Goal: Task Accomplishment & Management: Use online tool/utility

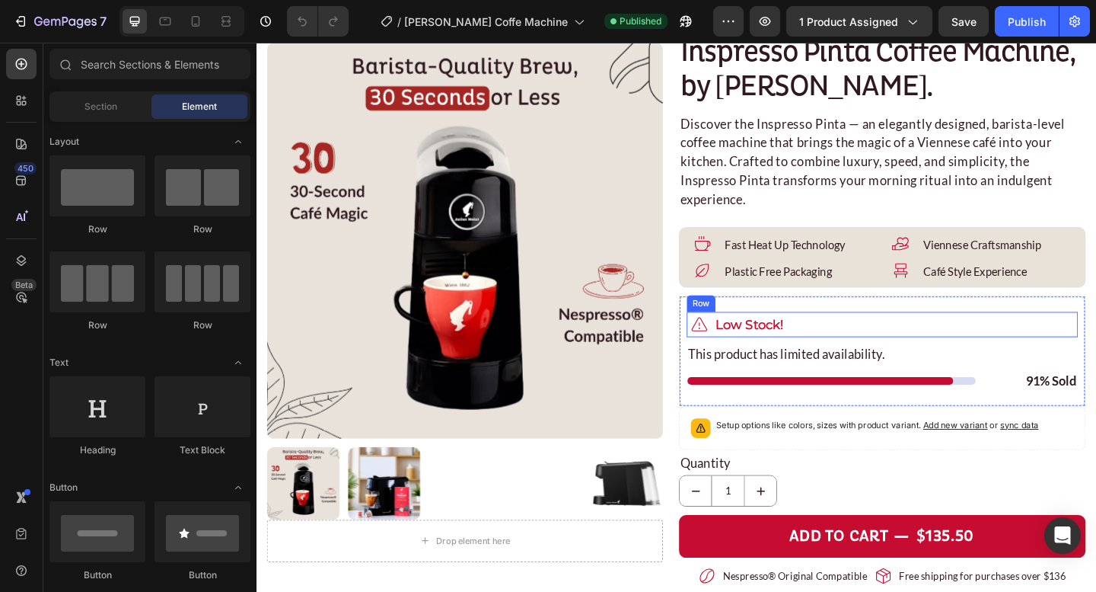
scroll to position [139, 0]
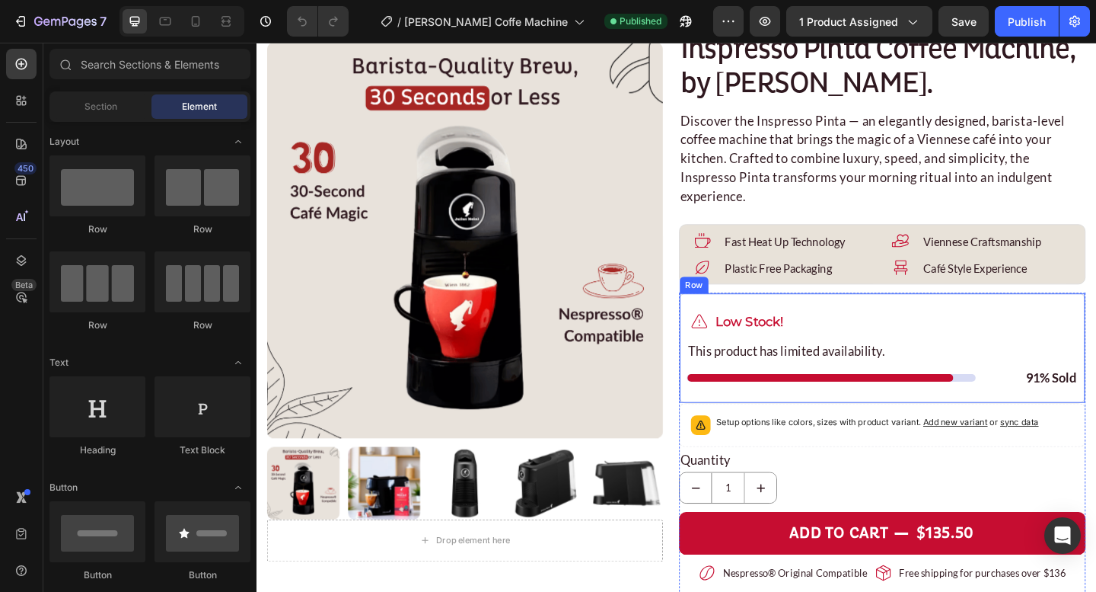
click at [819, 318] on div "Icon Low Stock! Heading Row This product has limited availability. Heading Titl…" at bounding box center [938, 375] width 442 height 120
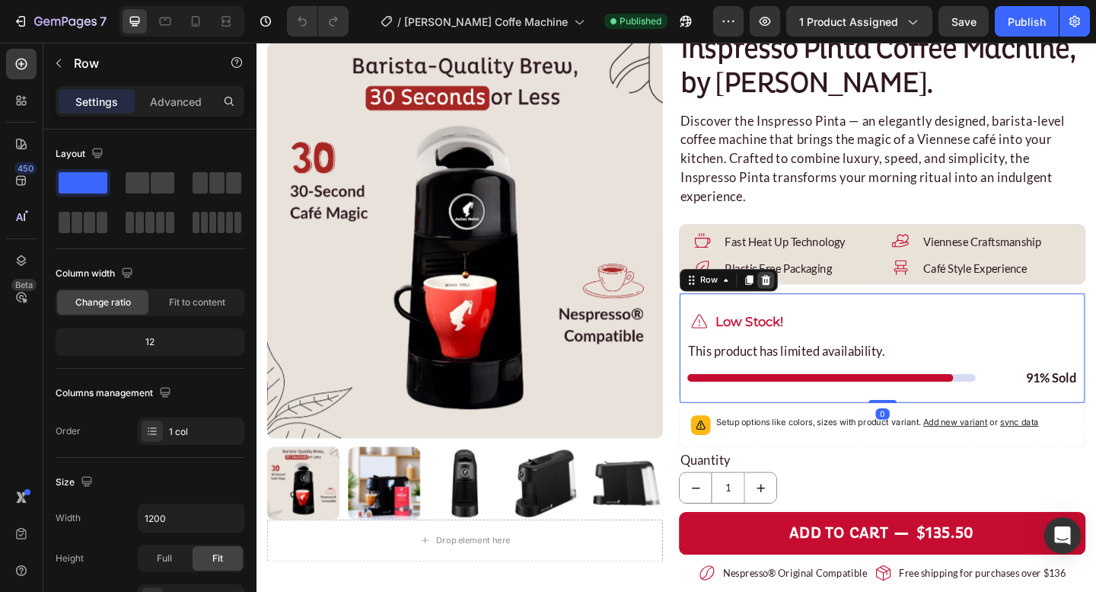
click at [813, 296] on icon at bounding box center [811, 301] width 12 height 12
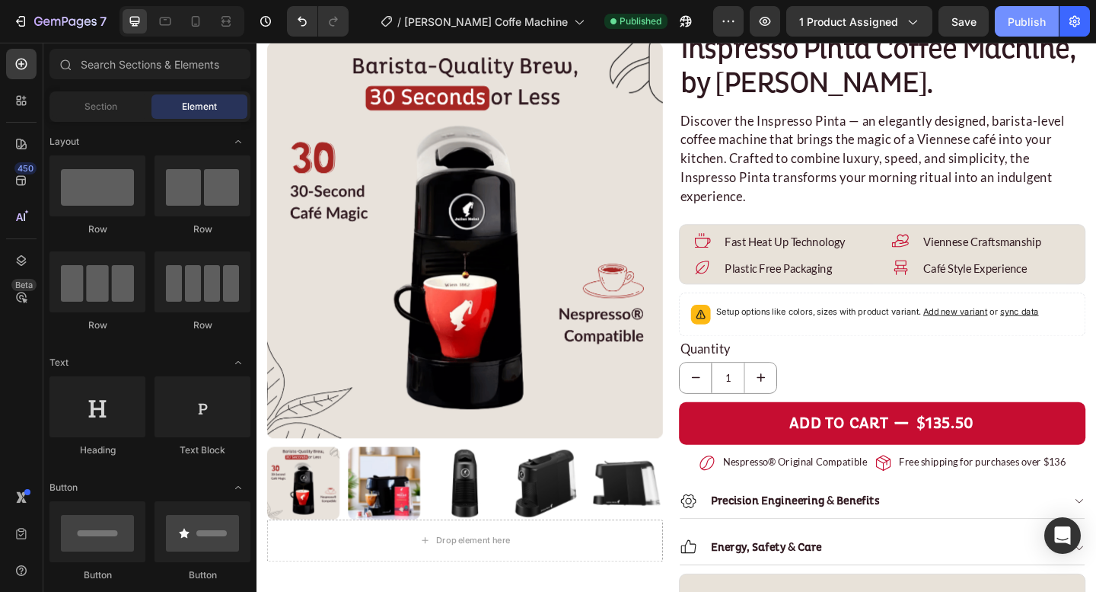
click at [1020, 22] on div "Publish" at bounding box center [1027, 22] width 38 height 16
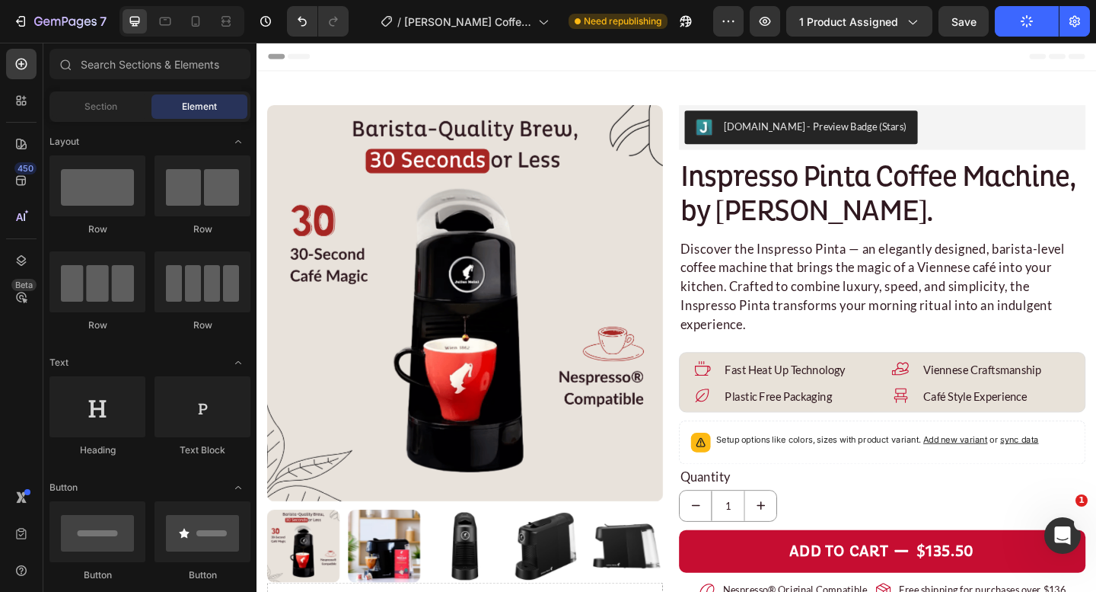
scroll to position [0, 0]
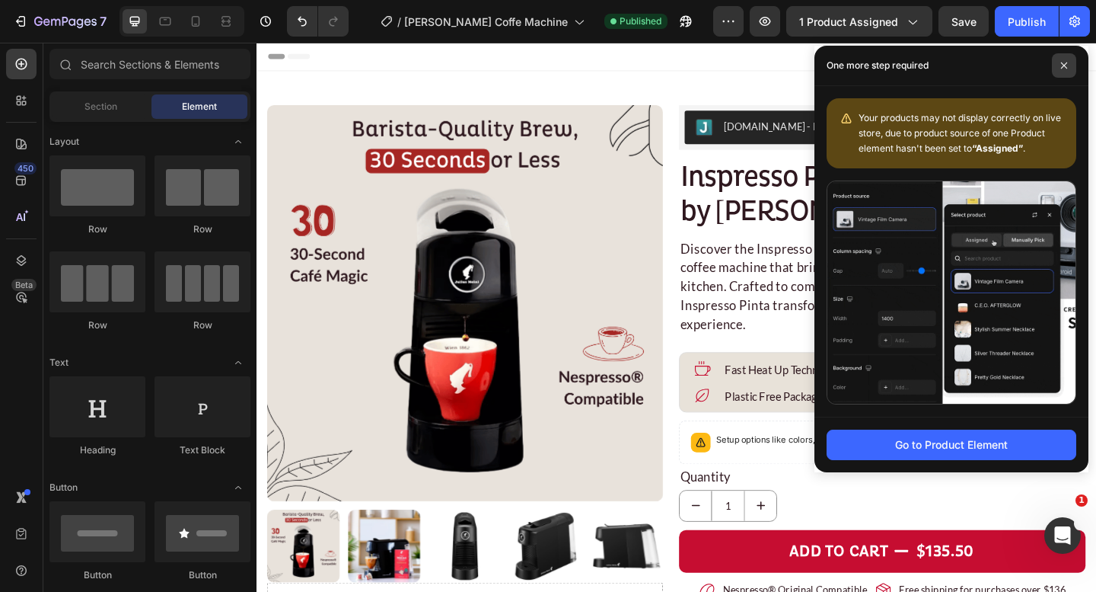
click at [1073, 62] on span at bounding box center [1064, 65] width 24 height 24
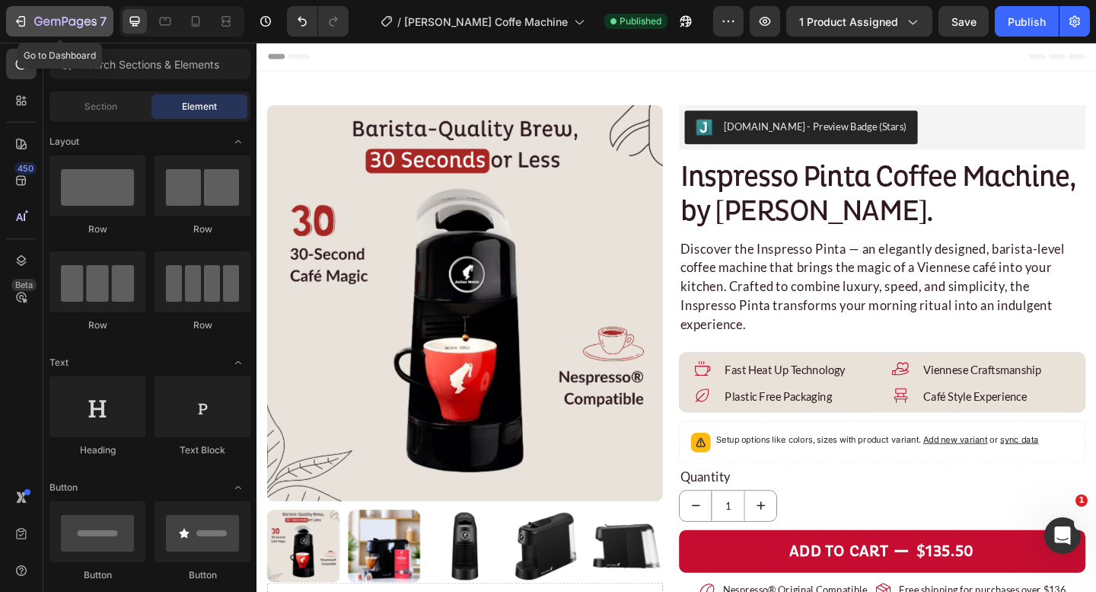
click at [93, 24] on icon "button" at bounding box center [93, 21] width 5 height 7
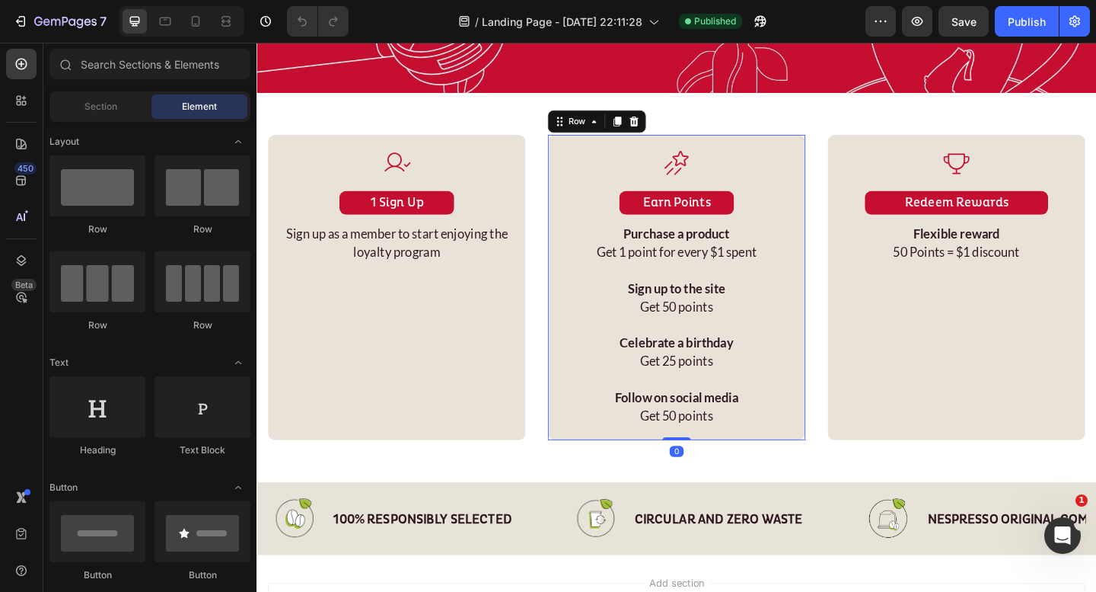
click at [579, 273] on div "Icon Earn Points Heading Purchase a product Get 1 point for every $1 spent Sign…" at bounding box center [713, 309] width 280 height 332
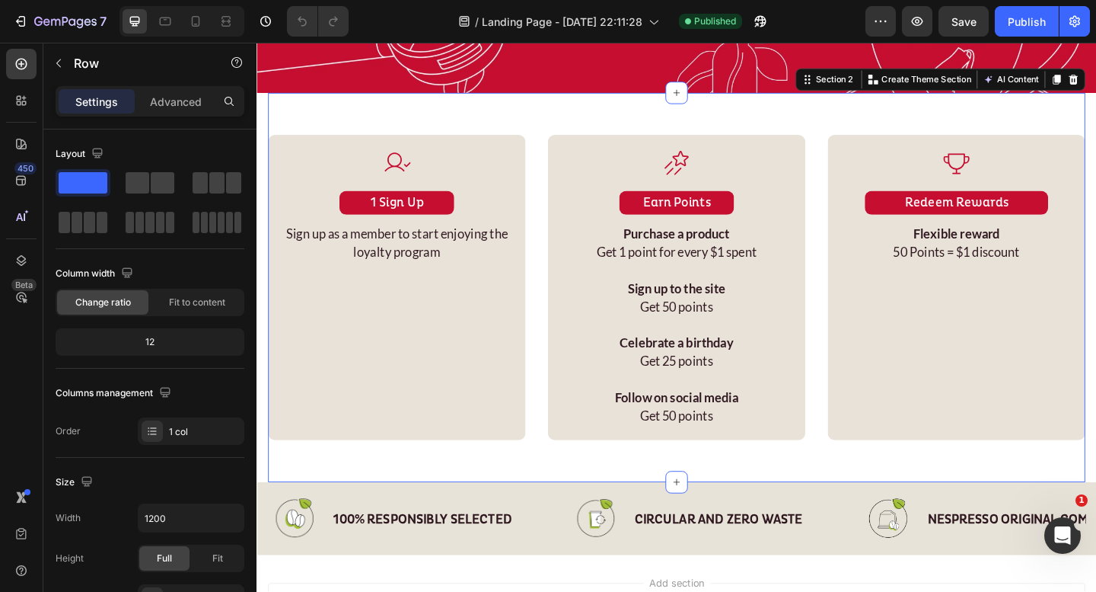
click at [555, 257] on div "Icon 1 Sign Up Heading Sign up as a member to start enjoying the loyalty progra…" at bounding box center [713, 308] width 889 height 423
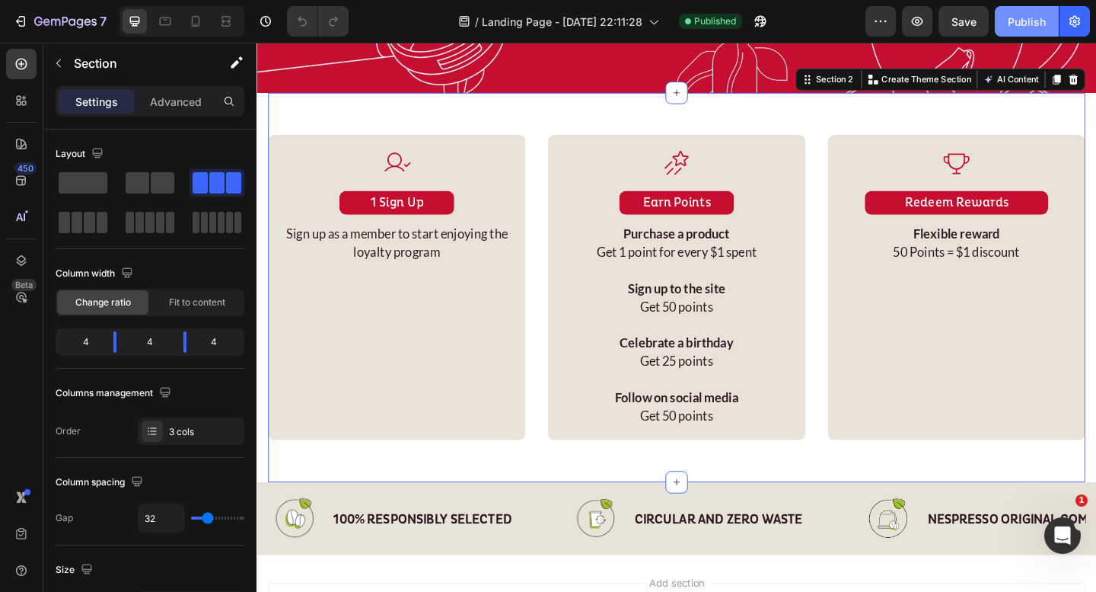
click at [1026, 27] on div "Publish" at bounding box center [1027, 22] width 38 height 16
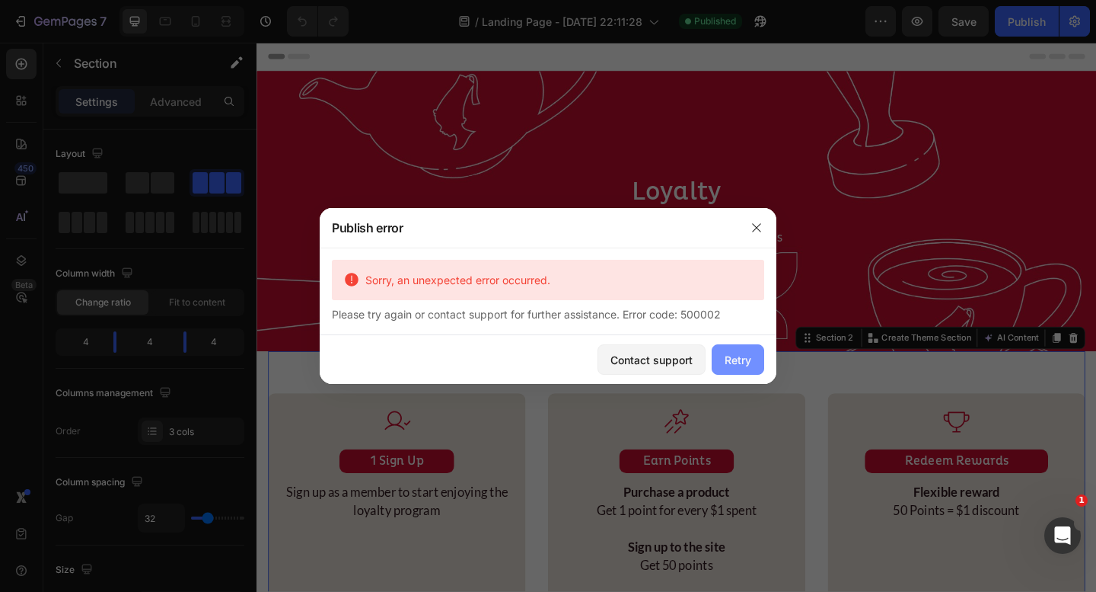
click at [749, 362] on div "Retry" at bounding box center [738, 360] width 27 height 16
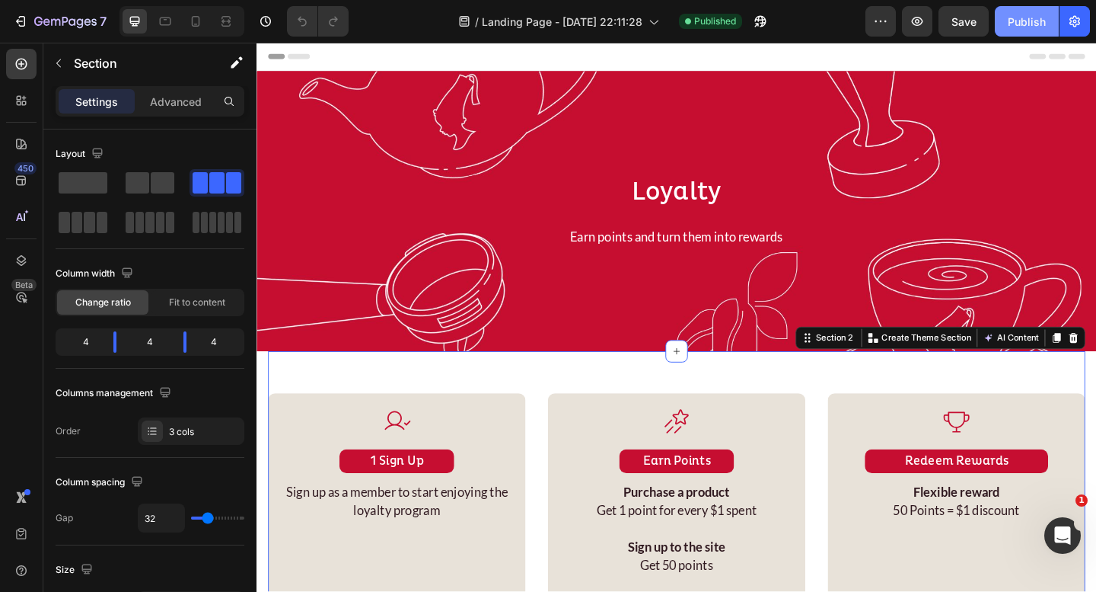
click at [1029, 28] on div "Publish" at bounding box center [1027, 22] width 38 height 16
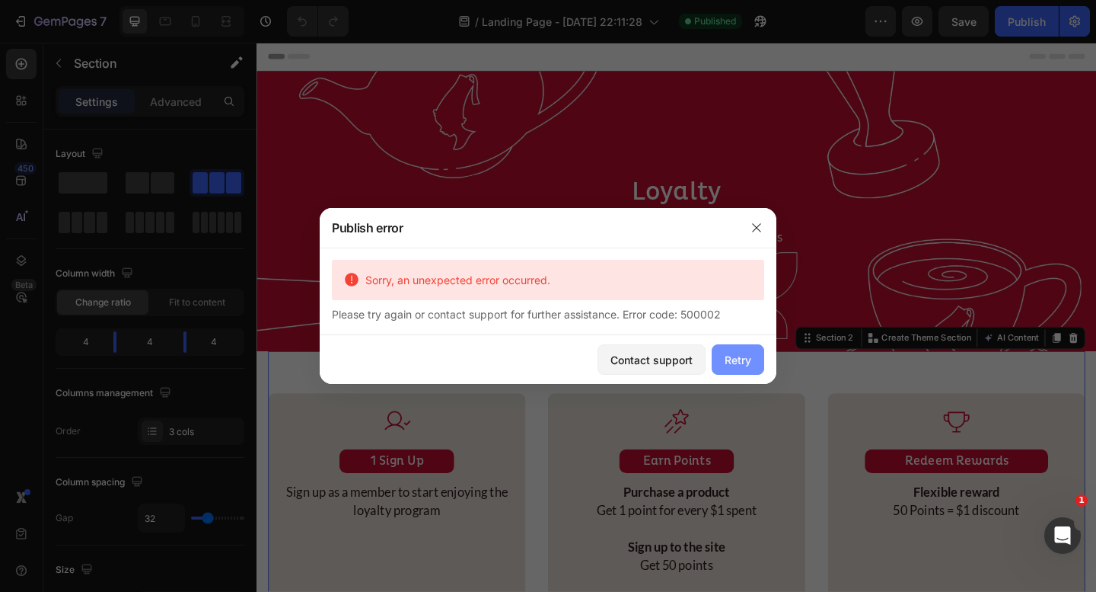
click at [733, 362] on div "Retry" at bounding box center [738, 360] width 27 height 16
click at [741, 352] on div "Retry" at bounding box center [738, 360] width 27 height 16
click at [758, 226] on icon "button" at bounding box center [756, 227] width 8 height 8
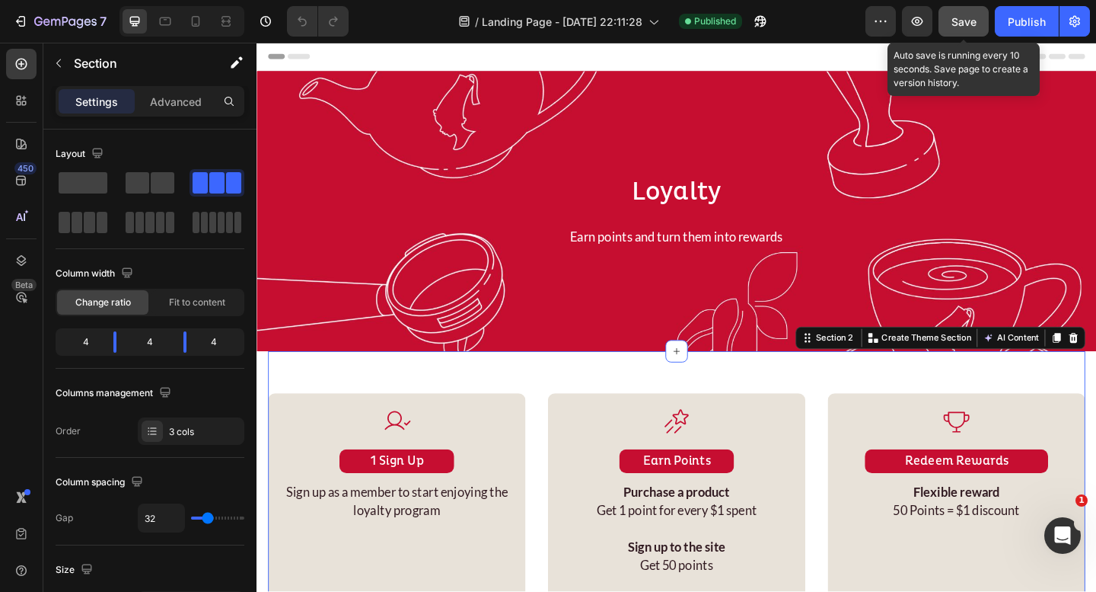
click at [967, 10] on button "Save" at bounding box center [964, 21] width 50 height 30
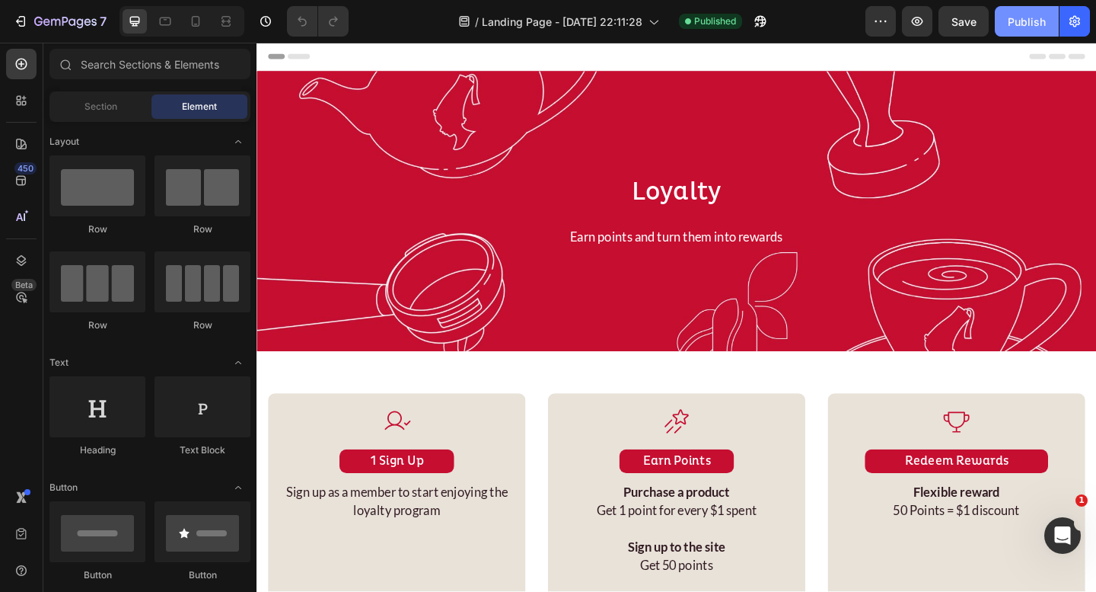
click at [1033, 21] on div "Publish" at bounding box center [1027, 22] width 38 height 16
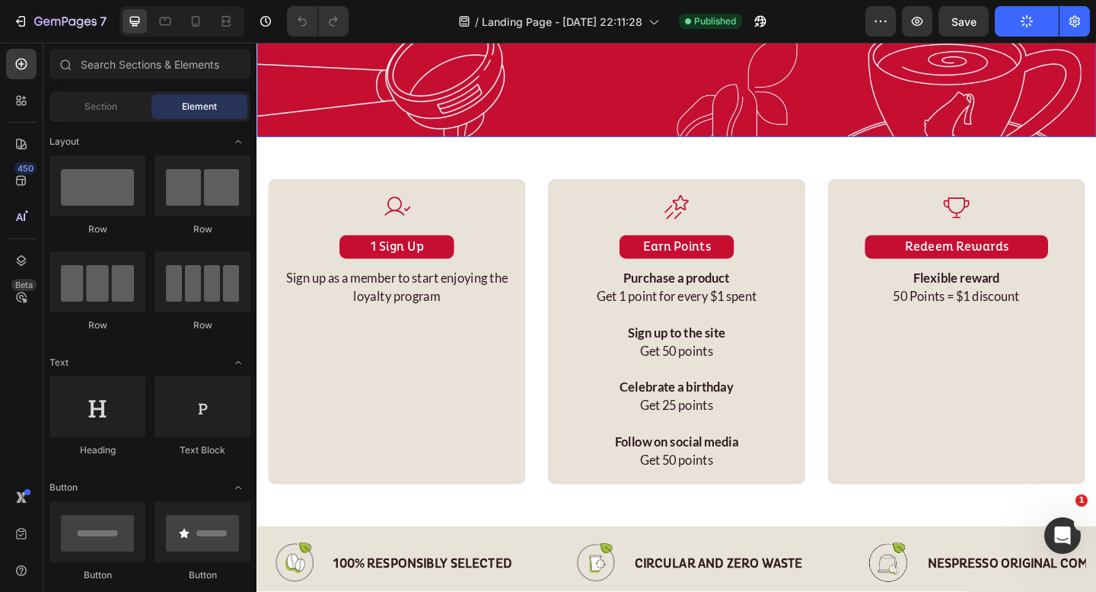
scroll to position [235, 0]
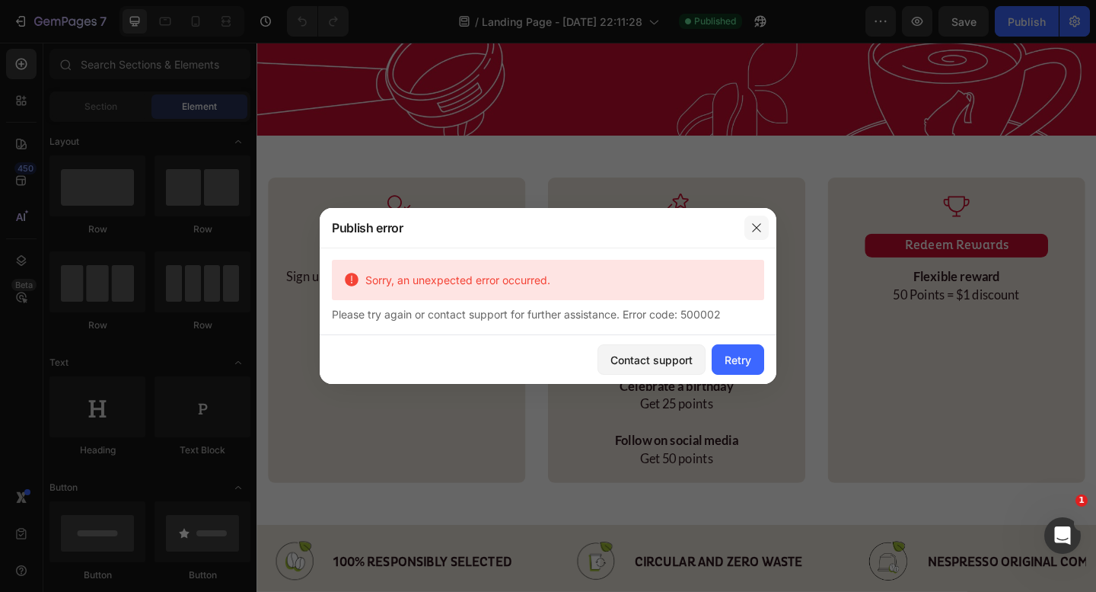
click at [763, 219] on button "button" at bounding box center [757, 227] width 24 height 24
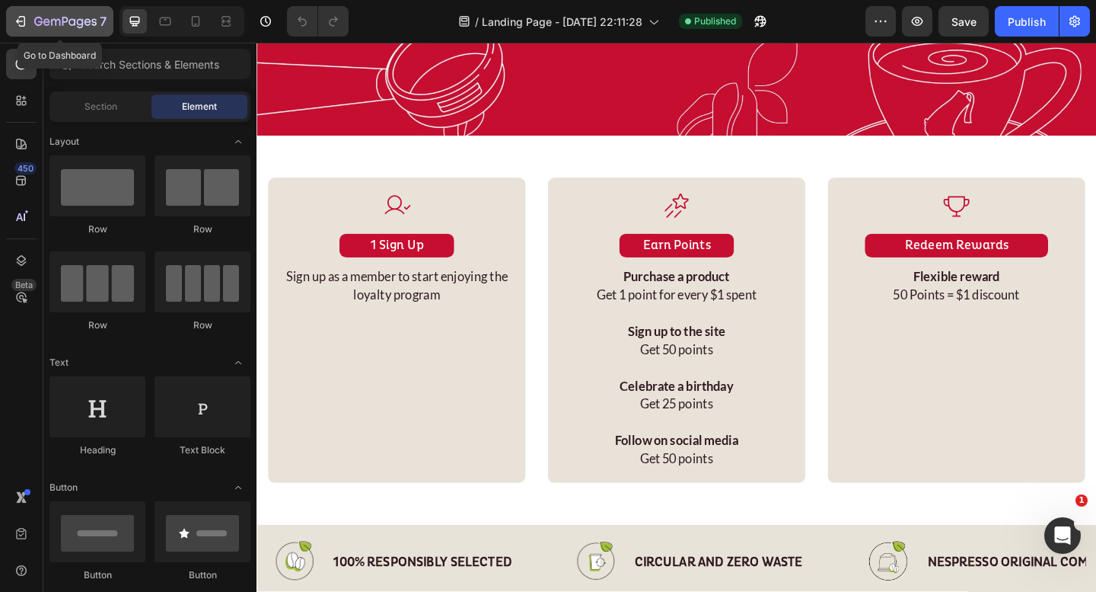
click at [47, 29] on div "7" at bounding box center [70, 21] width 72 height 18
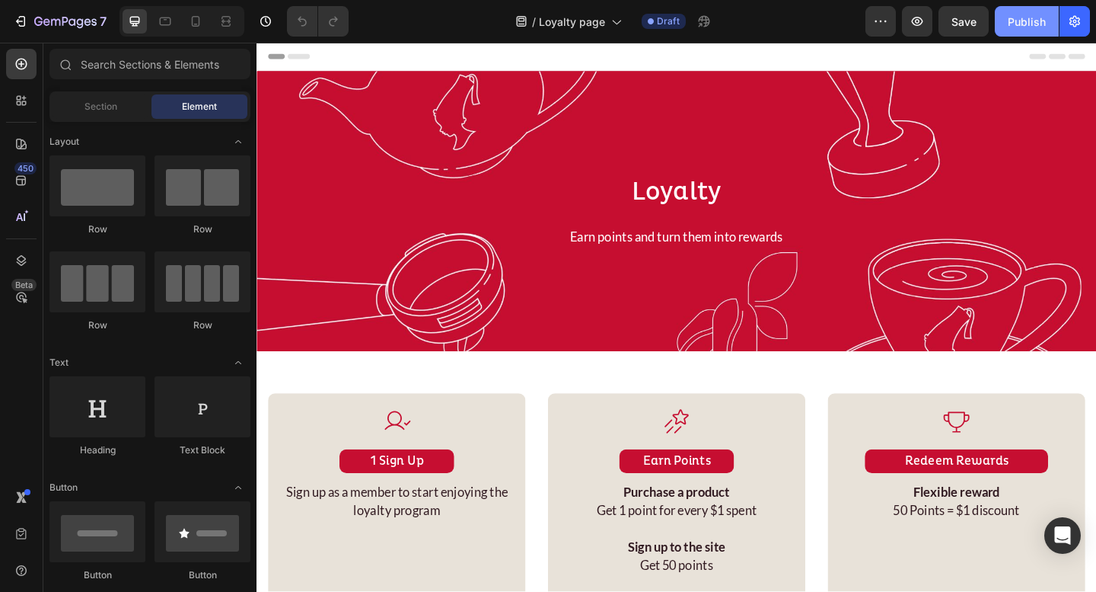
click at [1026, 31] on button "Publish" at bounding box center [1027, 21] width 64 height 30
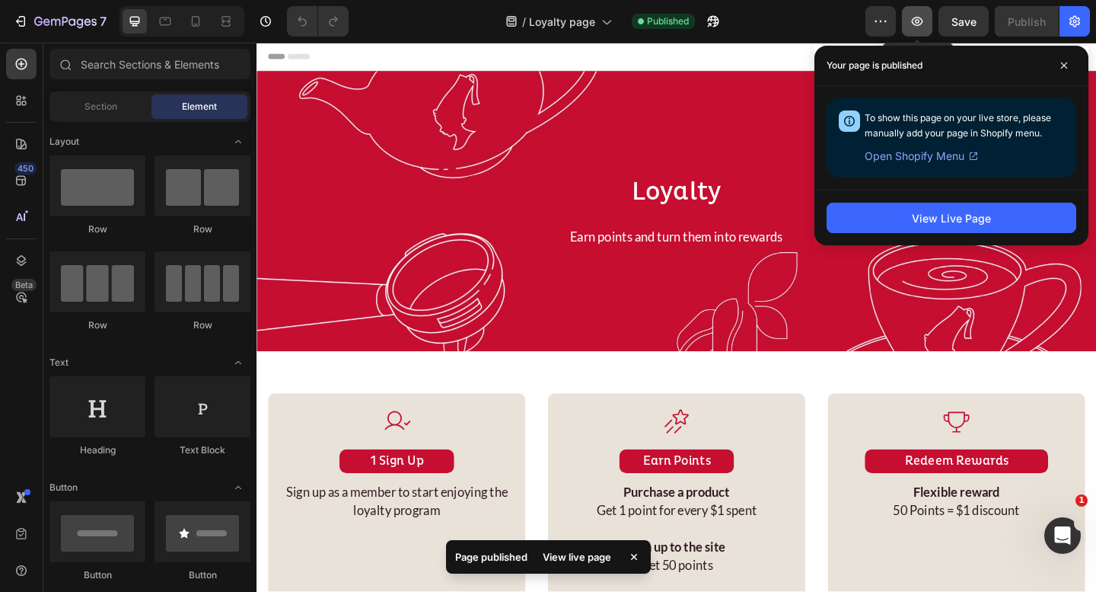
click at [915, 24] on icon "button" at bounding box center [917, 21] width 11 height 9
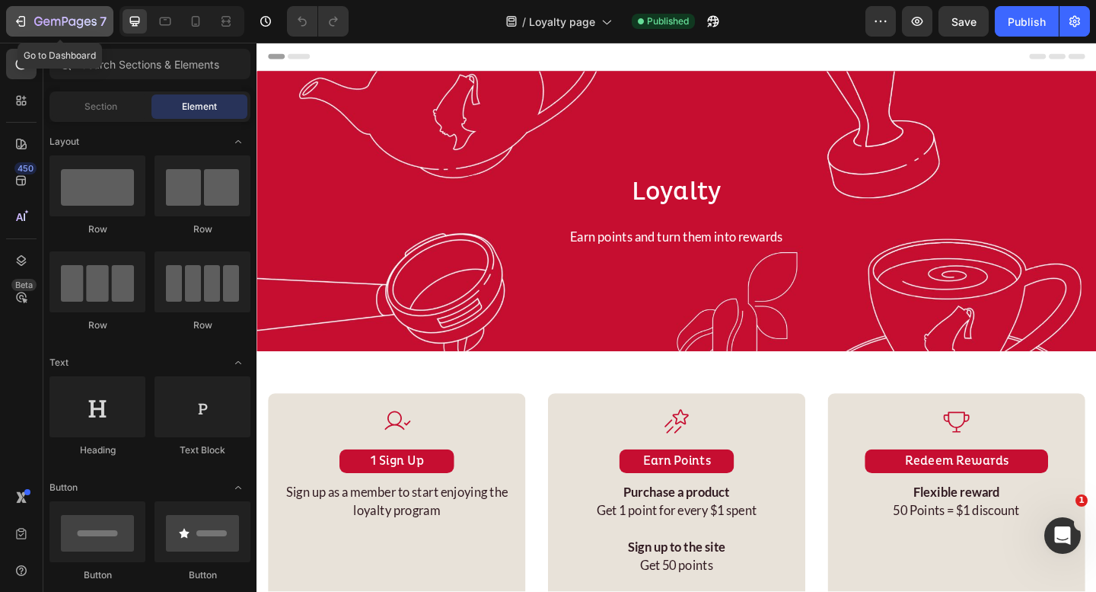
click at [87, 21] on icon "button" at bounding box center [65, 22] width 62 height 13
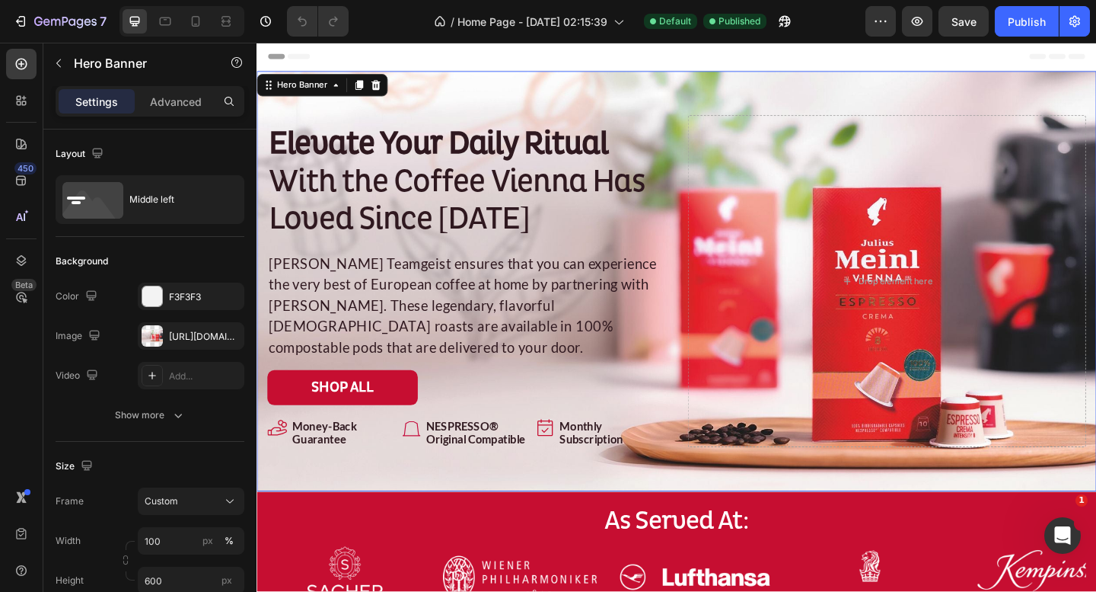
click at [452, 505] on div "Background Image" at bounding box center [714, 302] width 914 height 457
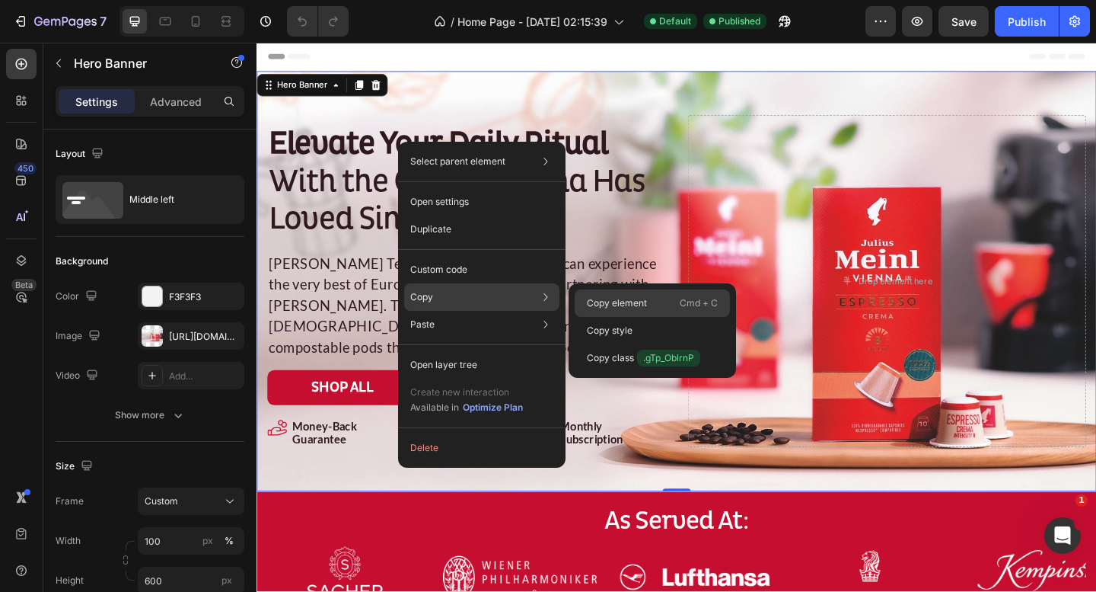
click at [612, 300] on p "Copy element" at bounding box center [617, 303] width 60 height 14
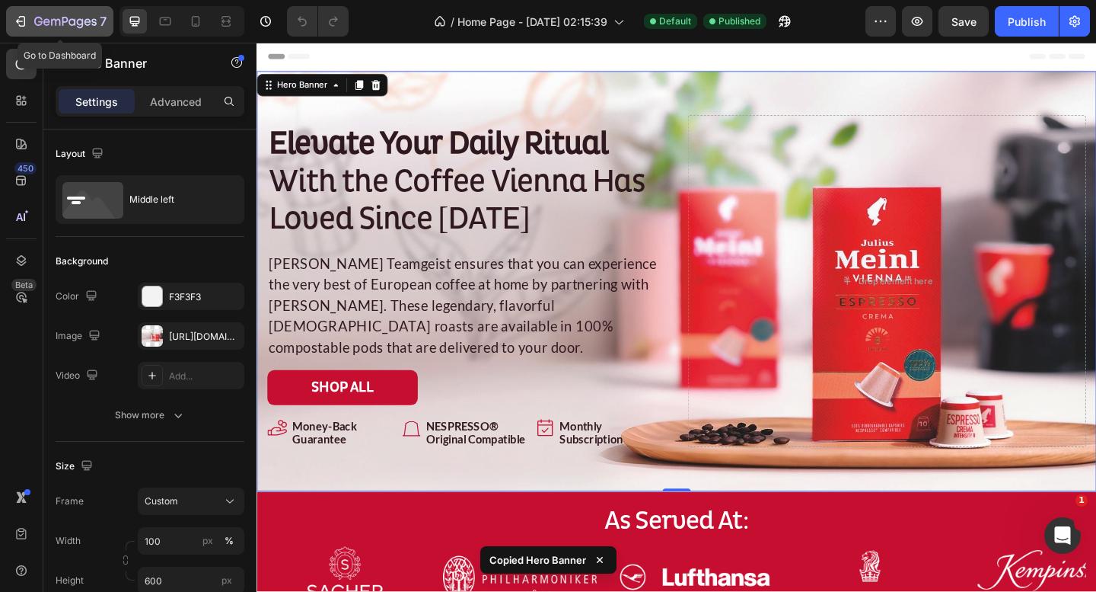
click at [49, 18] on icon "button" at bounding box center [65, 22] width 62 height 13
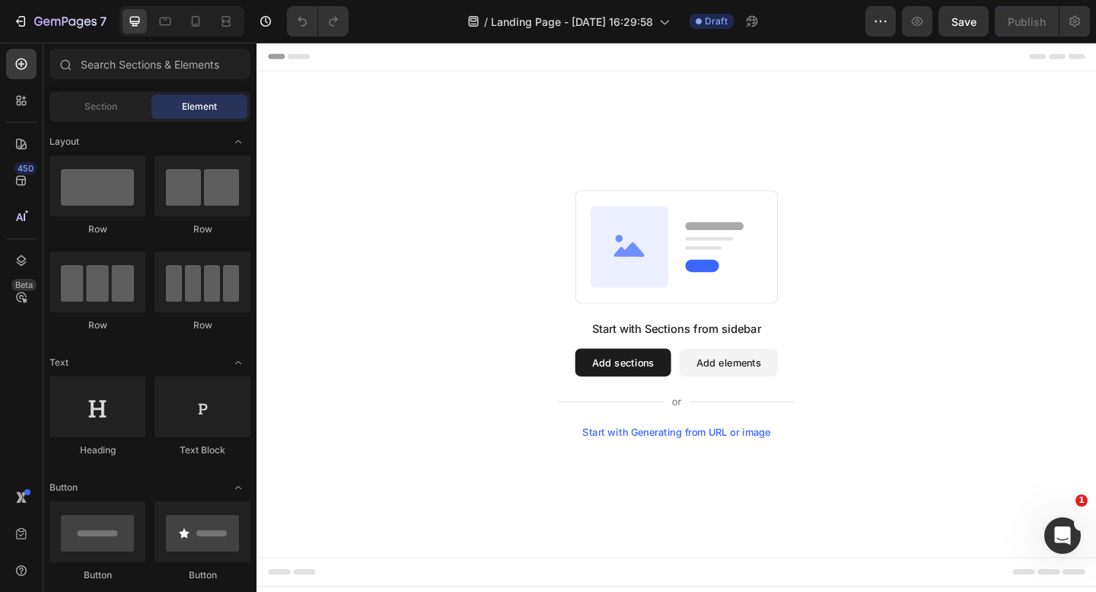
click at [634, 398] on button "Add sections" at bounding box center [655, 390] width 104 height 30
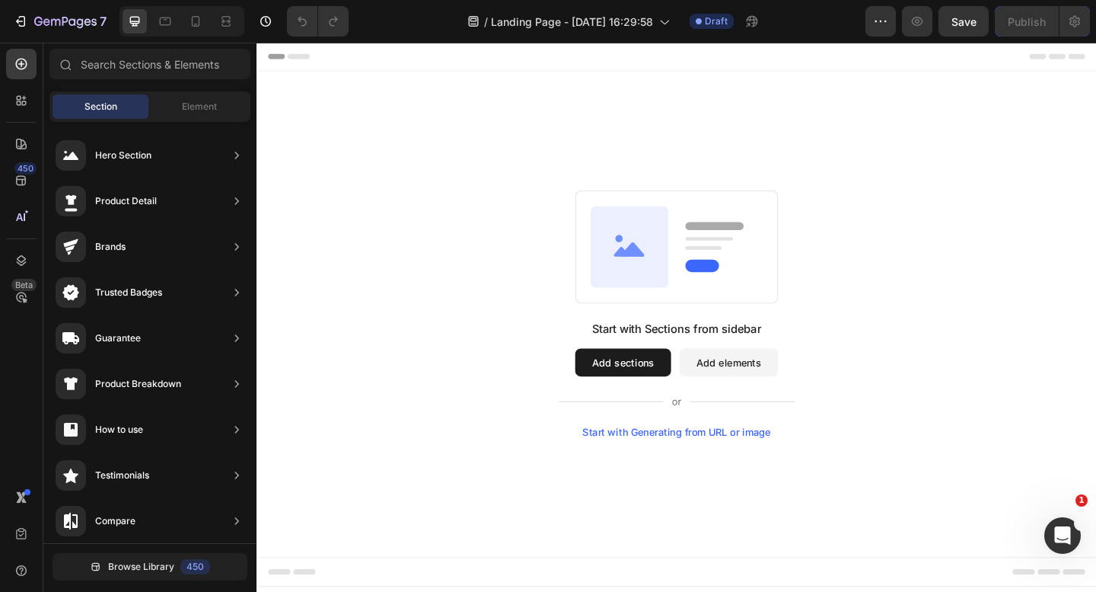
click at [631, 389] on button "Add sections" at bounding box center [655, 390] width 104 height 30
click at [188, 104] on span "Element" at bounding box center [199, 107] width 35 height 14
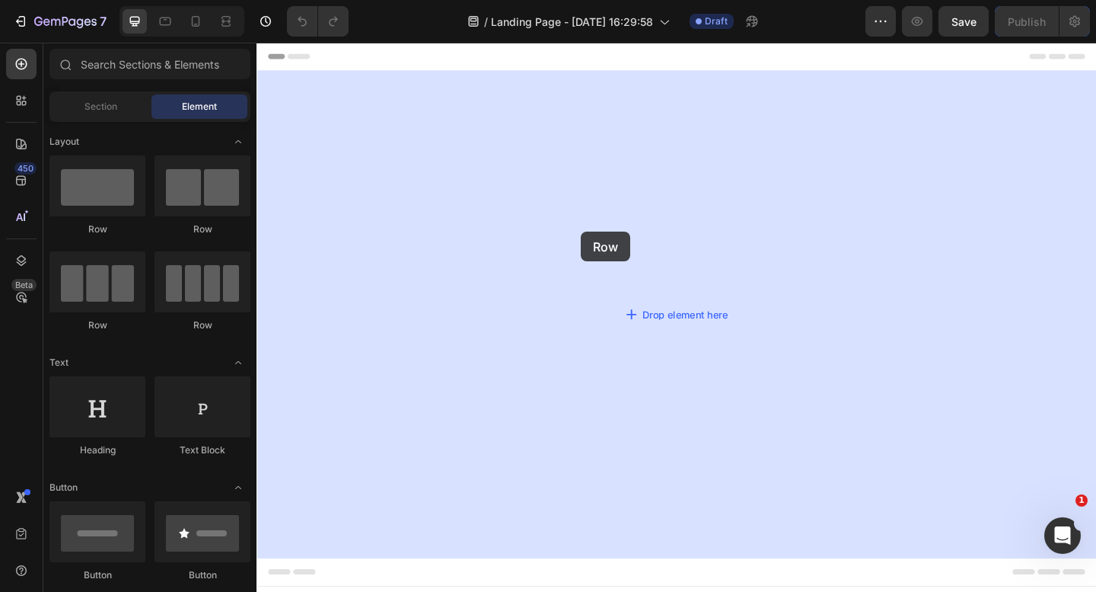
drag, startPoint x: 373, startPoint y: 224, endPoint x: 609, endPoint y: 247, distance: 237.2
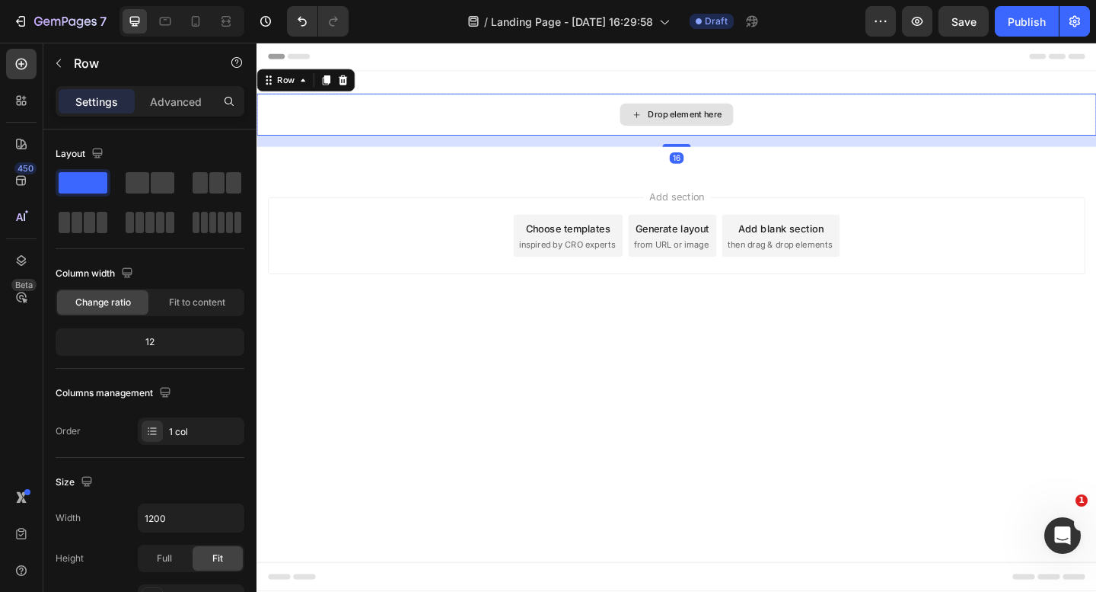
click at [602, 140] on div "Drop element here" at bounding box center [714, 121] width 914 height 46
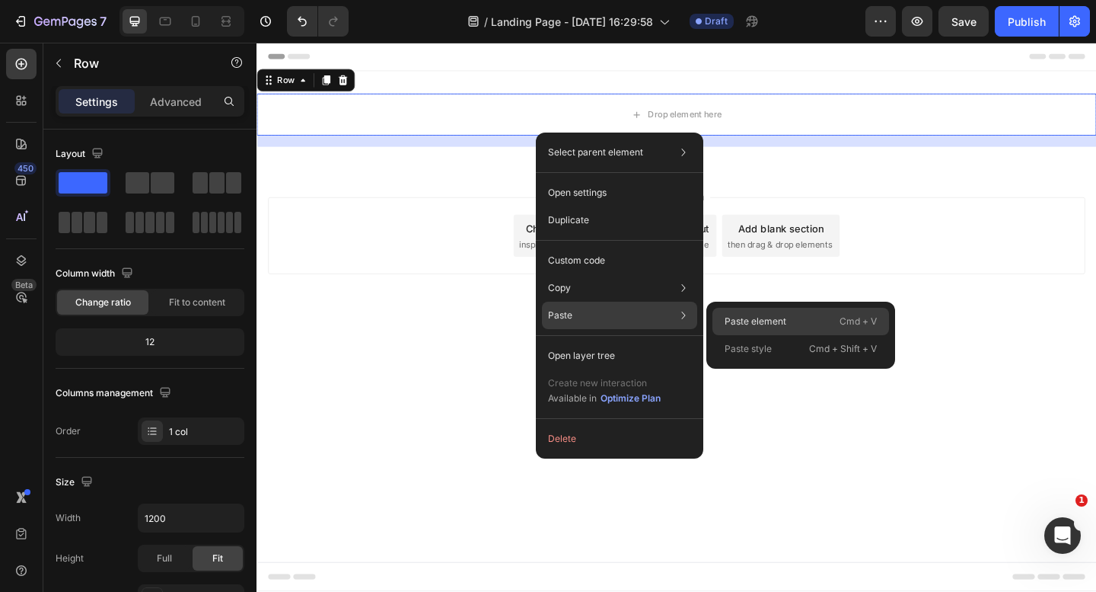
click at [750, 318] on p "Paste element" at bounding box center [756, 321] width 62 height 14
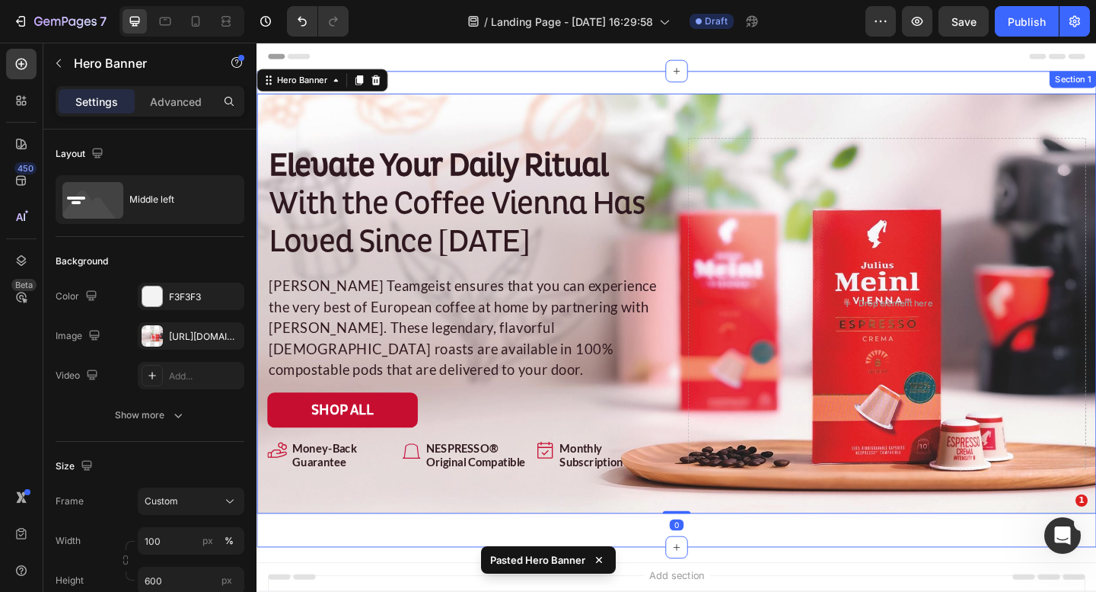
click at [732, 84] on div "Elevate Your Daily Ritual With the Coffee Vienna Has Loved Since 1862 Heading J…" at bounding box center [714, 333] width 914 height 518
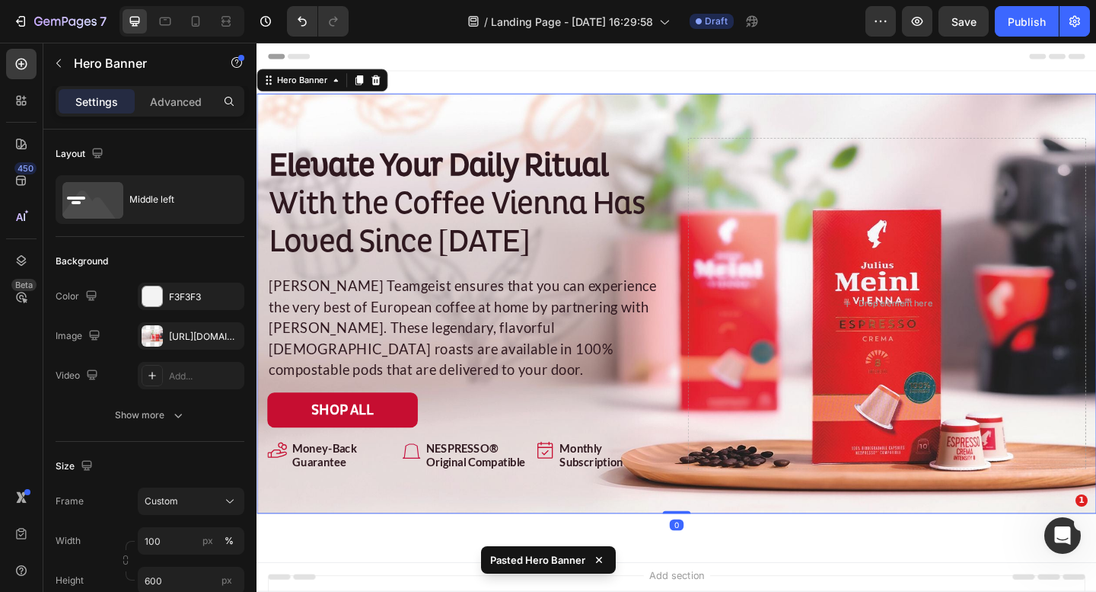
click at [704, 104] on div "Background Image" at bounding box center [714, 326] width 914 height 457
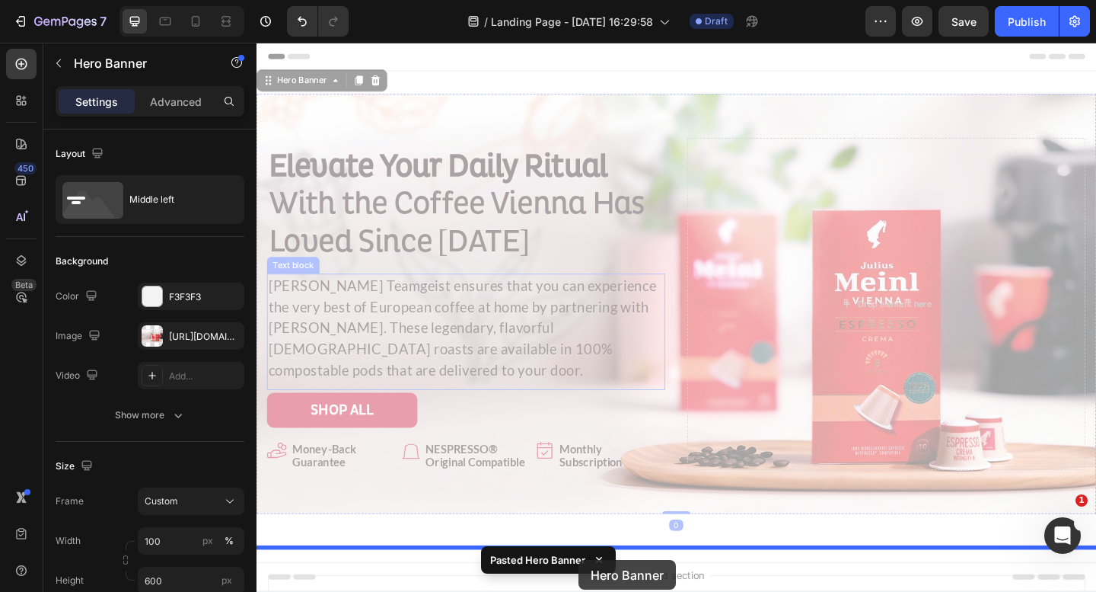
scroll to position [139, 0]
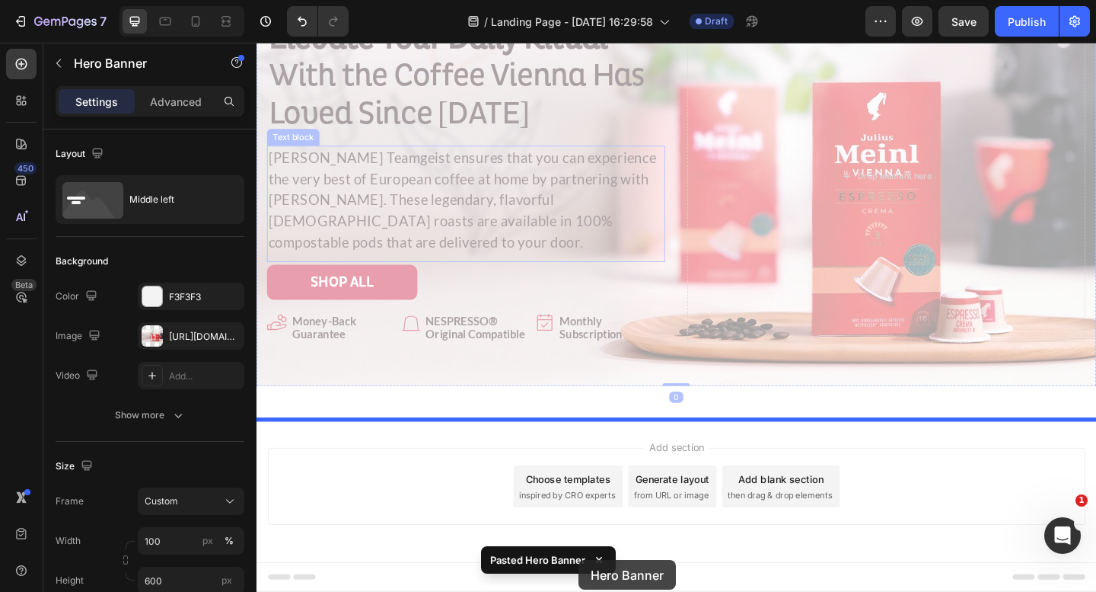
drag, startPoint x: 657, startPoint y: 118, endPoint x: 607, endPoint y: 604, distance: 488.4
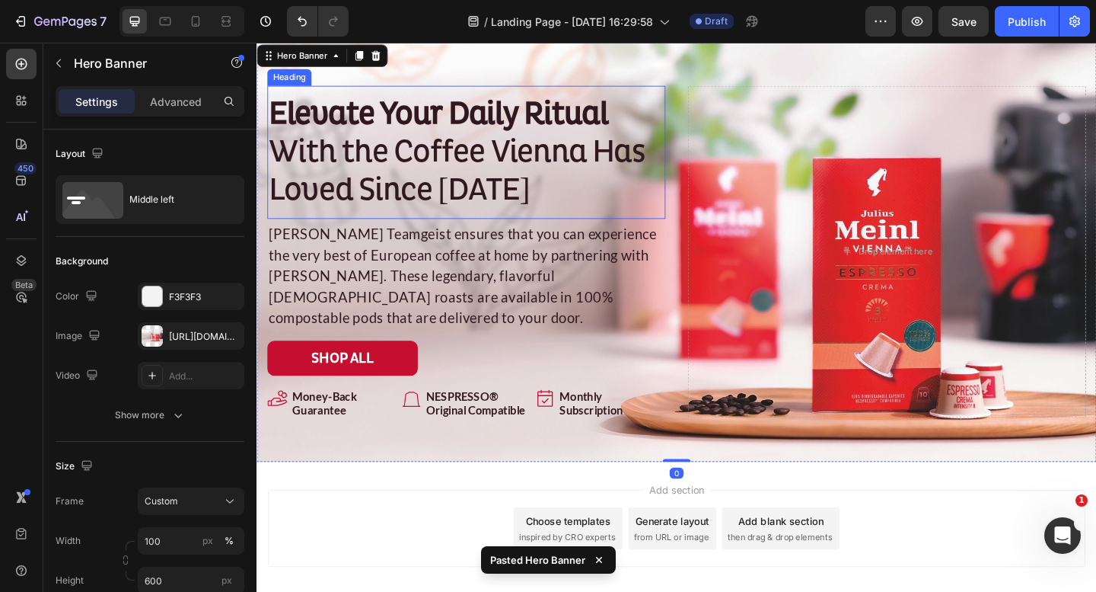
scroll to position [0, 0]
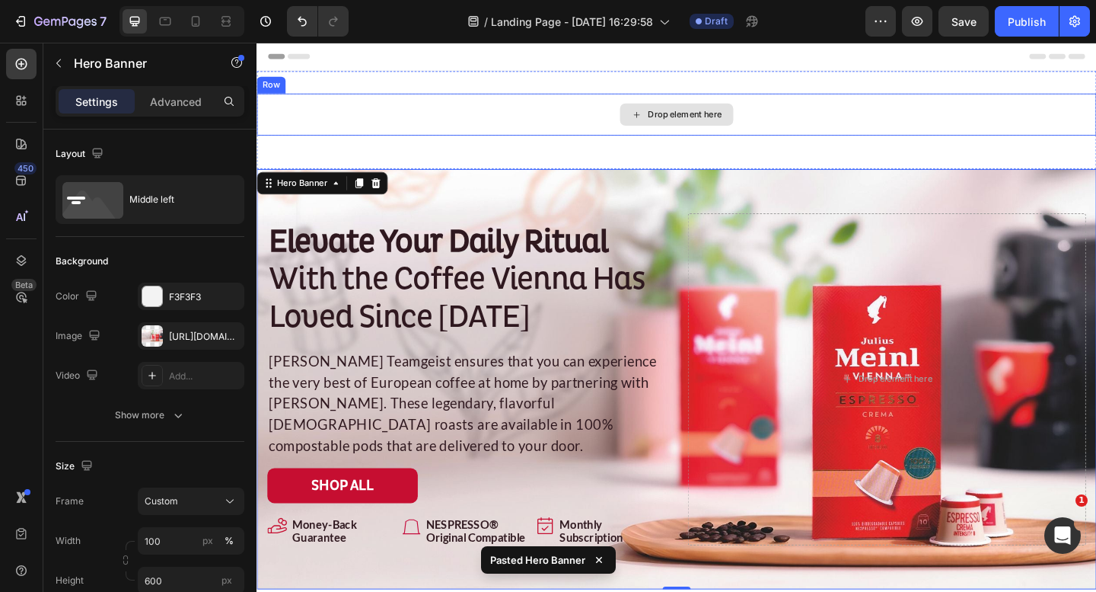
click at [659, 131] on div "Drop element here" at bounding box center [713, 121] width 123 height 24
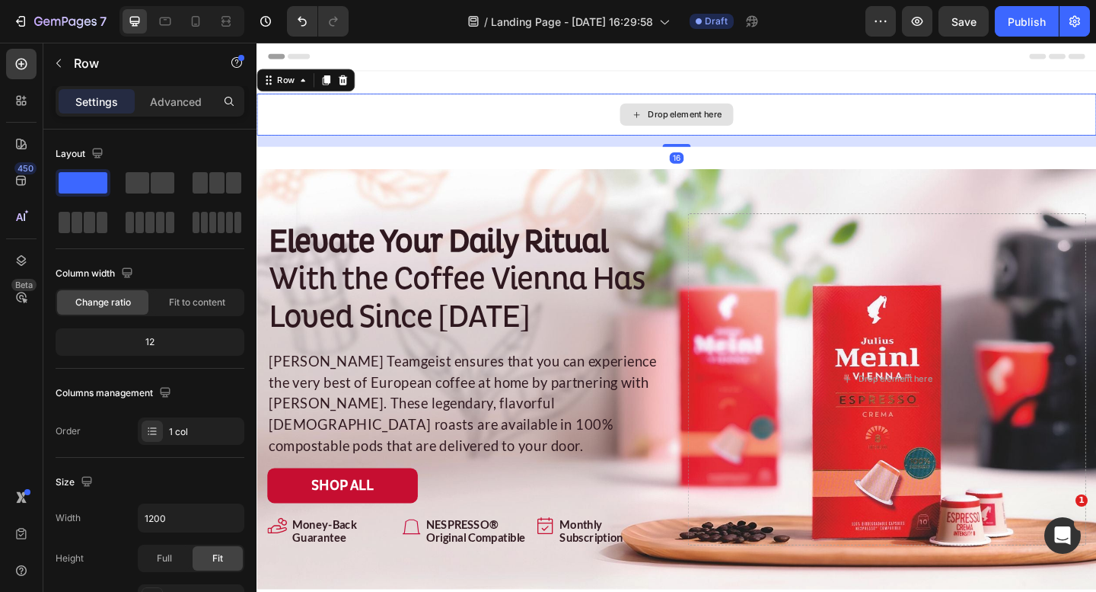
click at [358, 108] on div "Drop element here" at bounding box center [714, 121] width 914 height 46
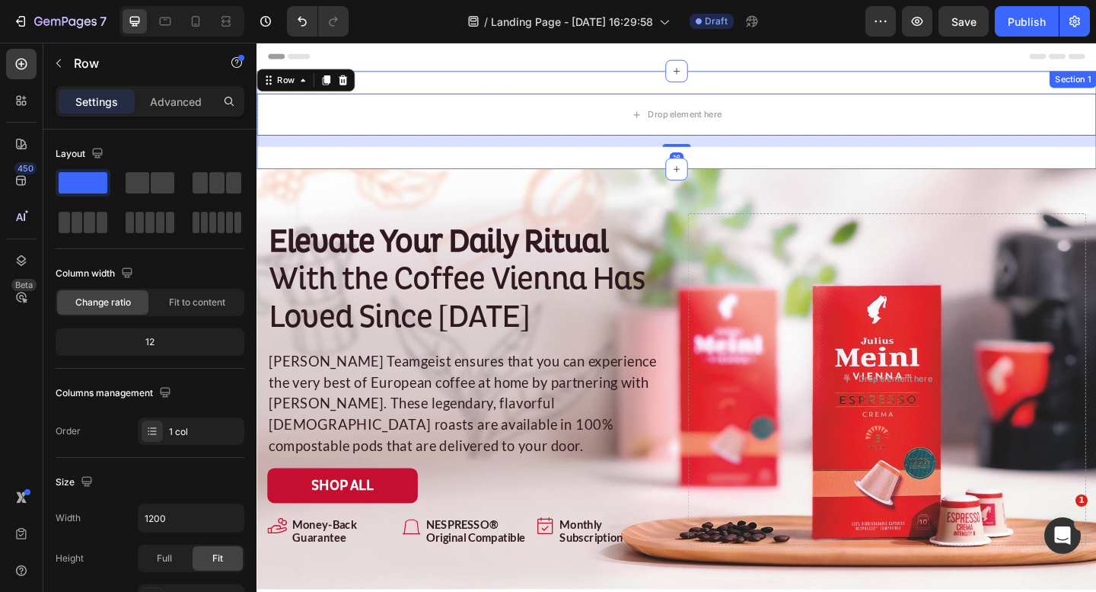
click at [400, 90] on div "Drop element here Row 16 Section 1" at bounding box center [714, 127] width 914 height 107
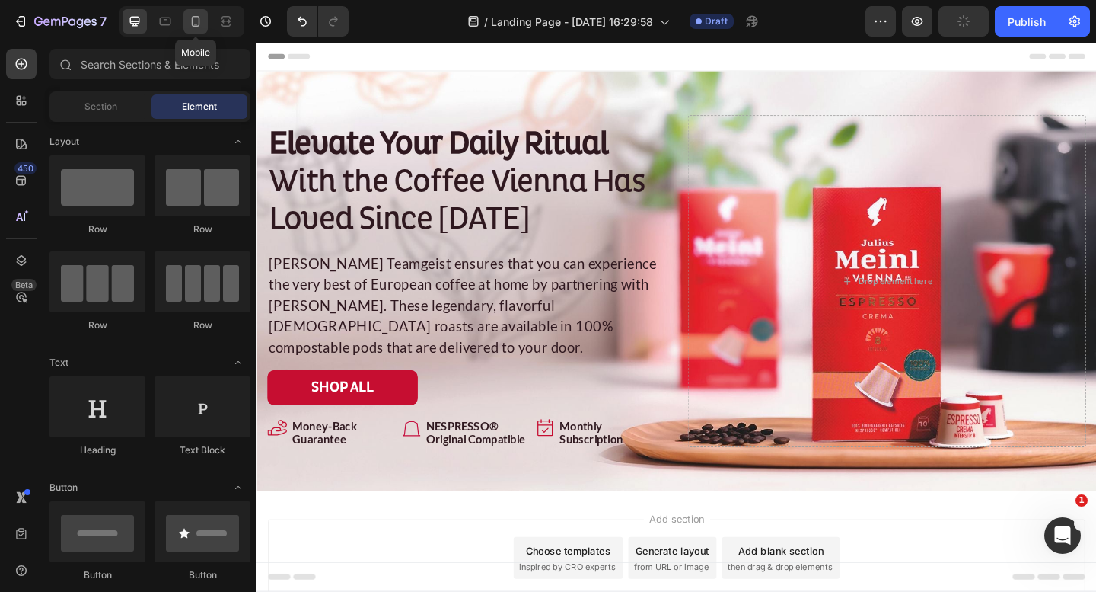
click at [194, 27] on icon at bounding box center [195, 21] width 15 height 15
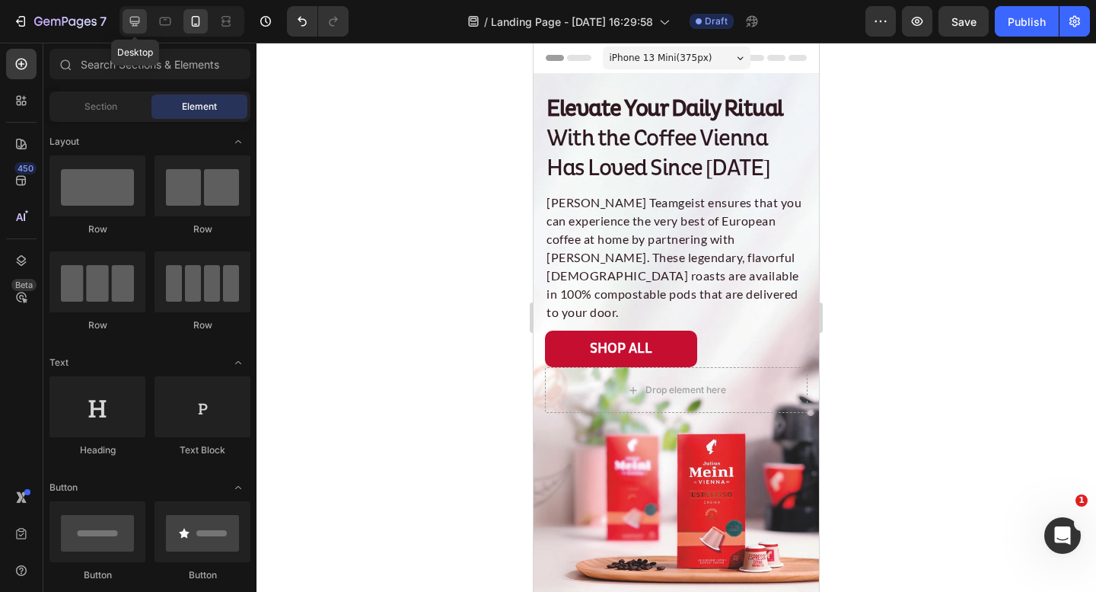
click at [140, 18] on icon at bounding box center [134, 21] width 15 height 15
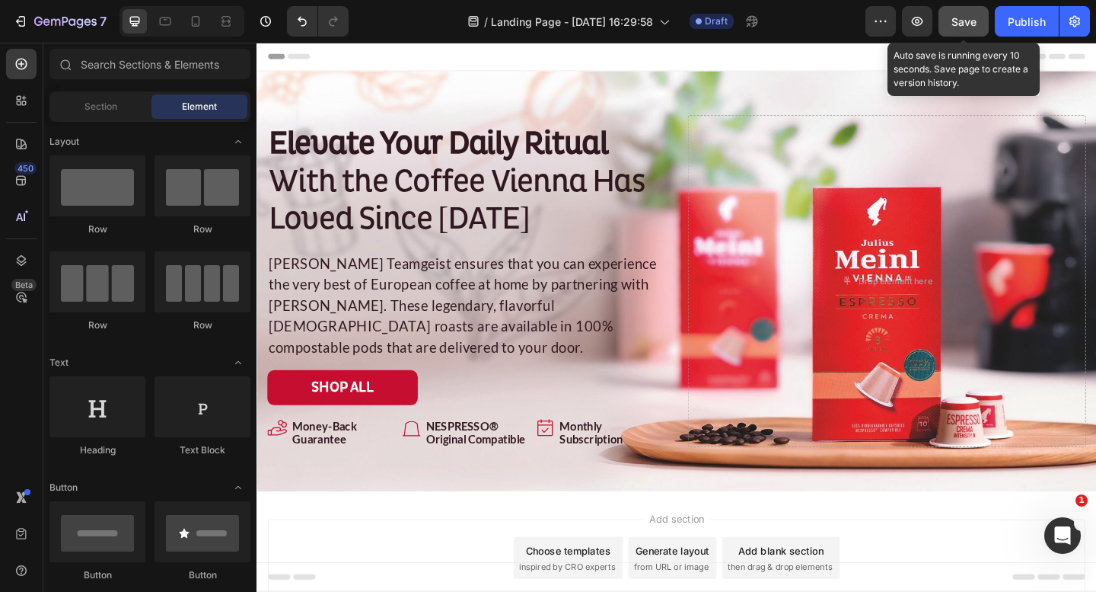
click at [969, 17] on span "Save" at bounding box center [964, 21] width 25 height 13
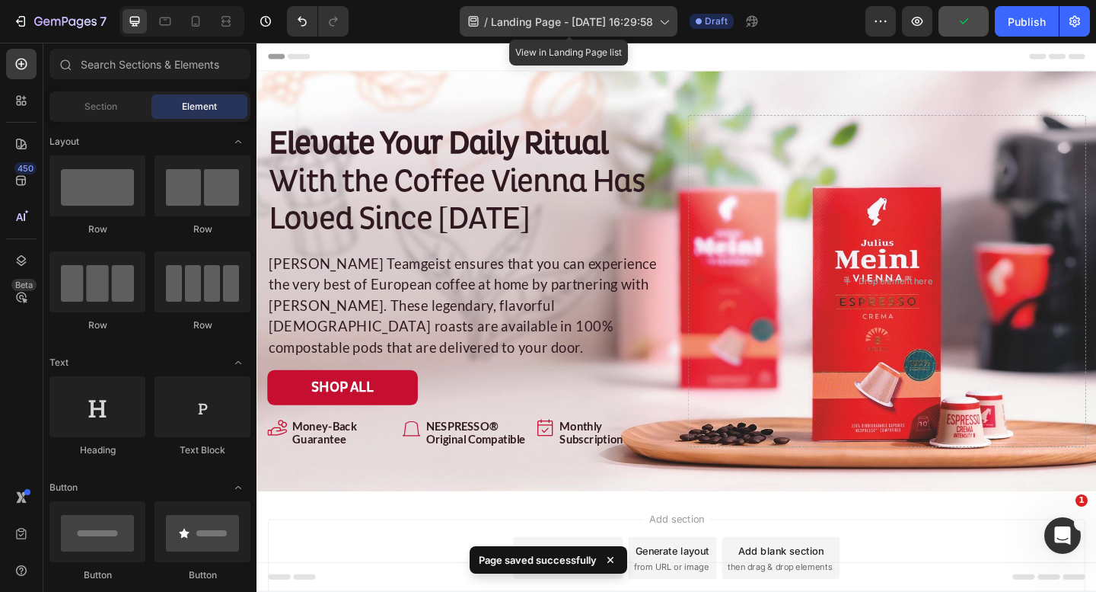
click at [622, 14] on span "Landing Page - Aug 27, 16:29:58" at bounding box center [572, 22] width 162 height 16
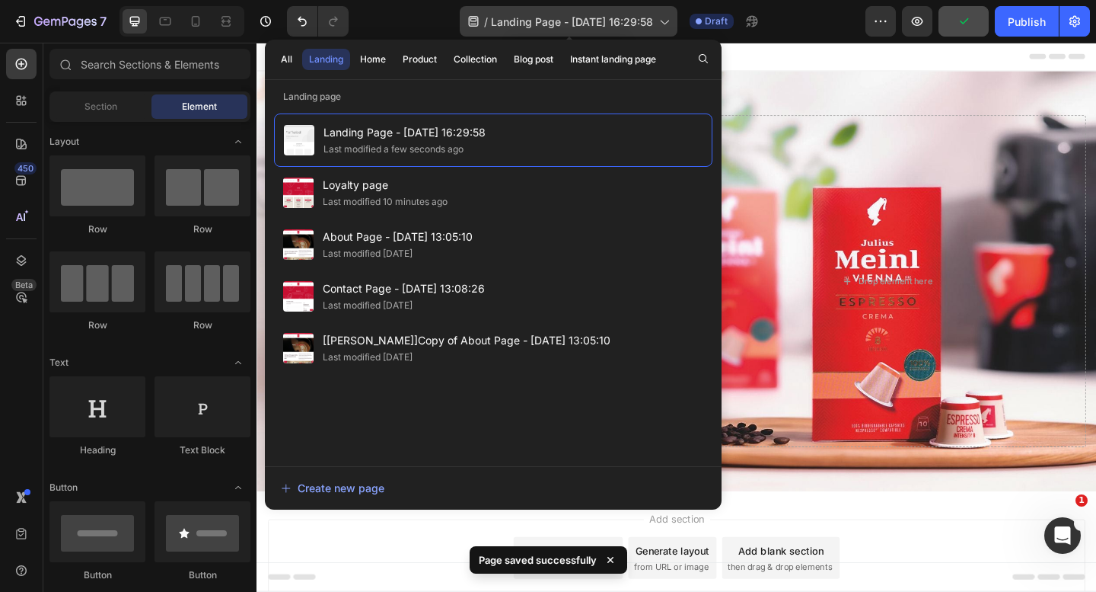
click at [561, 19] on span "Landing Page - Aug 27, 16:29:58" at bounding box center [572, 22] width 162 height 16
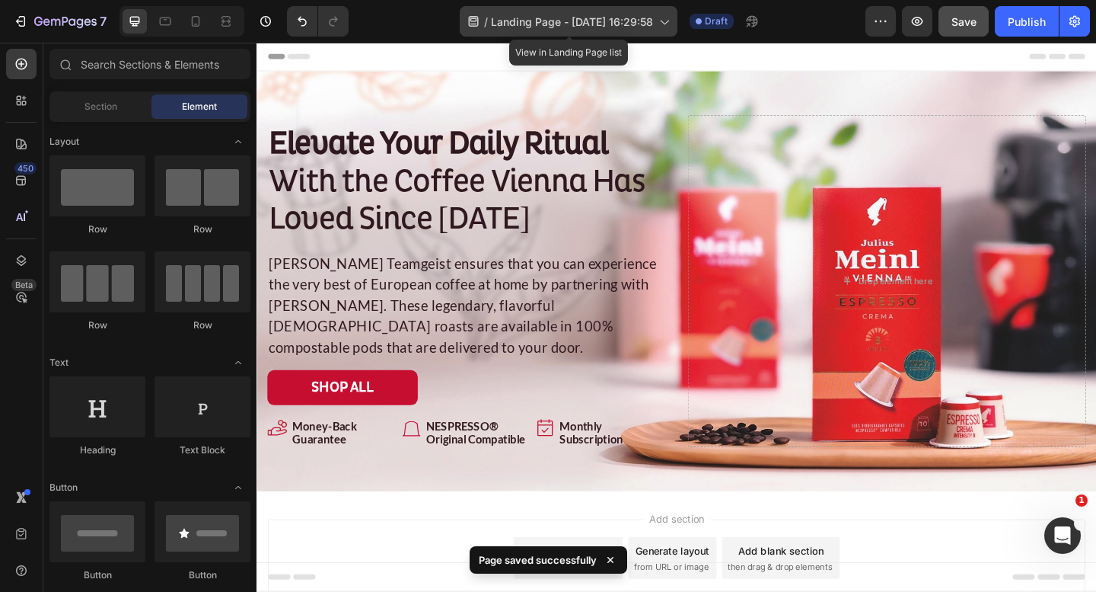
click at [561, 19] on span "Landing Page - Aug 27, 16:29:58" at bounding box center [572, 22] width 162 height 16
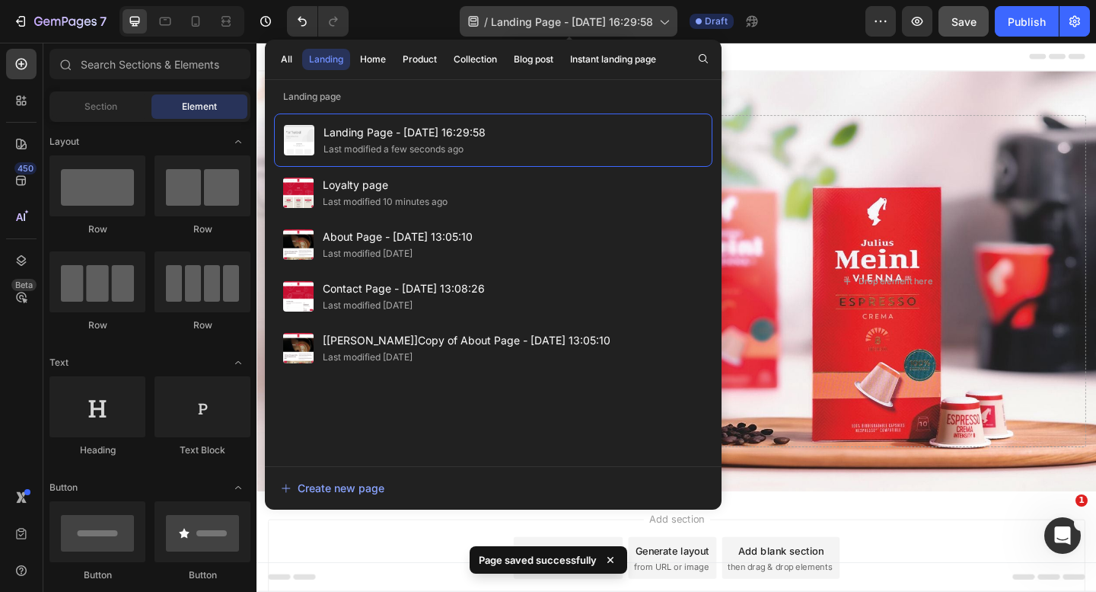
click at [561, 19] on span "Landing Page - Aug 27, 16:29:58" at bounding box center [572, 22] width 162 height 16
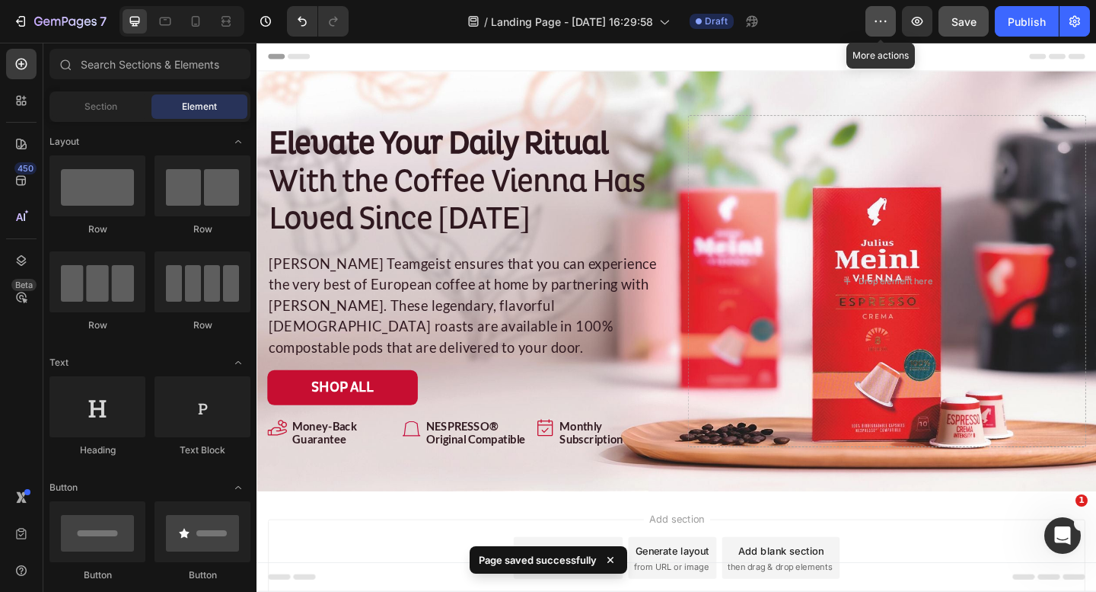
click at [880, 18] on icon "button" at bounding box center [880, 21] width 15 height 15
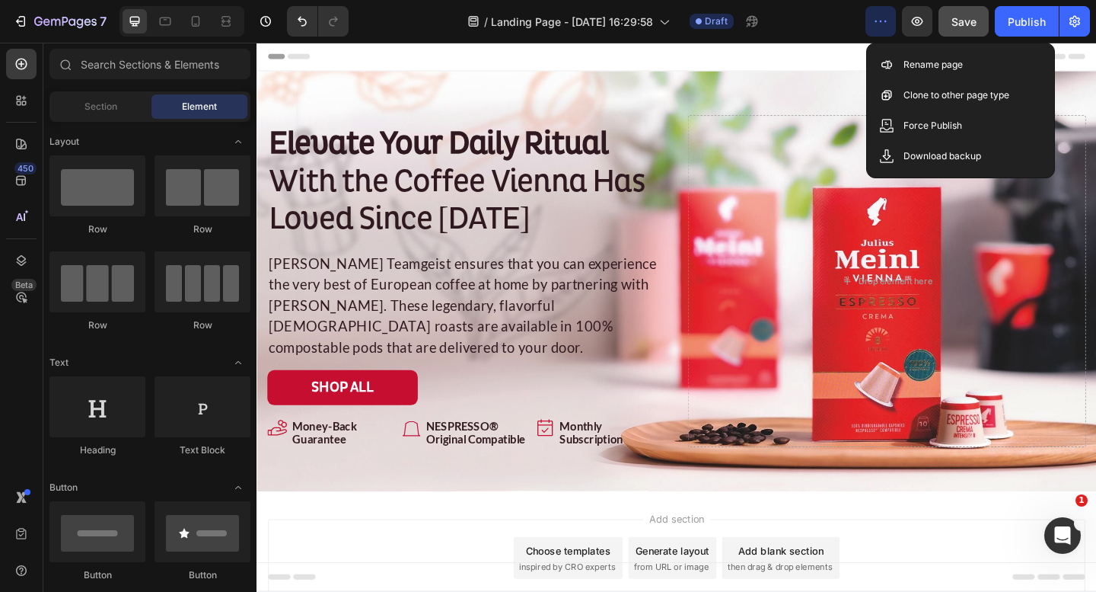
click at [880, 18] on icon "button" at bounding box center [880, 21] width 15 height 15
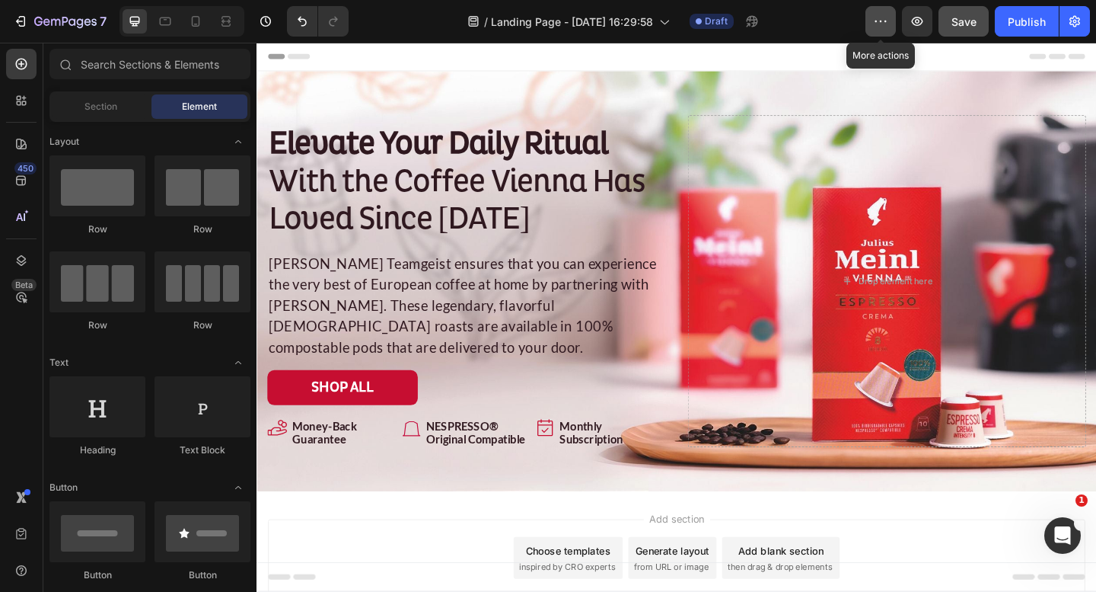
click at [880, 18] on icon "button" at bounding box center [880, 21] width 15 height 15
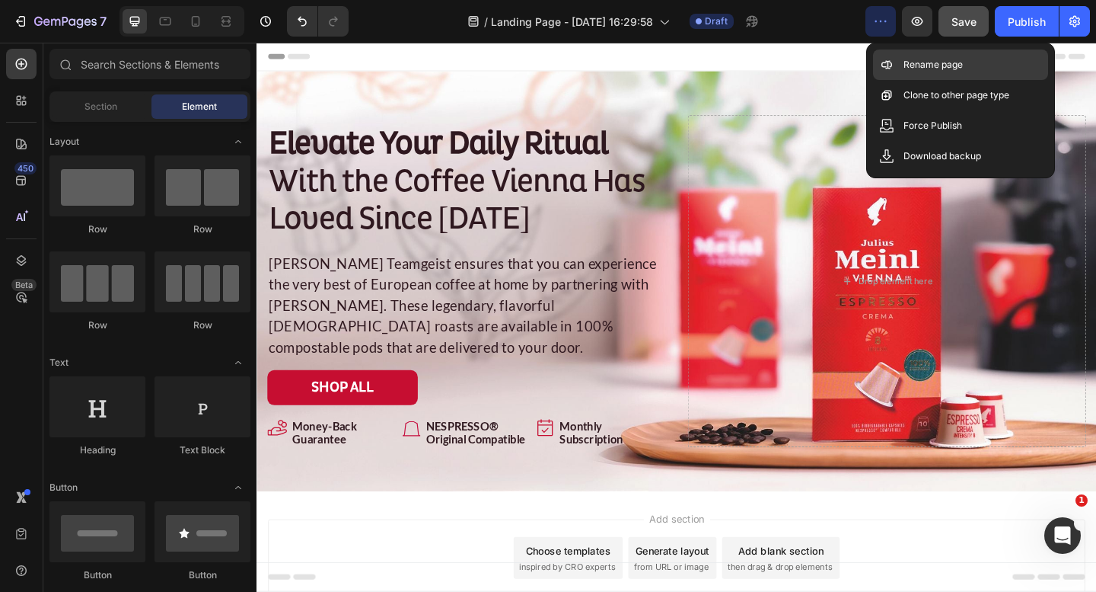
click at [917, 59] on p "Rename page" at bounding box center [933, 64] width 59 height 15
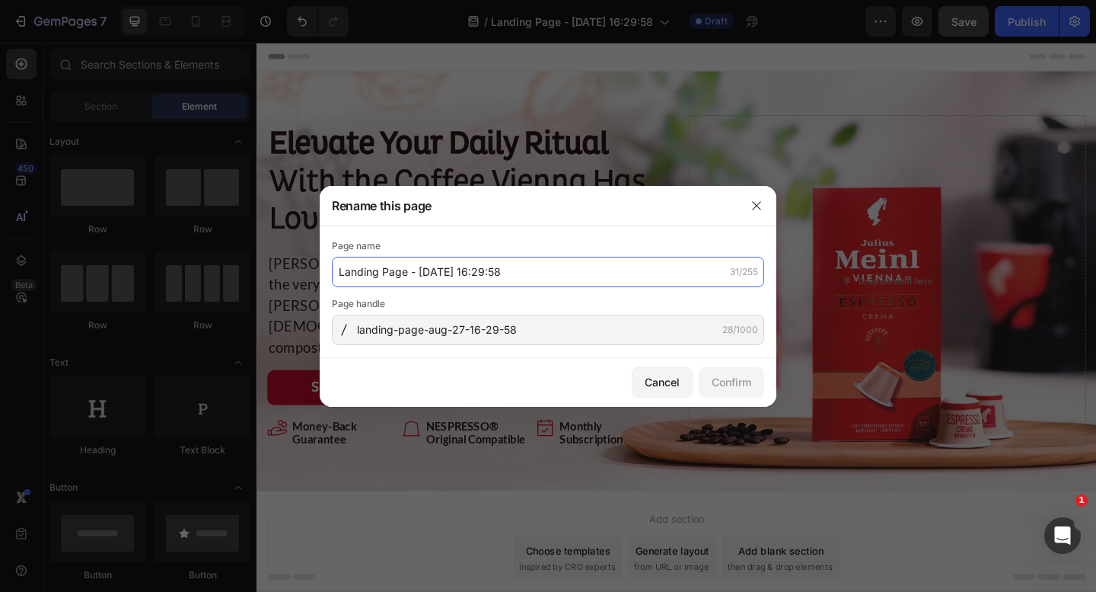
click at [482, 262] on input "Landing Page - Aug 27, 16:29:58" at bounding box center [548, 272] width 432 height 30
type input "Section Hero"
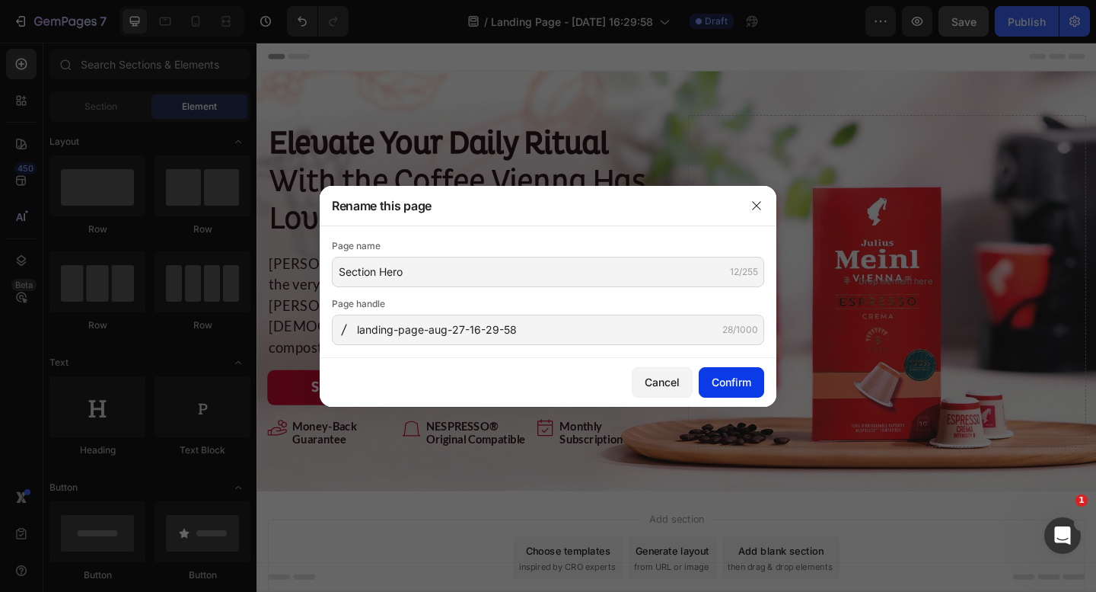
click at [726, 387] on div "Confirm" at bounding box center [732, 382] width 40 height 16
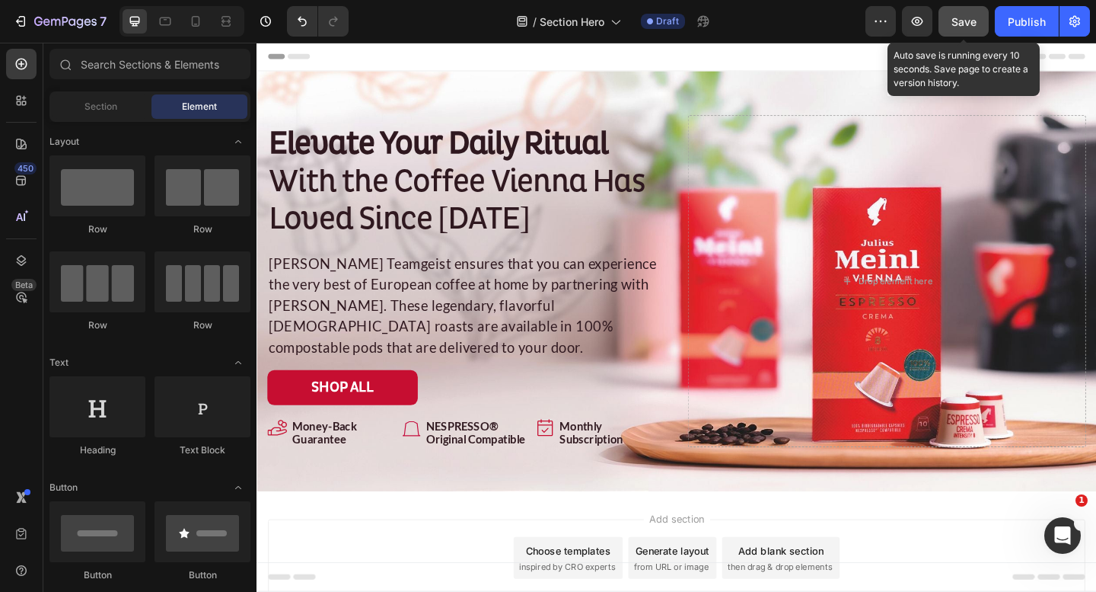
click at [957, 24] on span "Save" at bounding box center [964, 21] width 25 height 13
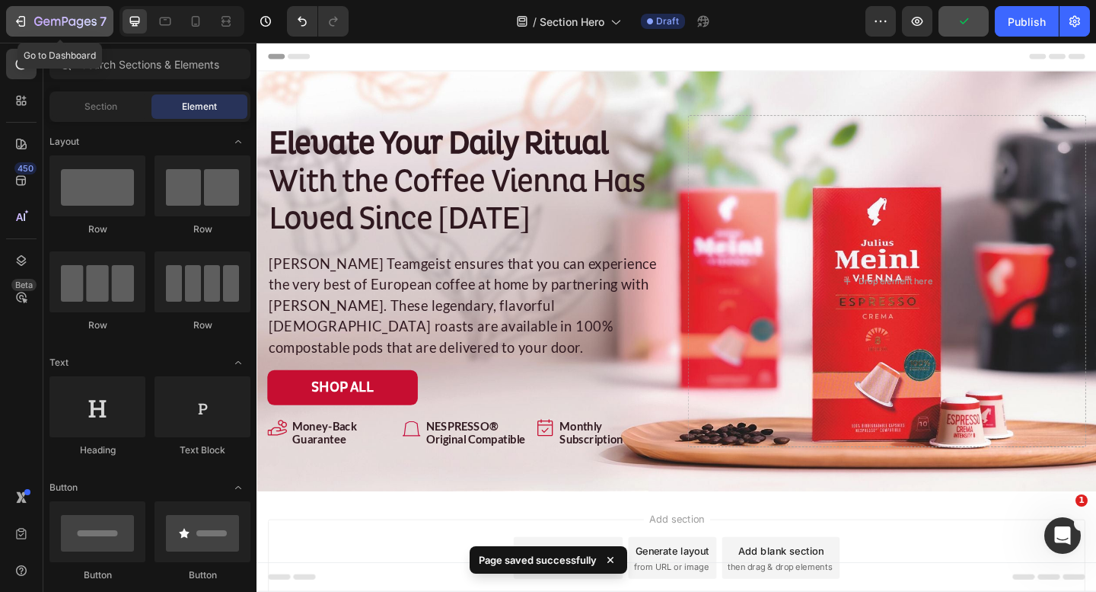
click at [78, 21] on icon "button" at bounding box center [65, 22] width 62 height 13
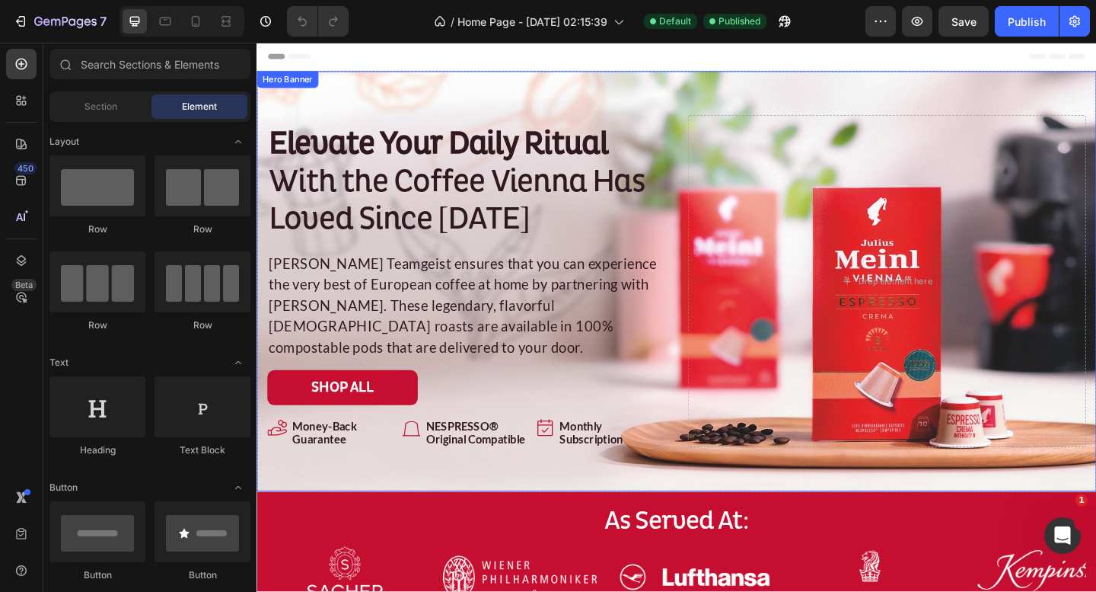
click at [742, 81] on div "Background Image" at bounding box center [714, 302] width 914 height 457
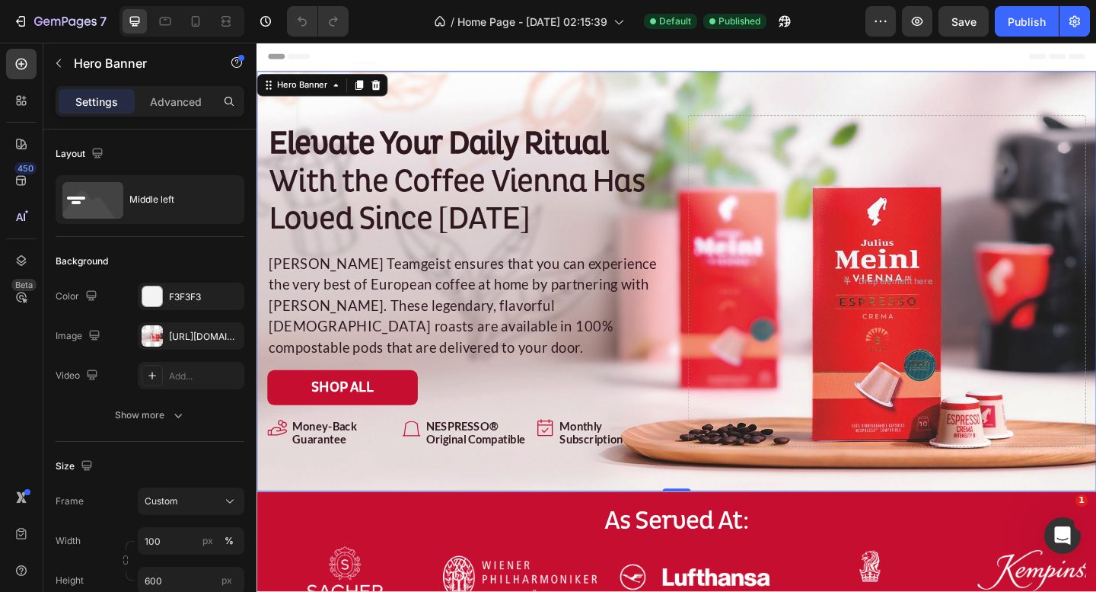
click at [634, 100] on div "Background Image" at bounding box center [714, 302] width 914 height 457
click at [608, 94] on div "Background Image" at bounding box center [714, 302] width 914 height 457
click at [689, 87] on div "Background Image" at bounding box center [714, 302] width 914 height 457
click at [175, 336] on div "https://cdn.shopify.com/s/files/1/0943/4080/8985/files/gempages_567413769269937…" at bounding box center [191, 337] width 44 height 14
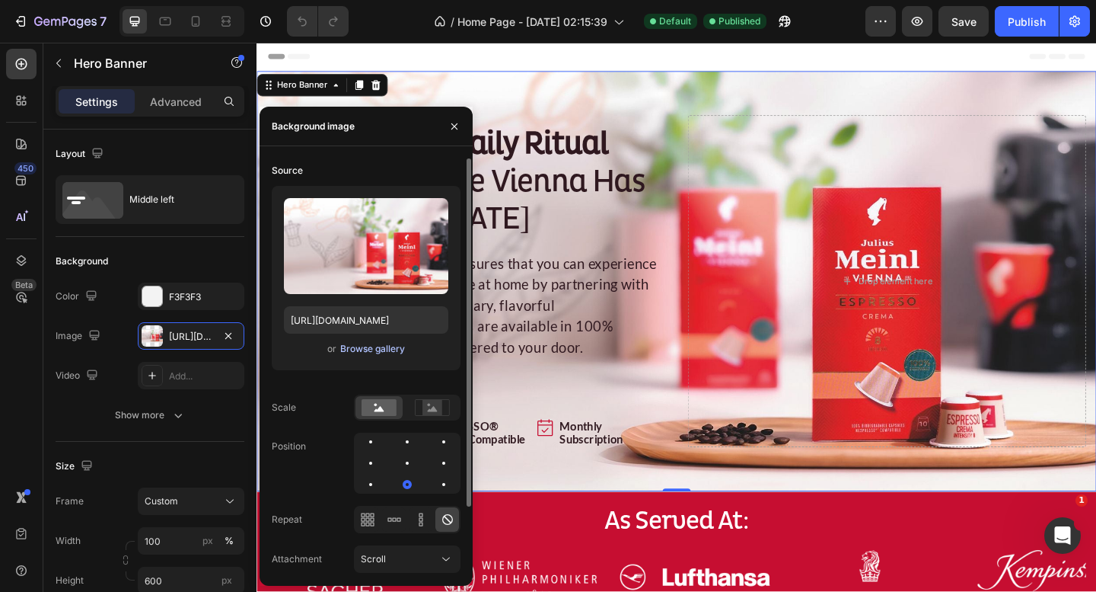
click at [353, 348] on div "Browse gallery" at bounding box center [372, 349] width 65 height 14
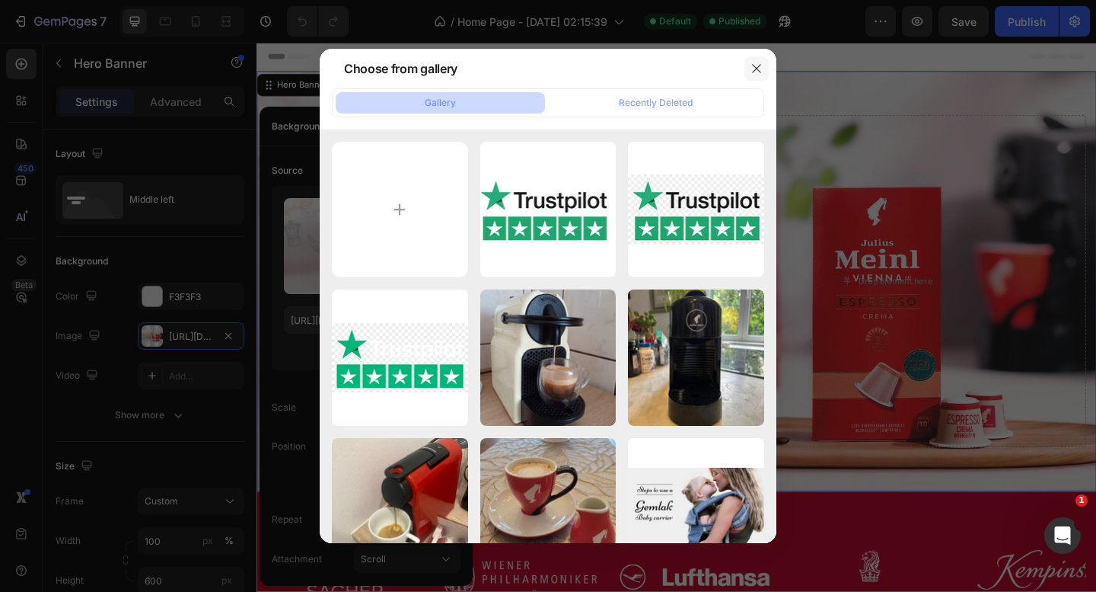
click at [755, 62] on icon "button" at bounding box center [757, 68] width 12 height 12
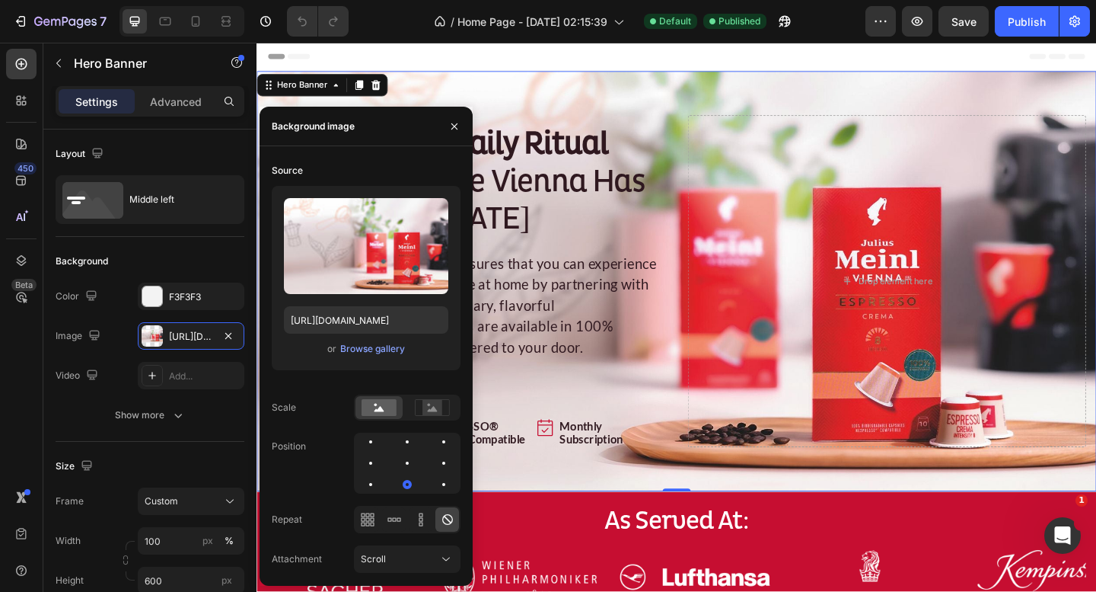
click at [702, 100] on div "Background Image" at bounding box center [714, 302] width 914 height 457
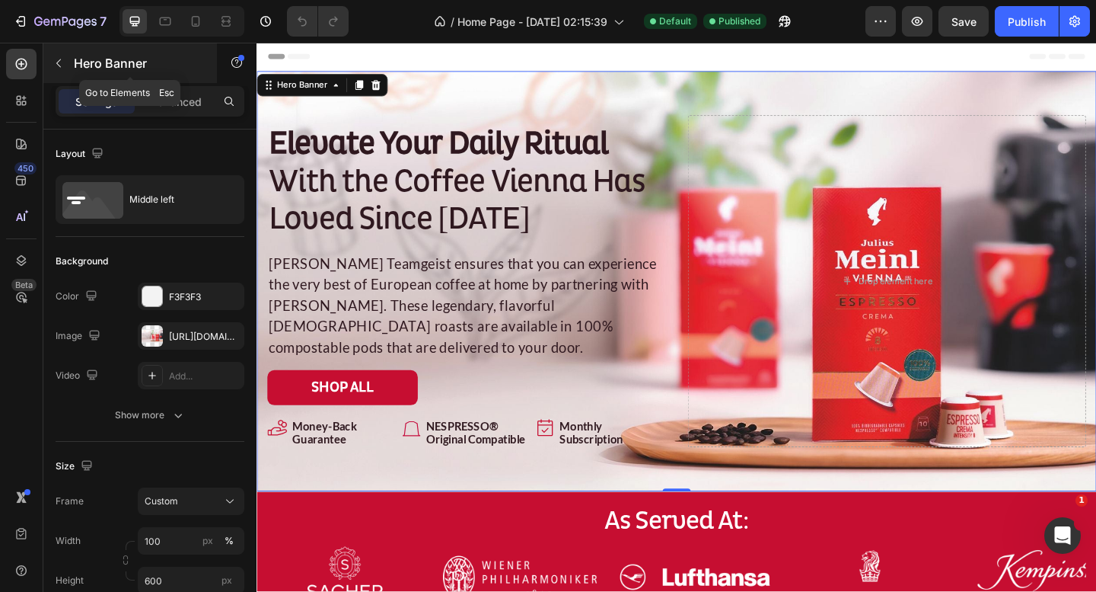
click at [54, 64] on icon "button" at bounding box center [59, 63] width 12 height 12
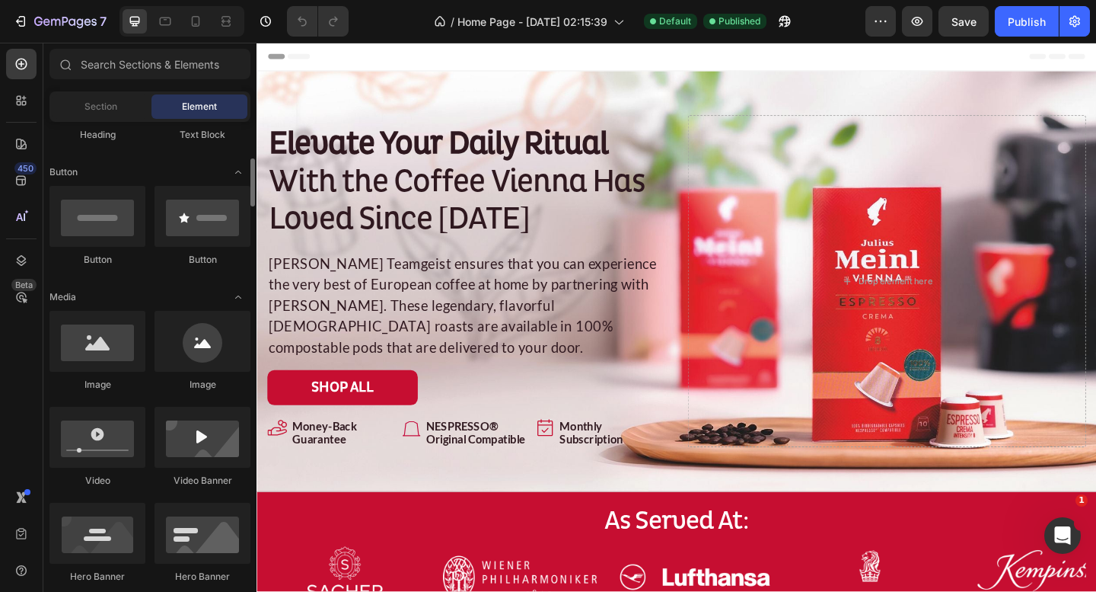
scroll to position [320, 0]
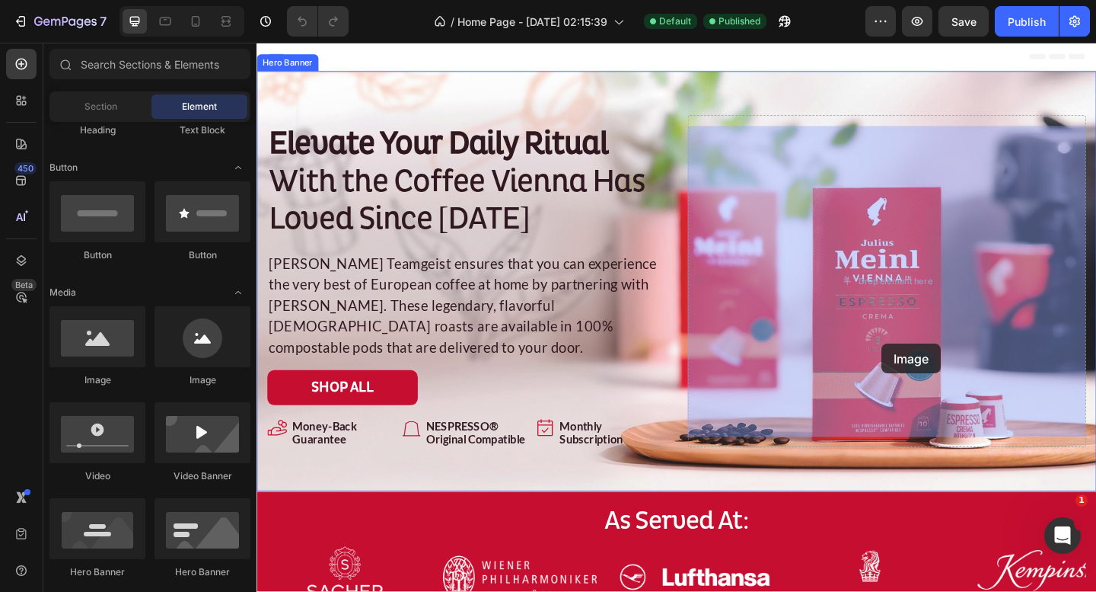
drag, startPoint x: 358, startPoint y: 400, endPoint x: 934, endPoint y: 369, distance: 577.2
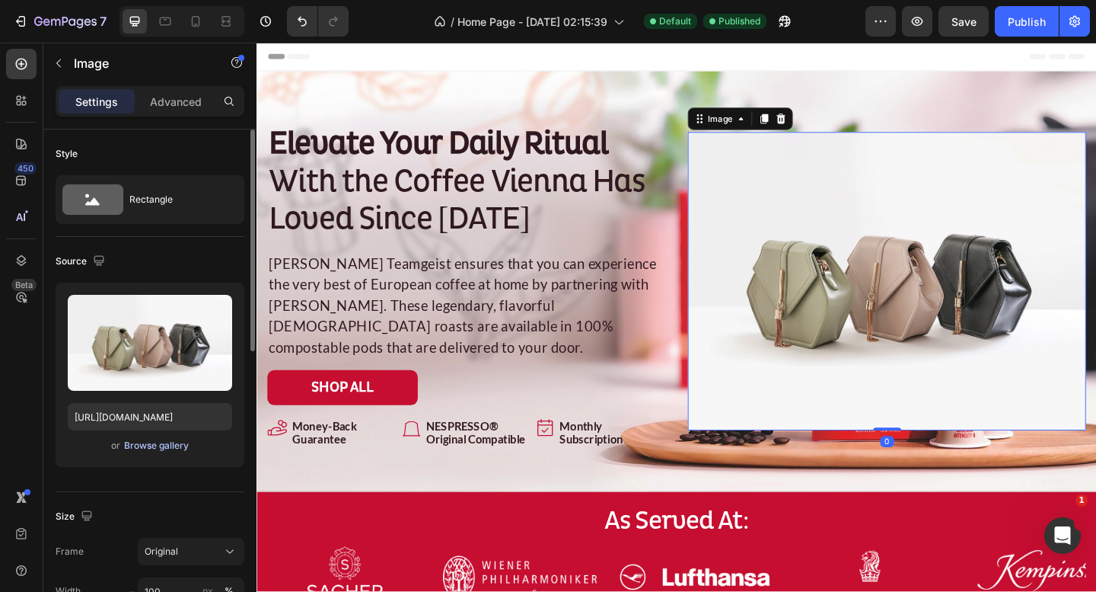
click at [164, 443] on div "Browse gallery" at bounding box center [156, 446] width 65 height 14
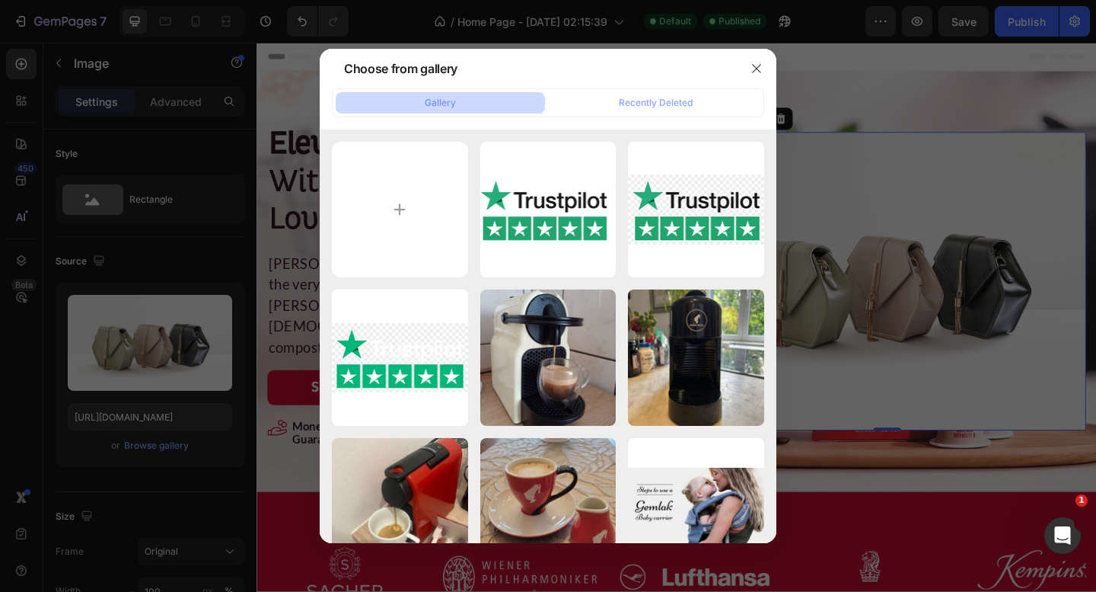
type input "C:\fakepath\hero new labor day.jpg"
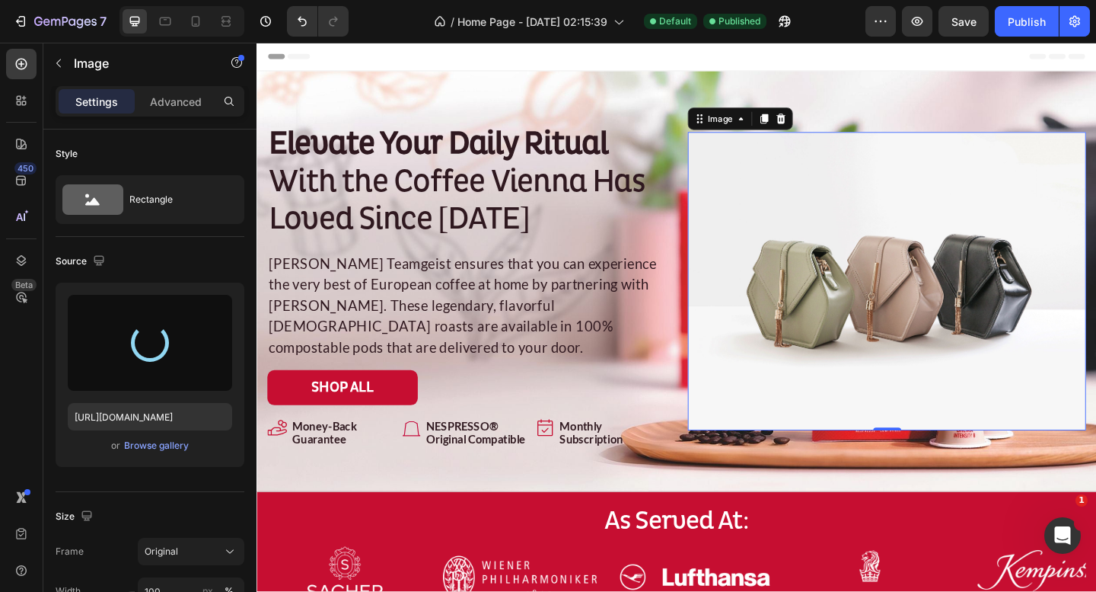
type input "https://cdn.shopify.com/s/files/1/0943/4080/8985/files/gempages_567413769269937…"
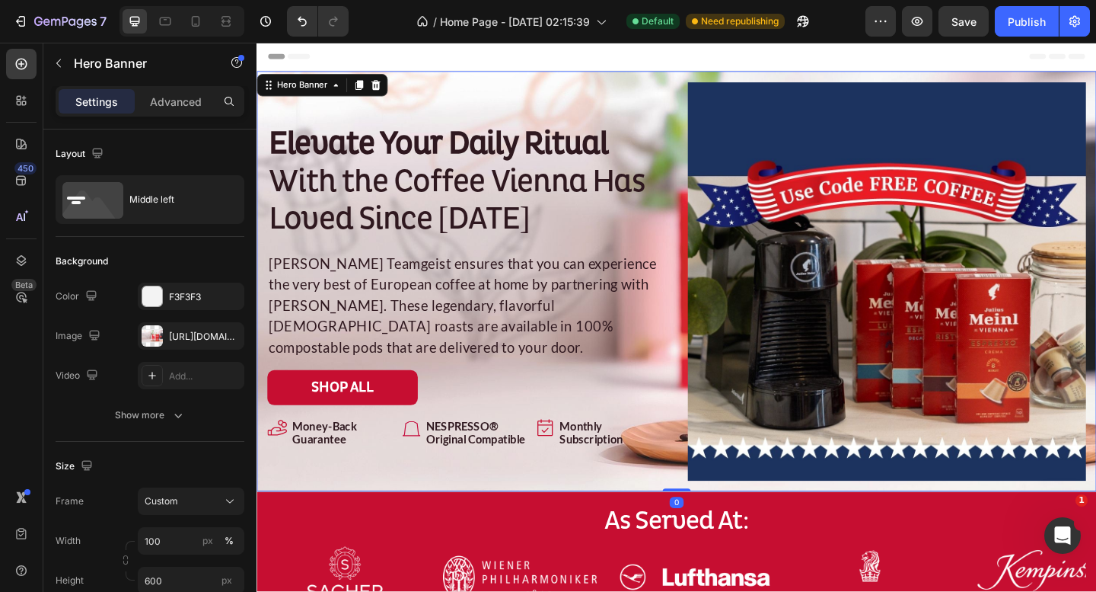
click at [654, 101] on div "Elevate Your Daily Ritual With the Coffee Vienna Has Loved Since 1862 Heading J…" at bounding box center [484, 302] width 433 height 433
click at [230, 336] on icon "button" at bounding box center [228, 336] width 12 height 12
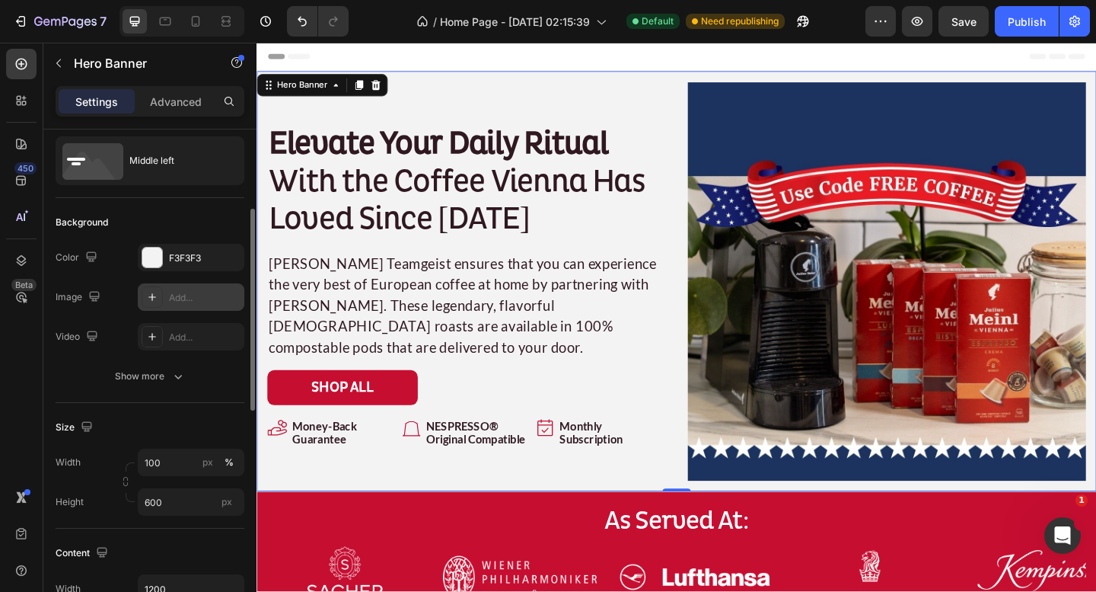
scroll to position [37, 0]
click at [149, 257] on div at bounding box center [152, 259] width 20 height 20
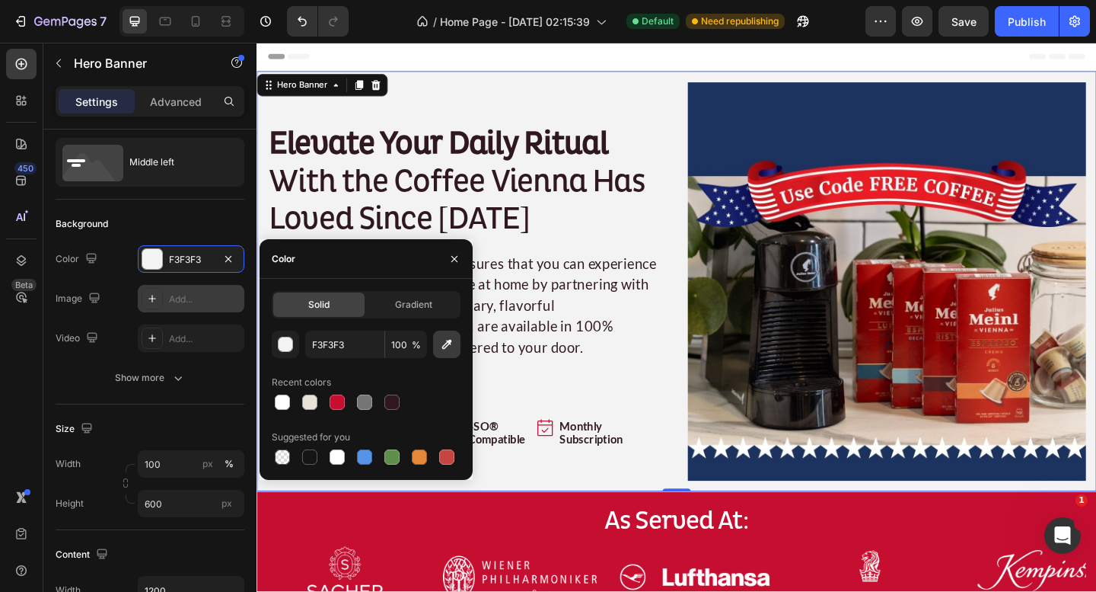
click at [455, 353] on button "button" at bounding box center [446, 343] width 27 height 27
type input "1C325F"
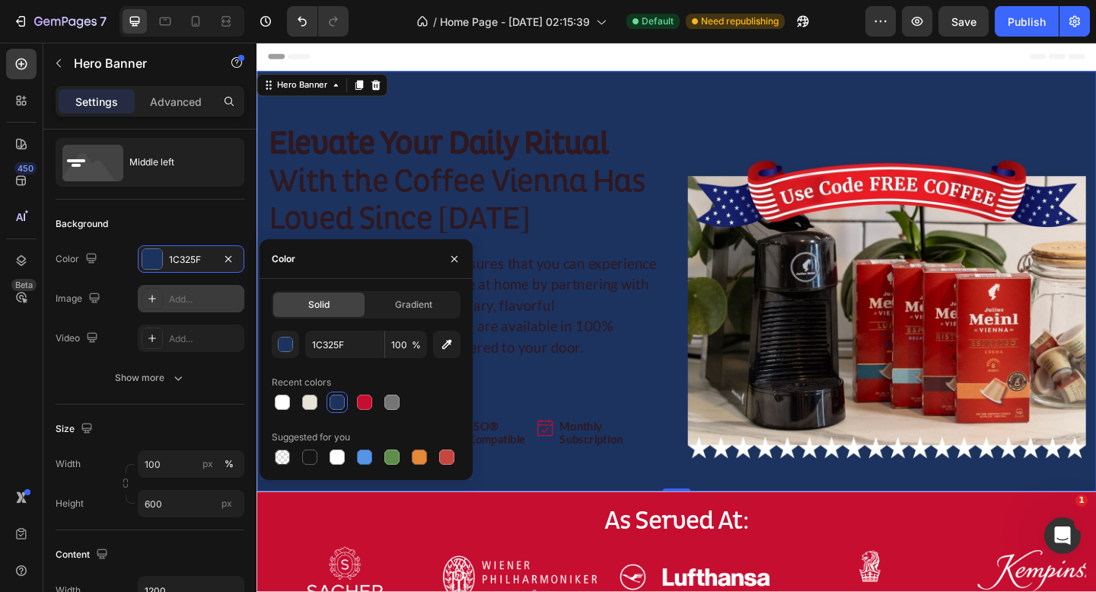
click at [690, 100] on div "Elevate Your Daily Ritual With the Coffee Vienna Has Loved Since 1862 Heading J…" at bounding box center [484, 302] width 433 height 433
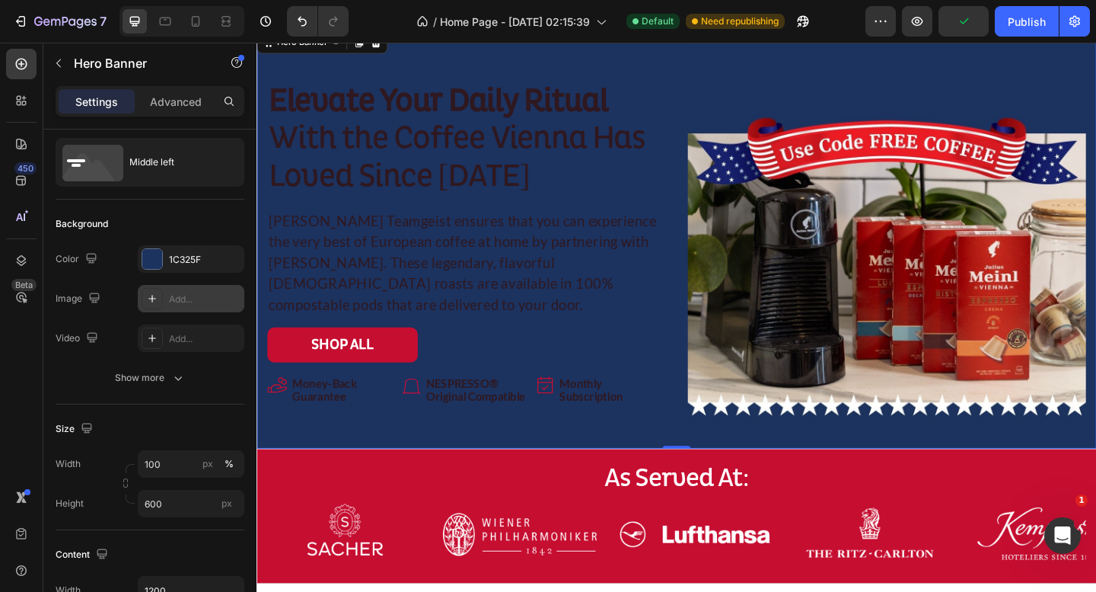
scroll to position [0, 0]
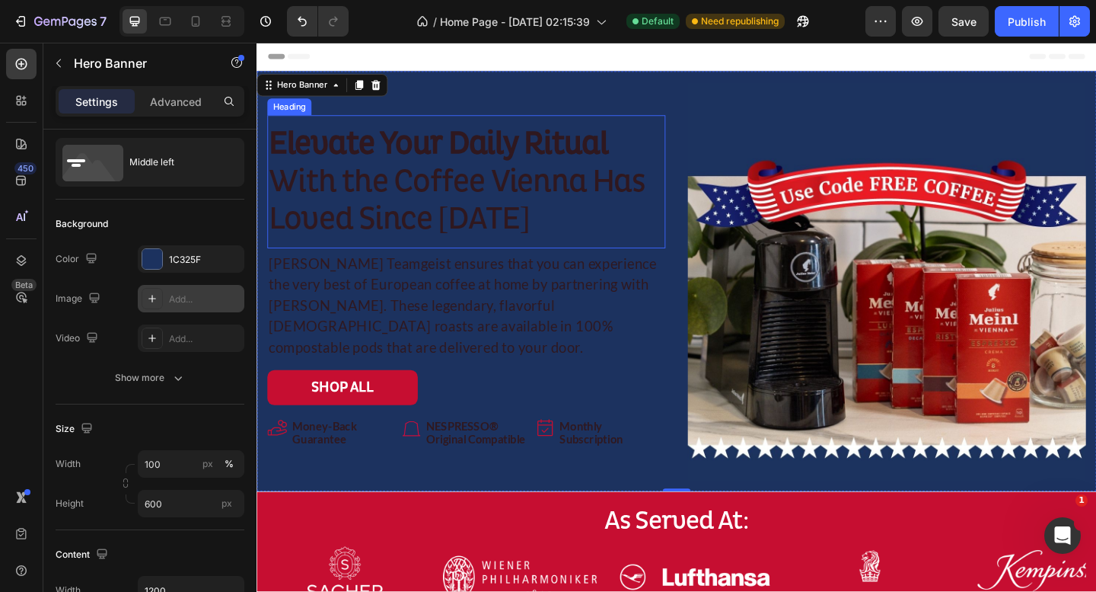
click at [569, 174] on strong "Elevate Your Daily Ritual" at bounding box center [454, 153] width 369 height 42
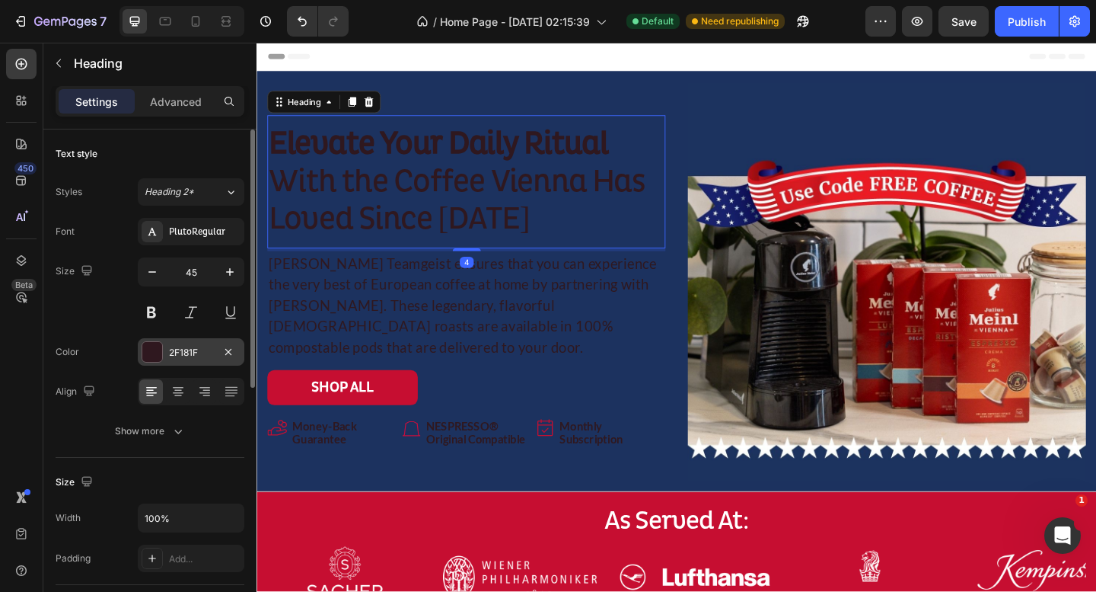
click at [148, 349] on div at bounding box center [152, 352] width 20 height 20
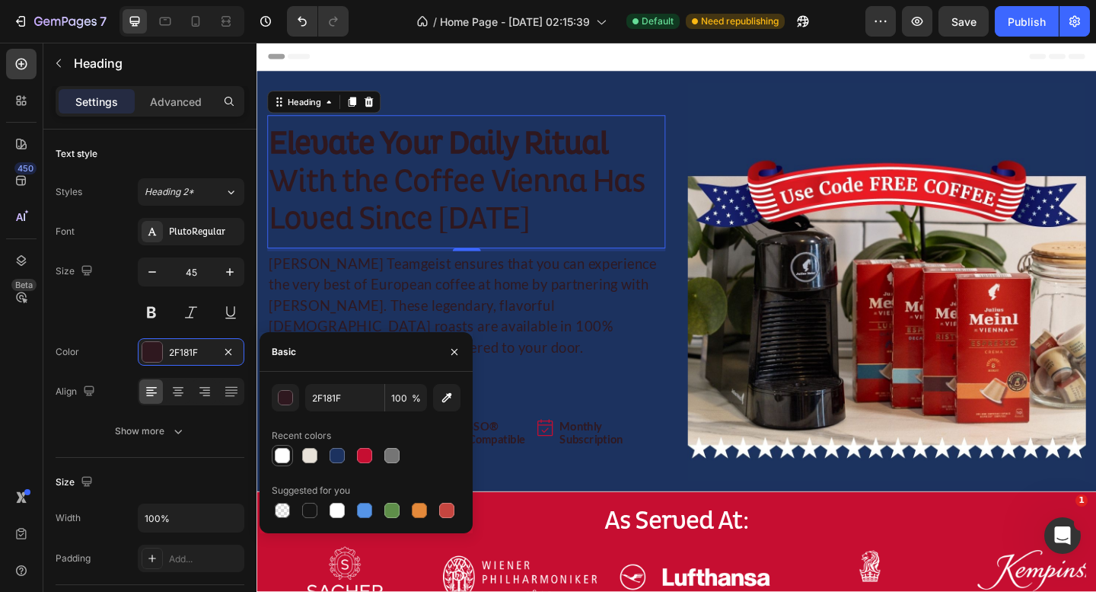
click at [283, 453] on div at bounding box center [282, 455] width 15 height 15
type input "FFFFFF"
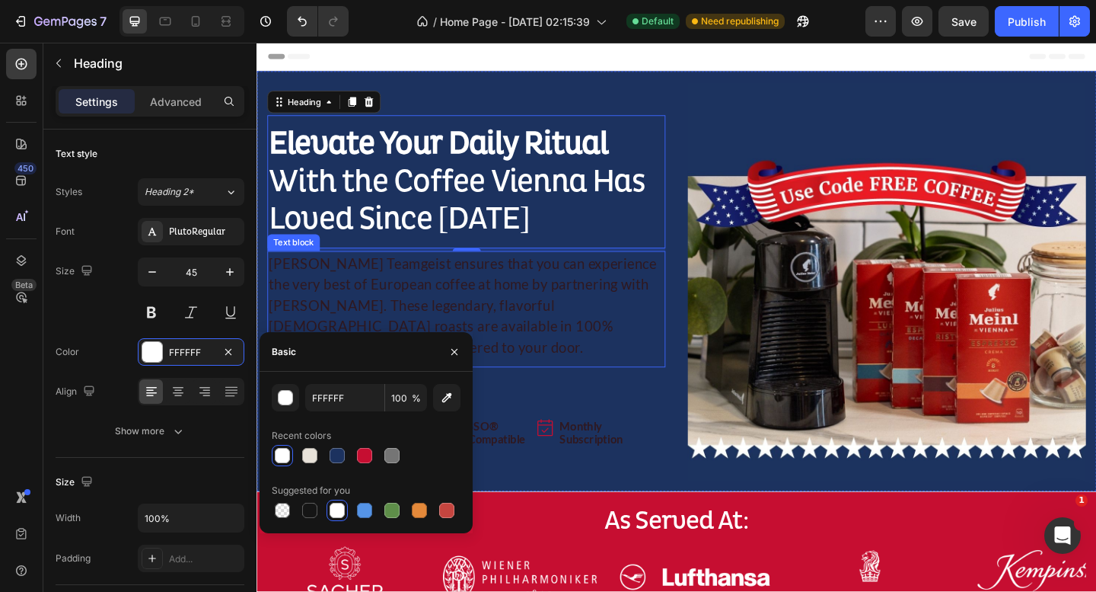
click at [479, 334] on p "Julia Teamgeist ensures that you can experience the very best of European coffe…" at bounding box center [485, 328] width 430 height 114
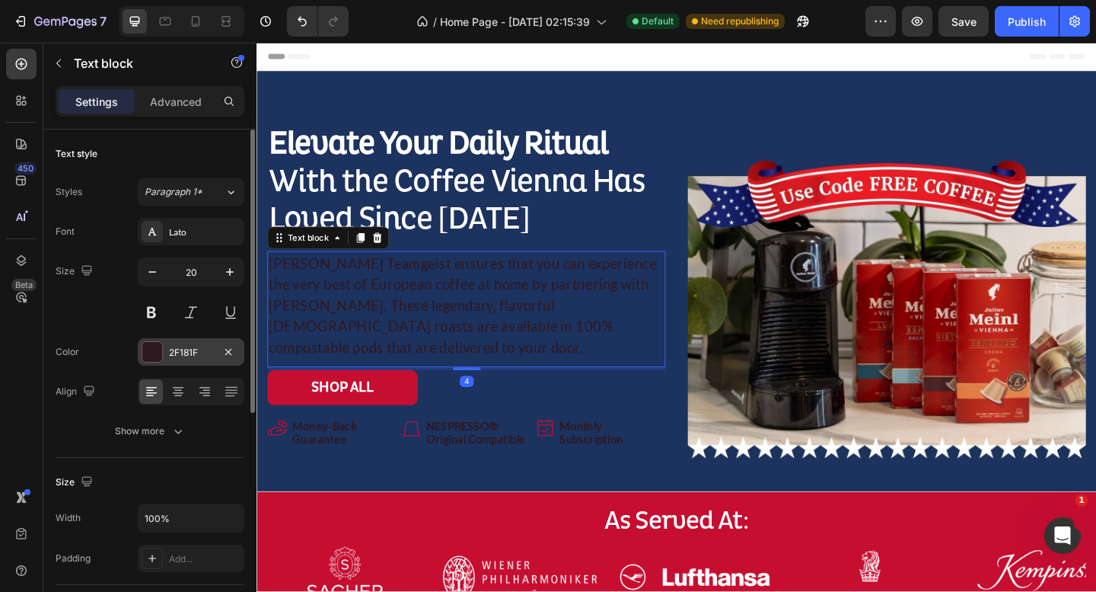
click at [155, 347] on div at bounding box center [152, 352] width 20 height 20
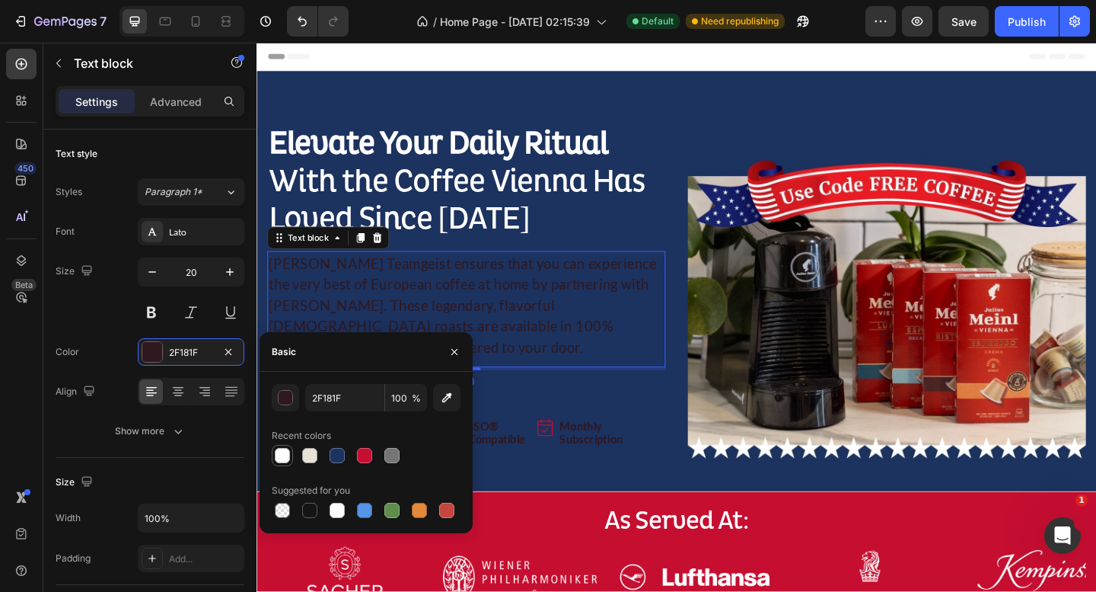
click at [277, 458] on div at bounding box center [282, 455] width 15 height 15
type input "FFFFFF"
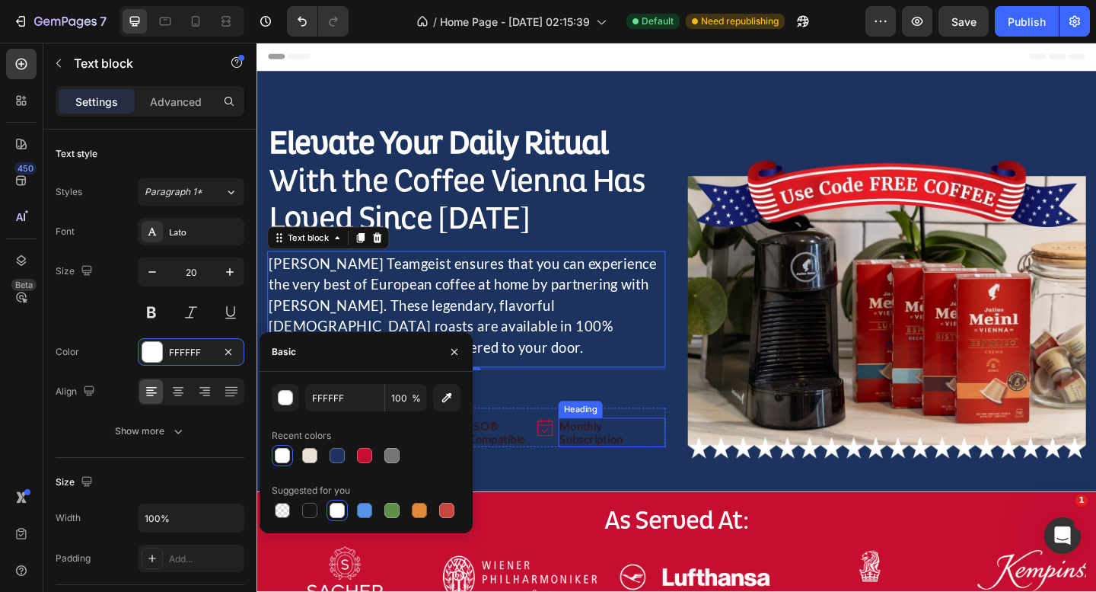
click at [685, 451] on h2 "Monthly Subscription" at bounding box center [643, 467] width 116 height 32
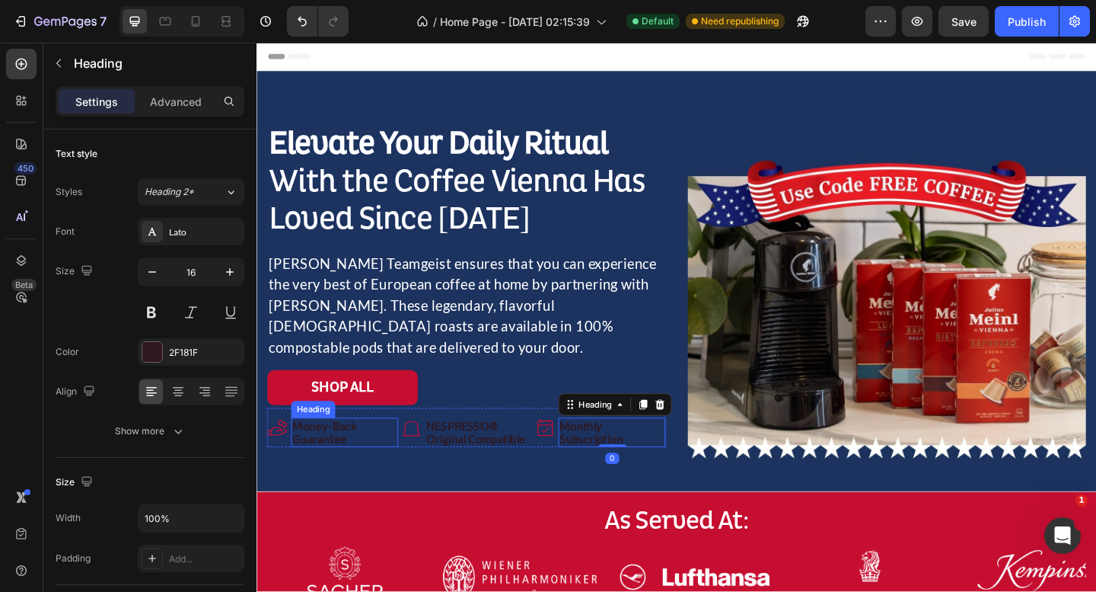
click at [348, 454] on h2 "Money-Back Guarantee" at bounding box center [352, 467] width 116 height 32
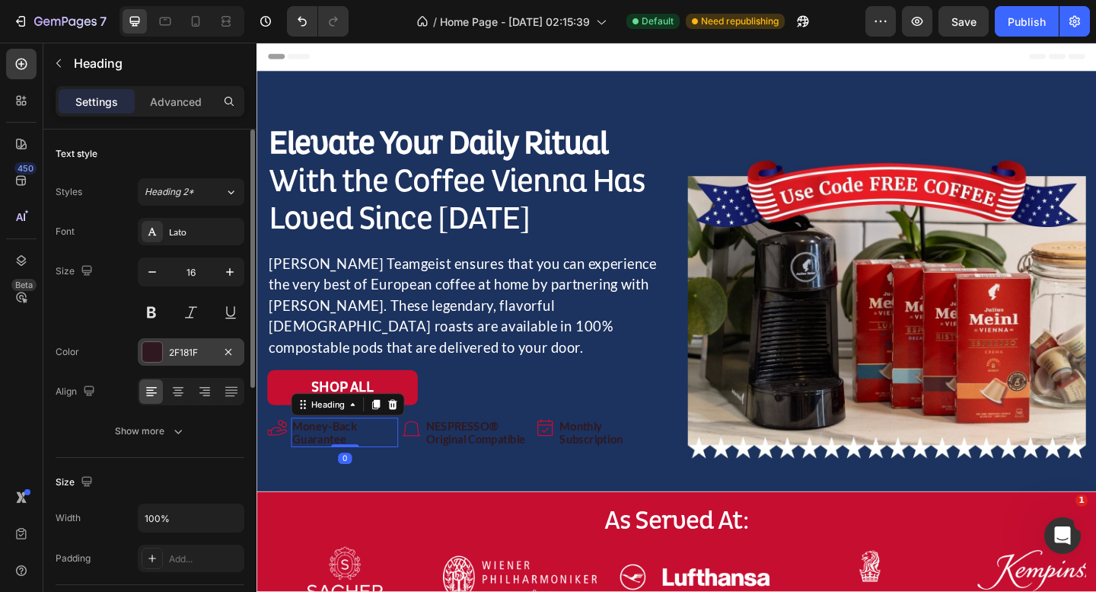
click at [150, 356] on div at bounding box center [152, 352] width 20 height 20
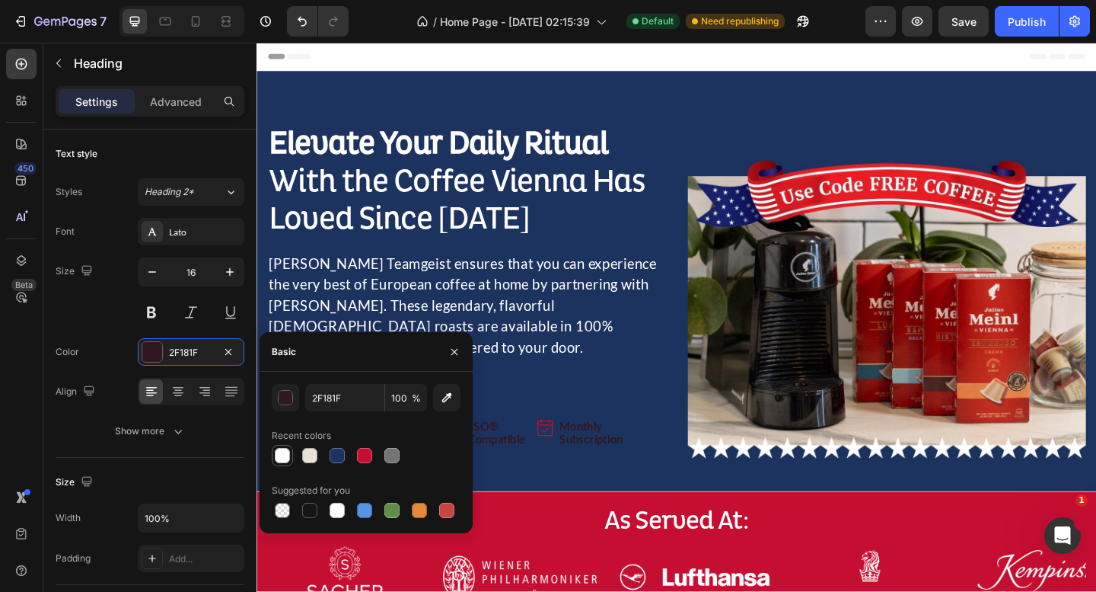
click at [274, 460] on div at bounding box center [282, 455] width 18 height 18
type input "FFFFFF"
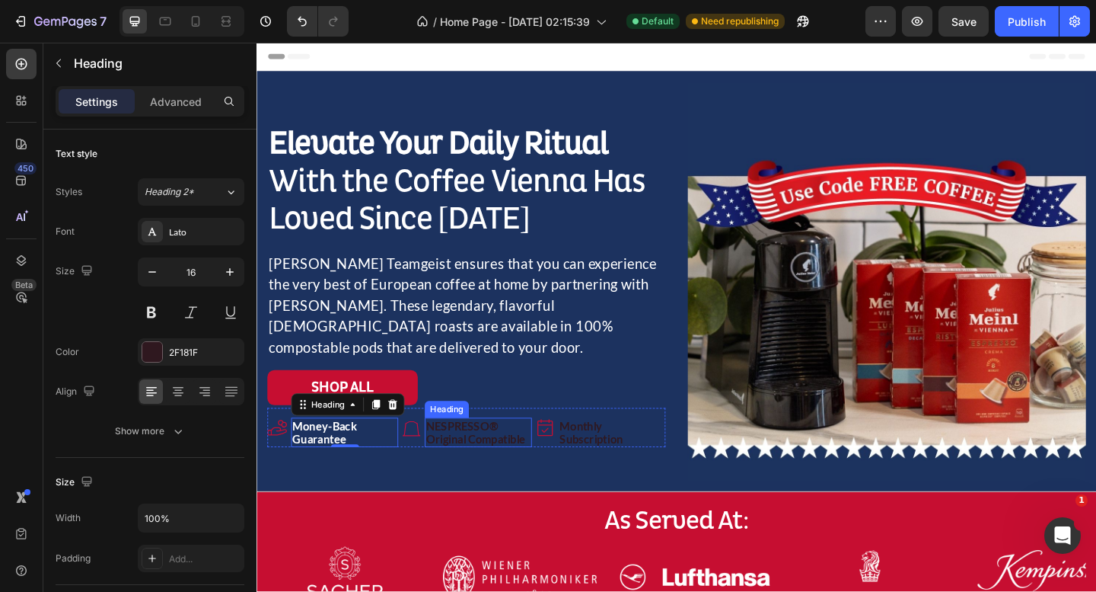
click at [522, 464] on h2 "NESPRESSO® Original Compatible" at bounding box center [497, 467] width 116 height 32
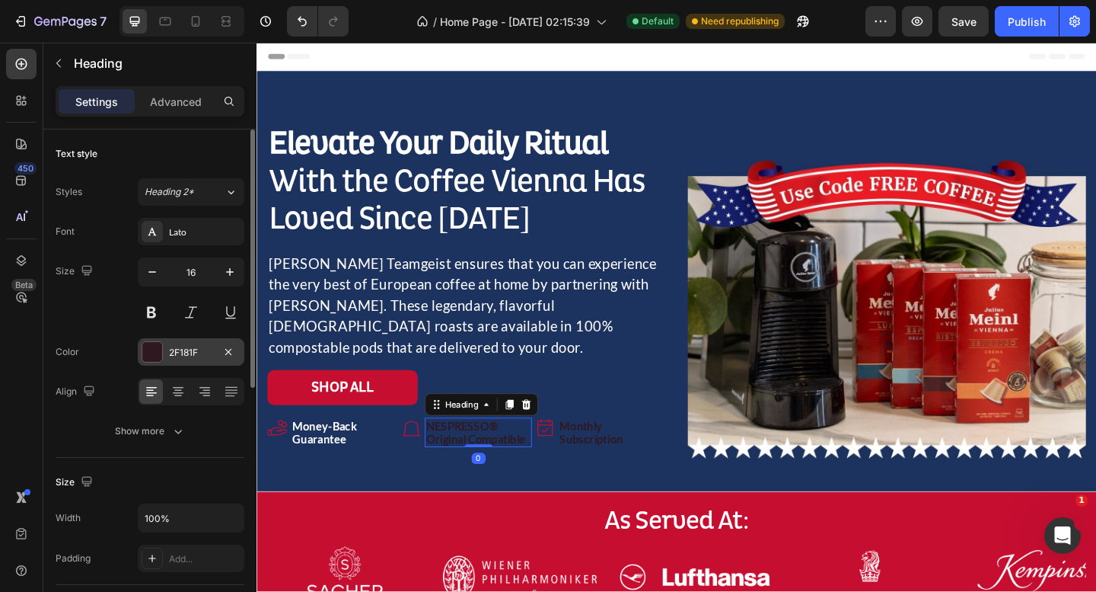
click at [151, 360] on div at bounding box center [152, 352] width 20 height 20
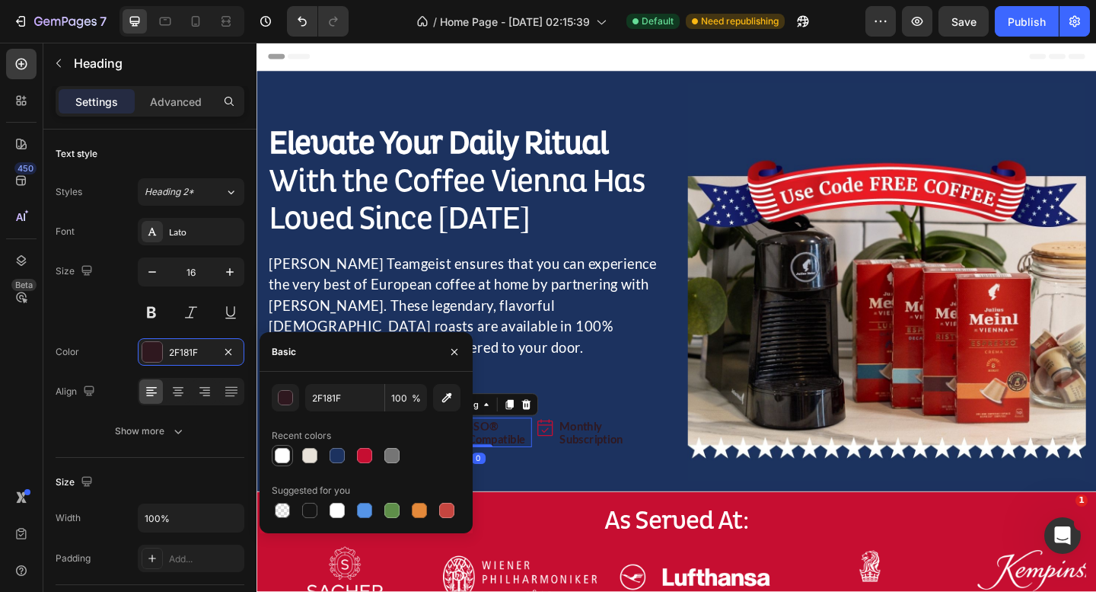
click at [282, 454] on div at bounding box center [282, 455] width 15 height 15
type input "FFFFFF"
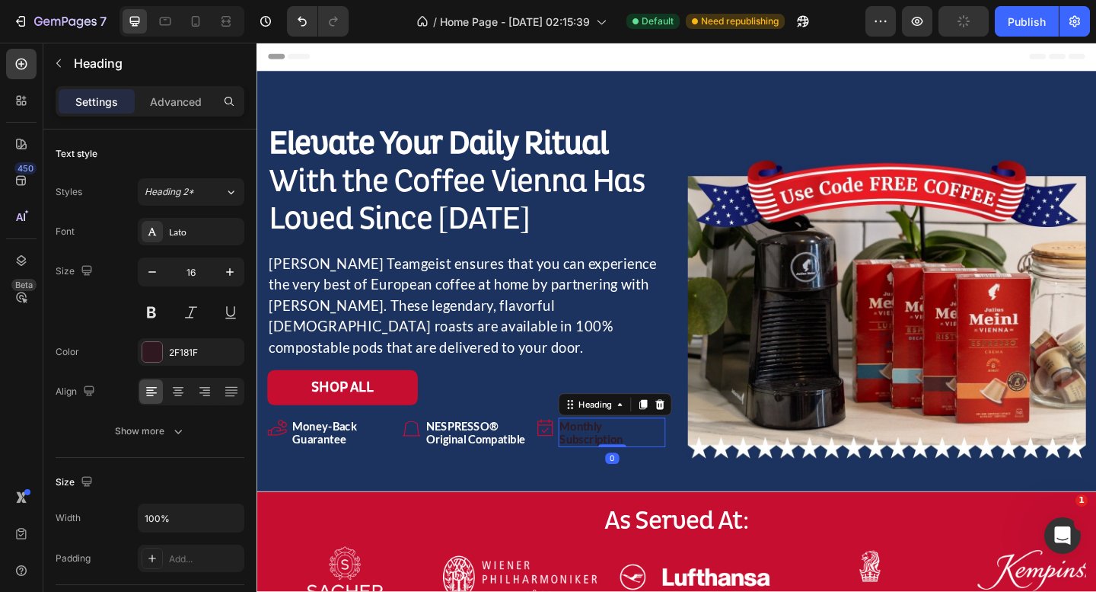
click at [630, 451] on h2 "Monthly Subscription" at bounding box center [643, 467] width 116 height 32
click at [152, 351] on div at bounding box center [152, 352] width 20 height 20
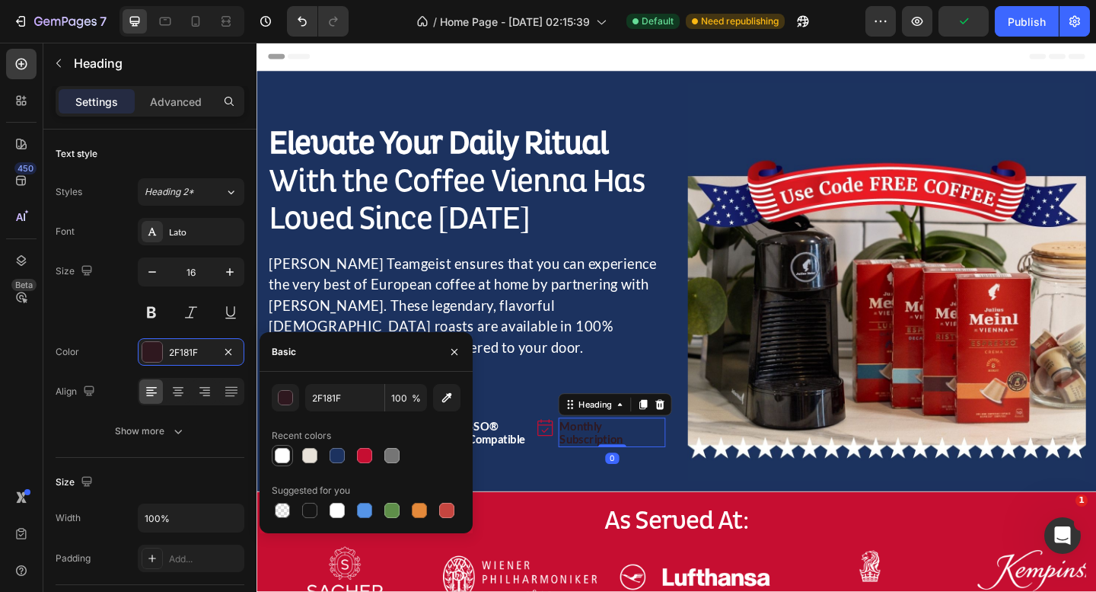
drag, startPoint x: 290, startPoint y: 455, endPoint x: 0, endPoint y: 449, distance: 290.2
click at [290, 455] on div at bounding box center [282, 455] width 18 height 18
type input "FFFFFF"
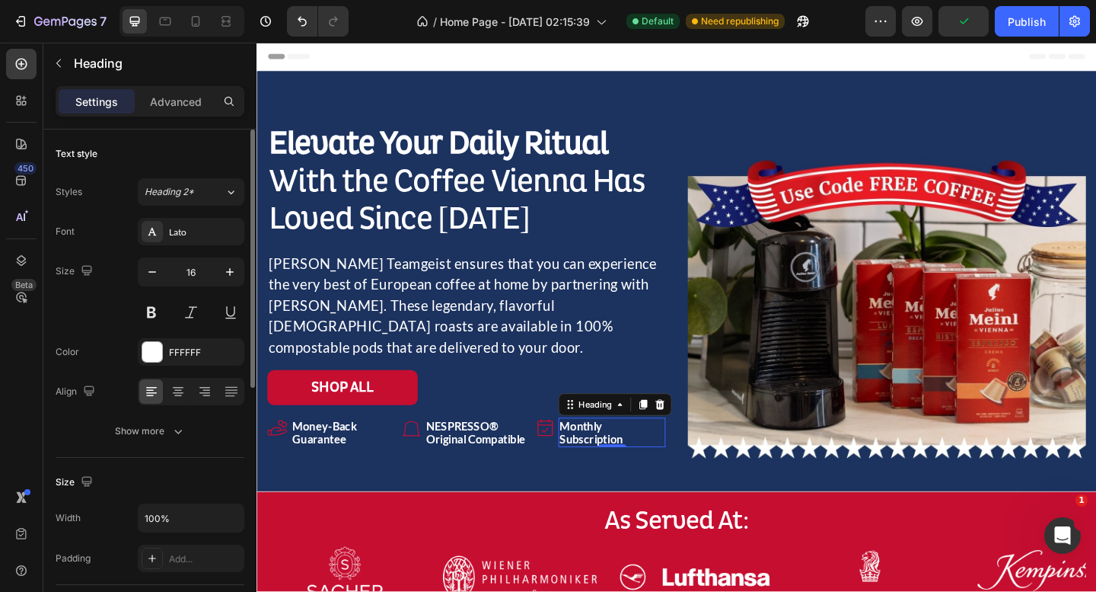
click at [203, 407] on div "Font Lato Size 16 Color FFFFFF Align Show more" at bounding box center [150, 331] width 189 height 227
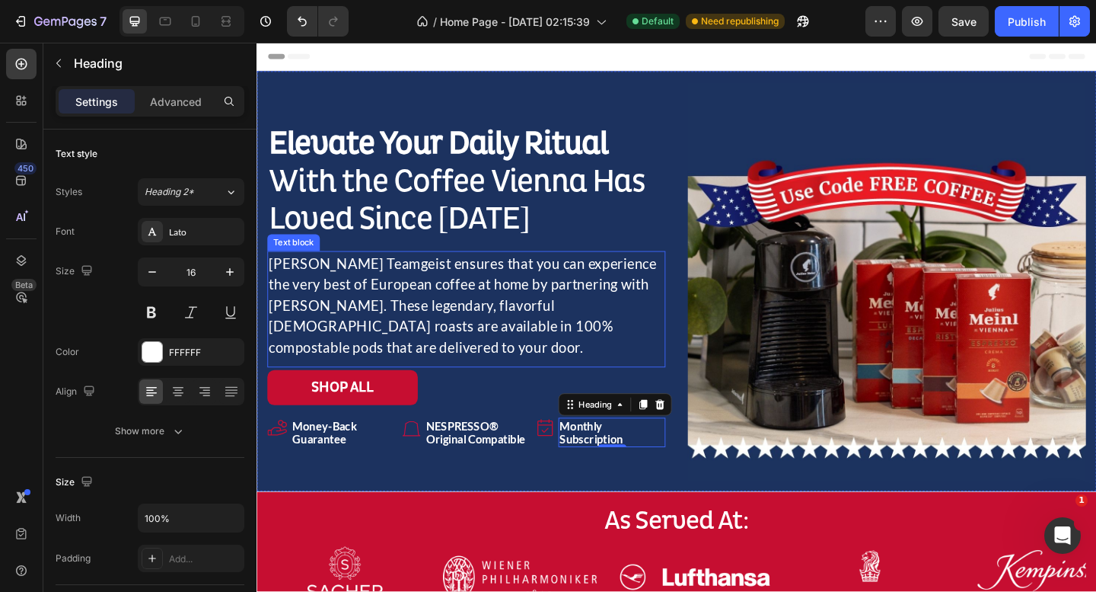
click at [685, 321] on p "Julia Teamgeist ensures that you can experience the very best of European coffe…" at bounding box center [485, 328] width 430 height 114
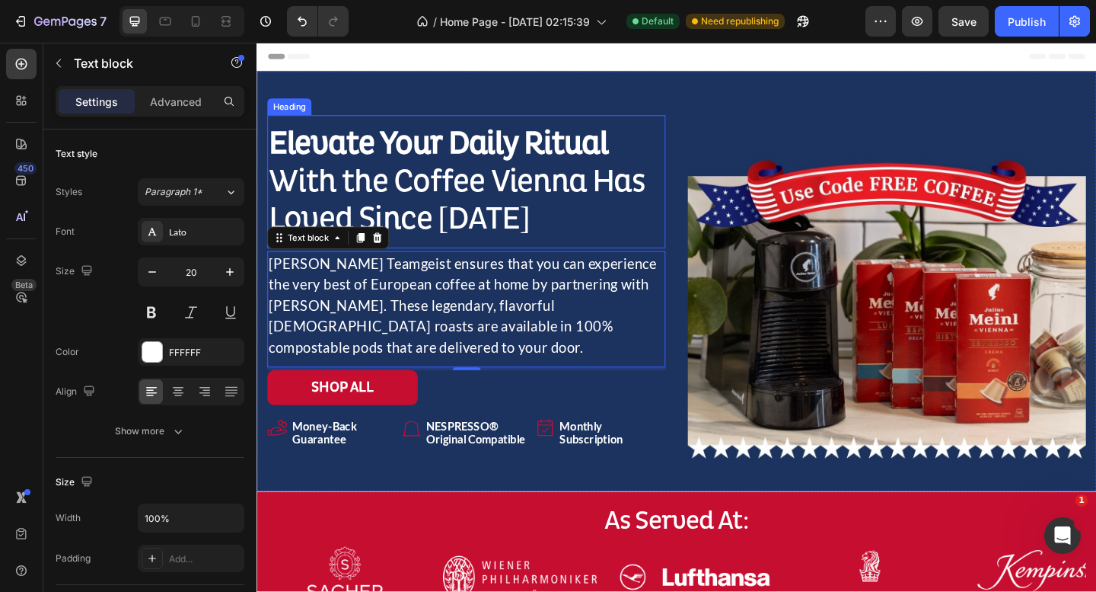
click at [444, 228] on h2 "Elevate Your Daily Ritual With the Coffee Vienna Has Loved Since 1862" at bounding box center [484, 194] width 433 height 126
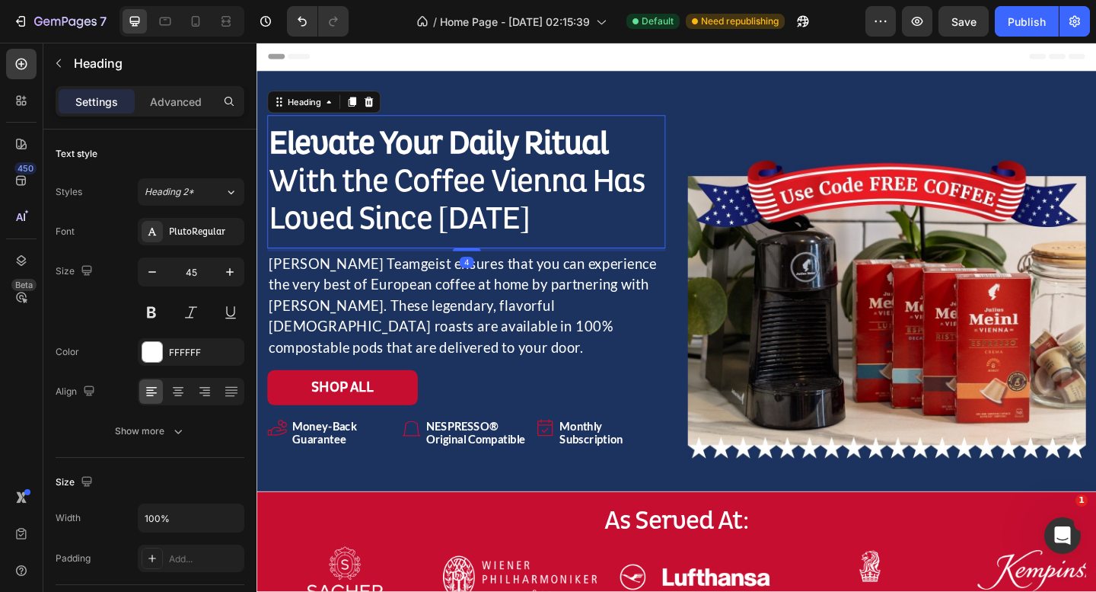
click at [444, 228] on h2 "Elevate Your Daily Ritual With the Coffee Vienna Has Loved Since 1862" at bounding box center [484, 194] width 433 height 126
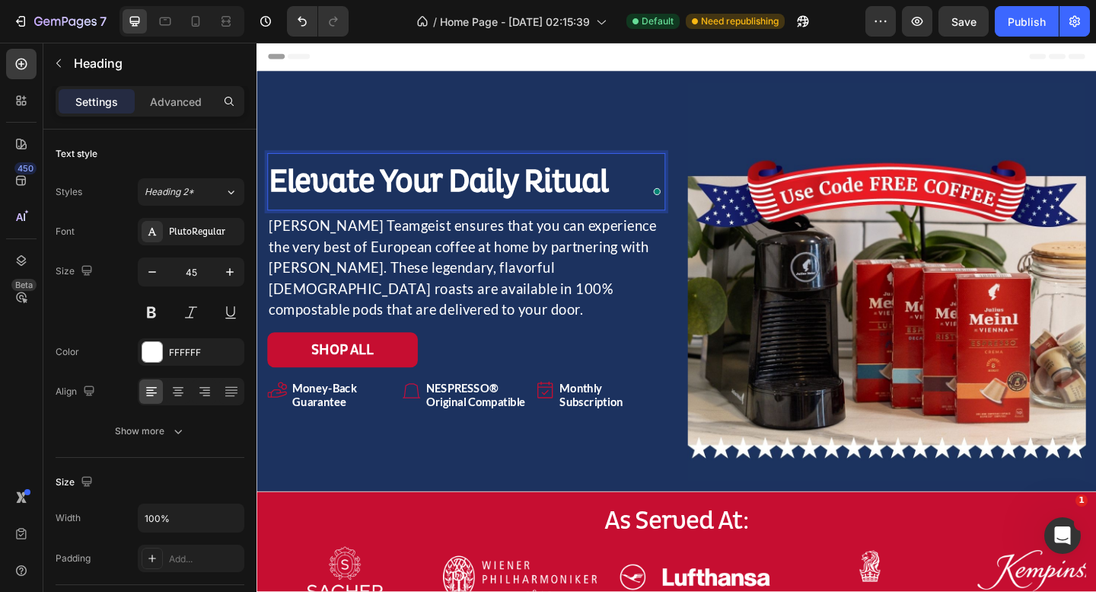
click at [449, 225] on div "Elevate Your Daily Ritual Heading 4" at bounding box center [484, 194] width 433 height 62
click at [449, 209] on strong "Elevate Your Daily Ritual" at bounding box center [454, 194] width 369 height 42
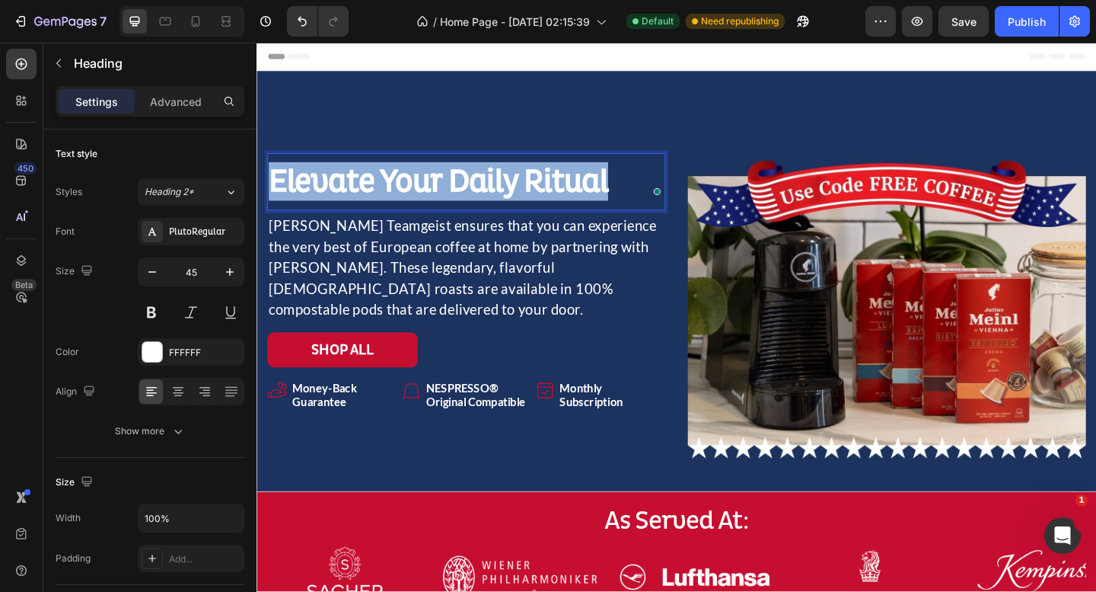
click at [449, 209] on strong "Elevate Your Daily Ritual" at bounding box center [454, 194] width 369 height 42
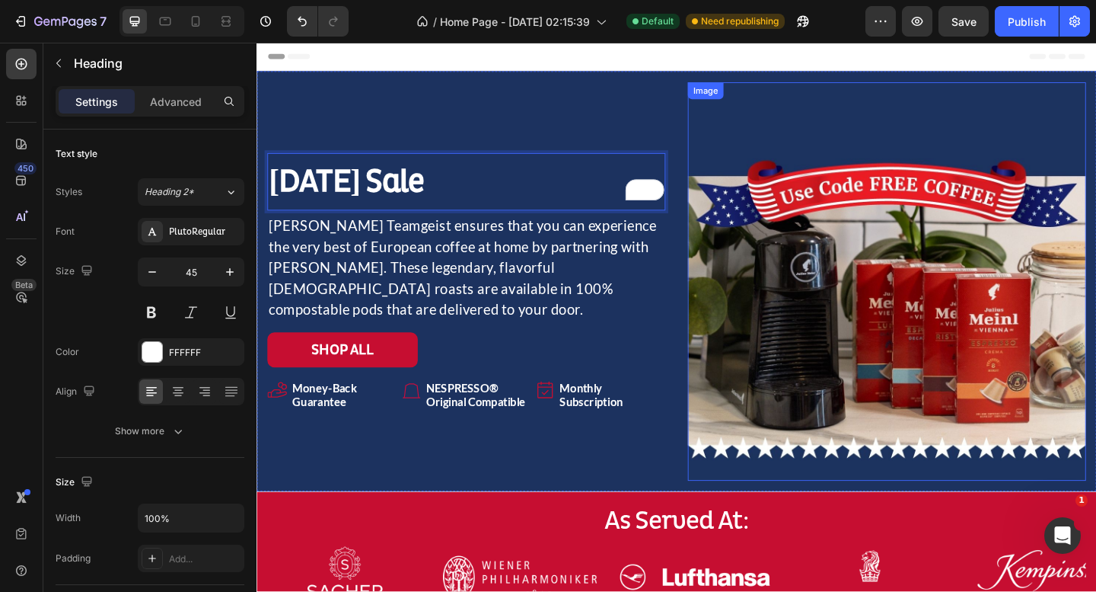
click at [828, 260] on img at bounding box center [942, 302] width 433 height 433
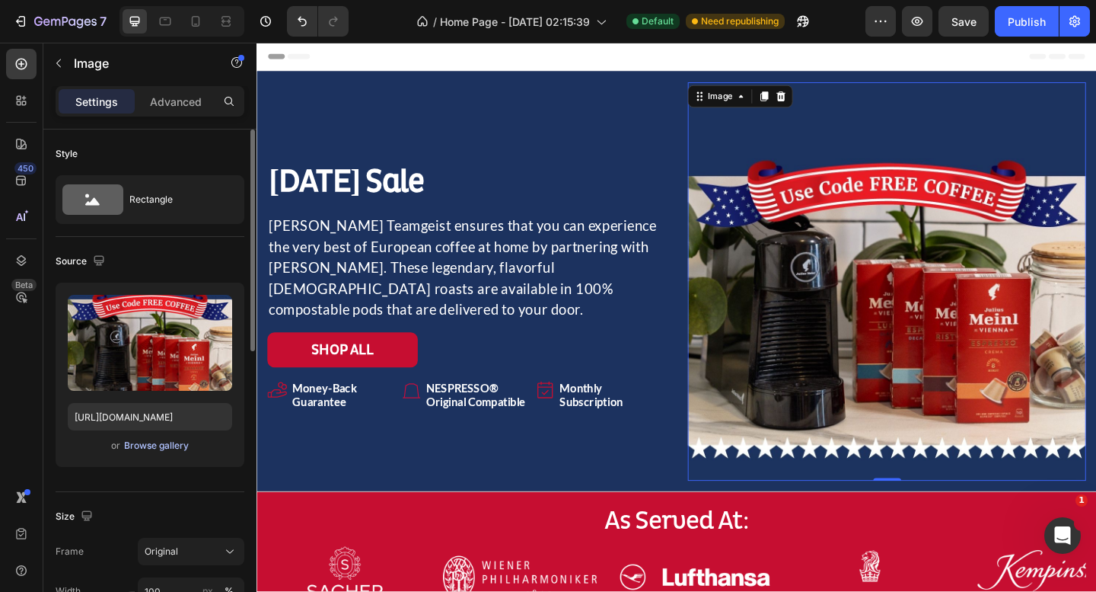
click at [171, 446] on div "Browse gallery" at bounding box center [156, 446] width 65 height 14
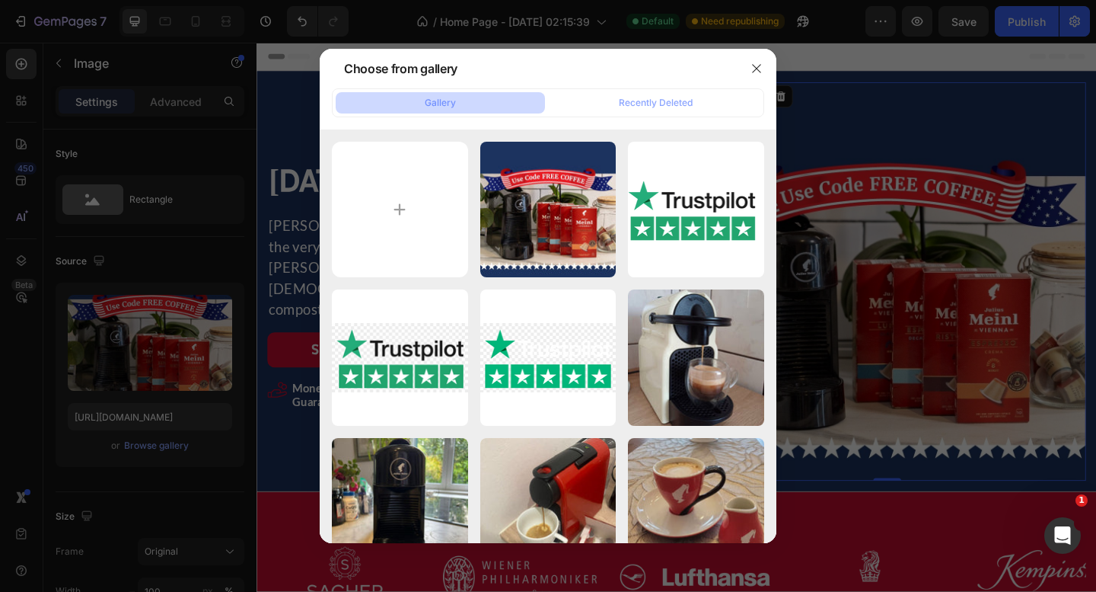
type input "C:\fakepath\hero new labor day (1).jpg"
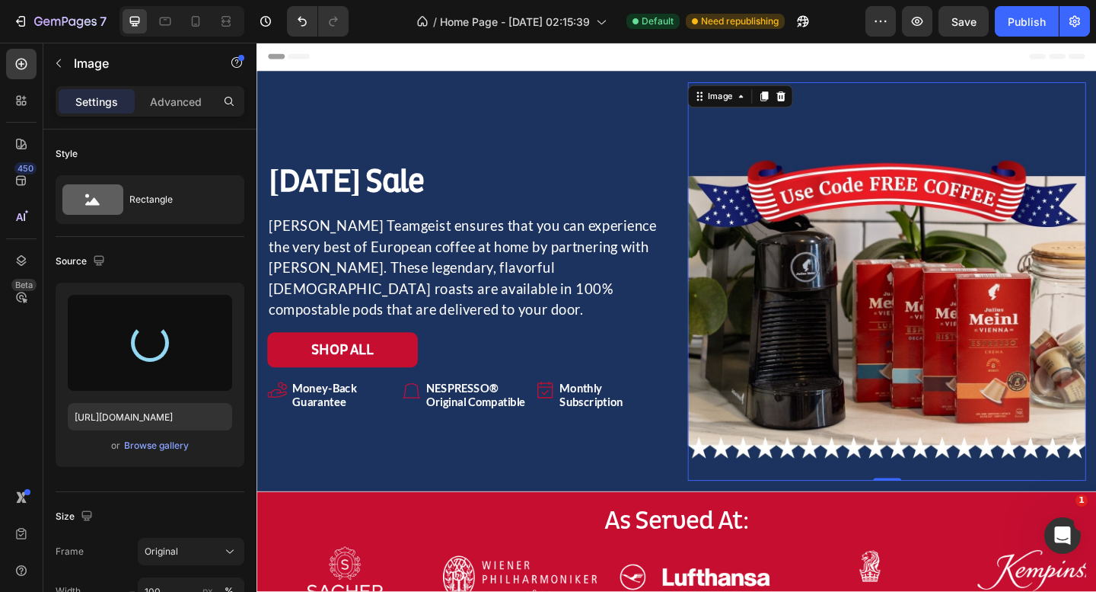
type input "https://cdn.shopify.com/s/files/1/0943/4080/8985/files/gempages_567413769269937…"
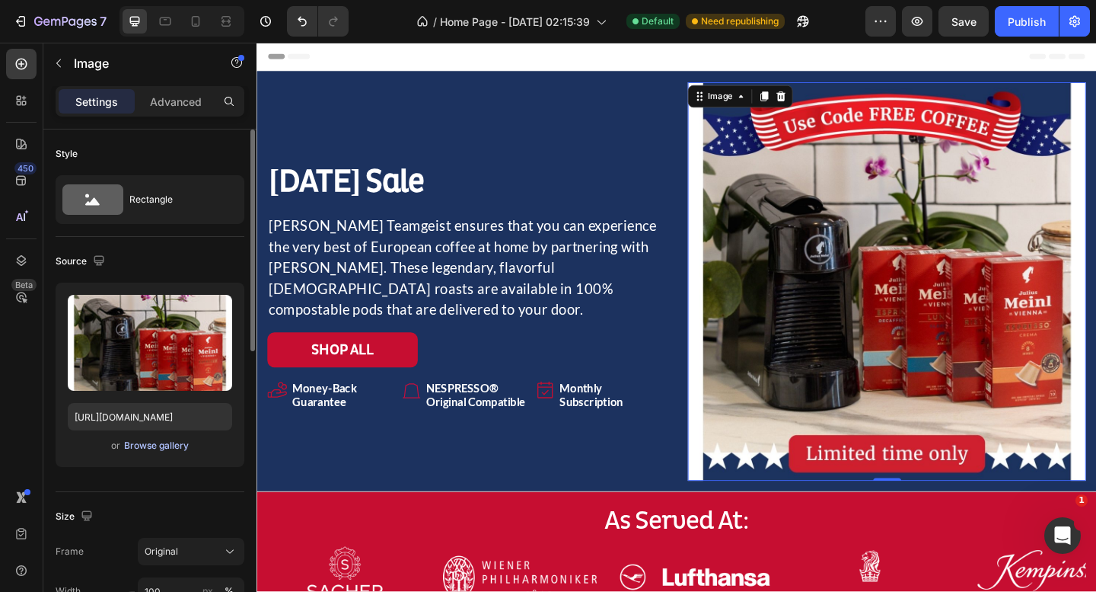
click at [142, 442] on div "Browse gallery" at bounding box center [156, 446] width 65 height 14
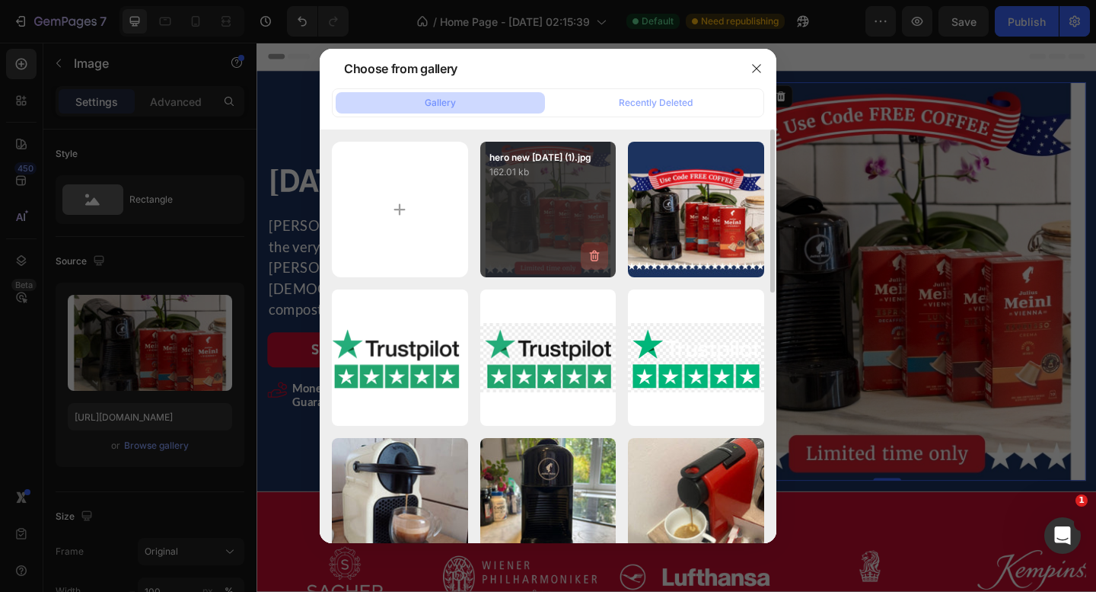
click at [589, 257] on icon "button" at bounding box center [594, 255] width 15 height 15
click at [586, 260] on div "Delete" at bounding box center [586, 259] width 28 height 14
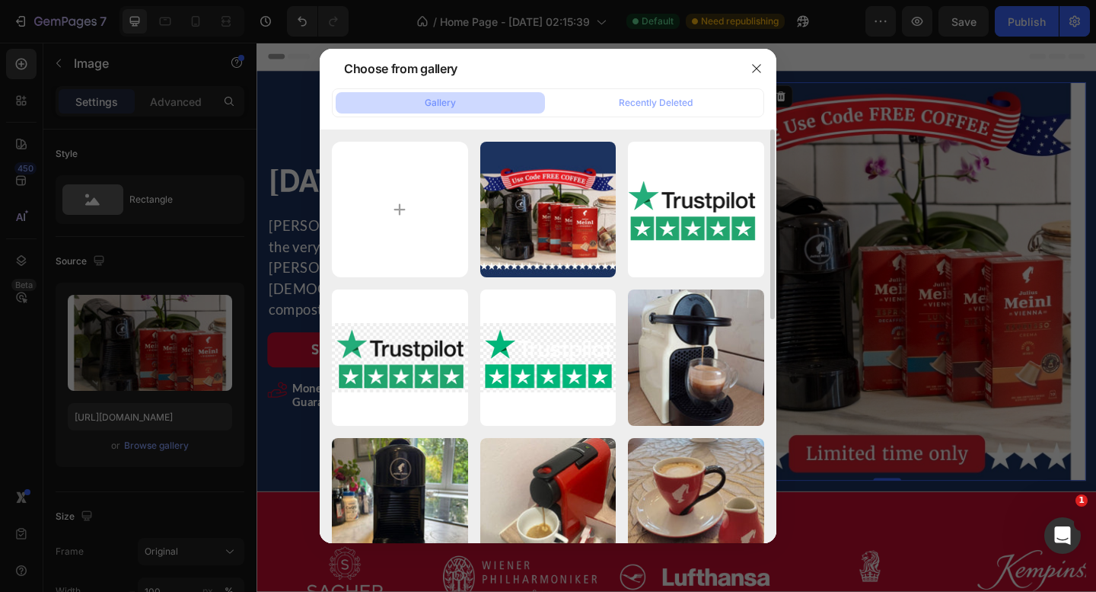
click at [0, 0] on button "button" at bounding box center [0, 0] width 0 height 0
click at [0, 0] on div "Delete" at bounding box center [0, 0] width 0 height 0
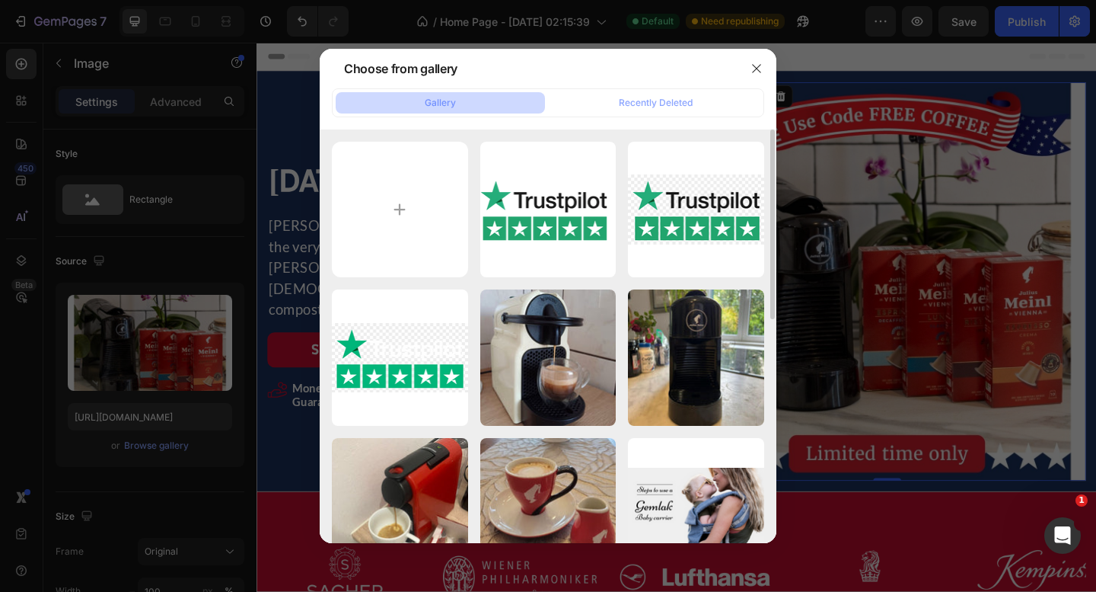
type input "C:\fakepath\hero new labor day.png"
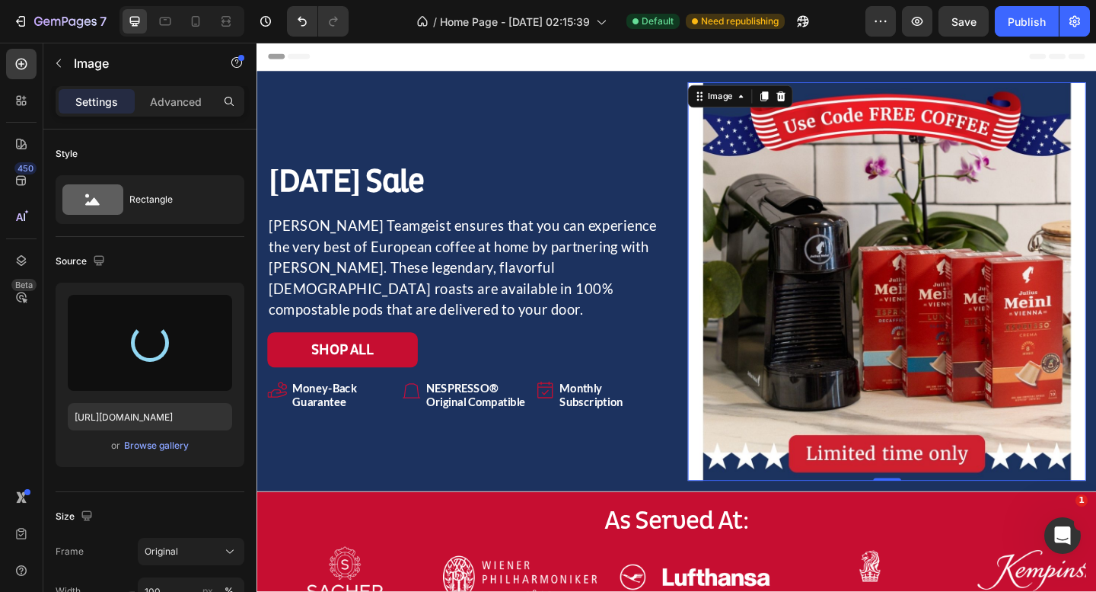
type input "[URL][DOMAIN_NAME]"
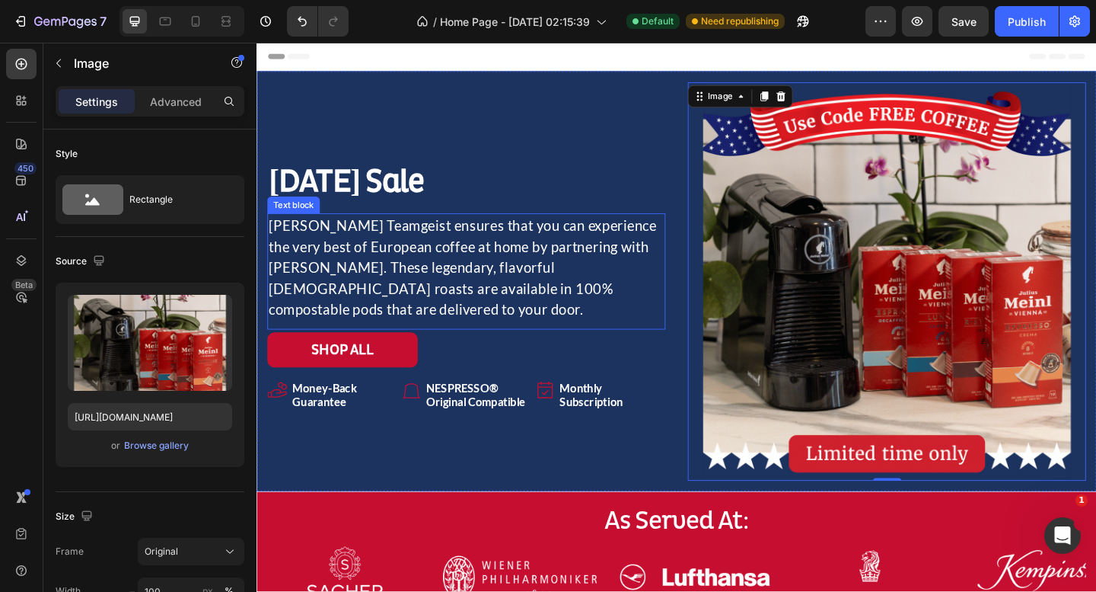
click at [419, 295] on p "Julia Teamgeist ensures that you can experience the very best of European coffe…" at bounding box center [485, 287] width 430 height 114
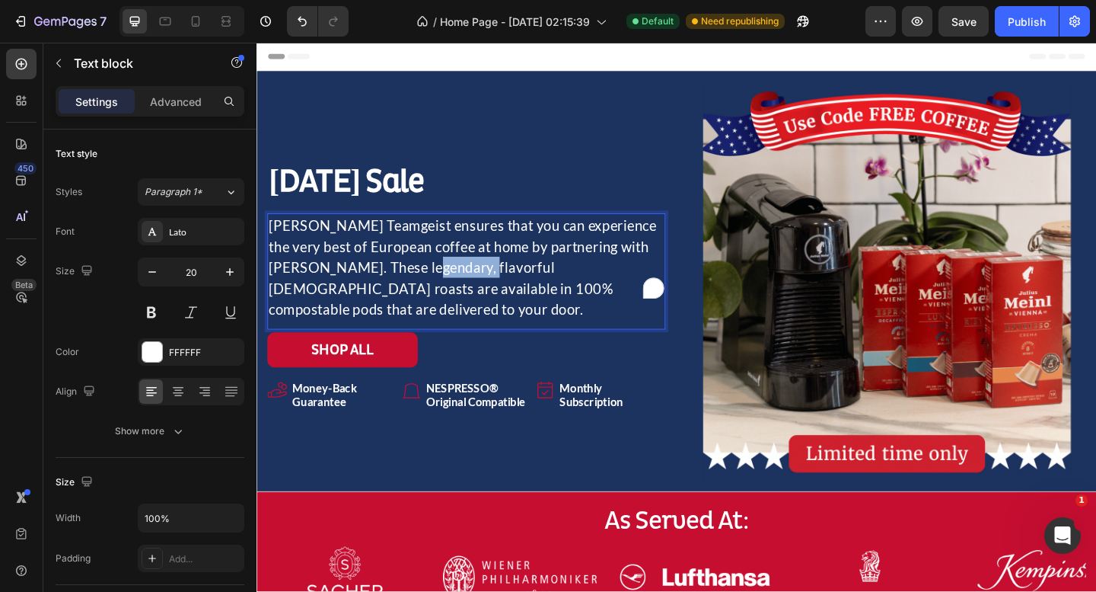
click at [419, 295] on p "Julia Teamgeist ensures that you can experience the very best of European coffe…" at bounding box center [485, 287] width 430 height 114
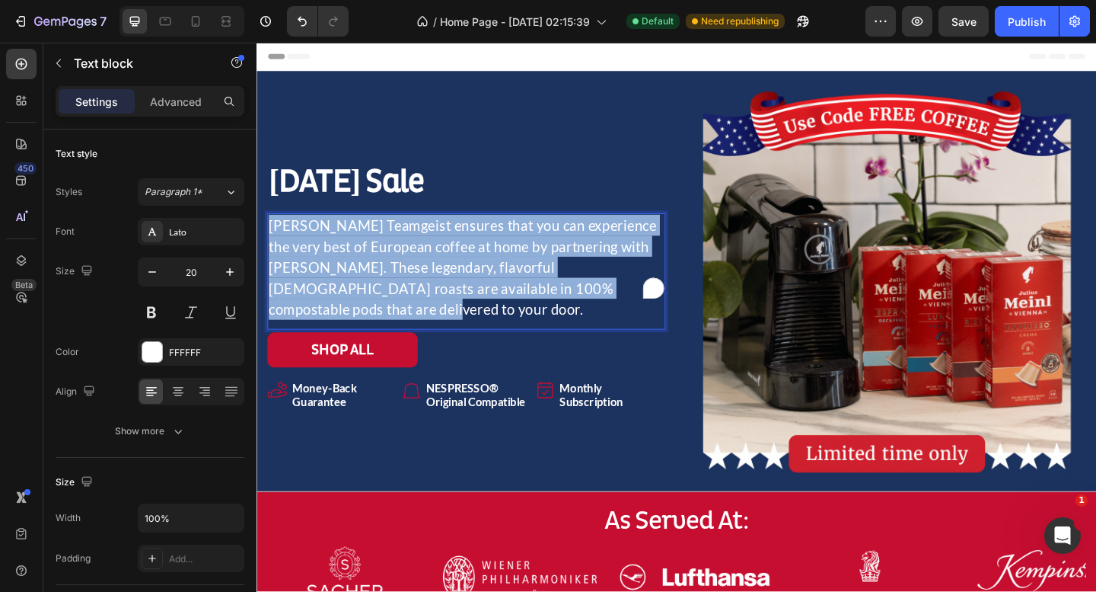
click at [419, 295] on p "Julia Teamgeist ensures that you can experience the very best of European coffe…" at bounding box center [485, 287] width 430 height 114
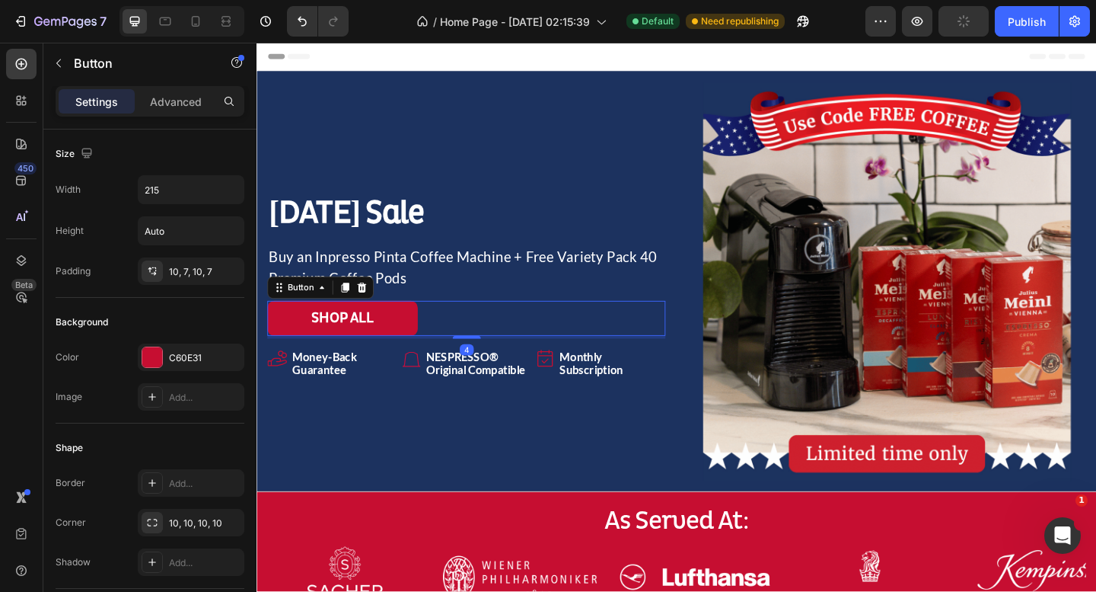
click at [503, 340] on div "SHOP ALL Button 4" at bounding box center [484, 343] width 433 height 38
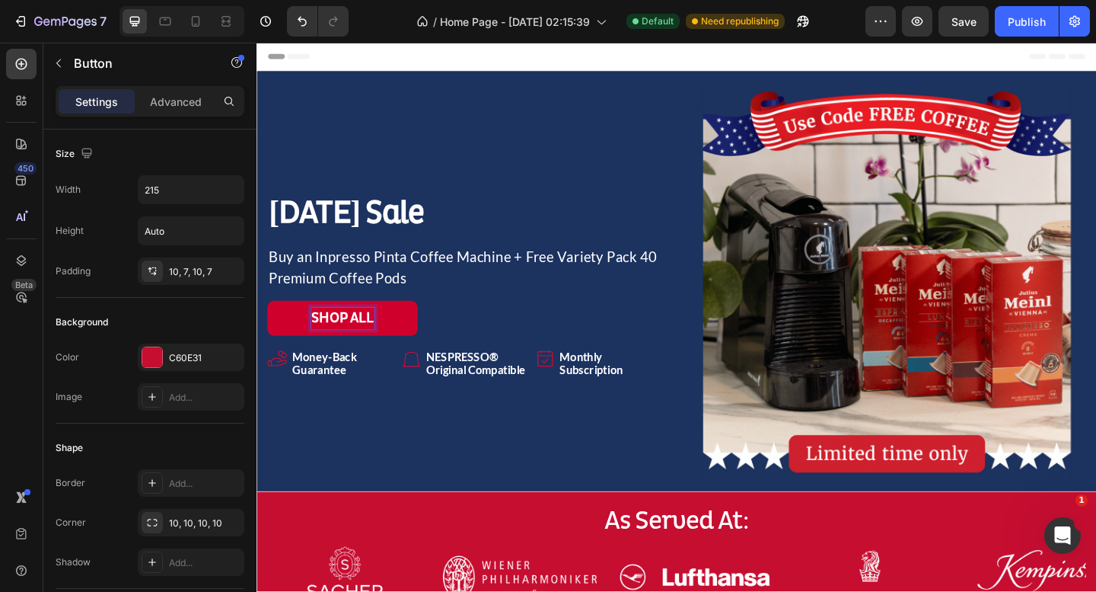
click at [373, 343] on p "SHOP ALL" at bounding box center [350, 342] width 69 height 23
click at [482, 347] on div "SHOP NOW Button 4" at bounding box center [484, 343] width 433 height 38
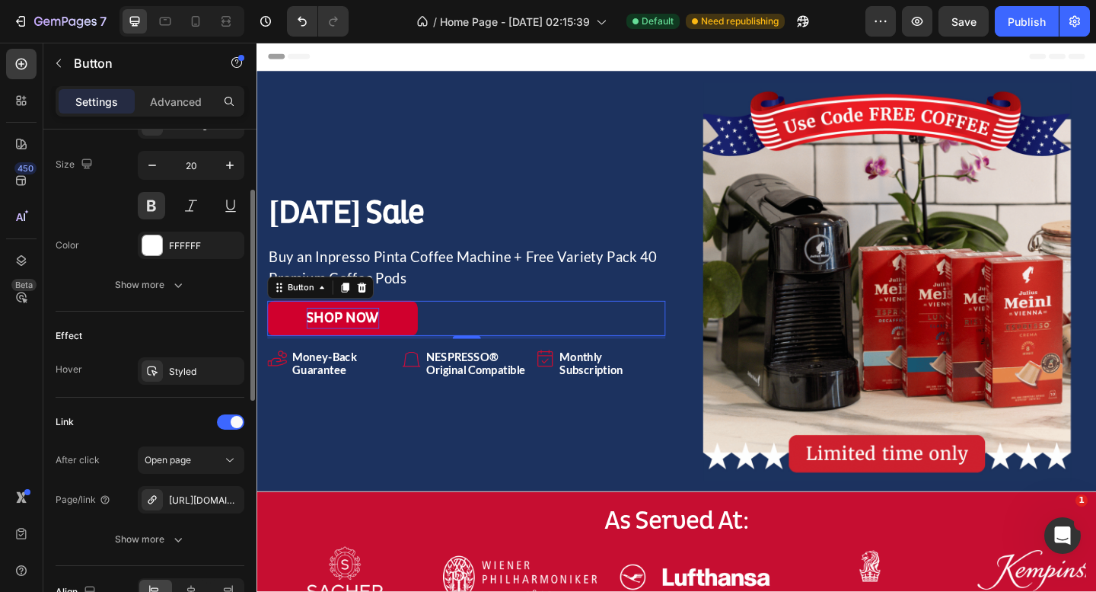
scroll to position [705, 0]
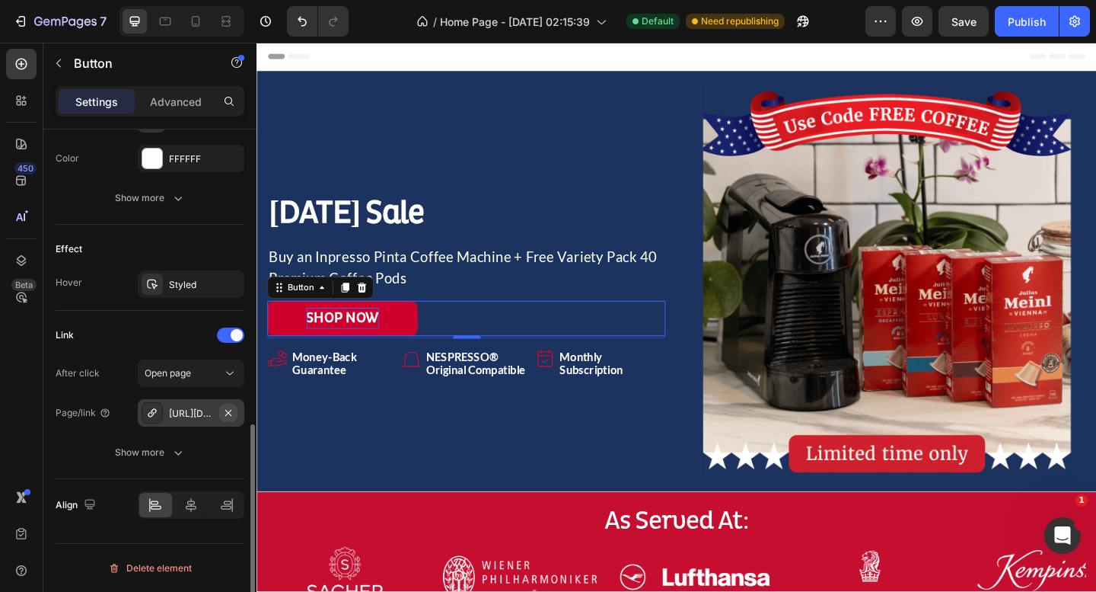
click at [232, 415] on icon "button" at bounding box center [228, 413] width 12 height 12
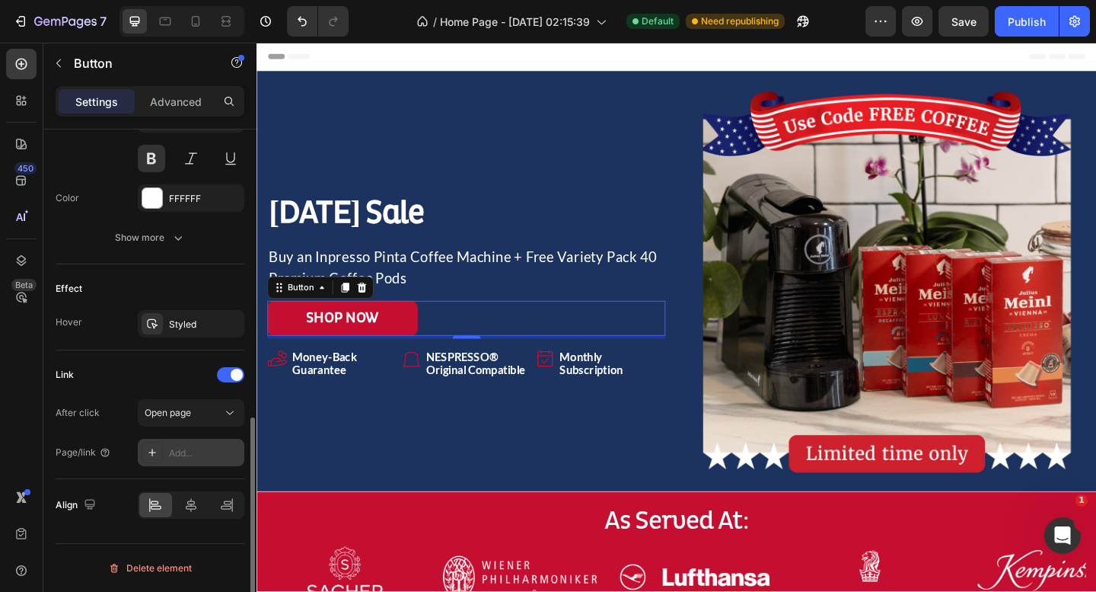
click at [152, 452] on icon at bounding box center [152, 452] width 8 height 8
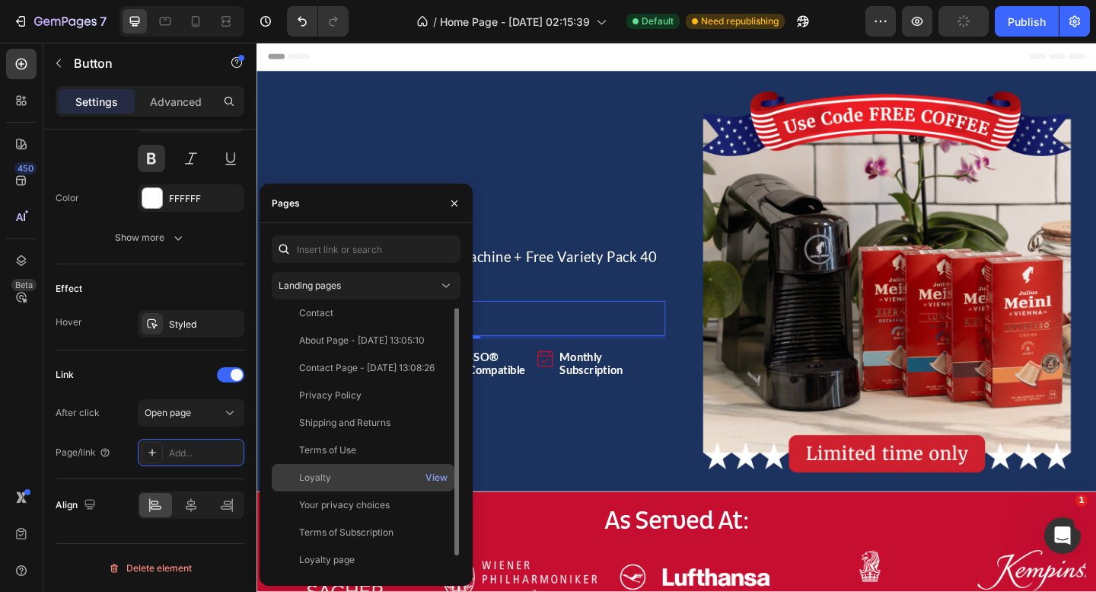
scroll to position [0, 0]
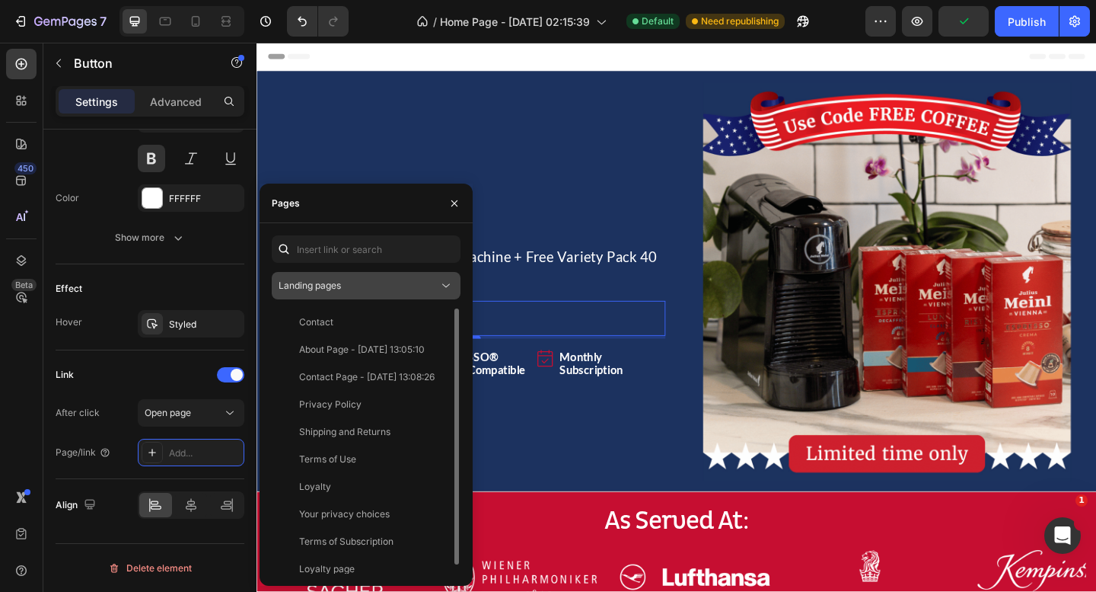
click at [399, 282] on div "Landing pages" at bounding box center [359, 286] width 160 height 14
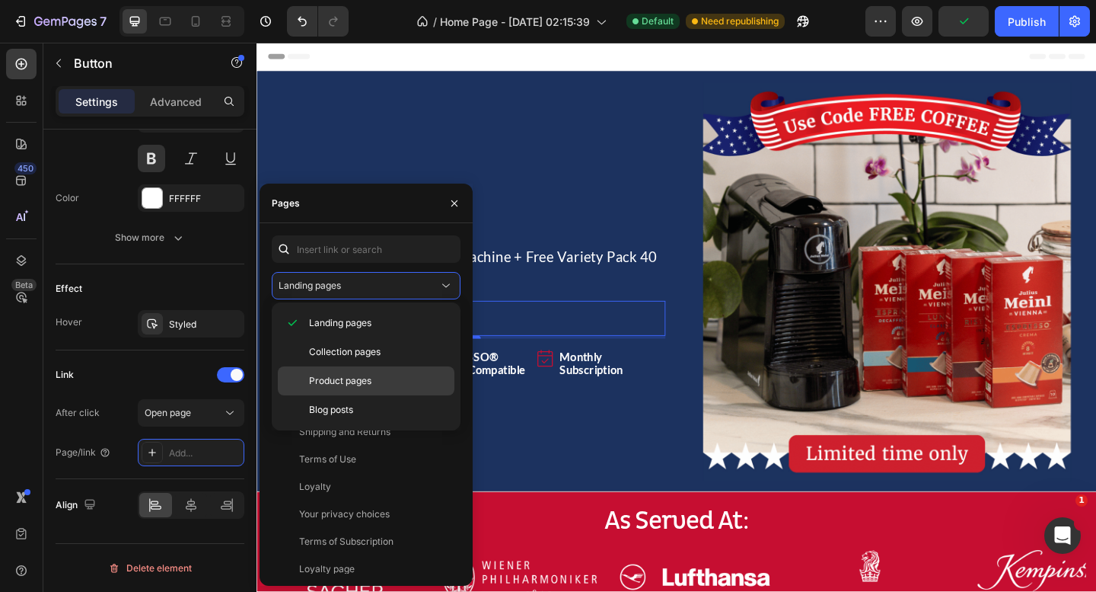
click at [349, 395] on div "Product pages" at bounding box center [366, 409] width 177 height 29
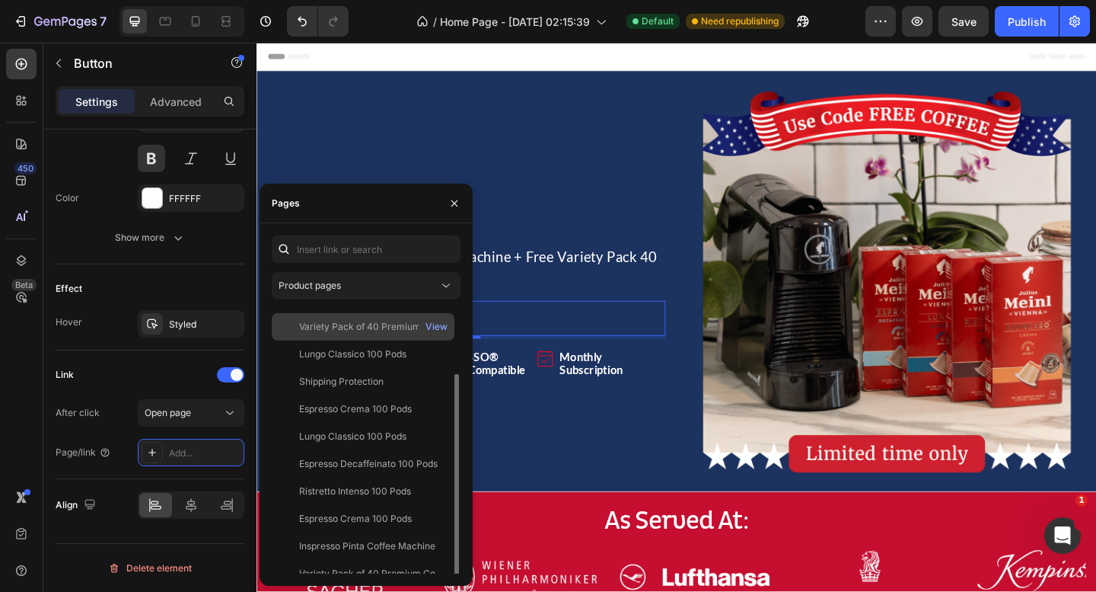
scroll to position [64, 0]
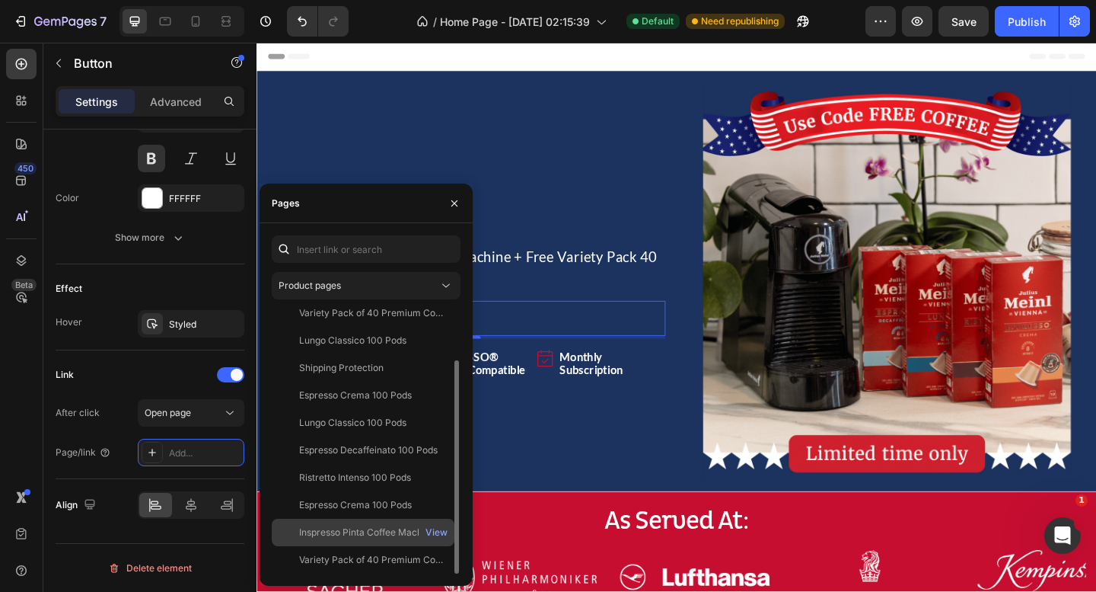
click at [372, 535] on div "Inspresso Pinta Coffee Machine" at bounding box center [367, 532] width 136 height 14
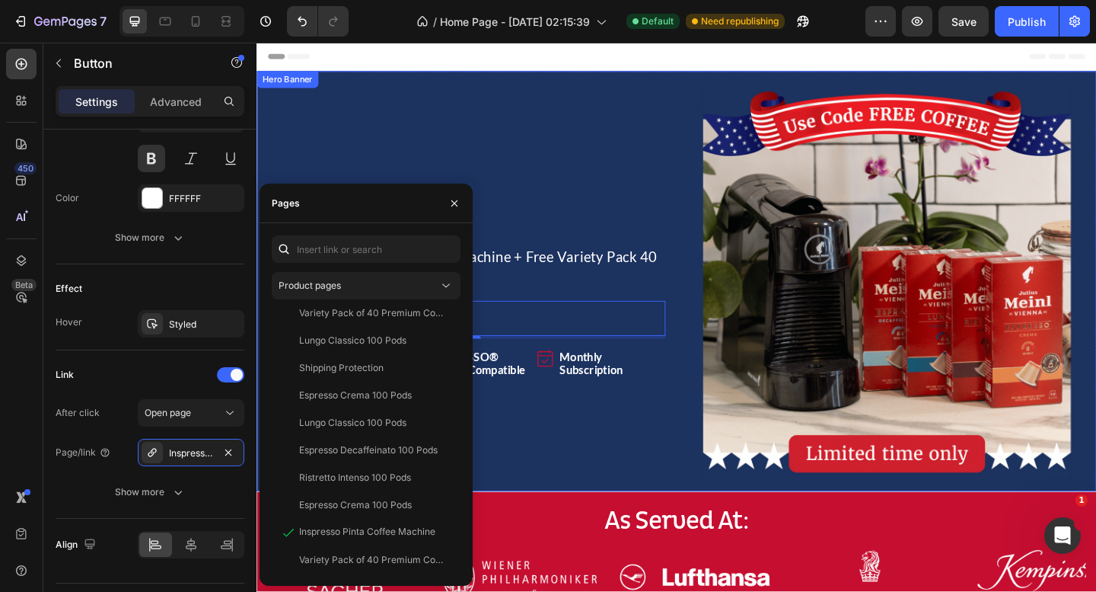
click at [579, 472] on div "⁠⁠⁠⁠⁠⁠⁠ Labor Day Sale Heading Buy an Inpresso Pinta Coffee Machine + Free Vari…" at bounding box center [484, 302] width 433 height 433
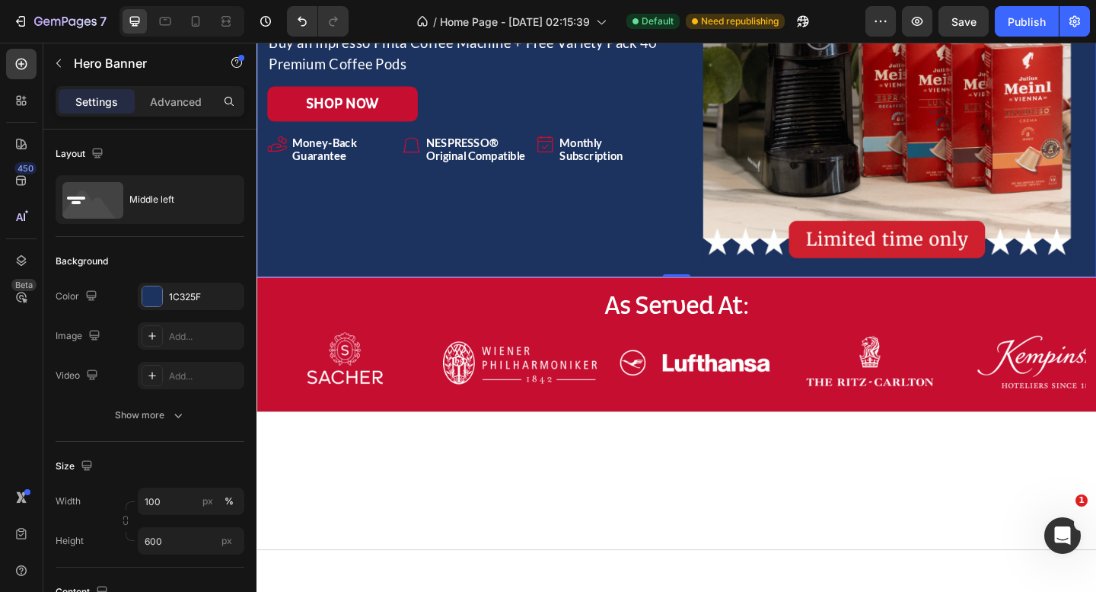
scroll to position [0, 0]
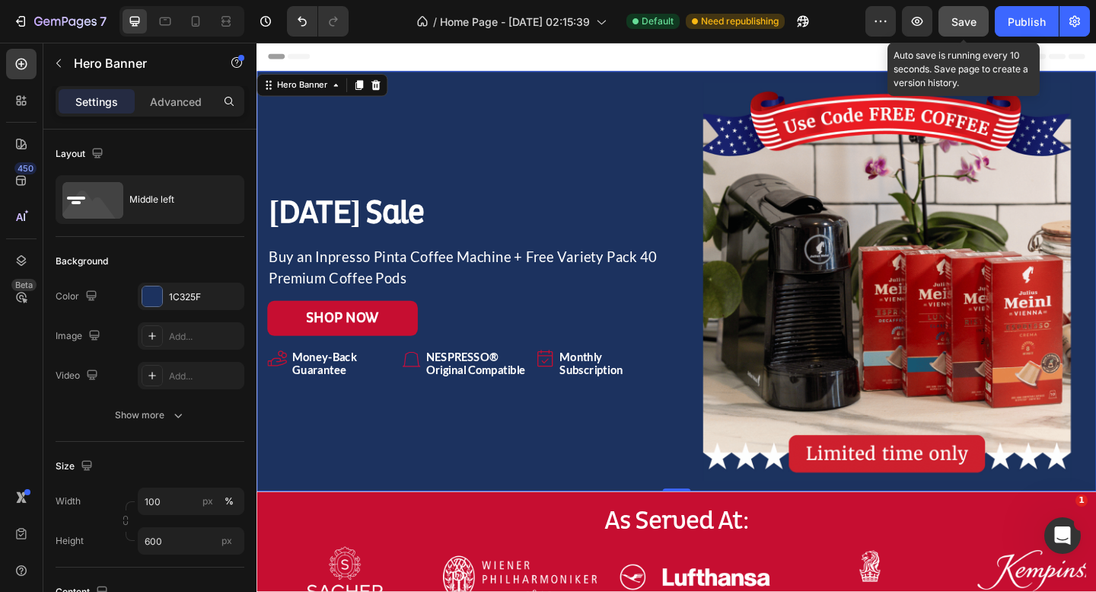
click at [965, 24] on span "Save" at bounding box center [964, 21] width 25 height 13
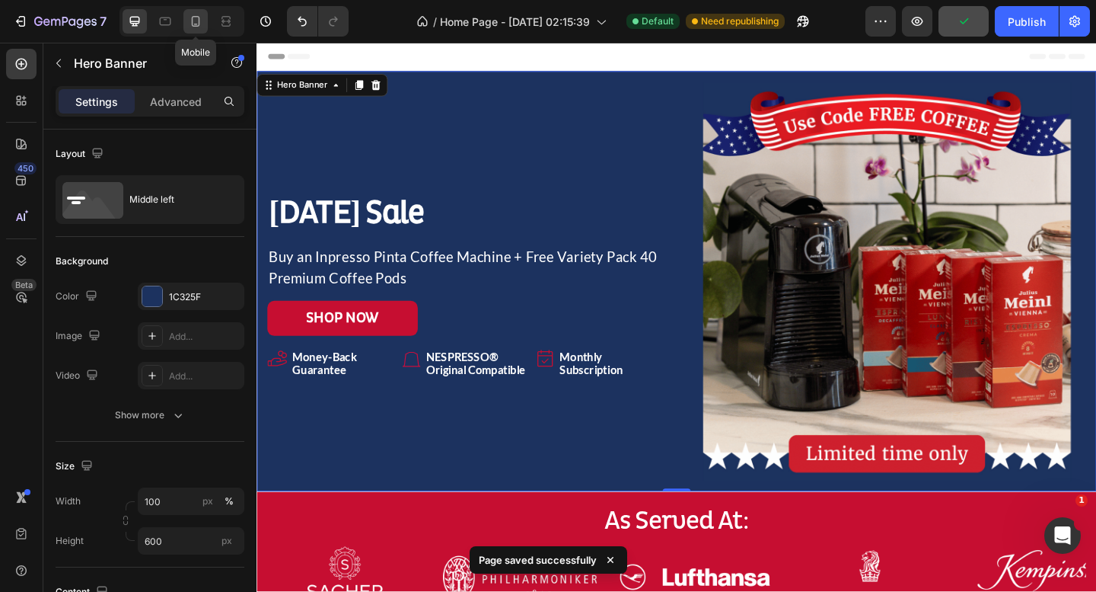
click at [188, 21] on div at bounding box center [196, 21] width 24 height 24
type input "685"
type input "100%"
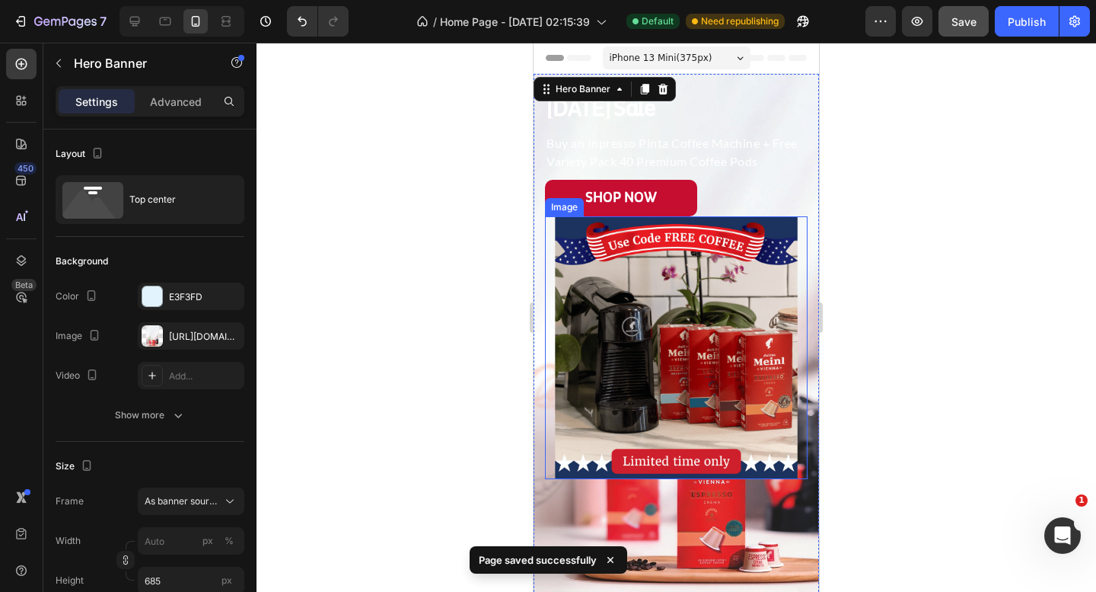
click at [688, 325] on img at bounding box center [676, 347] width 263 height 263
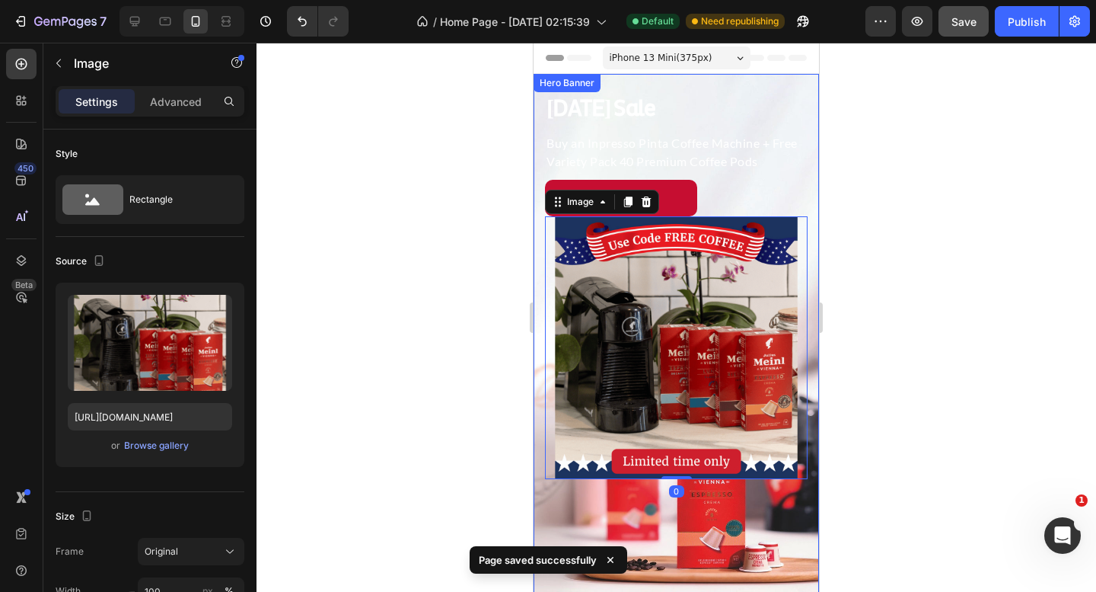
click at [766, 81] on div "⁠⁠⁠⁠⁠⁠⁠ Labor Day Sale Heading Buy an Inpresso Pinta Coffee Machine + Free Vari…" at bounding box center [677, 276] width 286 height 405
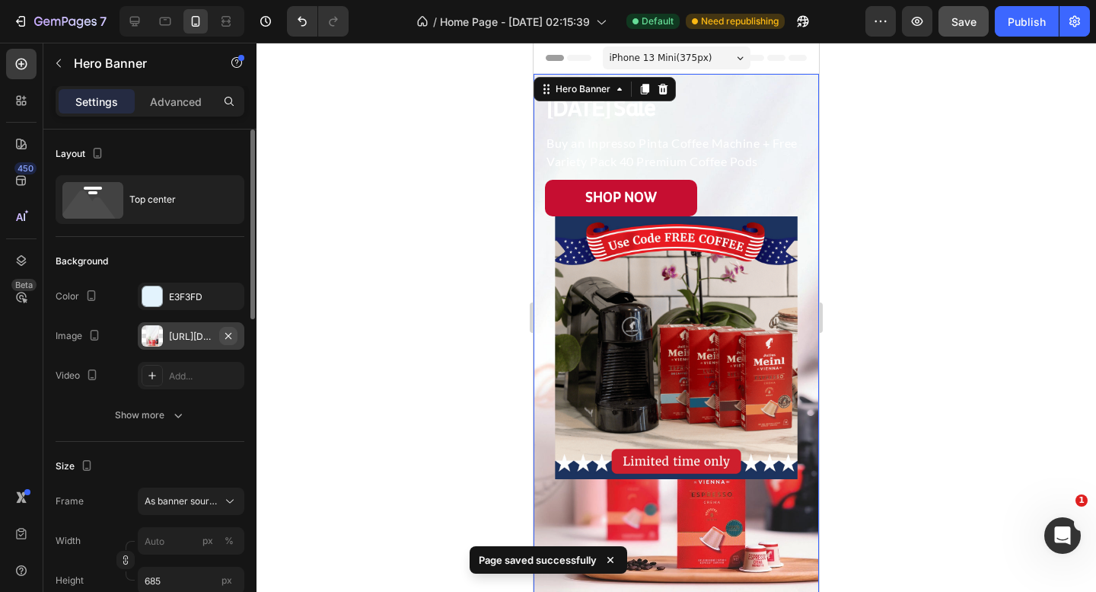
click at [231, 337] on icon "button" at bounding box center [228, 336] width 12 height 12
type input "100"
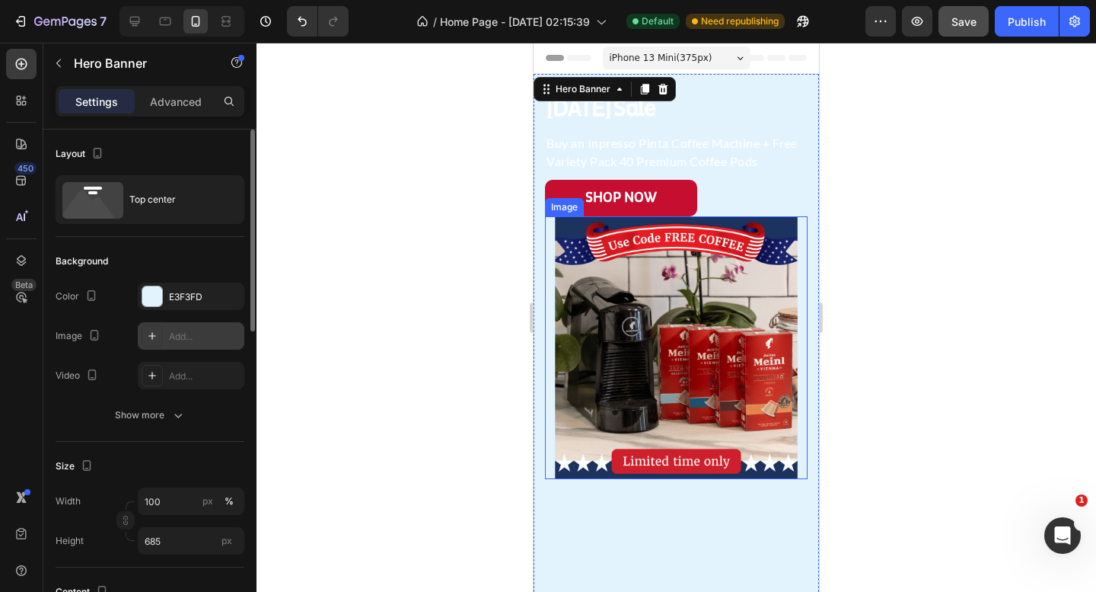
click at [658, 280] on img at bounding box center [676, 347] width 263 height 263
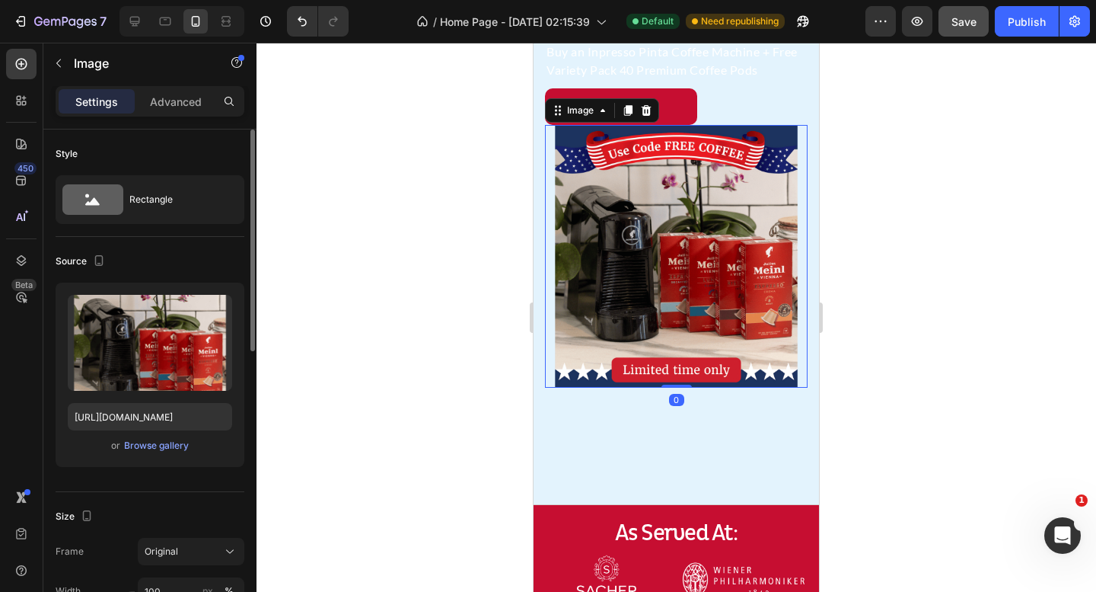
scroll to position [52, 0]
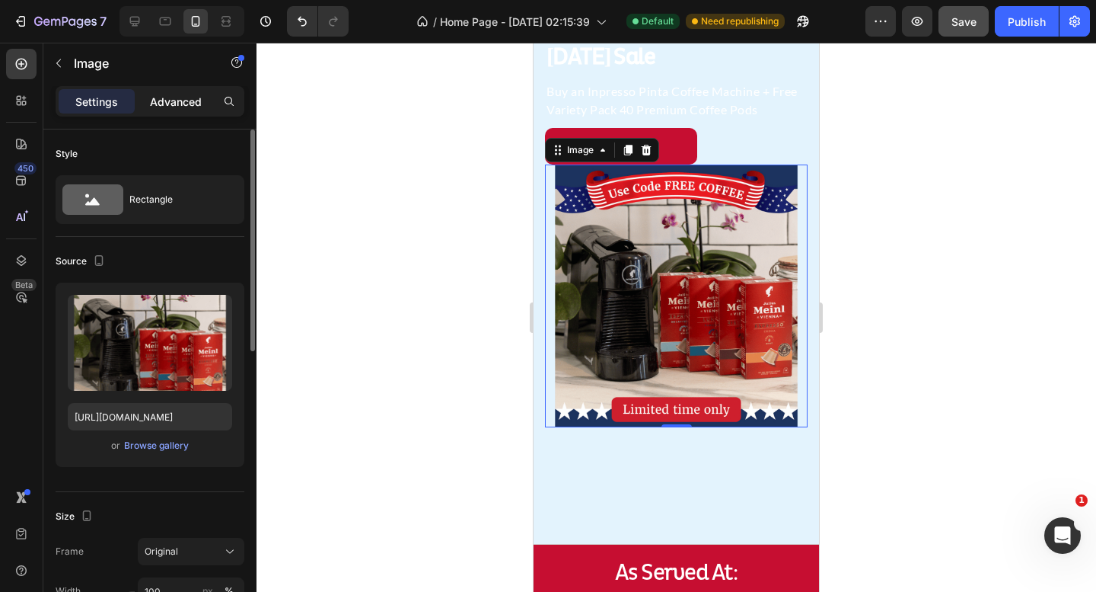
click at [173, 105] on p "Advanced" at bounding box center [176, 102] width 52 height 16
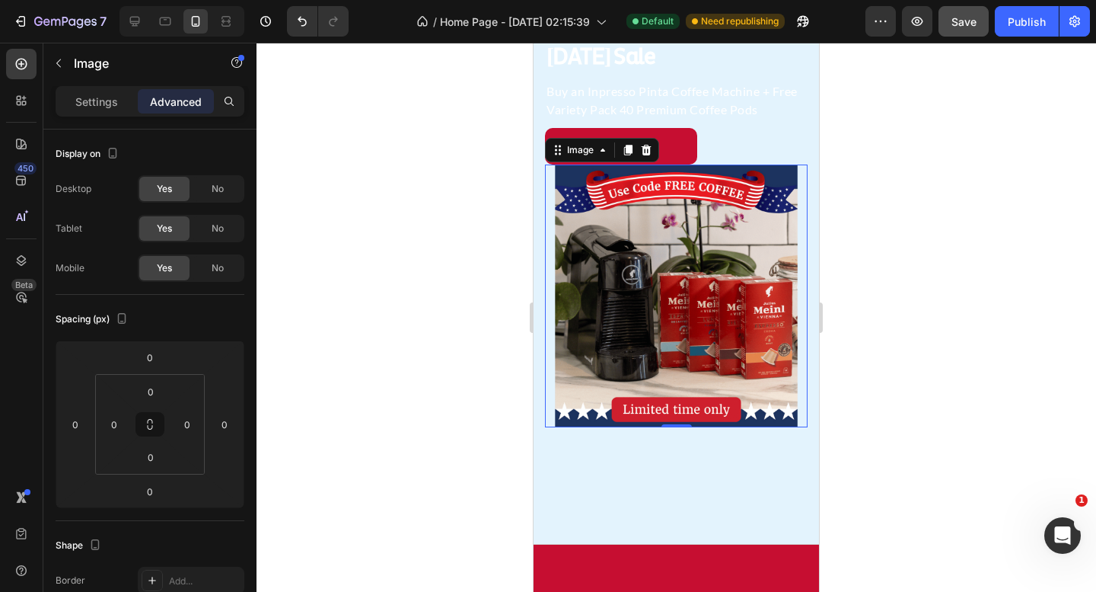
scroll to position [0, 0]
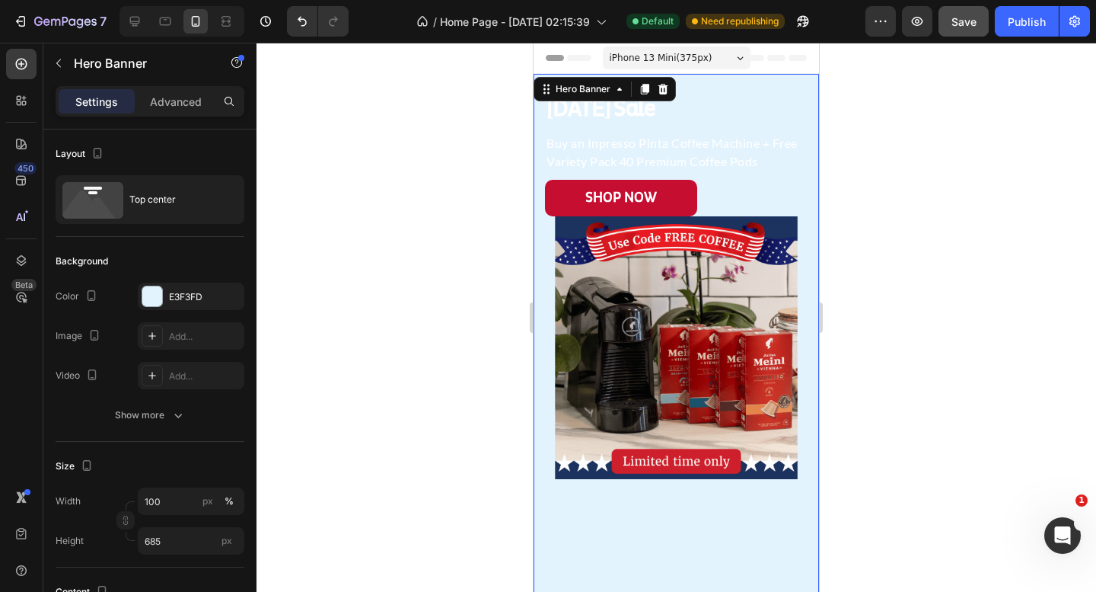
click at [672, 85] on div "⁠⁠⁠⁠⁠⁠⁠ Labor Day Sale Heading Buy an Inpresso Pinta Coffee Machine + Free Vari…" at bounding box center [677, 335] width 286 height 522
click at [155, 295] on div at bounding box center [152, 296] width 20 height 20
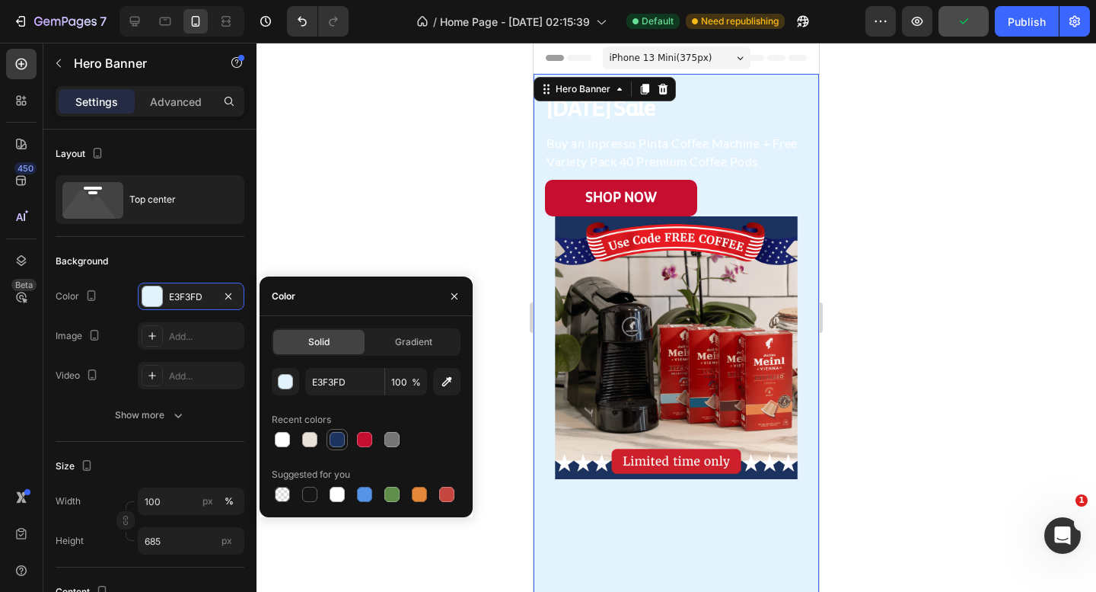
click at [336, 436] on div at bounding box center [337, 439] width 15 height 15
type input "1C325F"
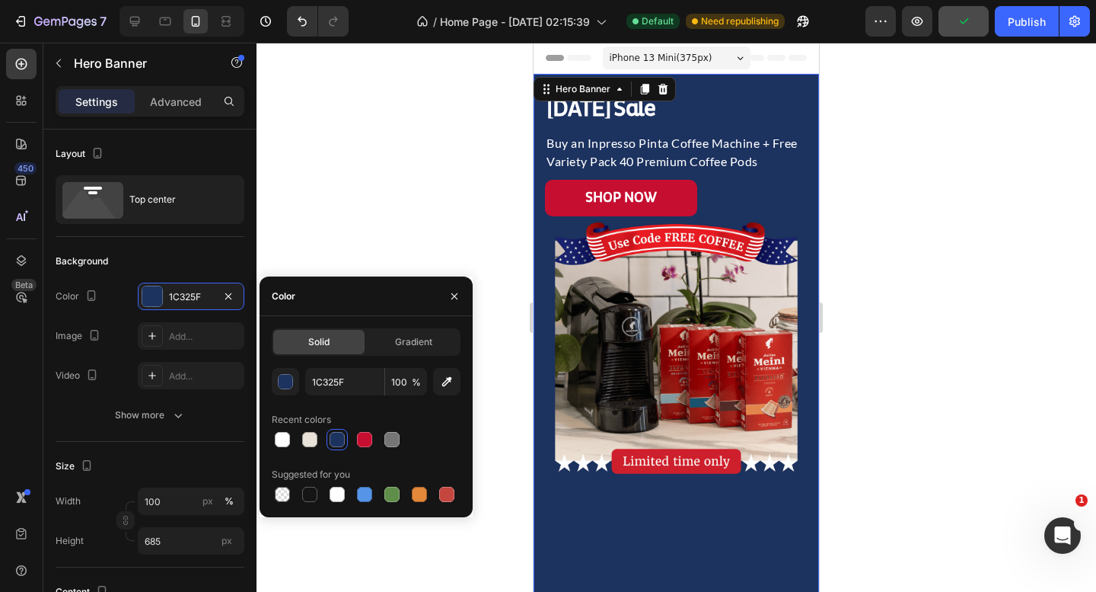
click at [964, 228] on div at bounding box center [677, 317] width 840 height 549
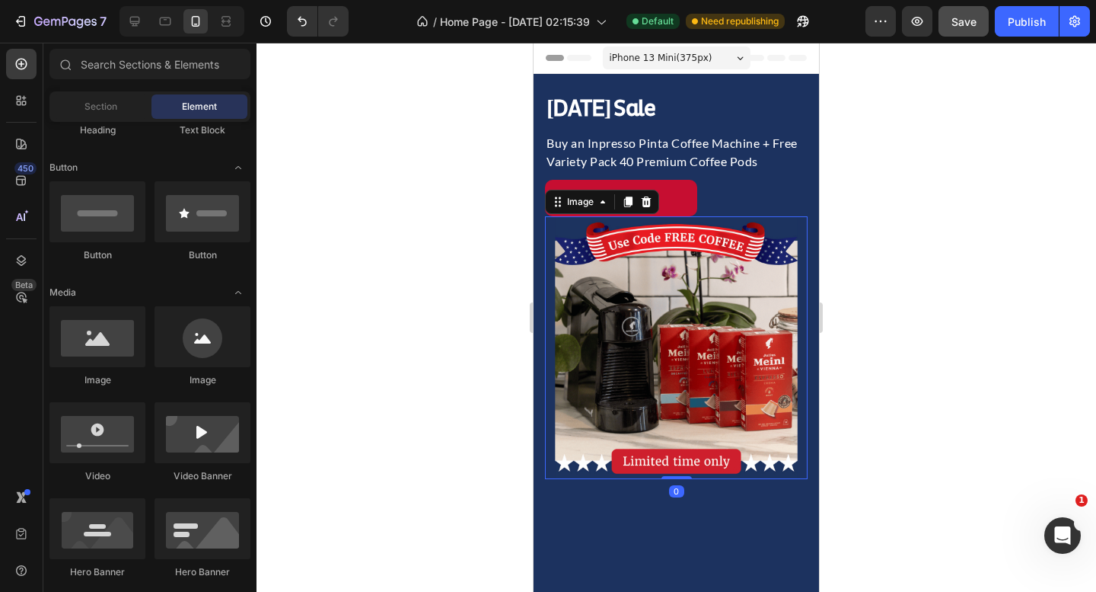
click at [734, 352] on img at bounding box center [676, 347] width 263 height 263
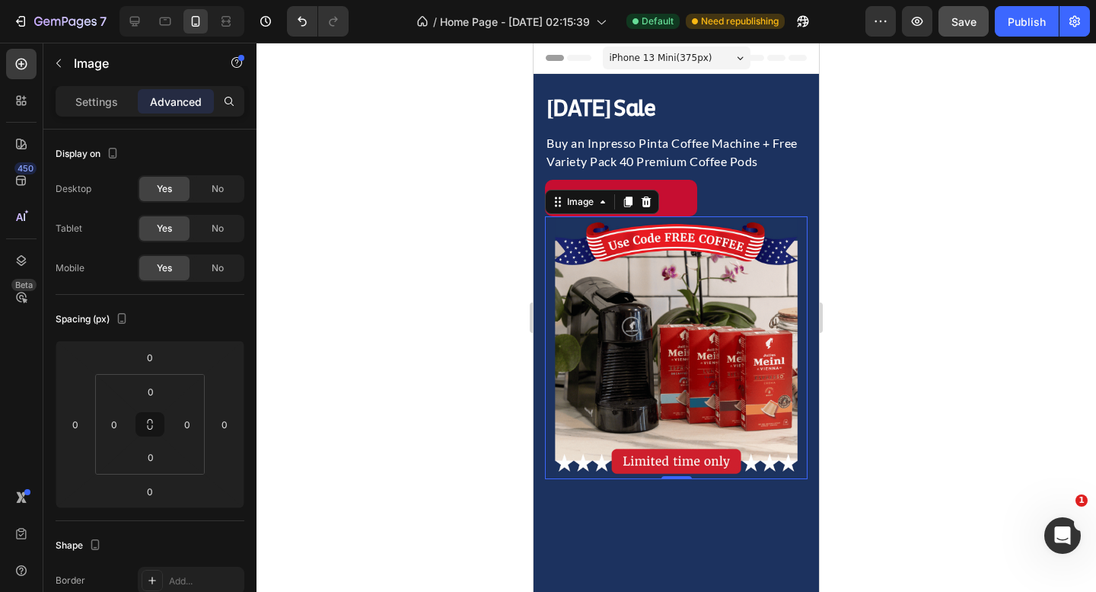
click at [705, 264] on img at bounding box center [676, 347] width 263 height 263
click at [204, 277] on div "No" at bounding box center [218, 268] width 50 height 24
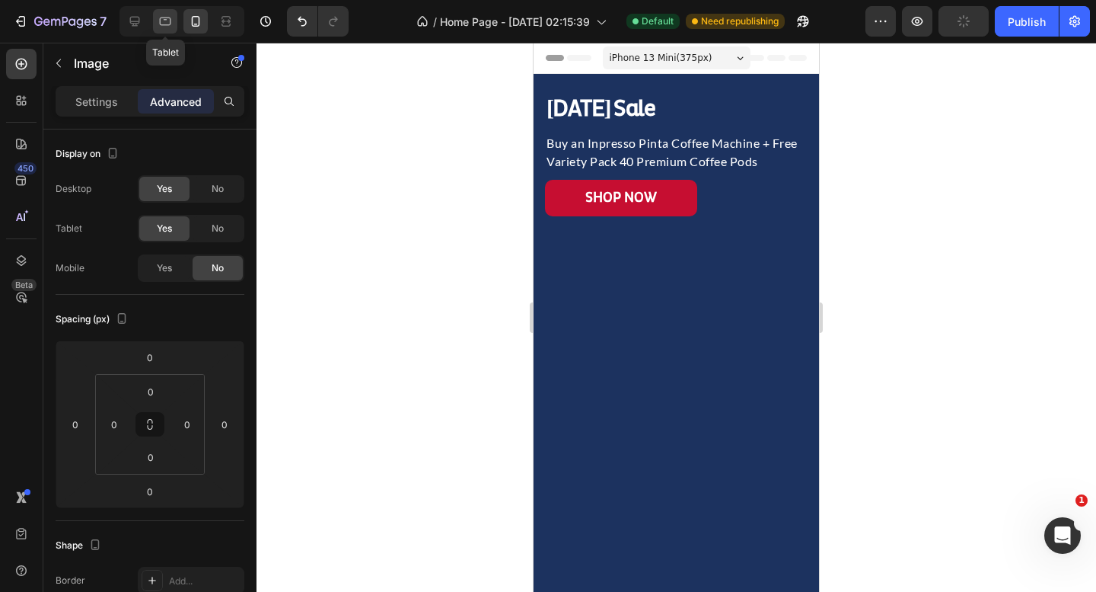
click at [157, 21] on div at bounding box center [165, 21] width 24 height 24
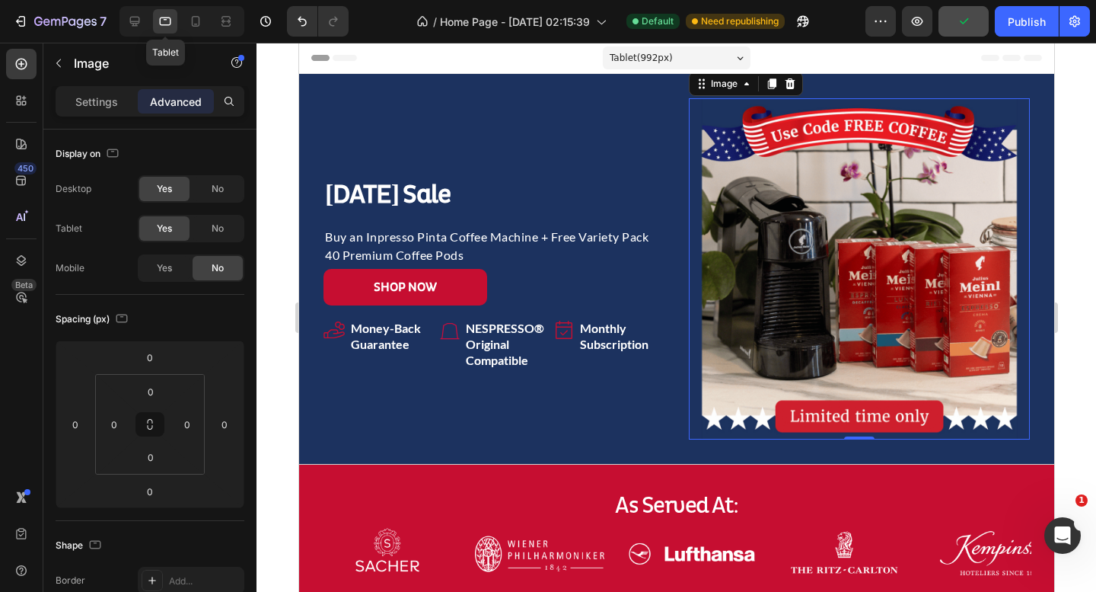
scroll to position [2, 0]
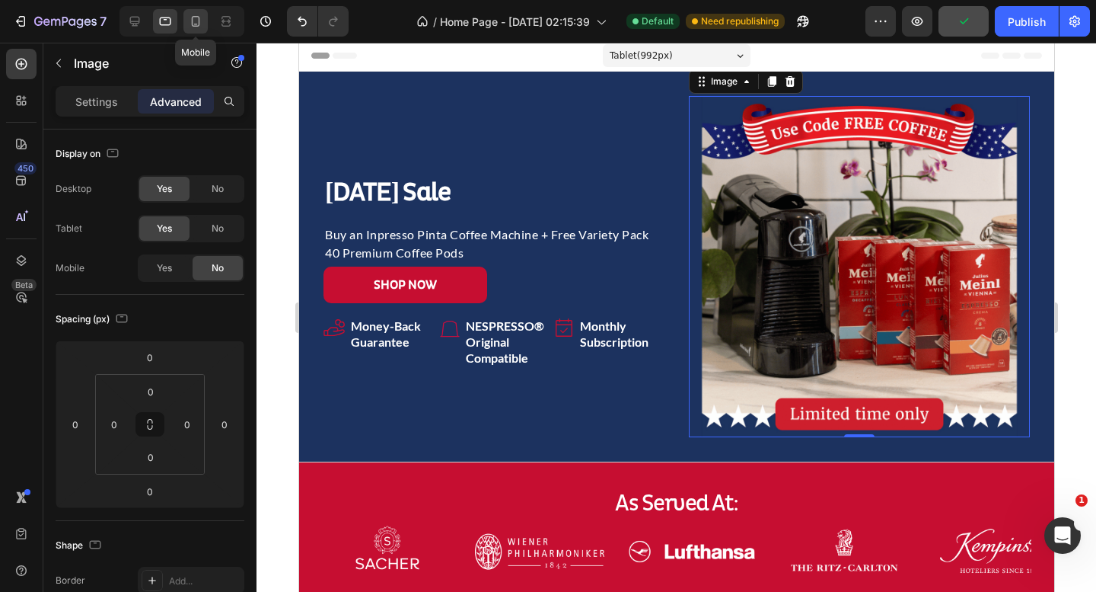
click at [199, 20] on icon at bounding box center [196, 21] width 8 height 11
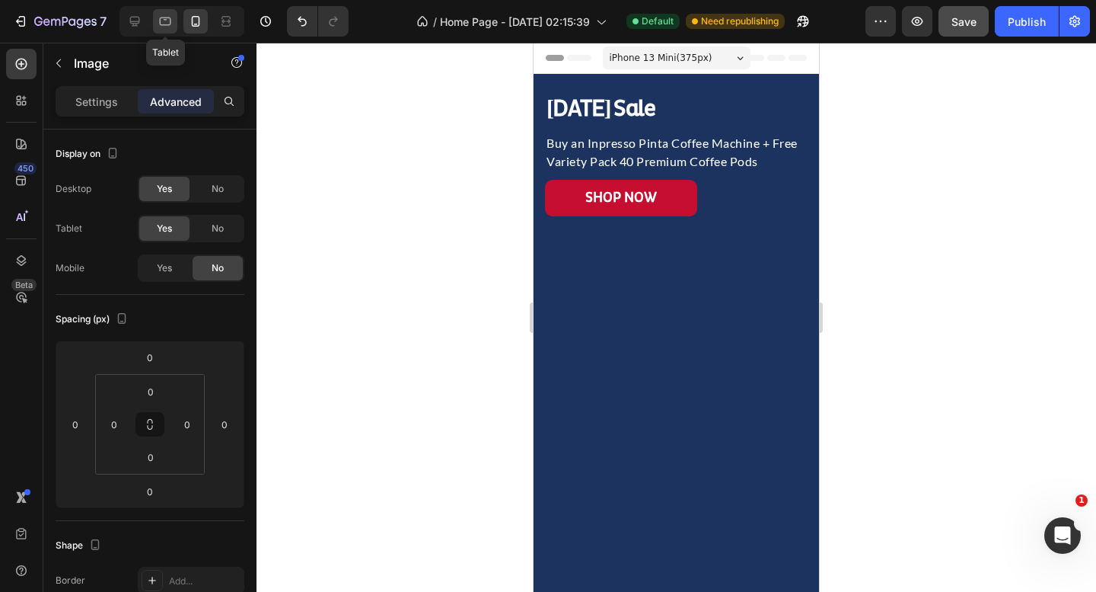
click at [165, 14] on icon at bounding box center [165, 21] width 15 height 15
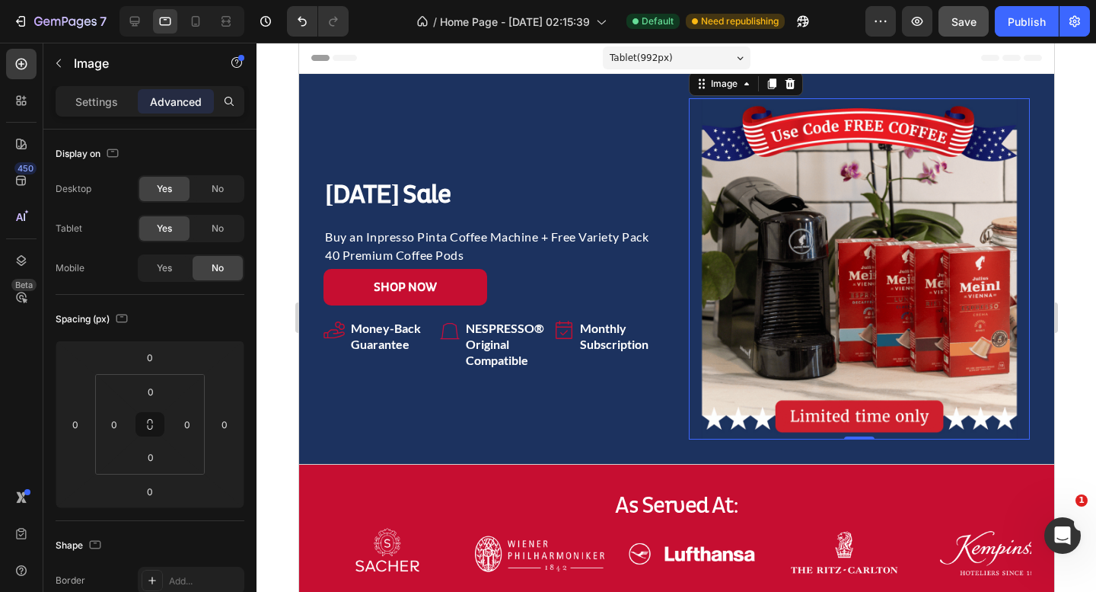
click at [181, 17] on div at bounding box center [182, 21] width 125 height 30
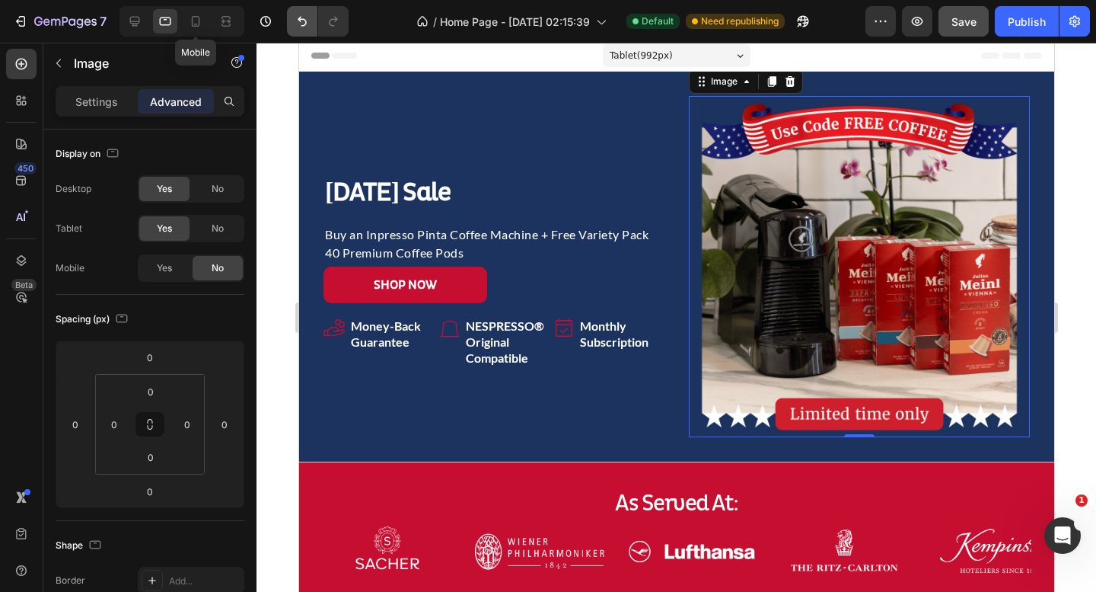
click at [190, 22] on icon at bounding box center [195, 21] width 15 height 15
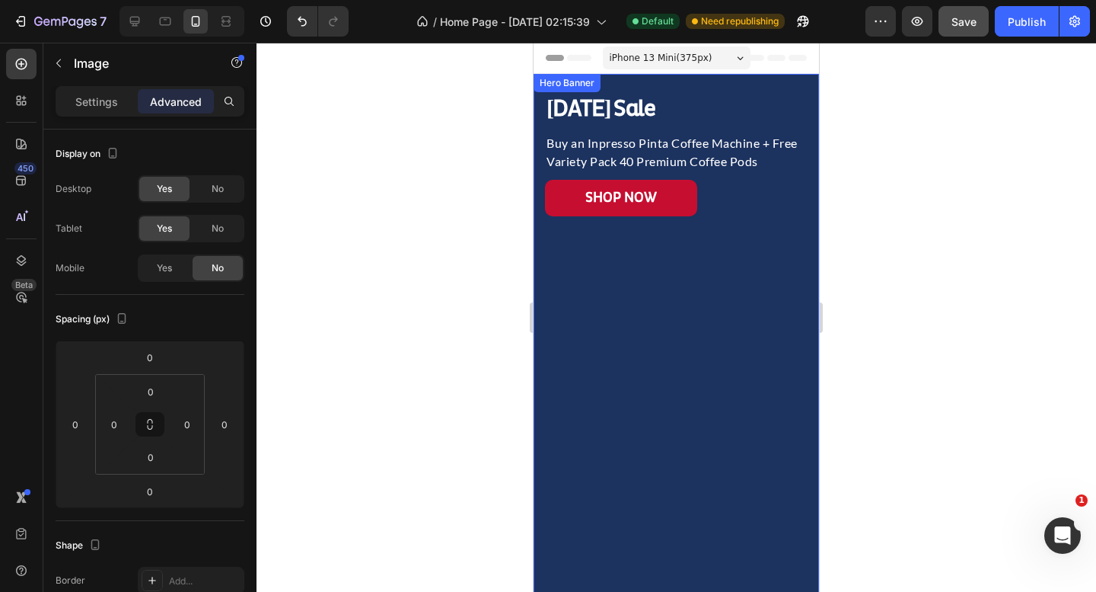
click at [684, 84] on div "⁠⁠⁠⁠⁠⁠⁠ Labor Day Sale Heading Buy an Inpresso Pinta Coffee Machine + Free Vari…" at bounding box center [677, 145] width 286 height 142
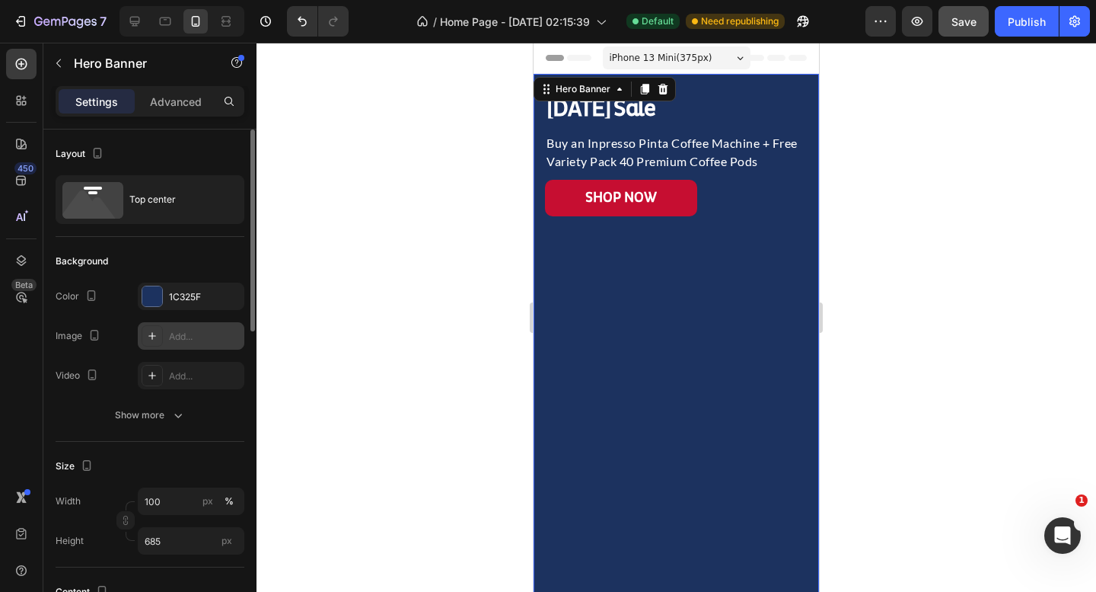
click at [179, 336] on div "Add..." at bounding box center [205, 337] width 72 height 14
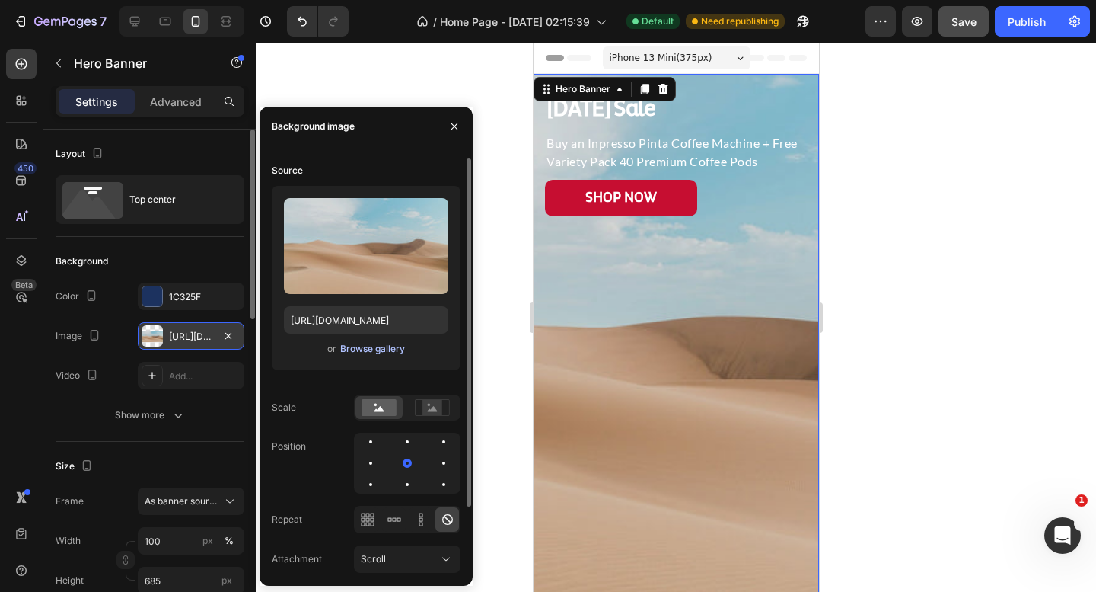
click at [356, 353] on div "Browse gallery" at bounding box center [372, 349] width 65 height 14
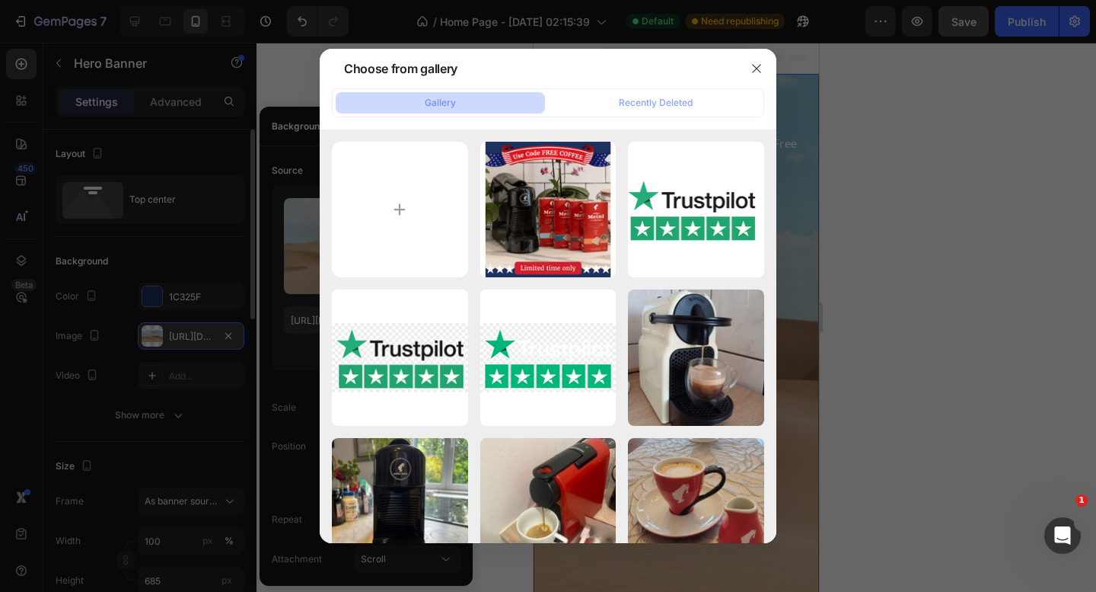
type input "C:\fakepath\hero new labor day mobile.png"
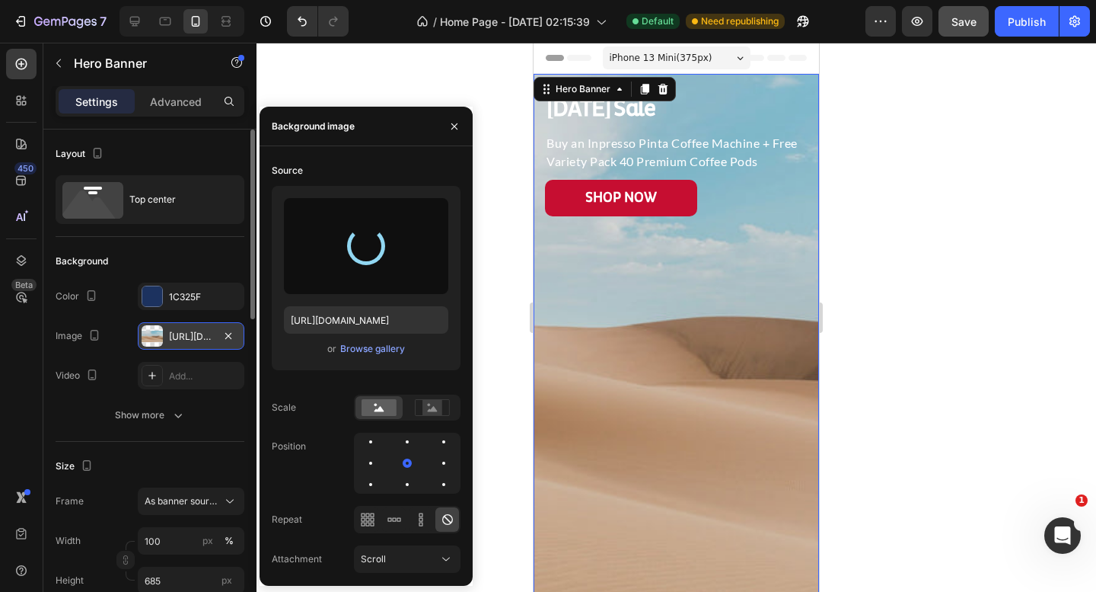
type input "https://cdn.shopify.com/s/files/1/0943/4080/8985/files/gempages_567413769269937…"
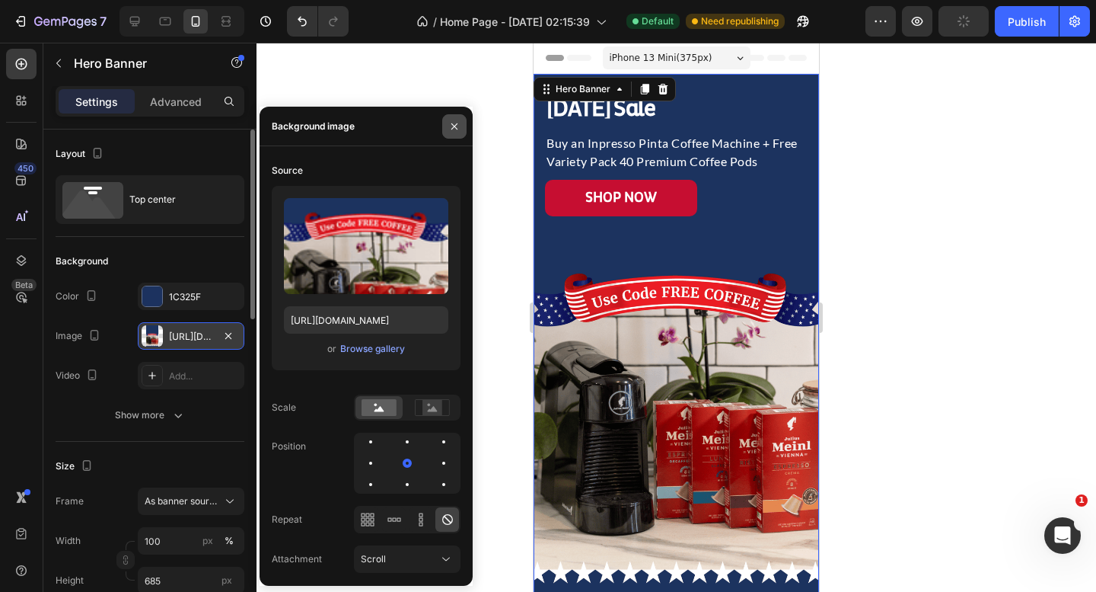
click at [458, 125] on icon "button" at bounding box center [454, 126] width 12 height 12
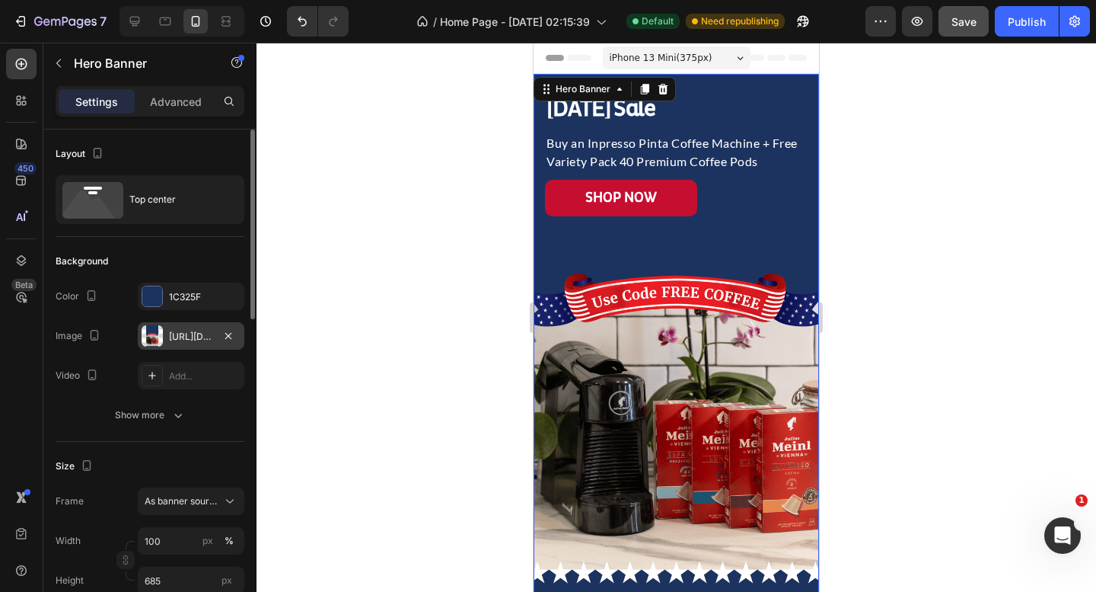
click at [726, 78] on div "⁠⁠⁠⁠⁠⁠⁠ Labor Day Sale Heading Buy an Inpresso Pinta Coffee Machine + Free Vari…" at bounding box center [677, 145] width 286 height 142
click at [726, 87] on div "⁠⁠⁠⁠⁠⁠⁠ Labor Day Sale Heading Buy an Inpresso Pinta Coffee Machine + Free Vari…" at bounding box center [677, 145] width 286 height 142
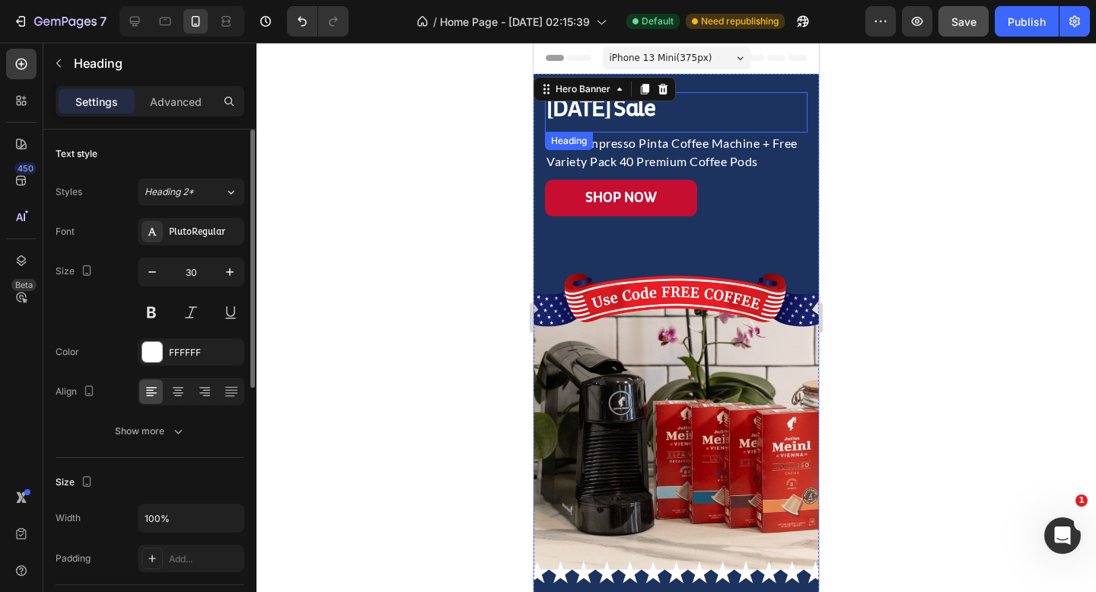
click at [726, 103] on p "⁠⁠⁠⁠⁠⁠⁠ [DATE] Sale" at bounding box center [677, 109] width 260 height 30
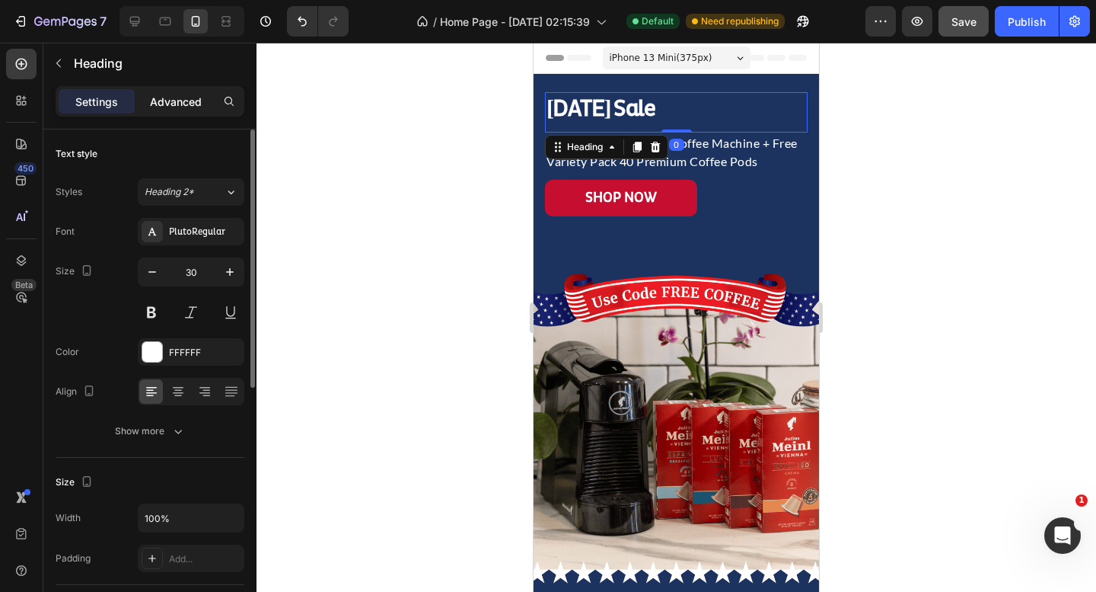
click at [156, 101] on p "Advanced" at bounding box center [176, 102] width 52 height 16
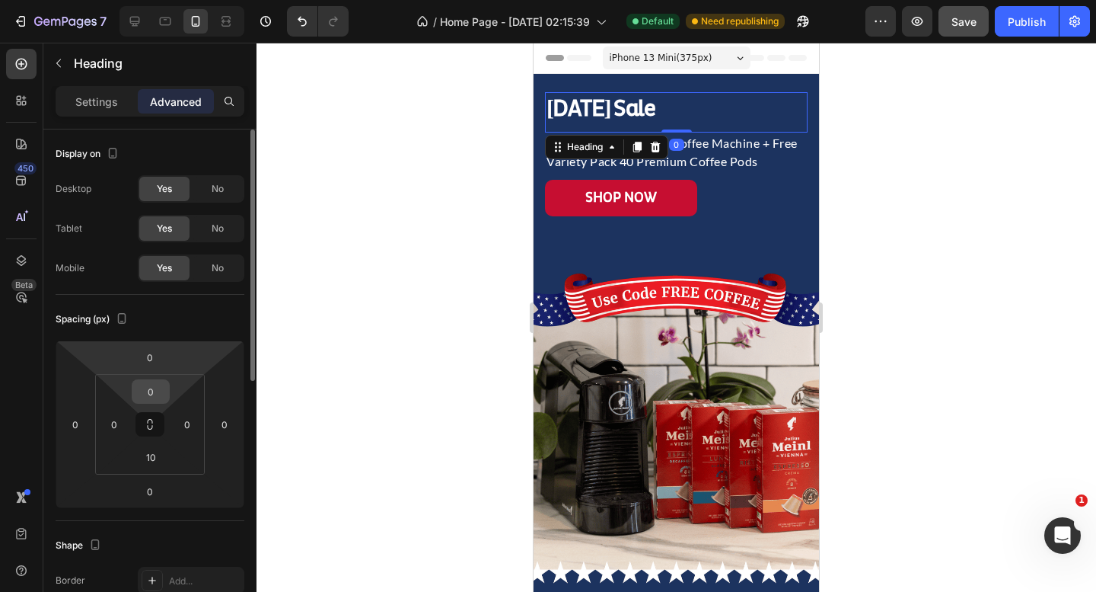
click at [145, 394] on input "0" at bounding box center [151, 391] width 30 height 23
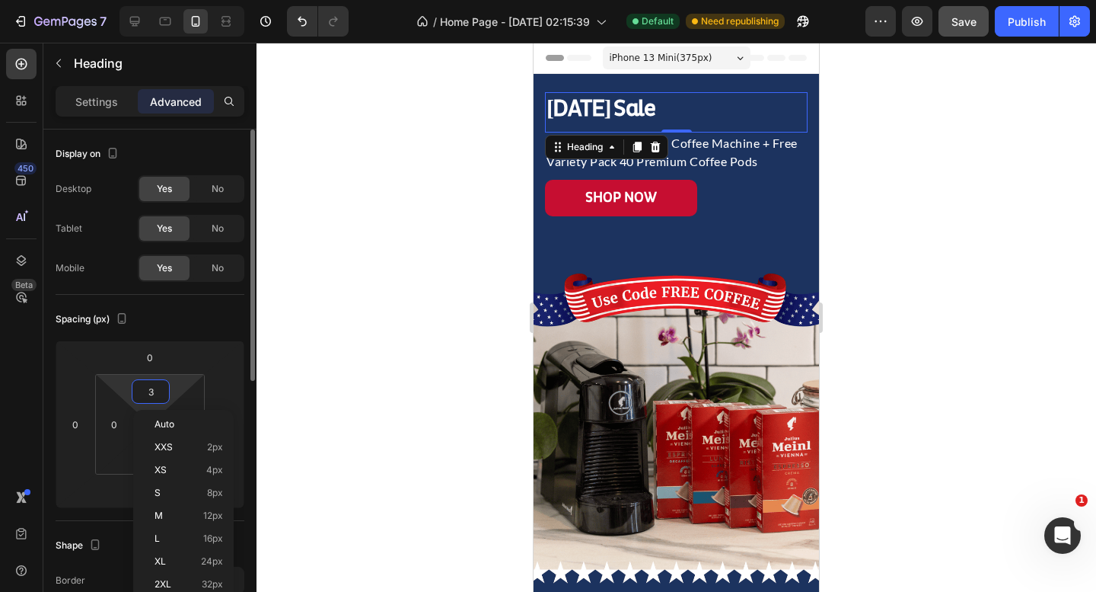
type input "30"
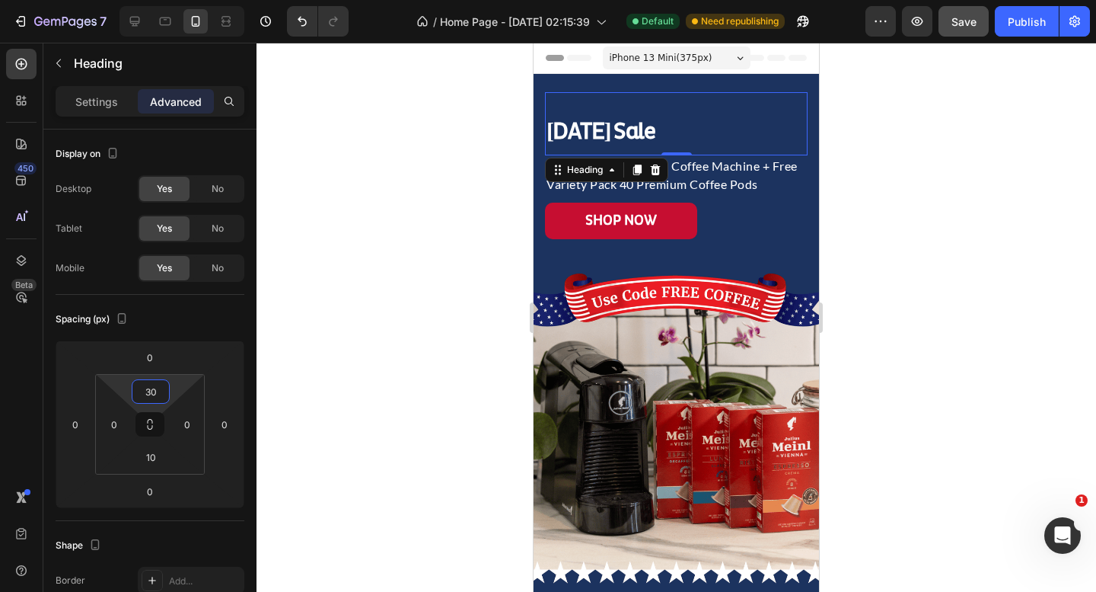
click at [891, 314] on div at bounding box center [677, 317] width 840 height 549
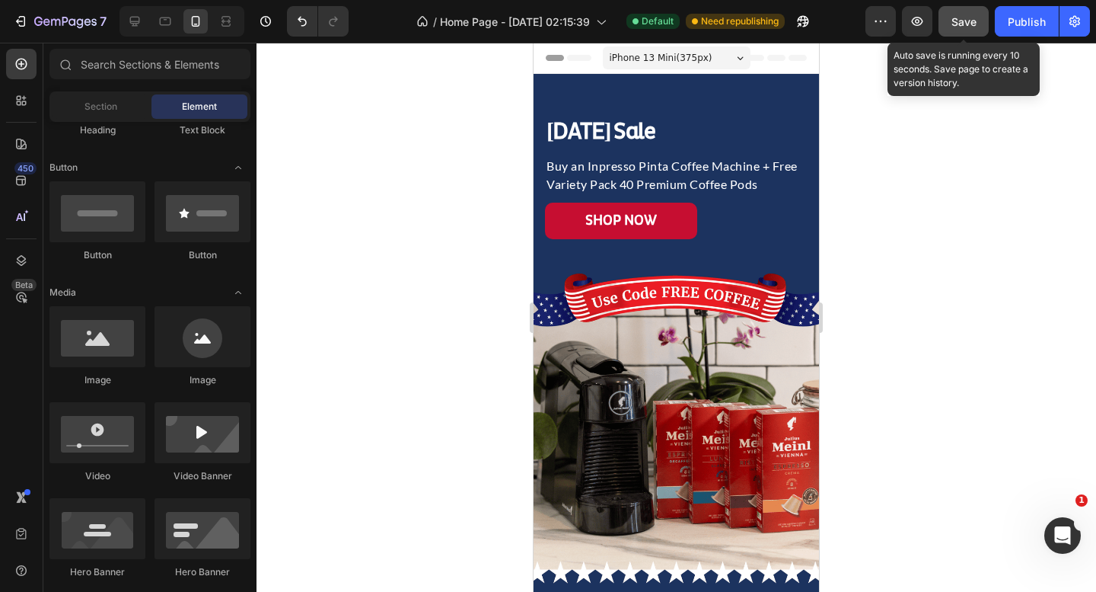
click at [966, 12] on button "Save" at bounding box center [964, 21] width 50 height 30
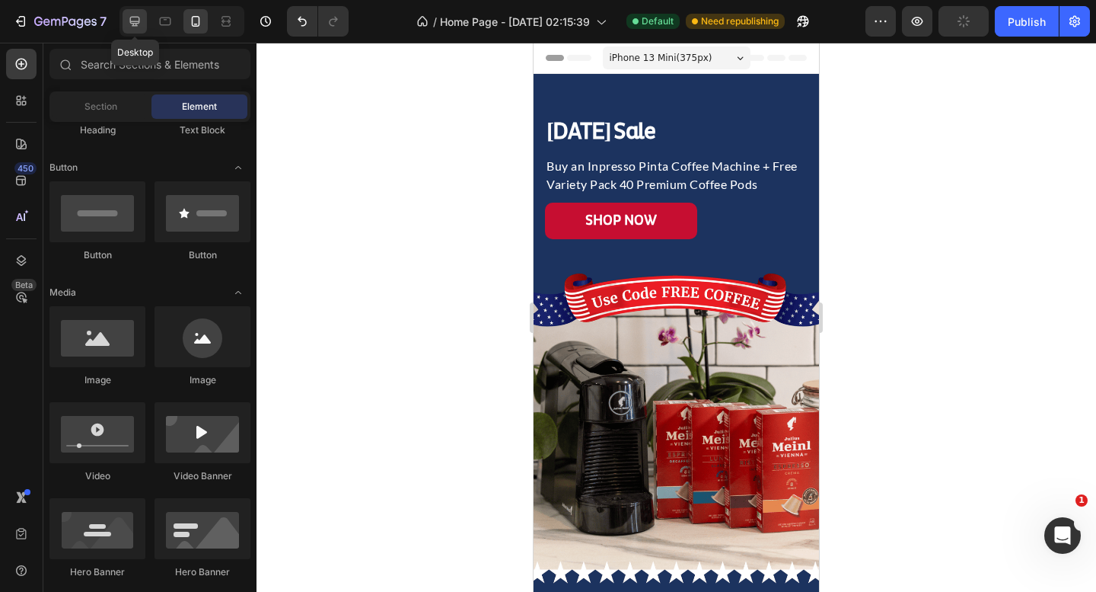
click at [132, 30] on div at bounding box center [135, 21] width 24 height 24
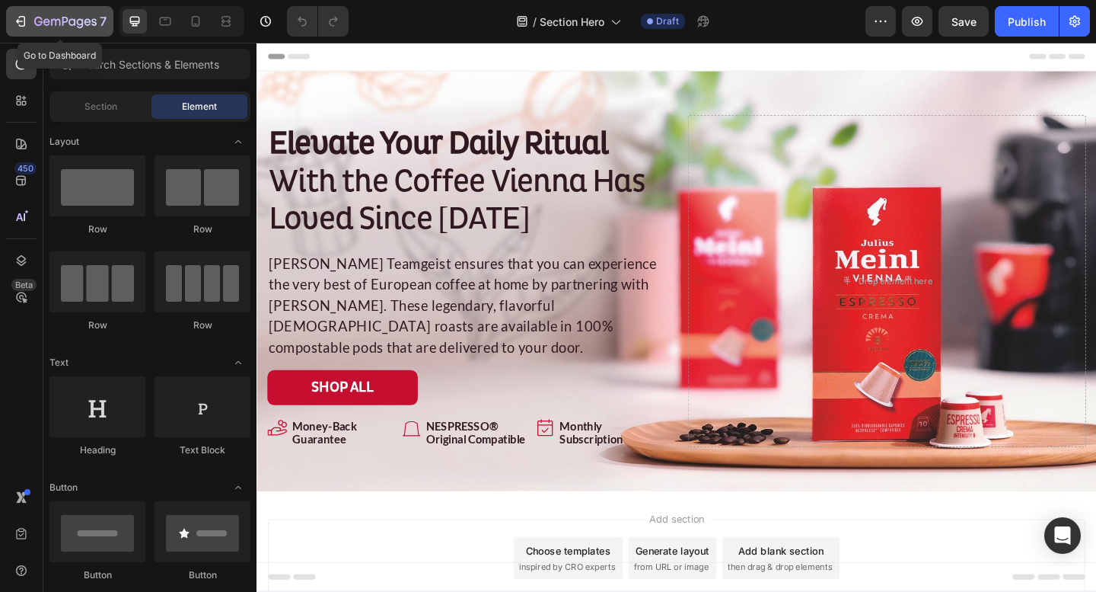
click at [19, 26] on icon "button" at bounding box center [20, 21] width 15 height 15
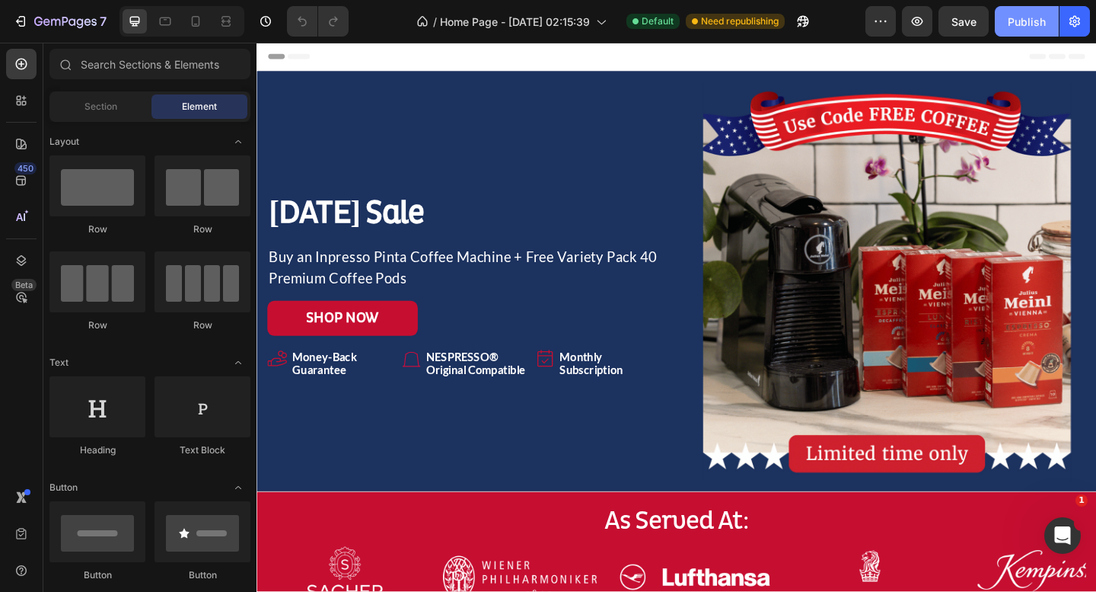
click at [1027, 20] on div "Publish" at bounding box center [1027, 22] width 38 height 16
click at [197, 19] on icon at bounding box center [195, 21] width 15 height 15
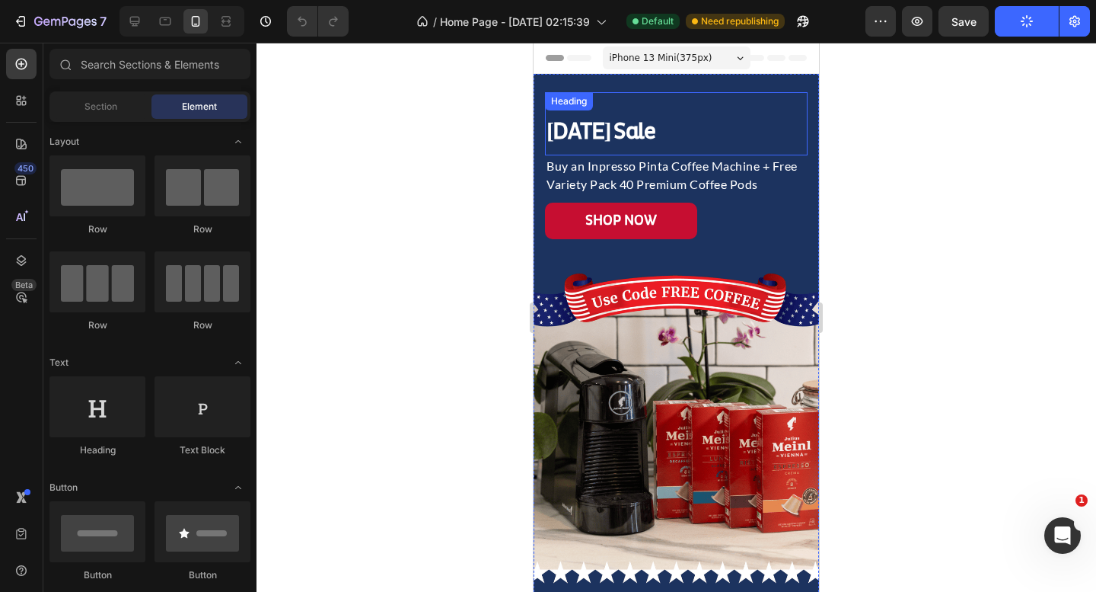
click at [655, 128] on strong "[DATE] Sale" at bounding box center [601, 131] width 108 height 28
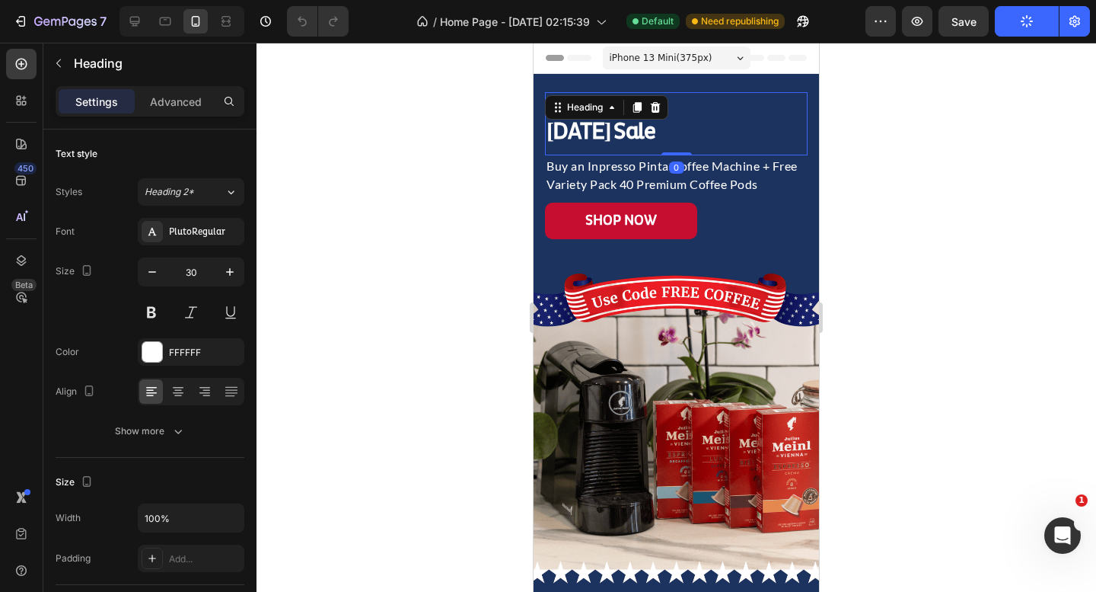
click at [655, 128] on strong "[DATE] Sale" at bounding box center [601, 131] width 108 height 28
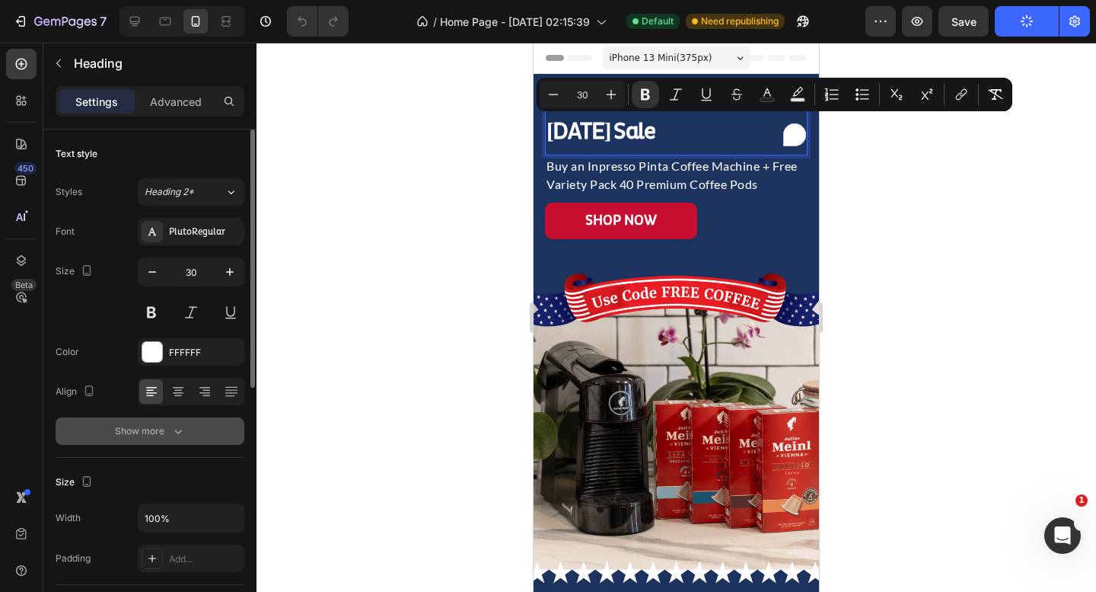
click at [172, 429] on icon "button" at bounding box center [178, 430] width 15 height 15
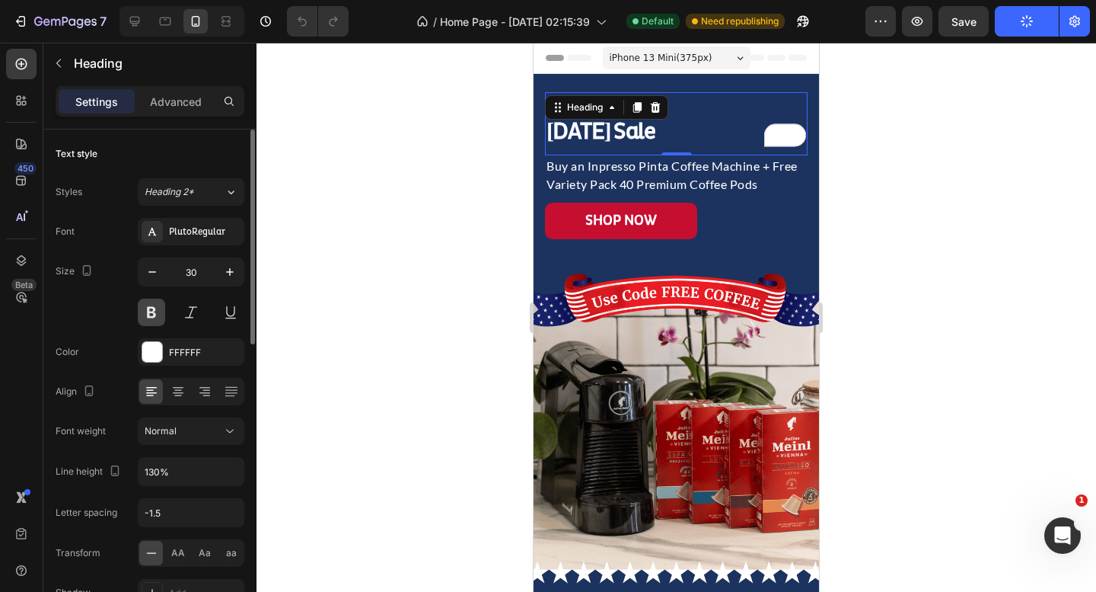
click at [150, 311] on button at bounding box center [151, 311] width 27 height 27
click at [151, 311] on button at bounding box center [151, 311] width 27 height 27
click at [186, 237] on div "PlutoRegular" at bounding box center [205, 232] width 72 height 14
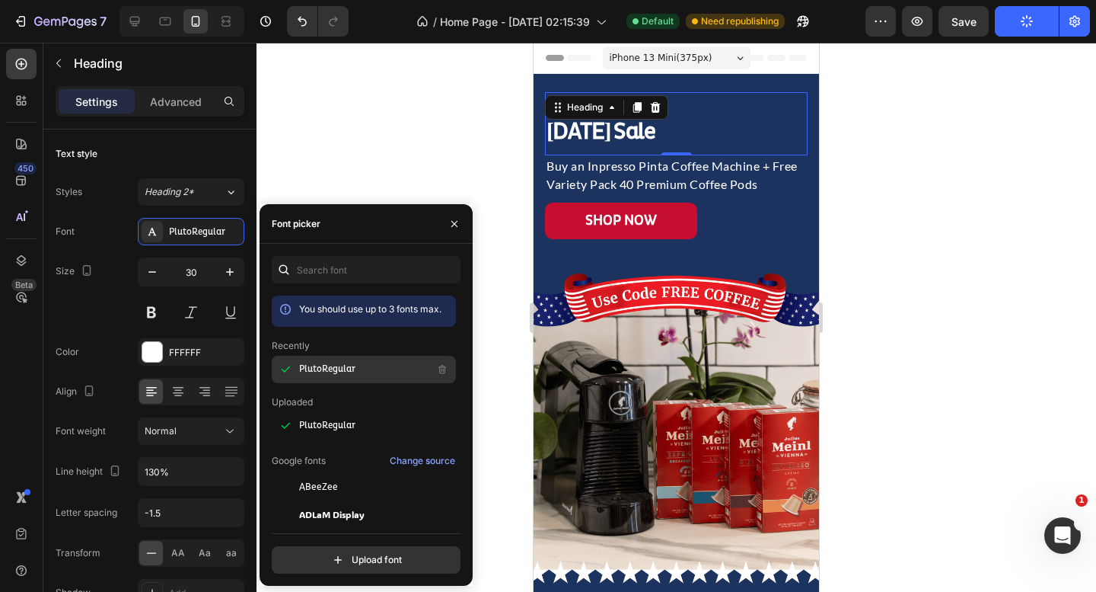
click at [348, 369] on span "PlutoRegular" at bounding box center [327, 369] width 56 height 14
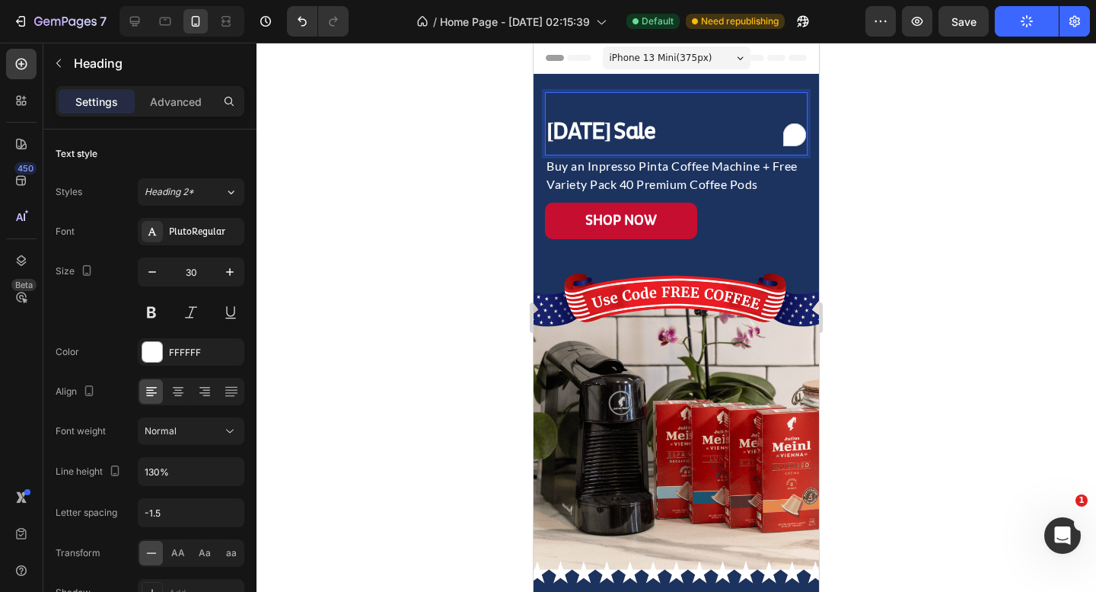
click at [655, 130] on strong "[DATE] Sale" at bounding box center [601, 131] width 108 height 28
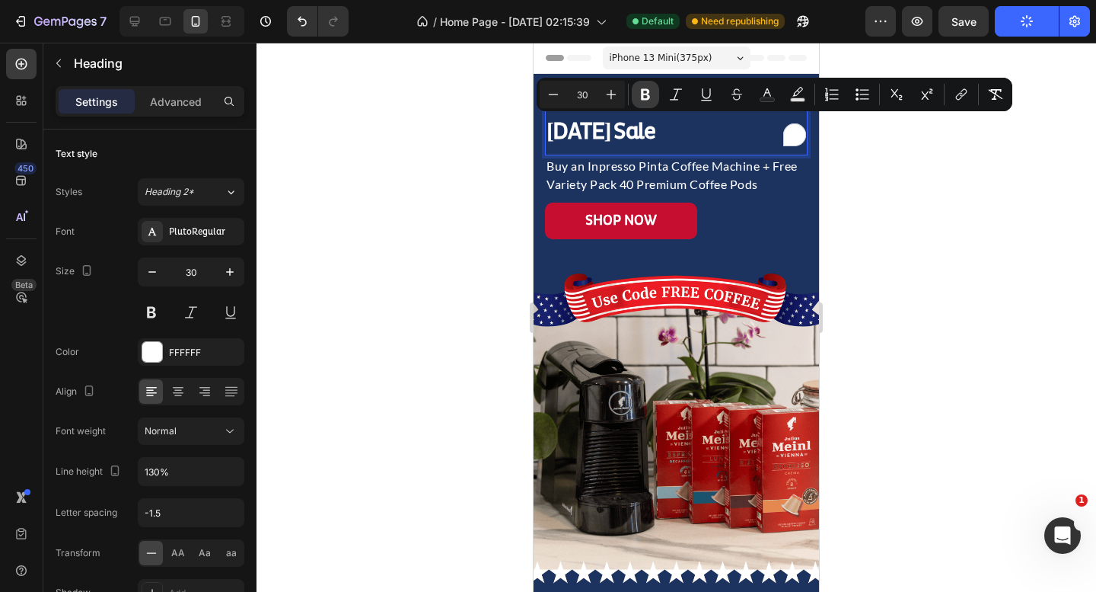
click at [644, 91] on icon "Editor contextual toolbar" at bounding box center [645, 94] width 15 height 15
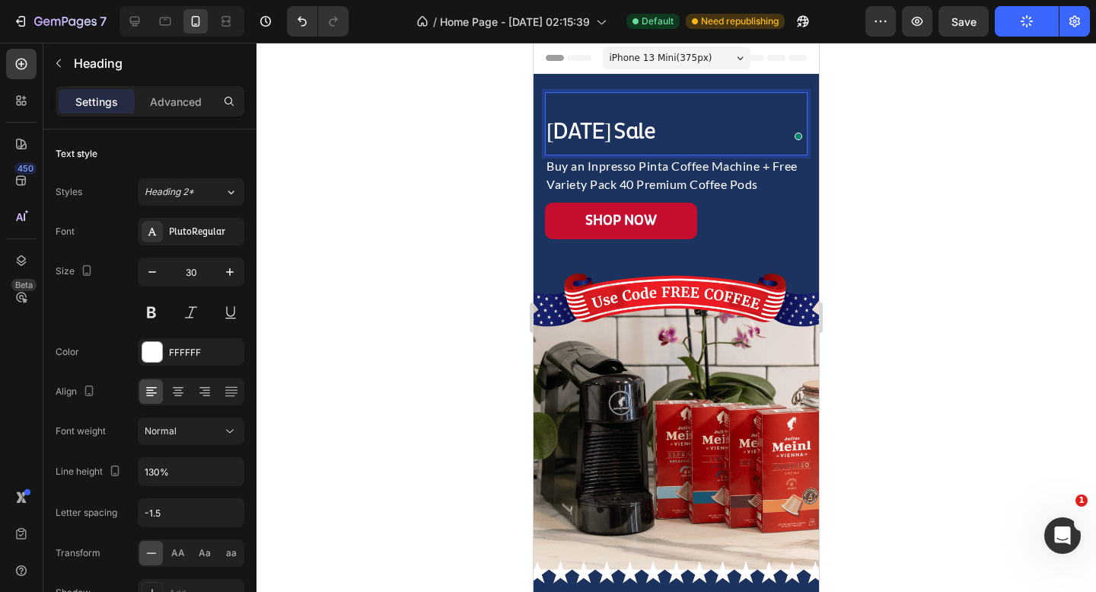
click at [927, 190] on div at bounding box center [677, 317] width 840 height 549
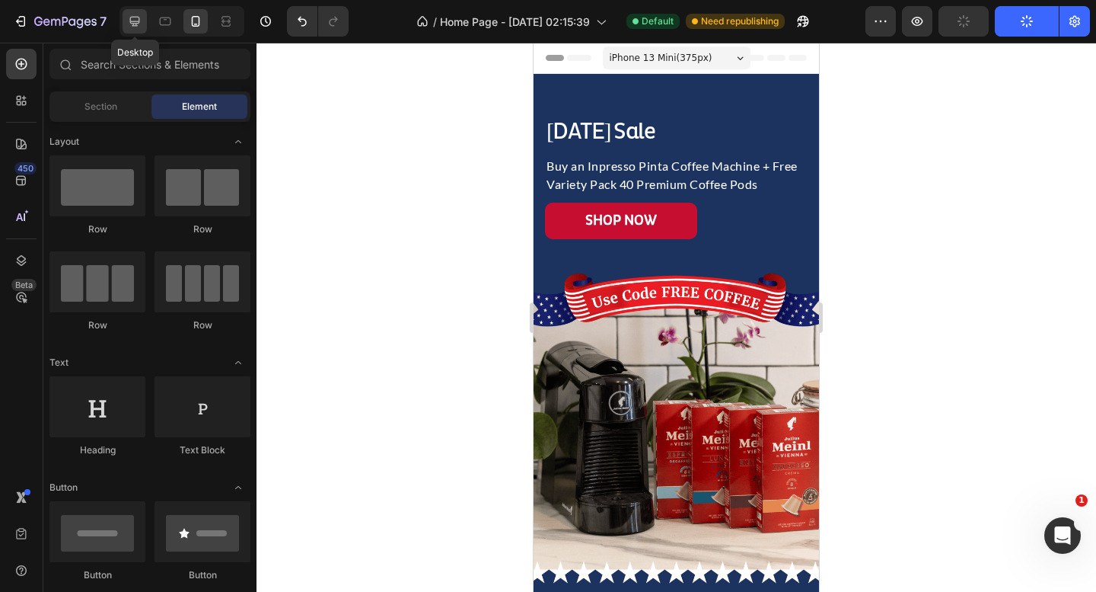
click at [128, 22] on icon at bounding box center [134, 21] width 15 height 15
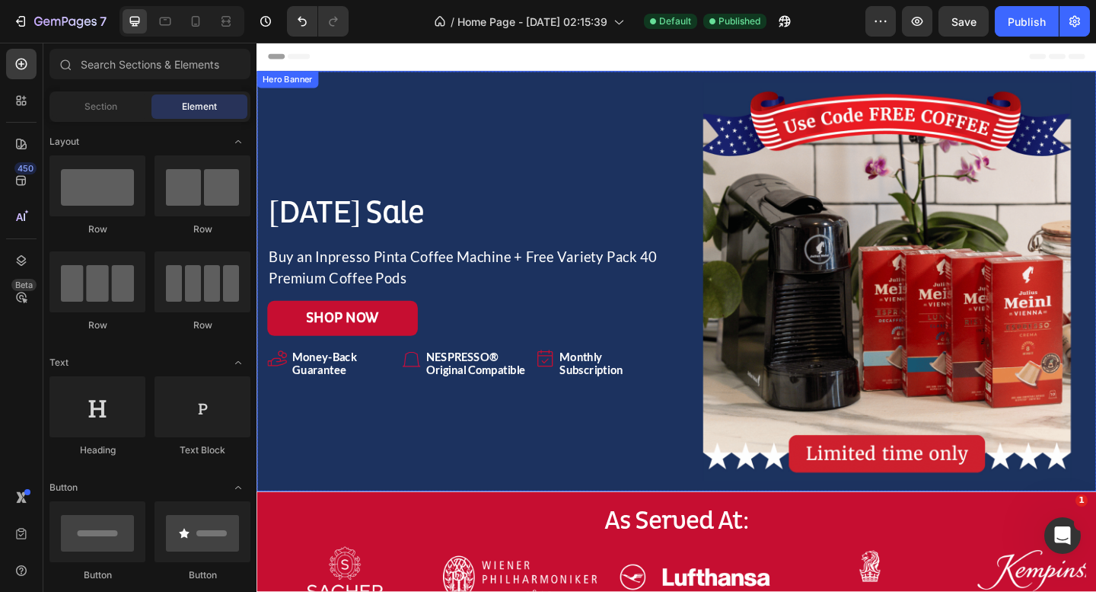
click at [688, 104] on div "[DATE] Sale Heading Buy an Inpresso Pinta Coffee Machine + Free Variety Pack 40…" at bounding box center [484, 302] width 433 height 433
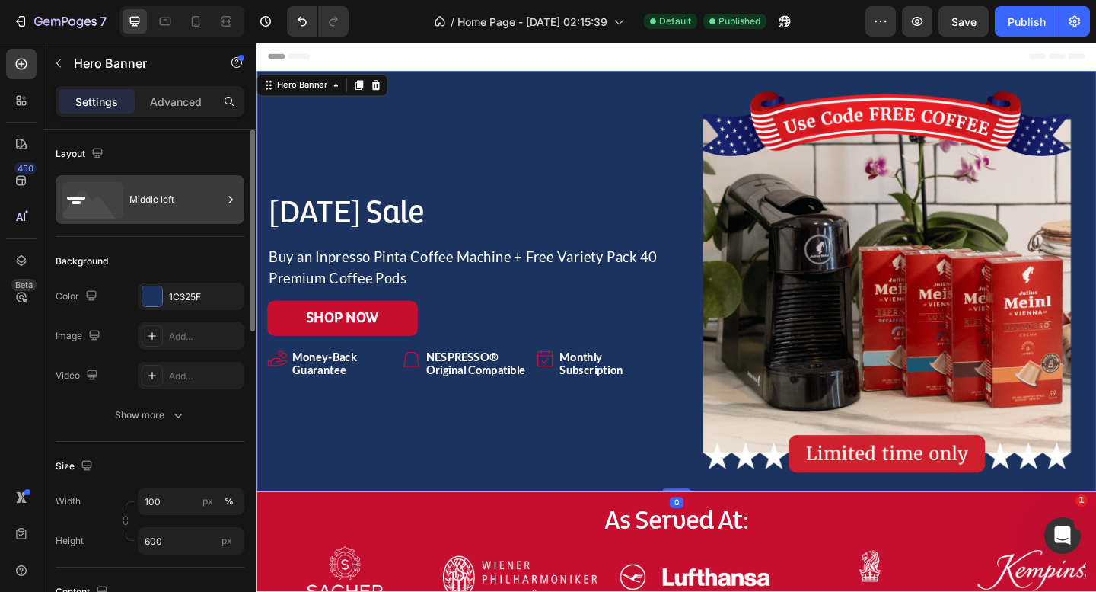
click at [162, 182] on div "Middle left" at bounding box center [175, 199] width 93 height 35
click at [158, 144] on div "Layout" at bounding box center [150, 154] width 189 height 24
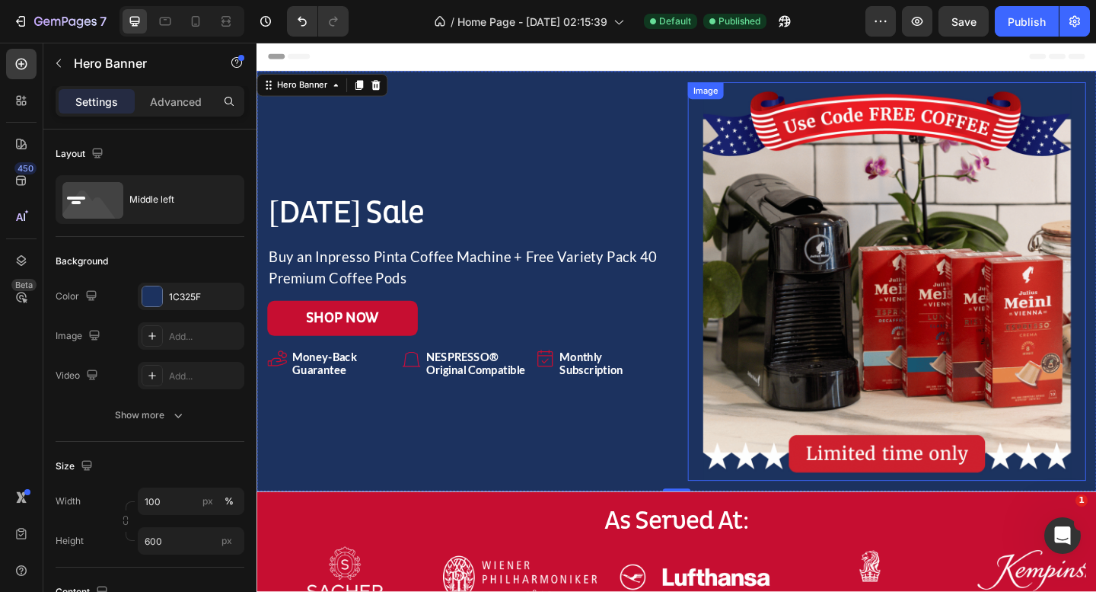
click at [825, 168] on img at bounding box center [942, 302] width 433 height 433
click at [531, 89] on div "[DATE] Sale Heading Buy an Inpresso Pinta Coffee Machine + Free Variety Pack 40…" at bounding box center [484, 302] width 433 height 433
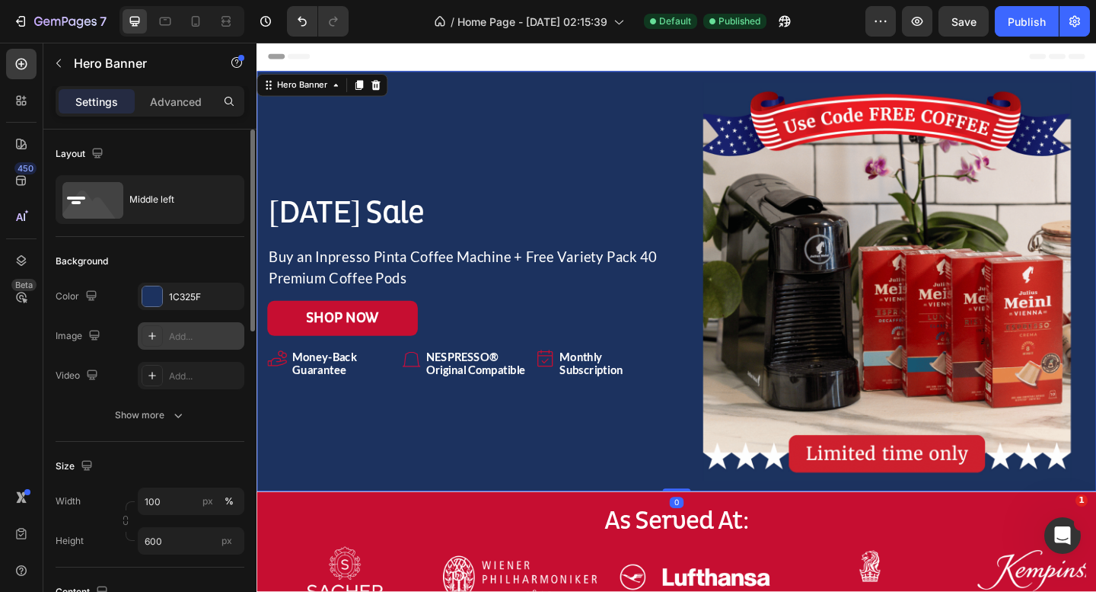
click at [155, 334] on icon at bounding box center [152, 336] width 12 height 12
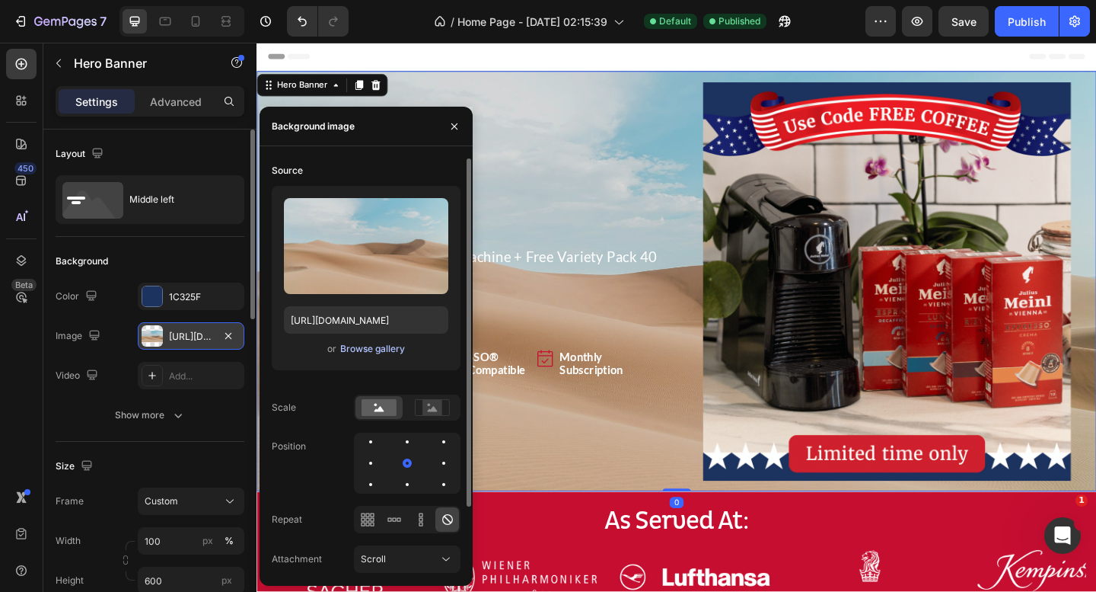
click at [385, 345] on div "Browse gallery" at bounding box center [372, 349] width 65 height 14
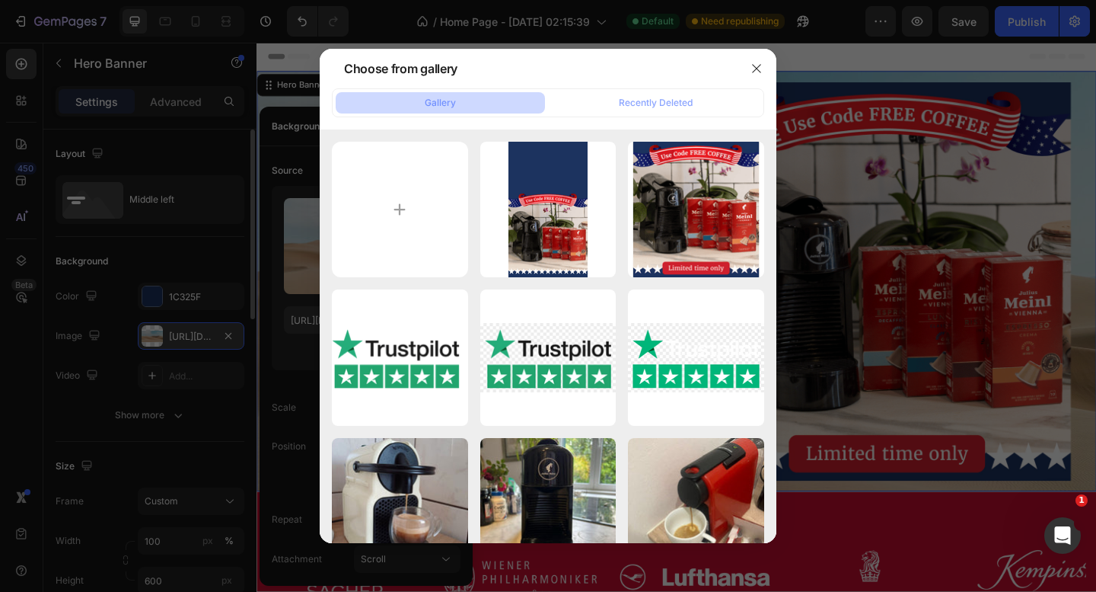
type input "C:\fakepath\hero new [DATE] desktop (1).jpg"
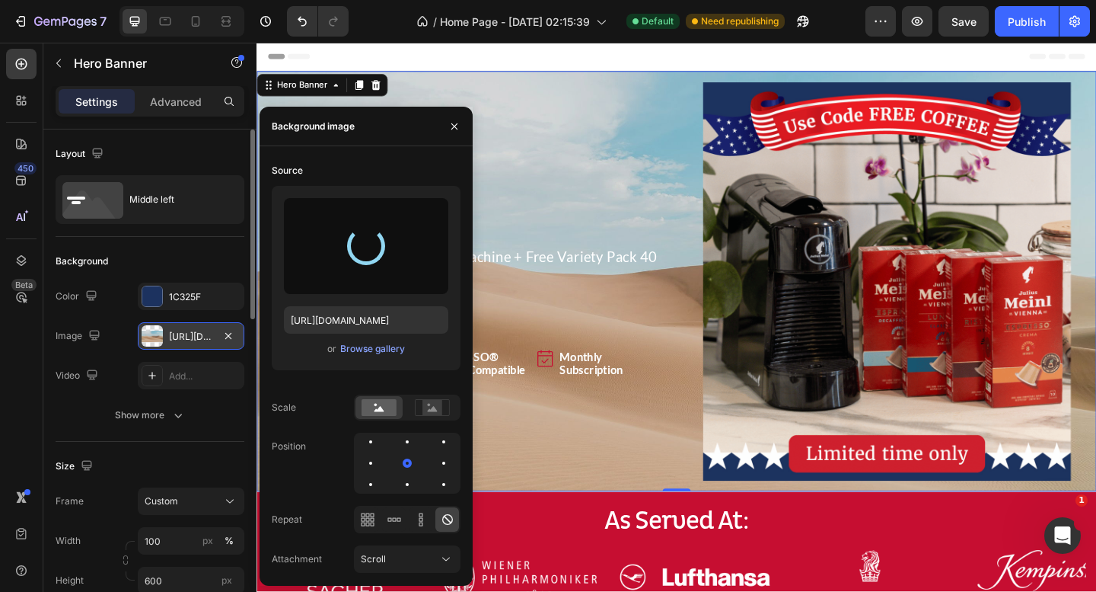
type input "[URL][DOMAIN_NAME]"
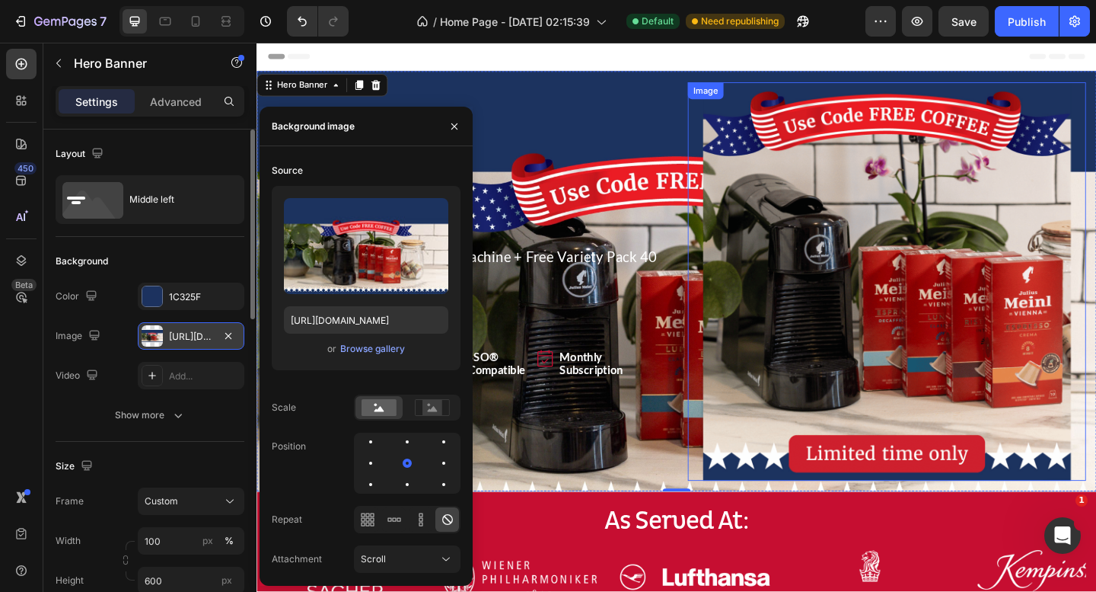
click at [879, 135] on img at bounding box center [942, 302] width 433 height 433
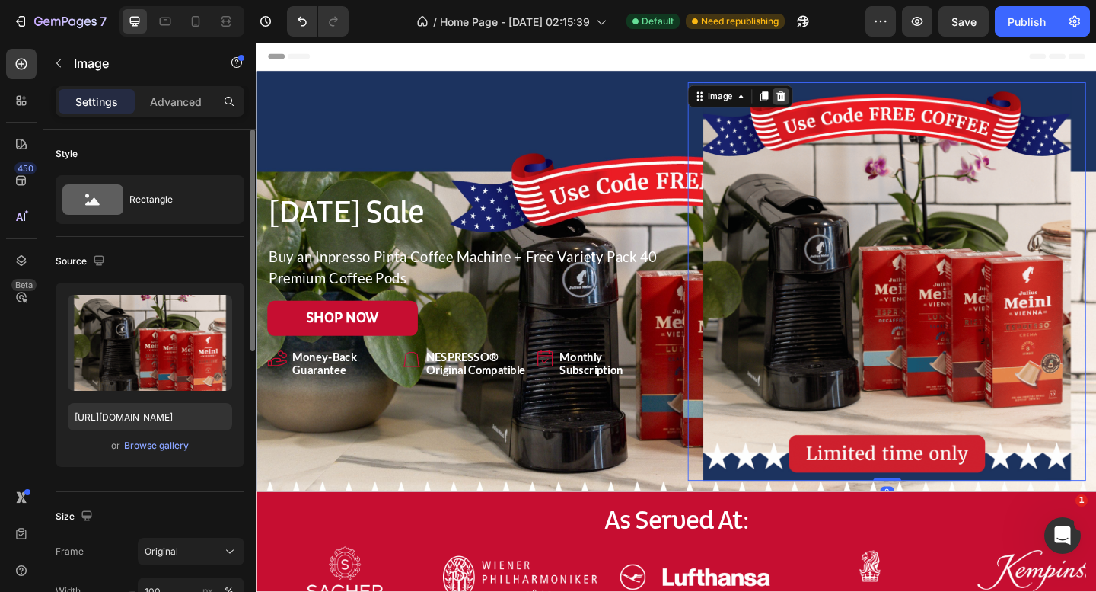
click at [829, 101] on icon at bounding box center [827, 100] width 10 height 11
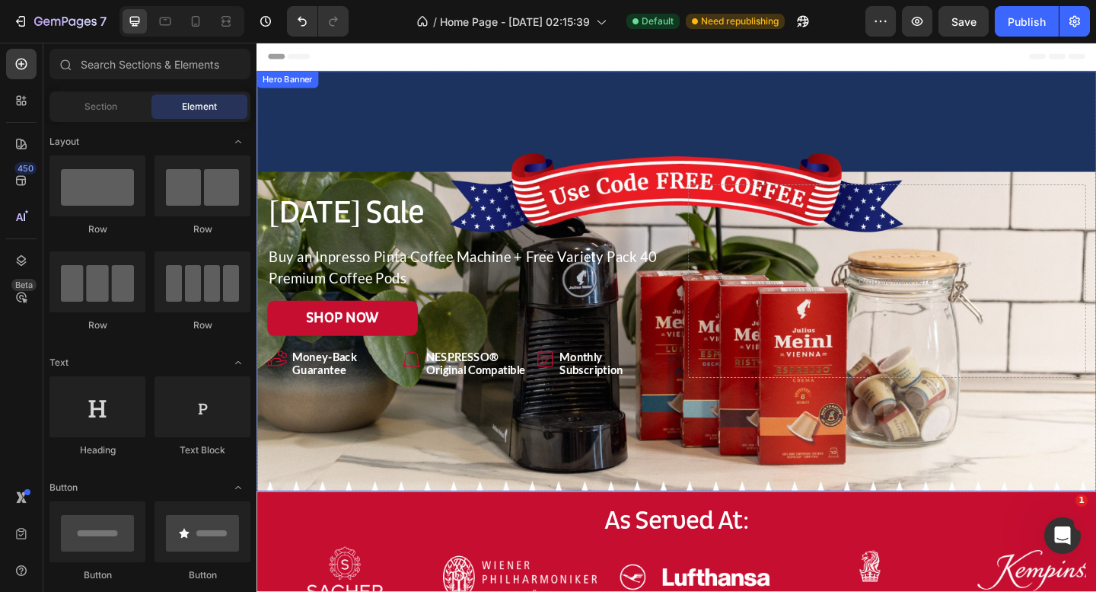
click at [813, 86] on div "Background Image" at bounding box center [714, 302] width 914 height 457
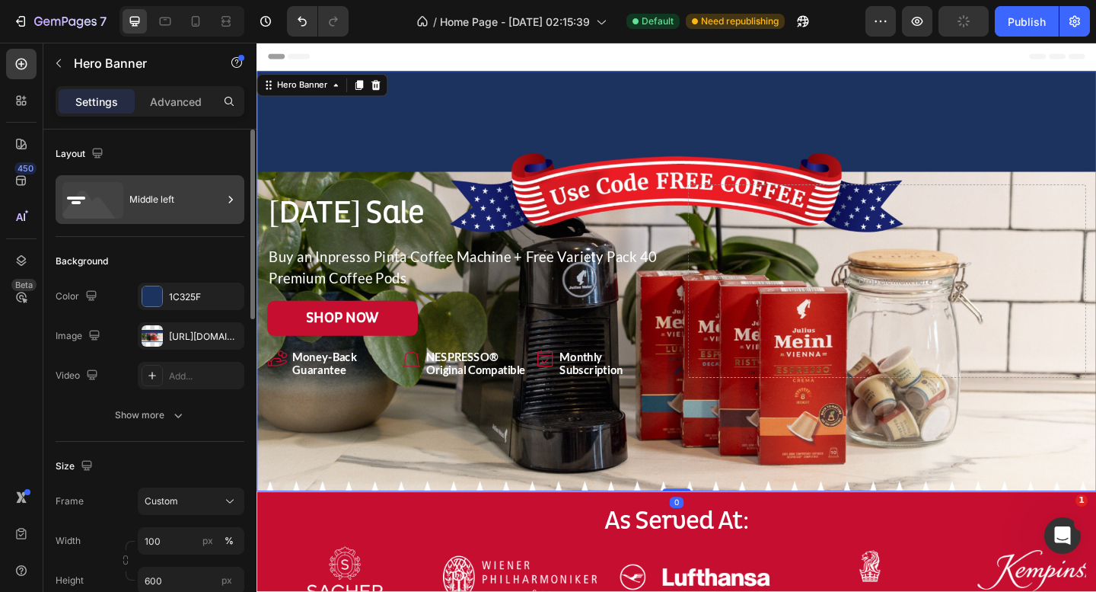
click at [174, 219] on div "Middle left" at bounding box center [150, 199] width 189 height 49
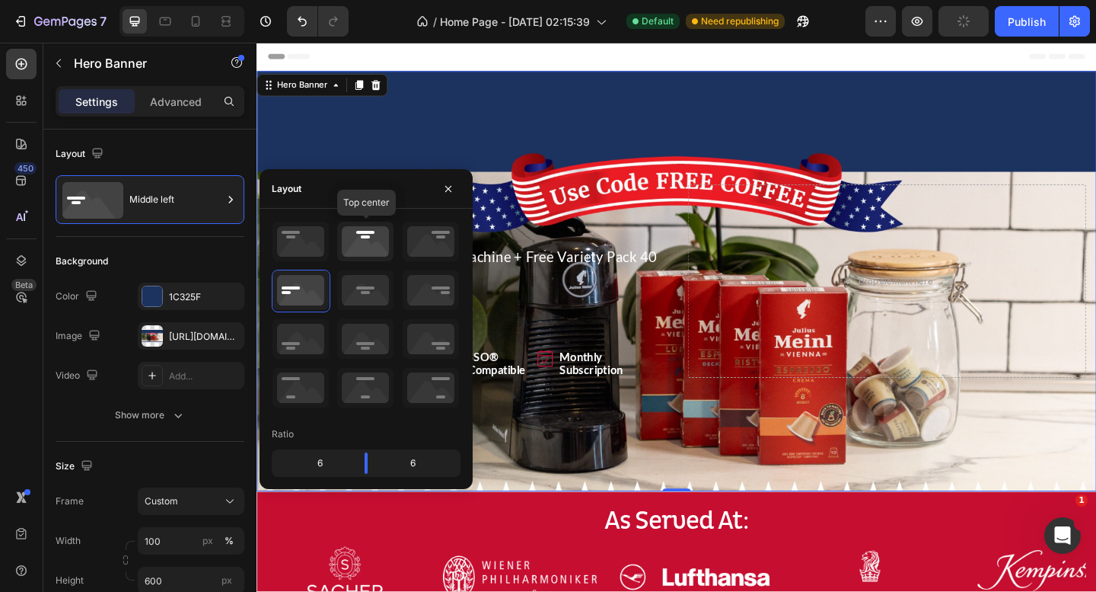
click at [348, 245] on icon at bounding box center [365, 242] width 56 height 40
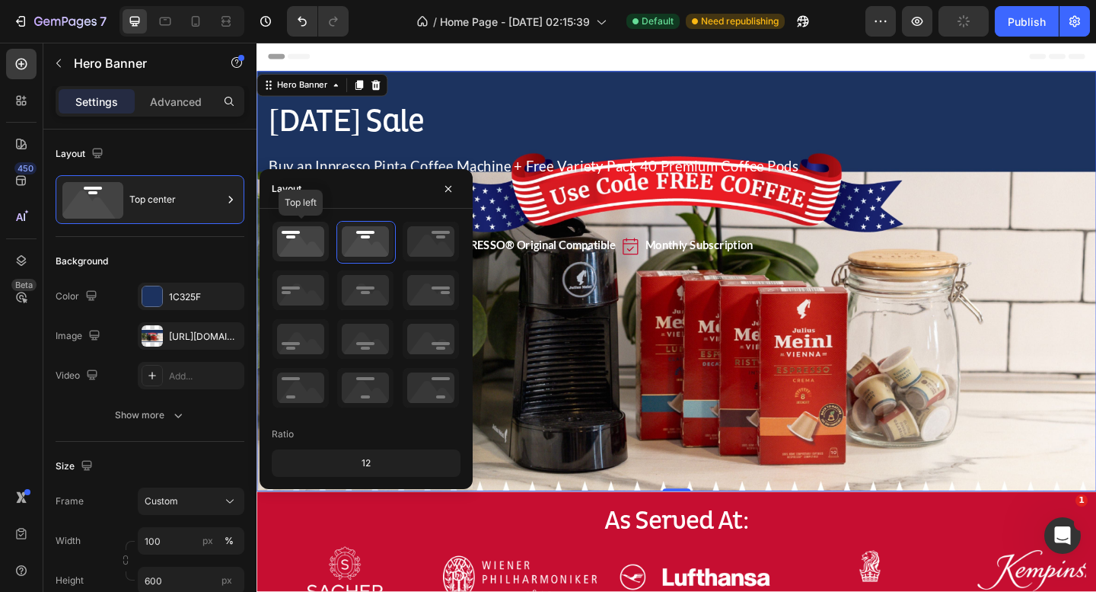
click at [305, 247] on icon at bounding box center [301, 242] width 56 height 40
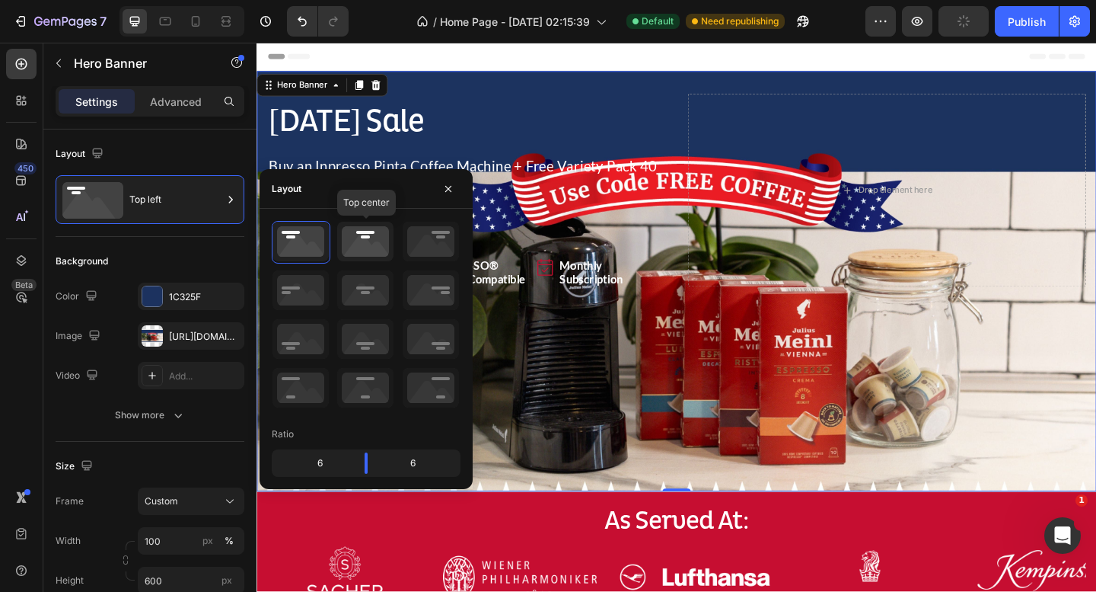
click at [378, 235] on icon at bounding box center [365, 242] width 56 height 40
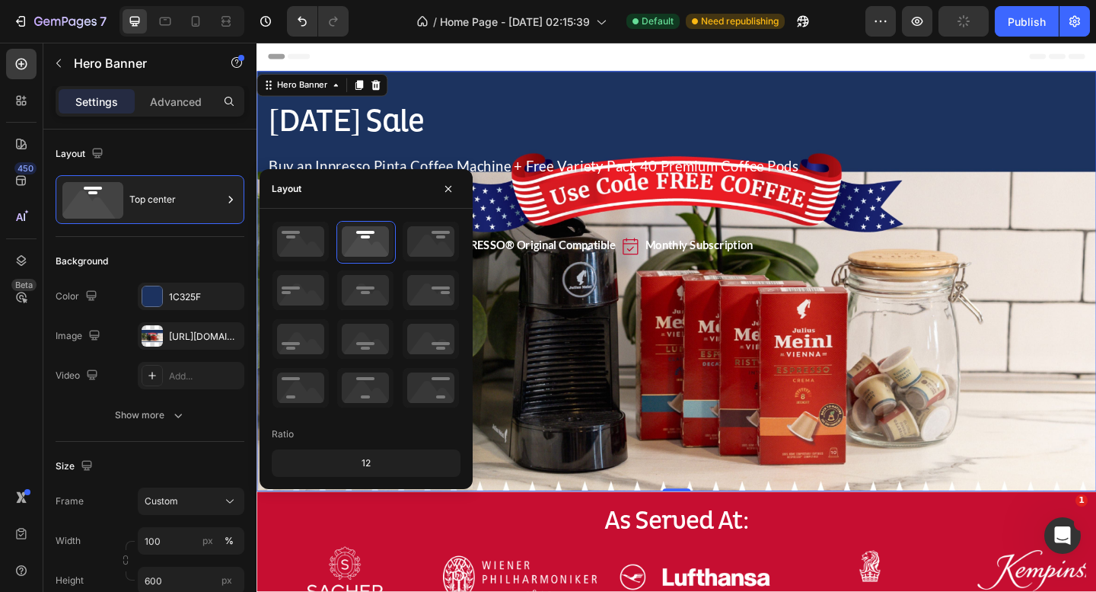
click at [750, 362] on div "Background Image" at bounding box center [714, 302] width 914 height 457
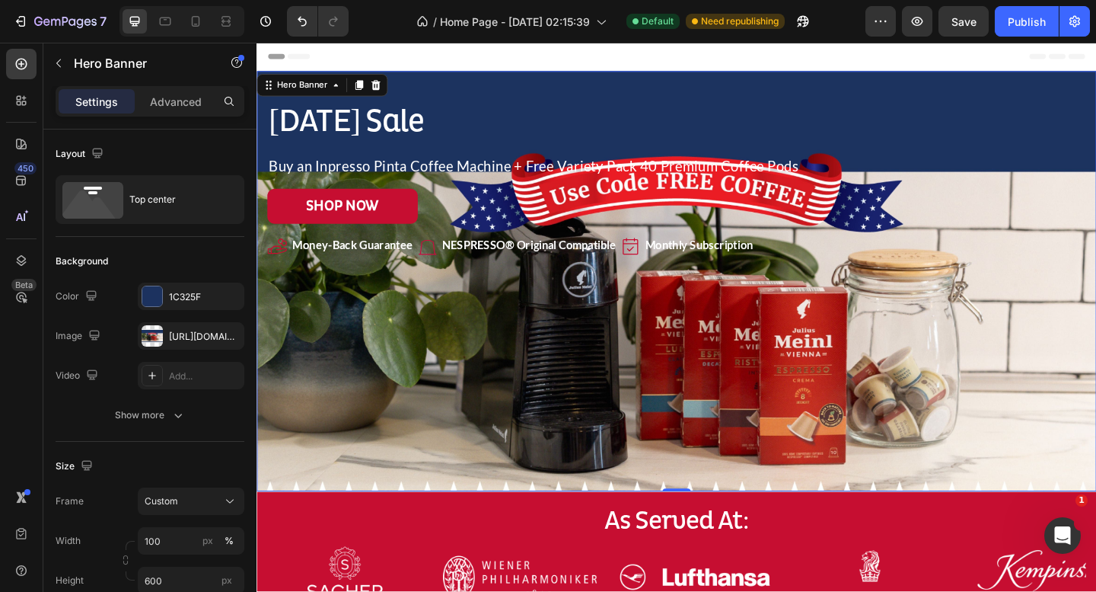
click at [849, 84] on div "[DATE] Sale Heading Buy an Inpresso Pinta Coffee Machine + Free Variety Pack 40…" at bounding box center [714, 187] width 914 height 227
click at [154, 108] on p "Advanced" at bounding box center [176, 102] width 52 height 16
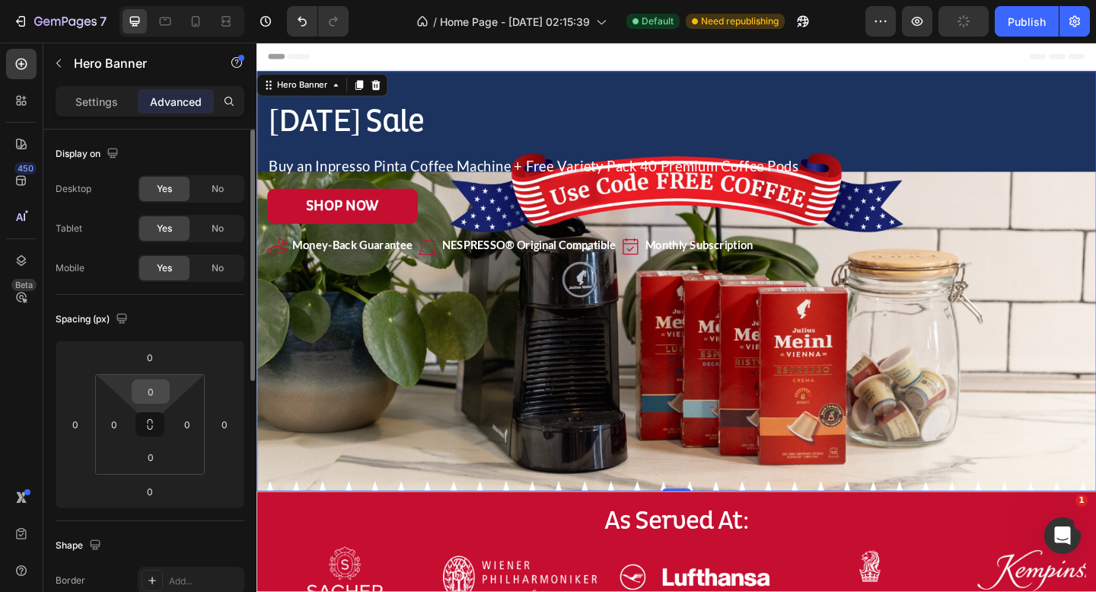
click at [148, 392] on input "0" at bounding box center [151, 391] width 30 height 23
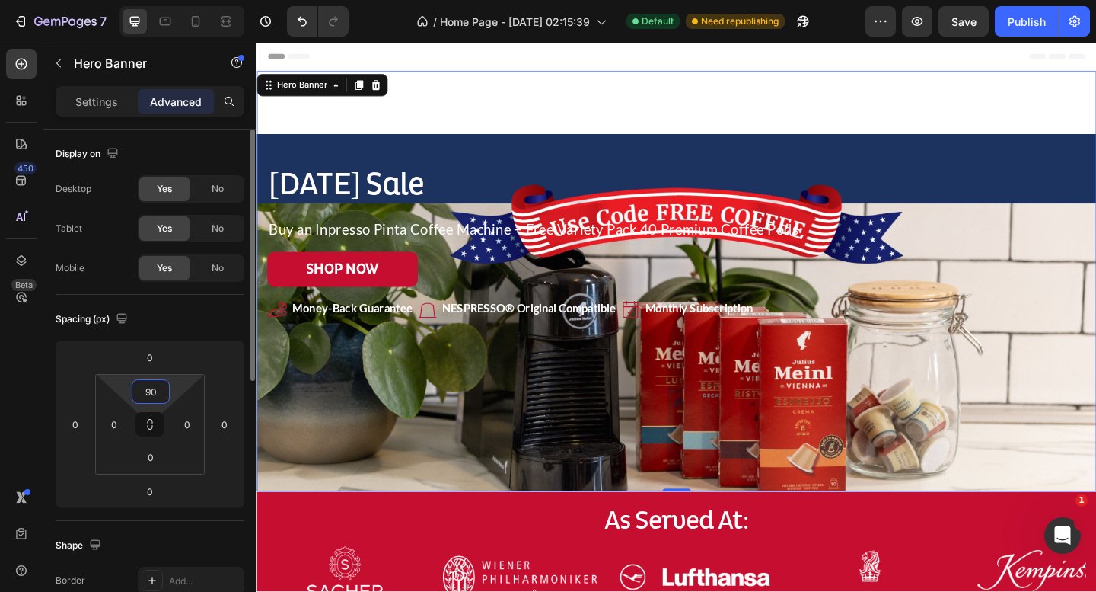
type input "9"
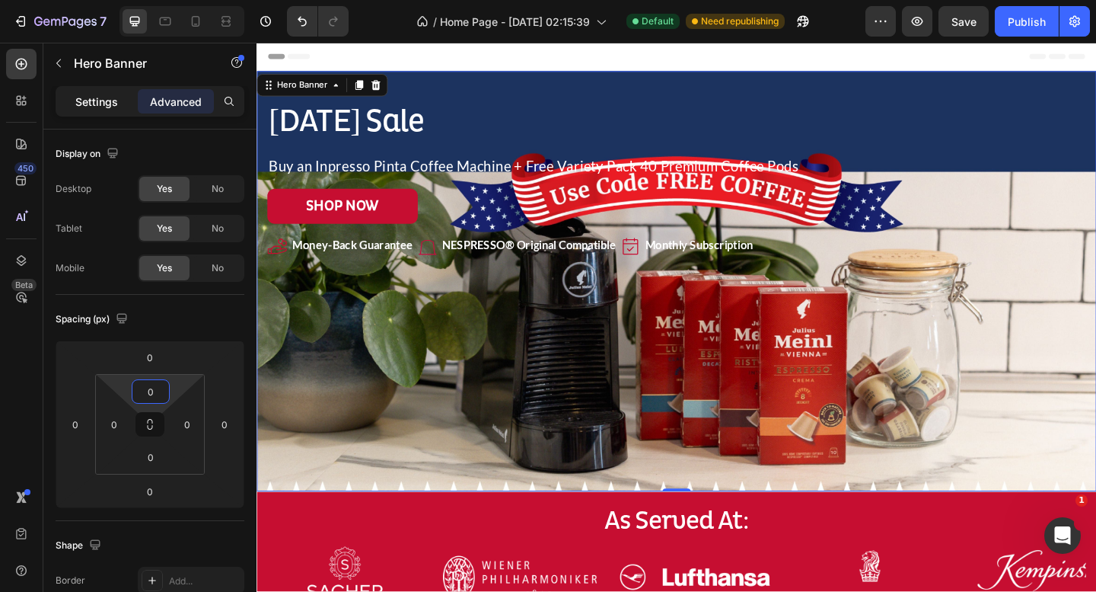
click at [86, 107] on p "Settings" at bounding box center [96, 102] width 43 height 16
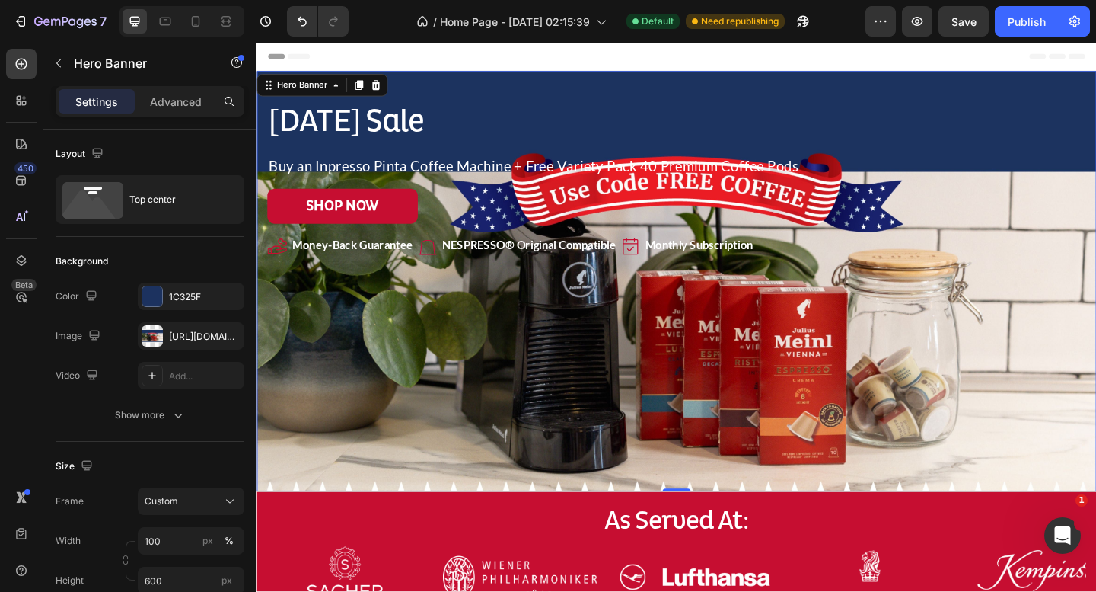
click at [531, 88] on div "[DATE] Sale Heading Buy an Inpresso Pinta Coffee Machine + Free Variety Pack 40…" at bounding box center [714, 187] width 914 height 227
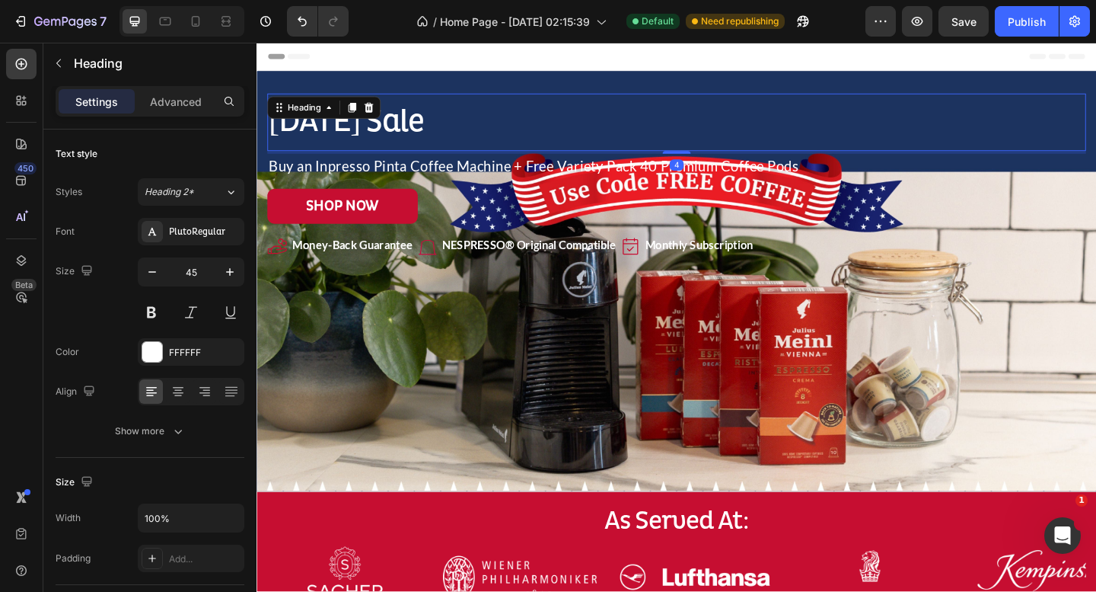
click at [375, 132] on p "[DATE] Sale" at bounding box center [714, 129] width 888 height 41
click at [167, 104] on p "Advanced" at bounding box center [176, 102] width 52 height 16
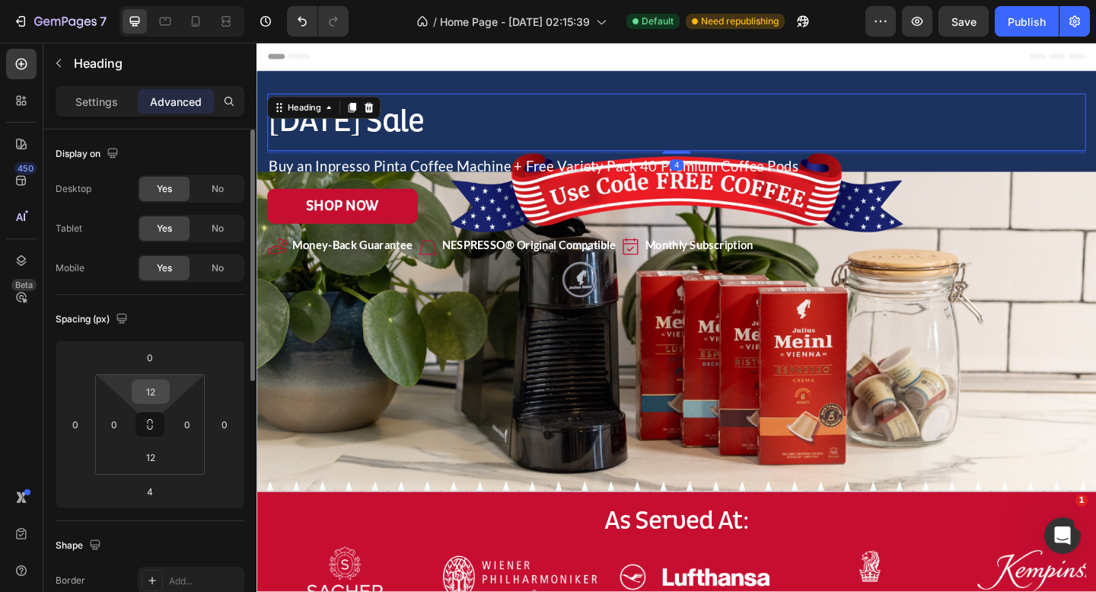
click at [151, 391] on input "12" at bounding box center [151, 391] width 30 height 23
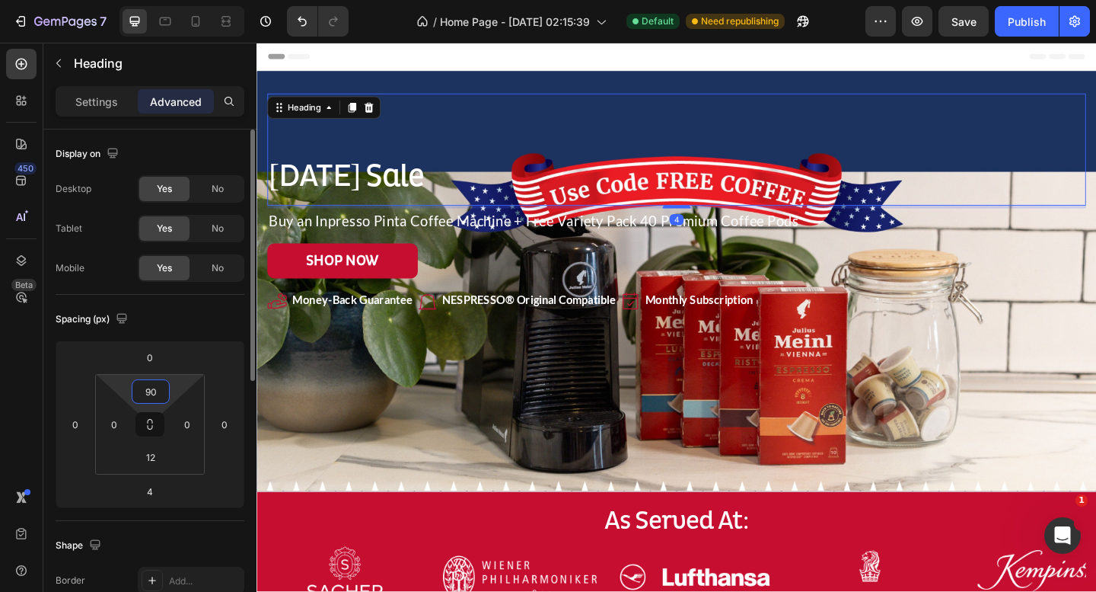
type input "9"
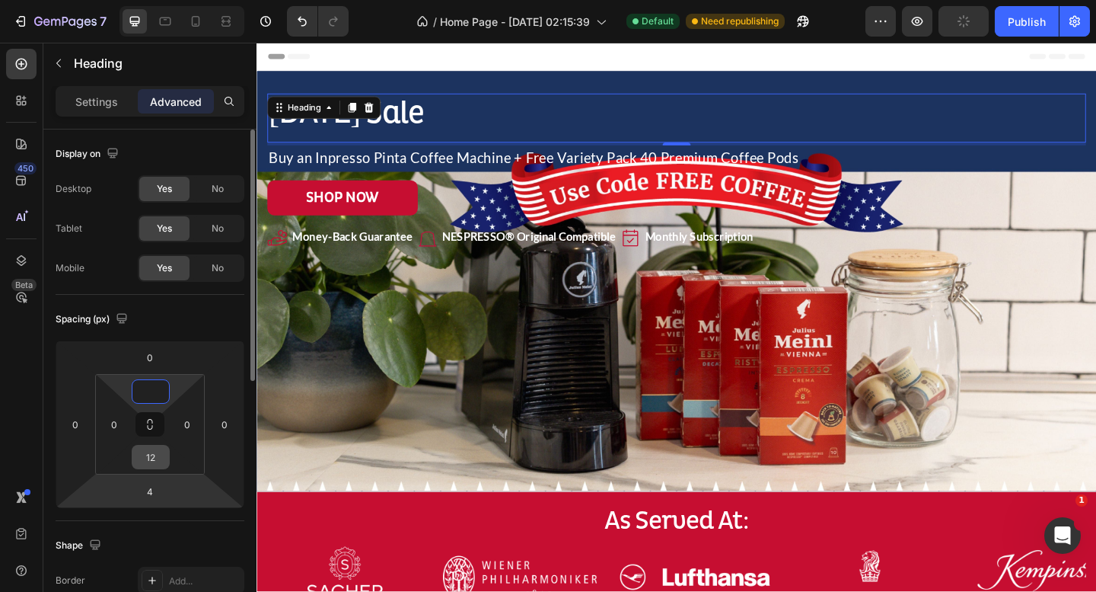
type input "0"
click at [150, 461] on input "12" at bounding box center [151, 456] width 30 height 23
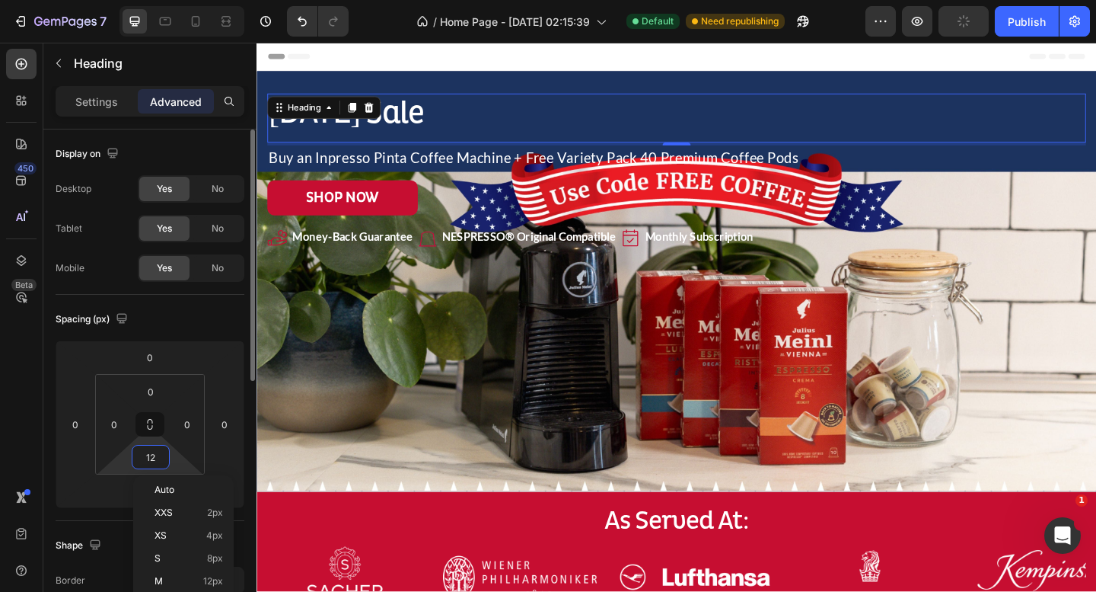
click at [150, 461] on input "12" at bounding box center [151, 456] width 30 height 23
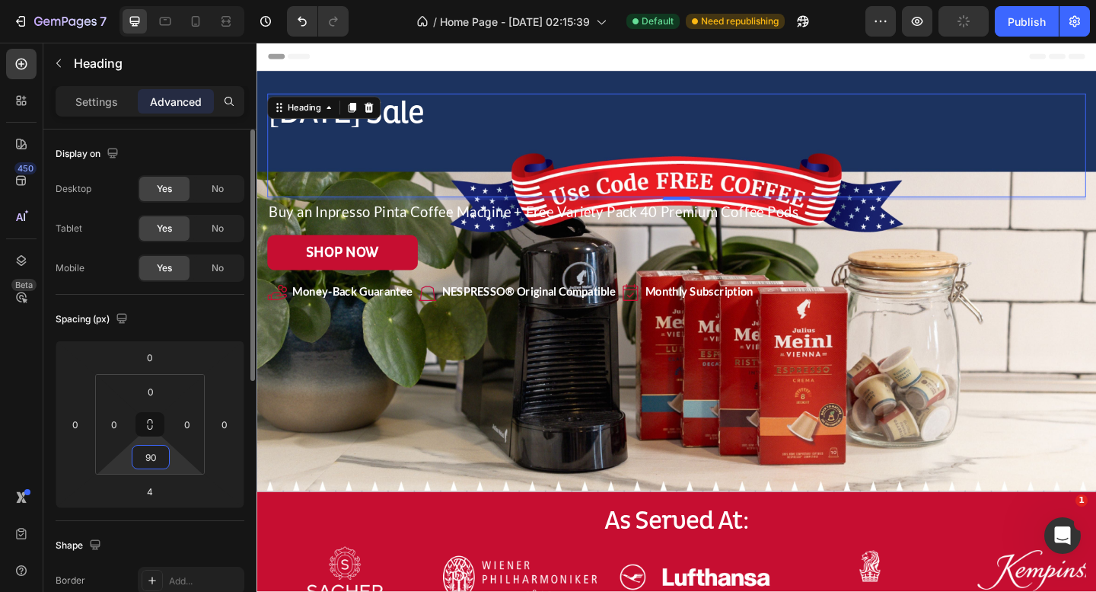
type input "9"
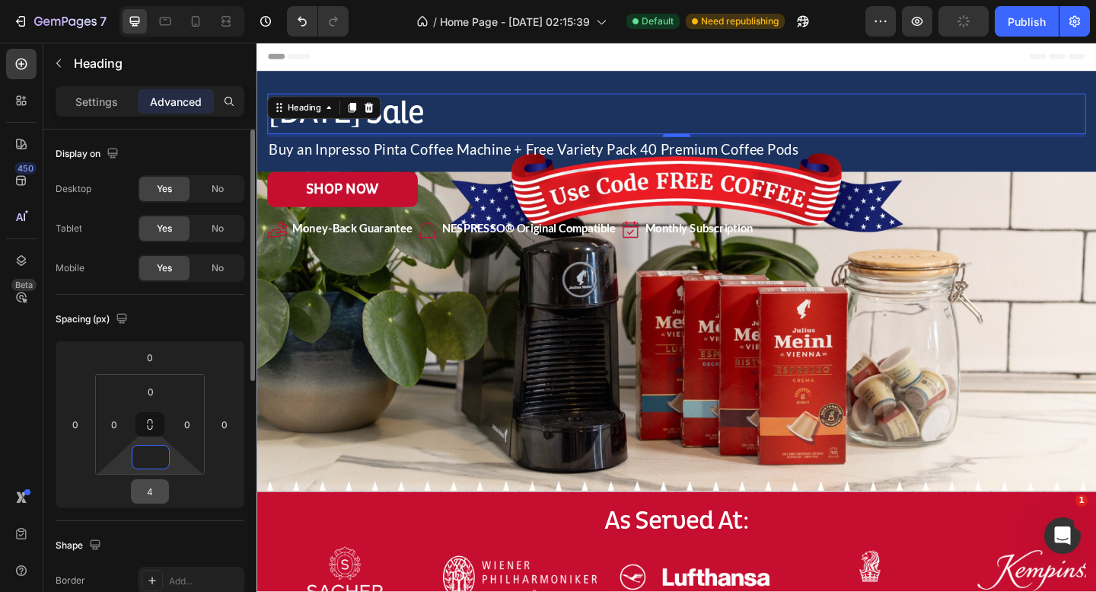
type input "0"
click at [146, 493] on input "4" at bounding box center [150, 491] width 30 height 23
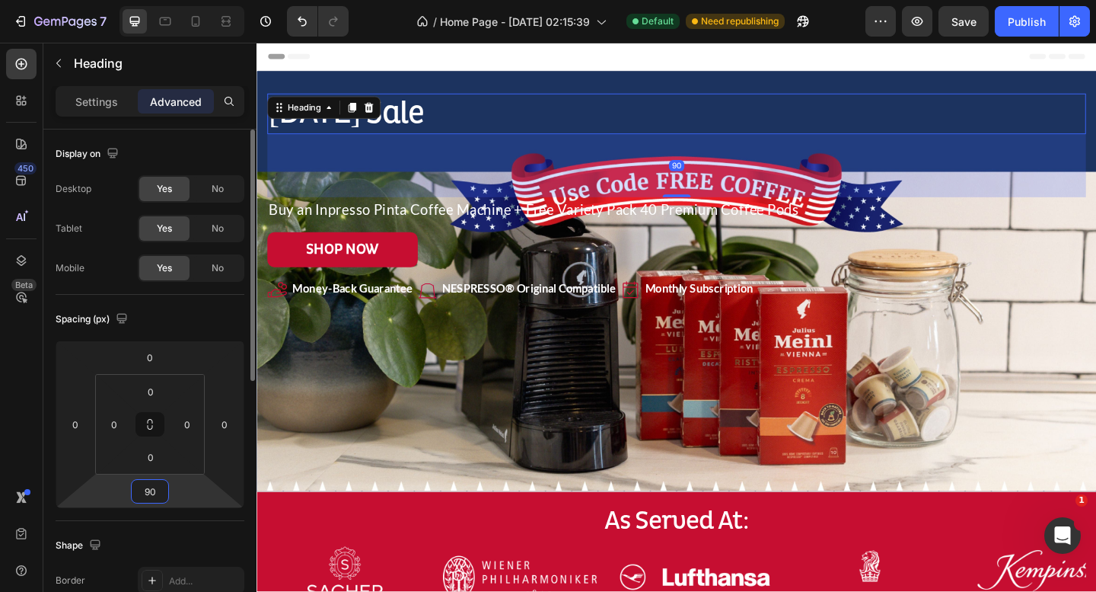
type input "9"
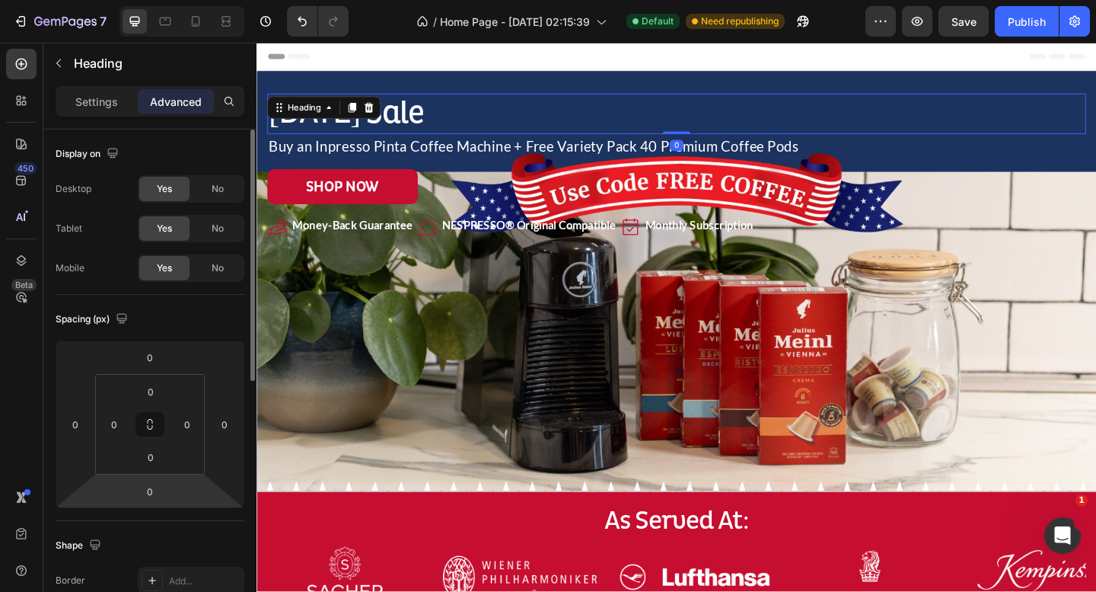
click at [192, 314] on div "Spacing (px)" at bounding box center [150, 319] width 189 height 24
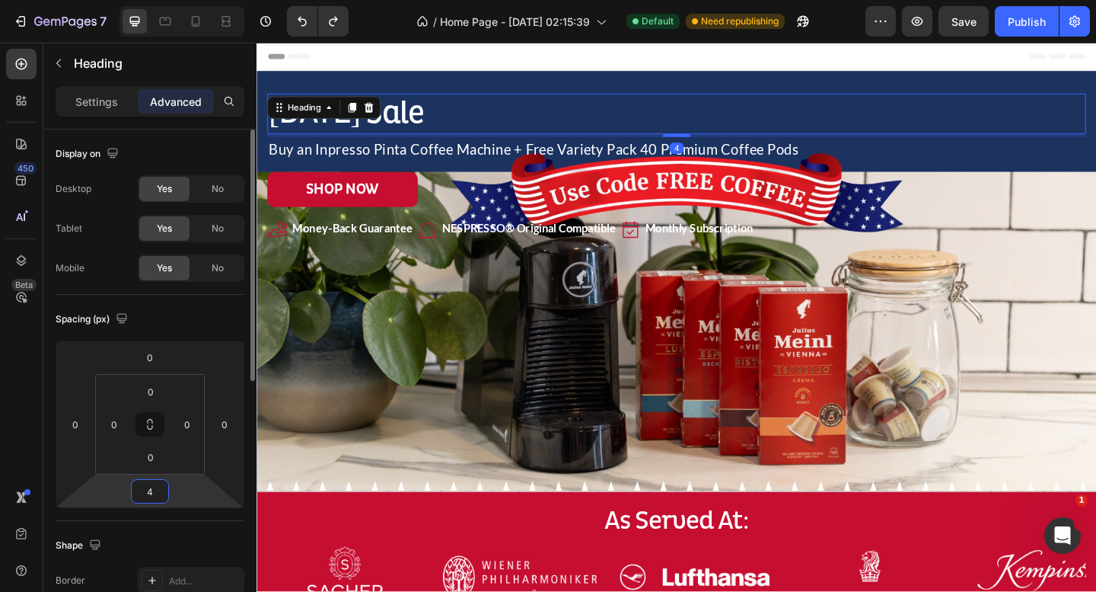
type input "4"
type input "12"
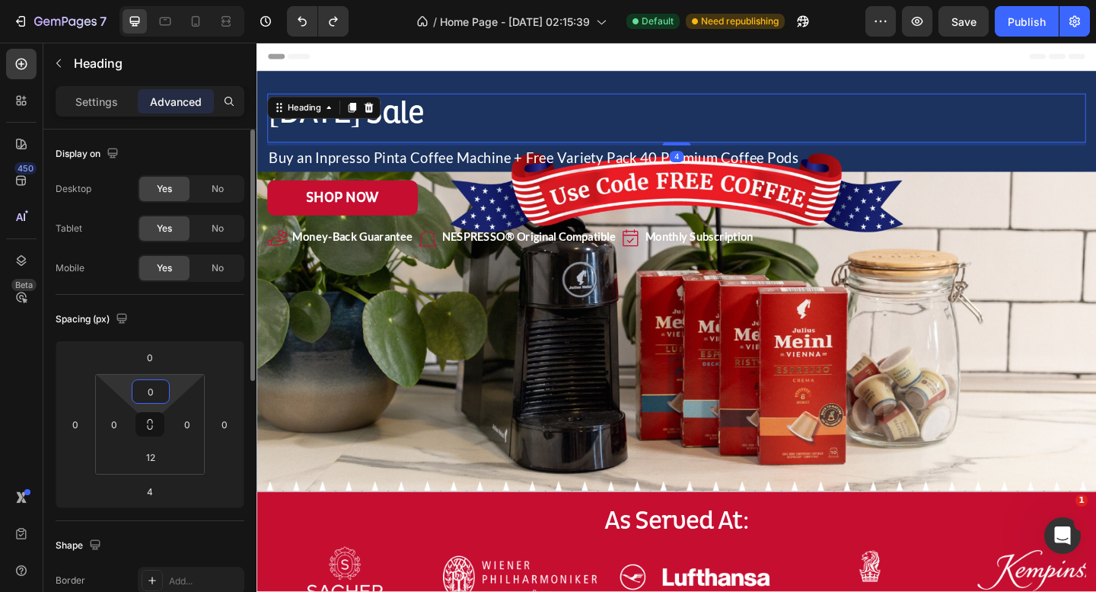
type input "12"
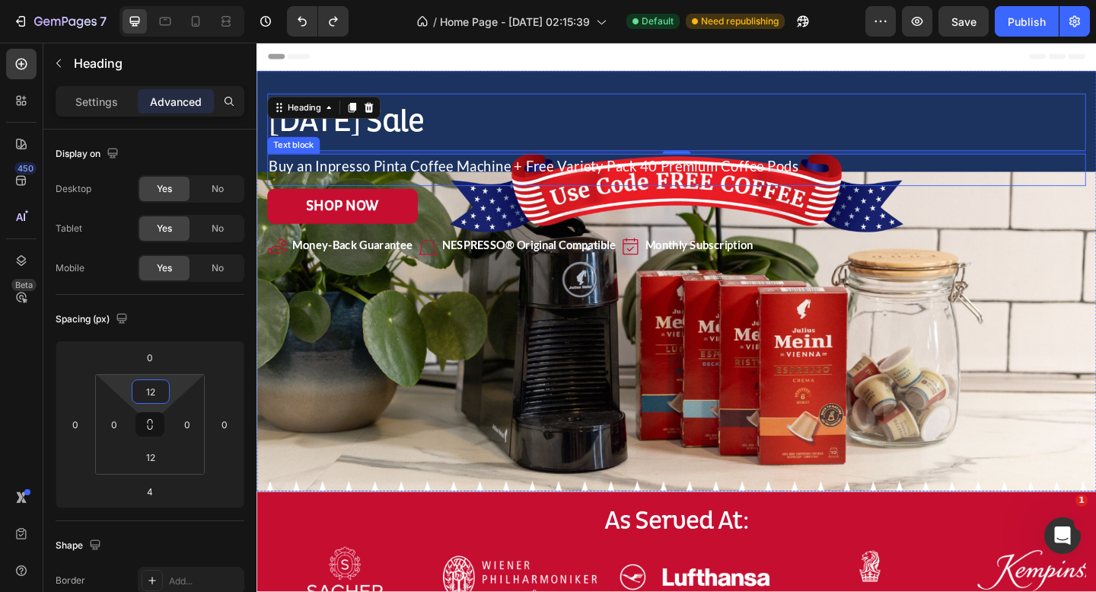
click at [633, 177] on p "Buy an Inpresso Pinta Coffee Machine + Free Variety Pack 40 Premium Coffee Pods" at bounding box center [714, 176] width 888 height 23
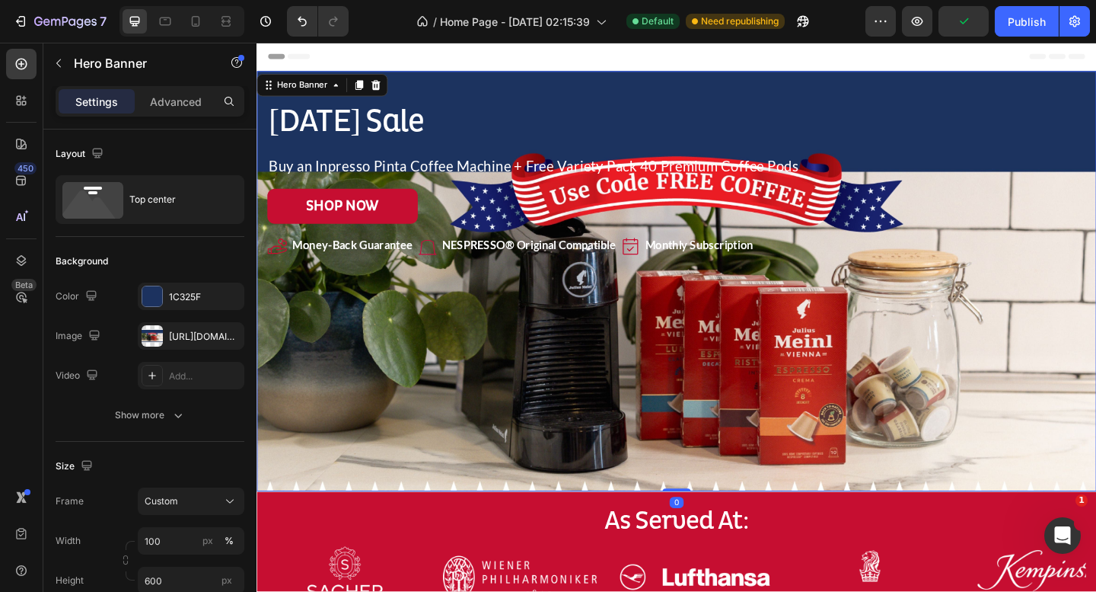
click at [654, 96] on div "[DATE] Sale Heading Buy an Inpresso Pinta Coffee Machine + Free Variety Pack 40…" at bounding box center [714, 187] width 914 height 227
click at [172, 105] on p "Advanced" at bounding box center [176, 102] width 52 height 16
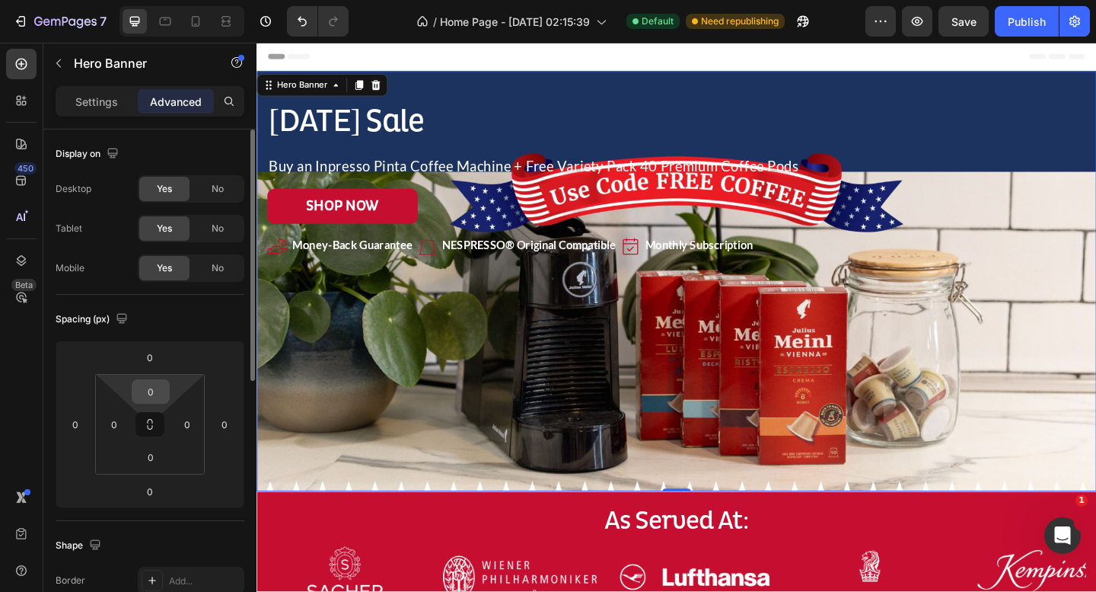
click at [154, 391] on input "0" at bounding box center [151, 391] width 30 height 23
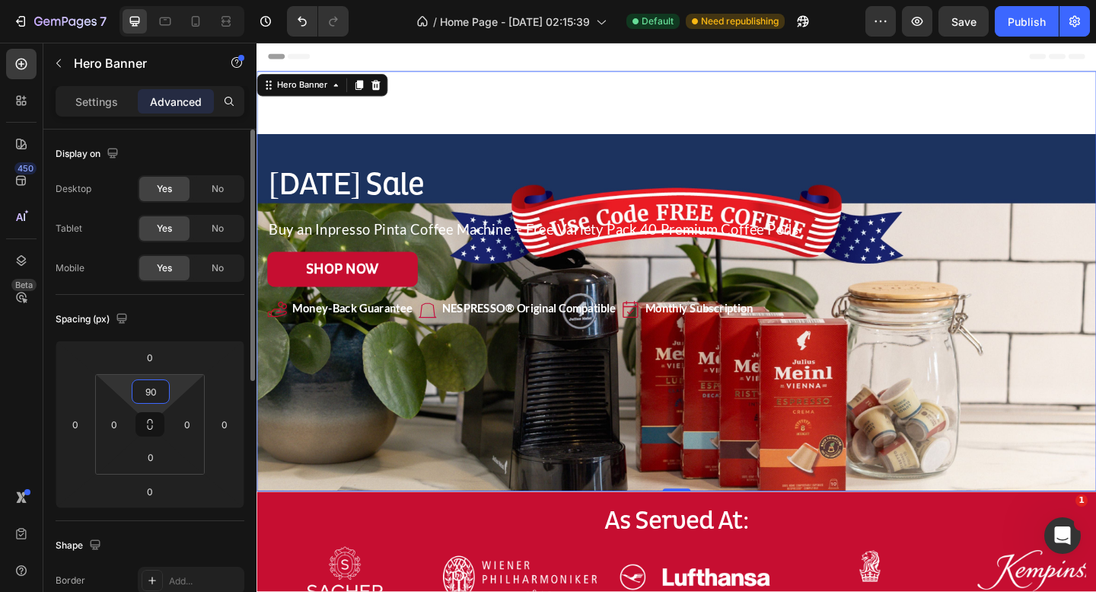
type input "9"
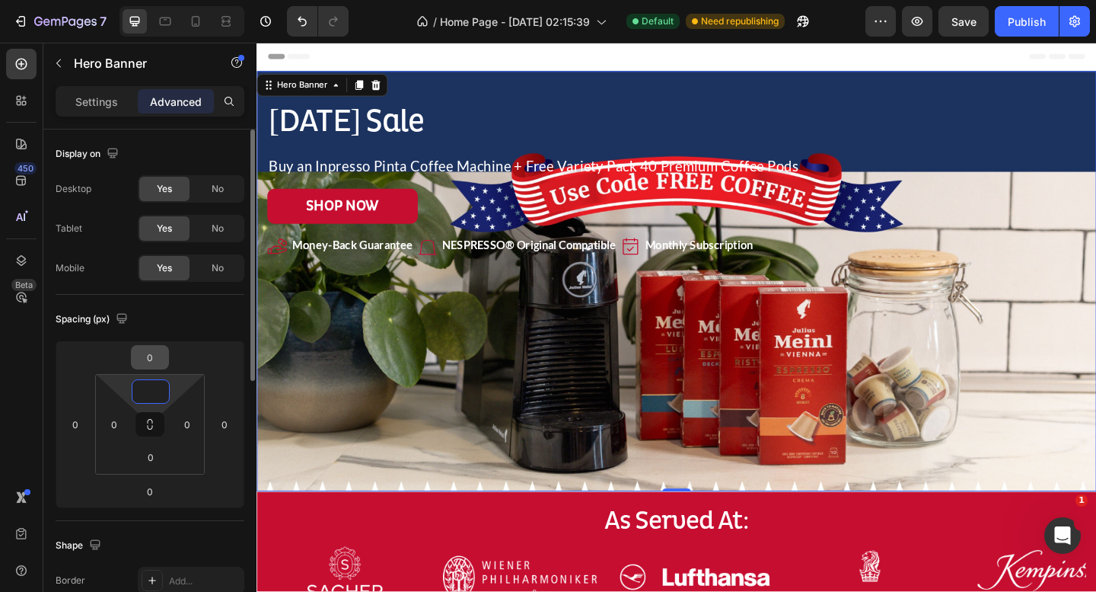
click at [148, 361] on input "0" at bounding box center [150, 357] width 30 height 23
type input "0"
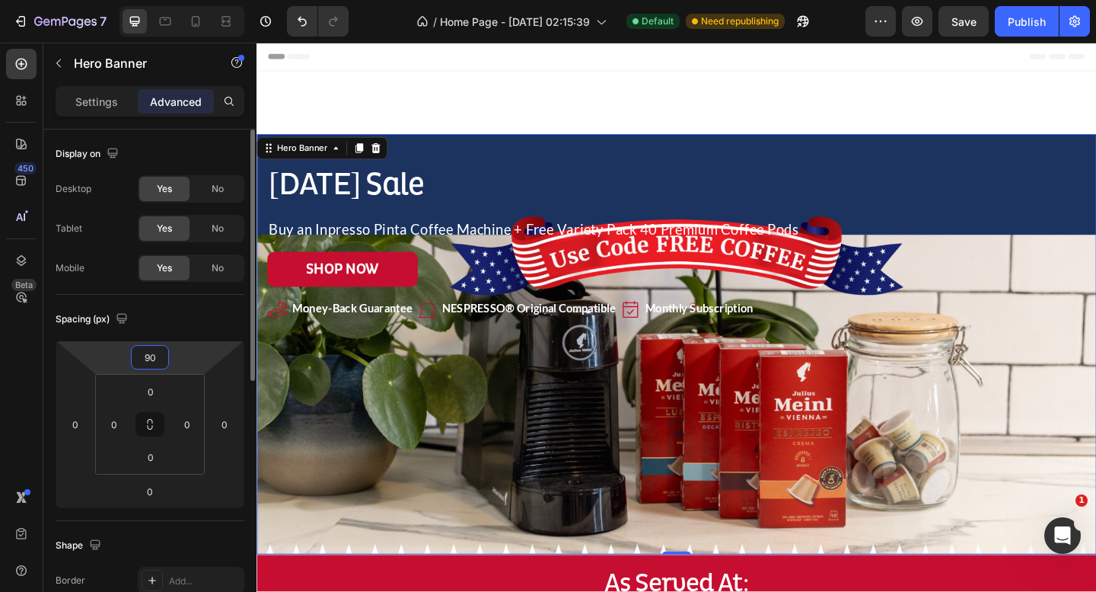
type input "9"
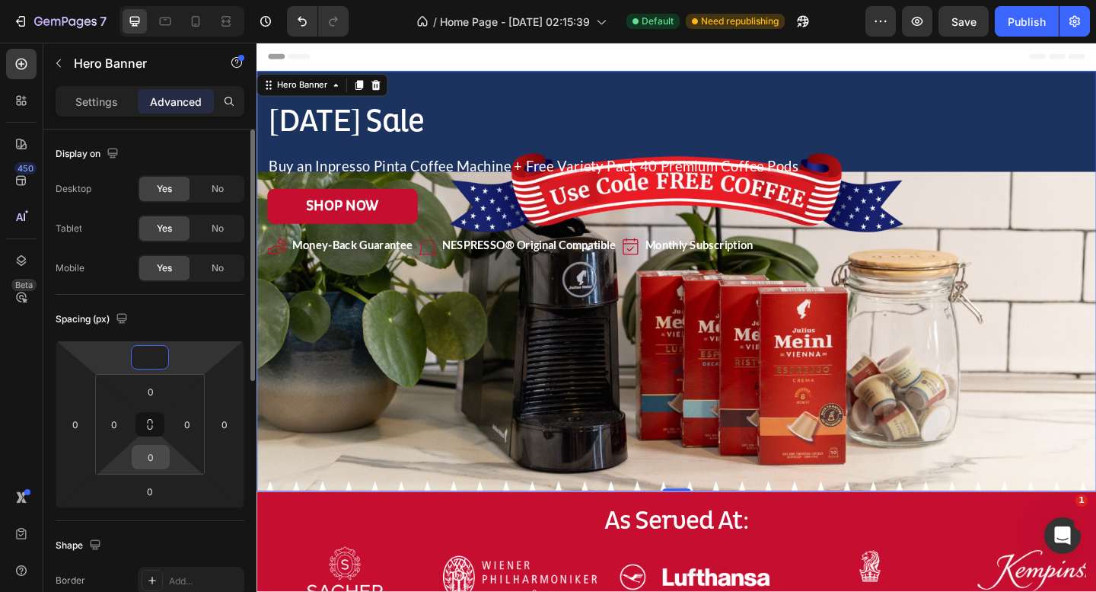
click at [139, 455] on input "0" at bounding box center [151, 456] width 30 height 23
type input "0"
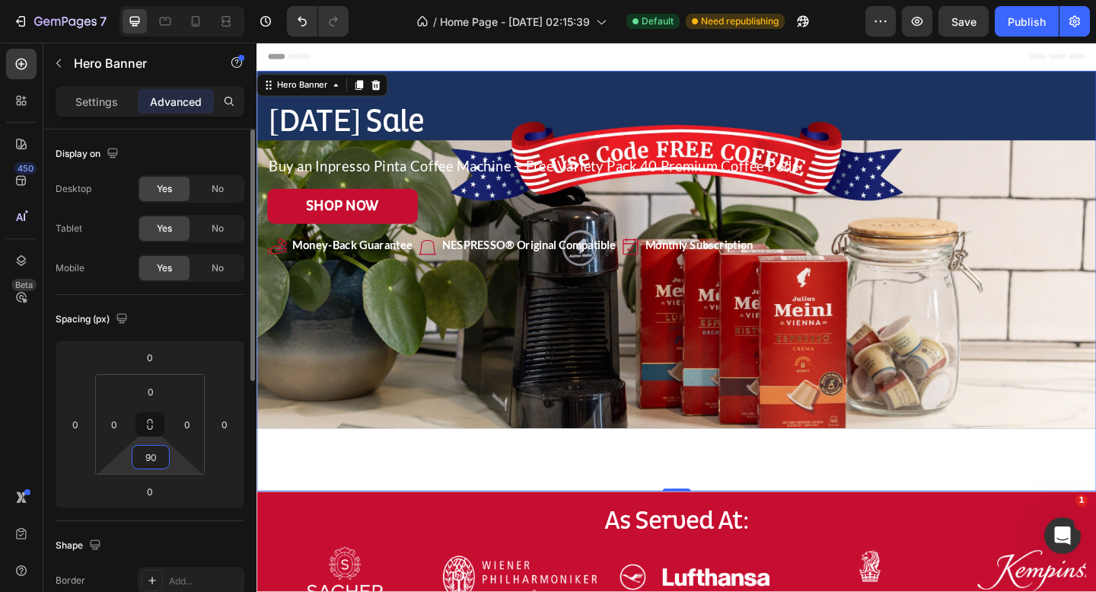
type input "9"
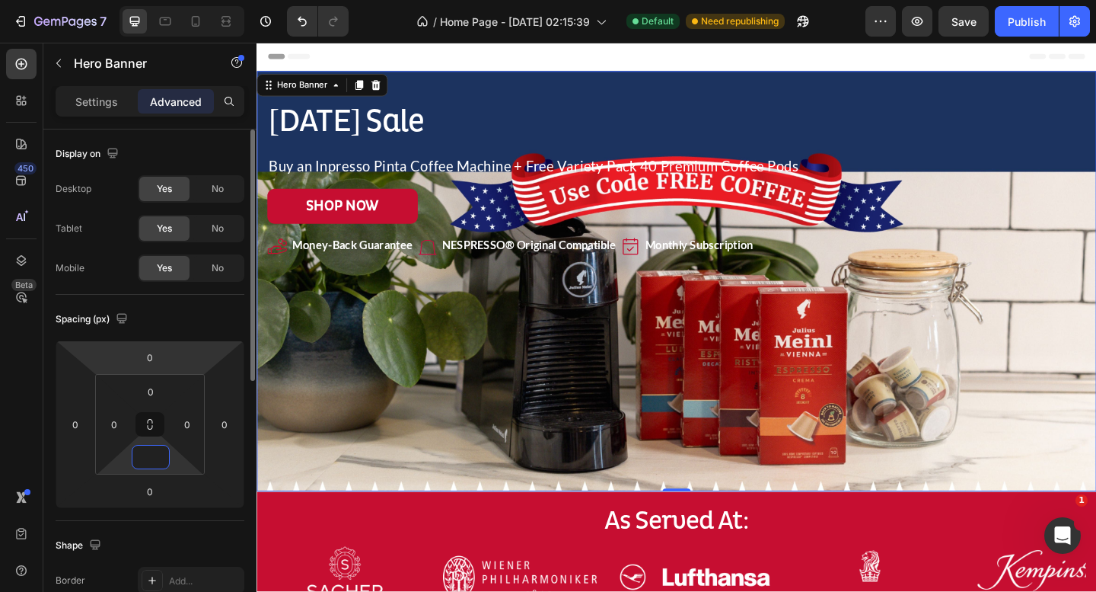
type input "0"
click at [178, 314] on div "Spacing (px)" at bounding box center [150, 319] width 189 height 24
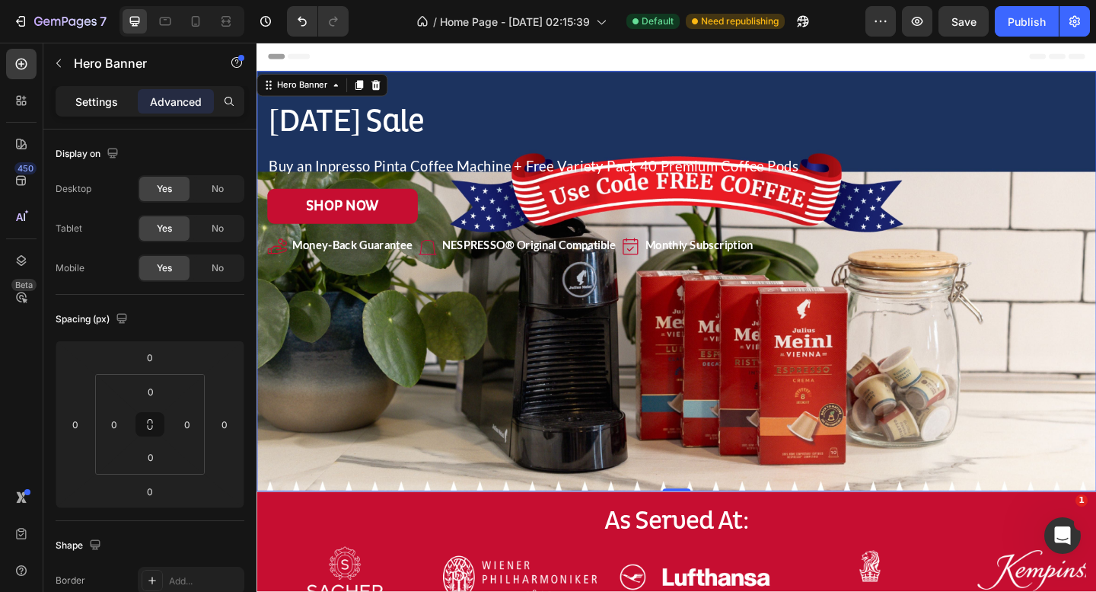
click at [101, 104] on p "Settings" at bounding box center [96, 102] width 43 height 16
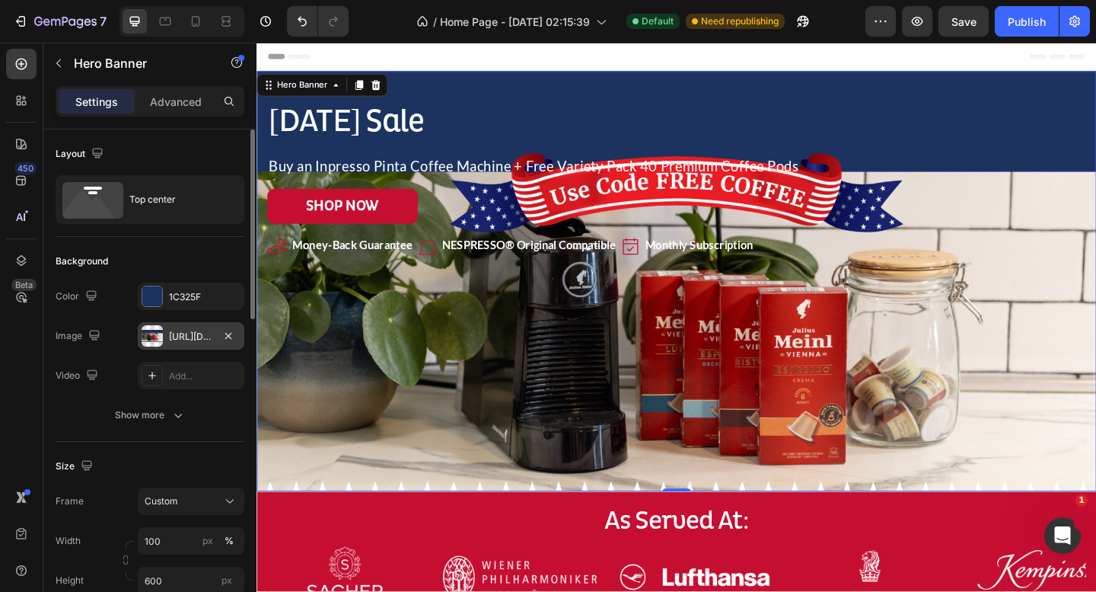
click at [152, 328] on div at bounding box center [152, 335] width 21 height 21
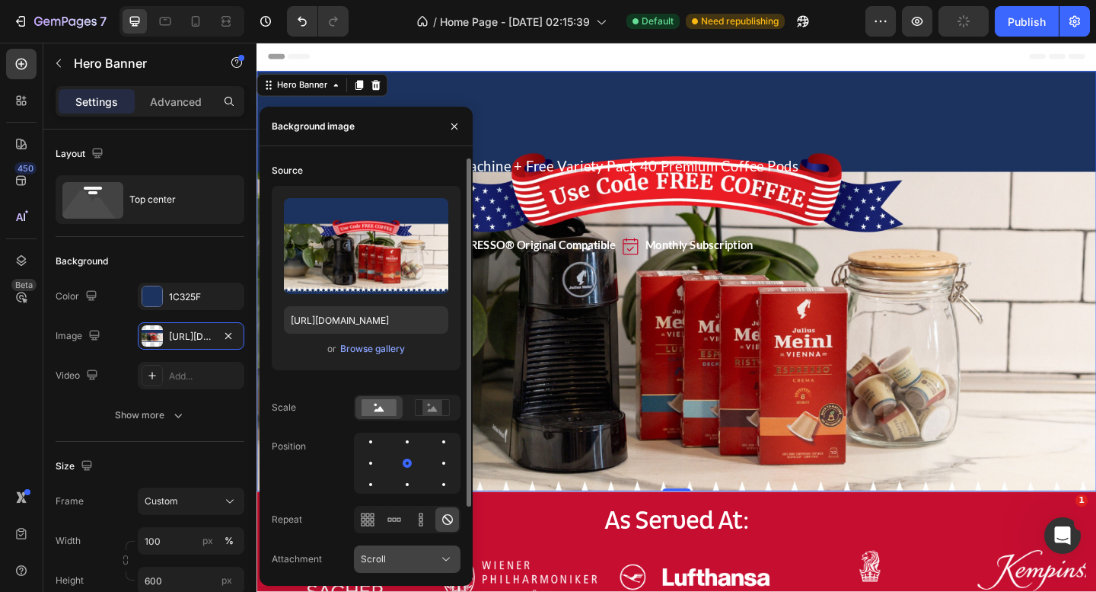
click at [436, 560] on div "Scroll" at bounding box center [400, 559] width 78 height 14
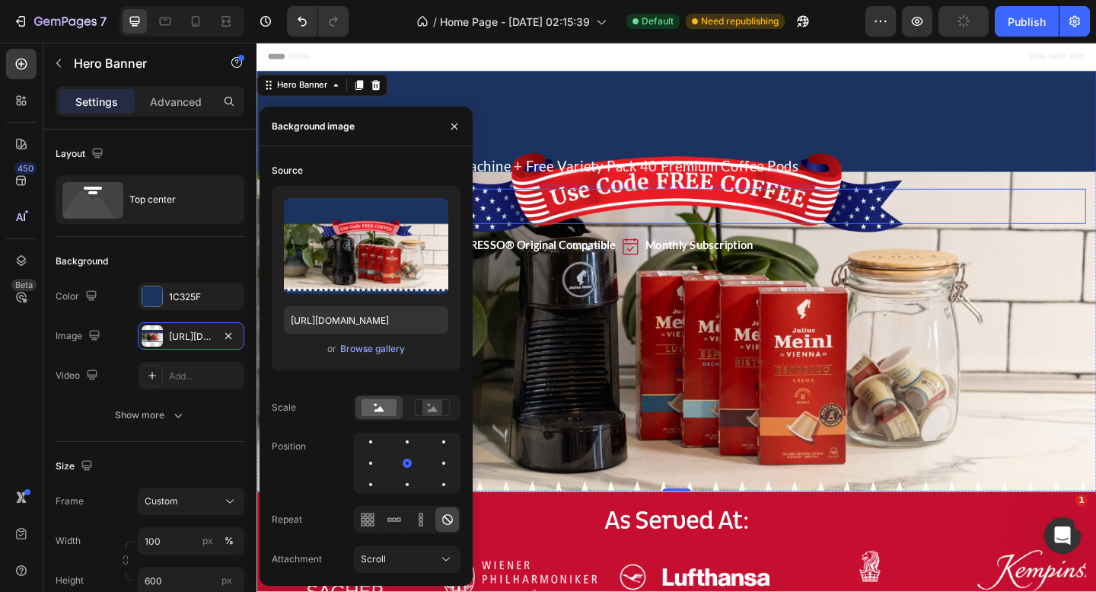
scroll to position [21, 0]
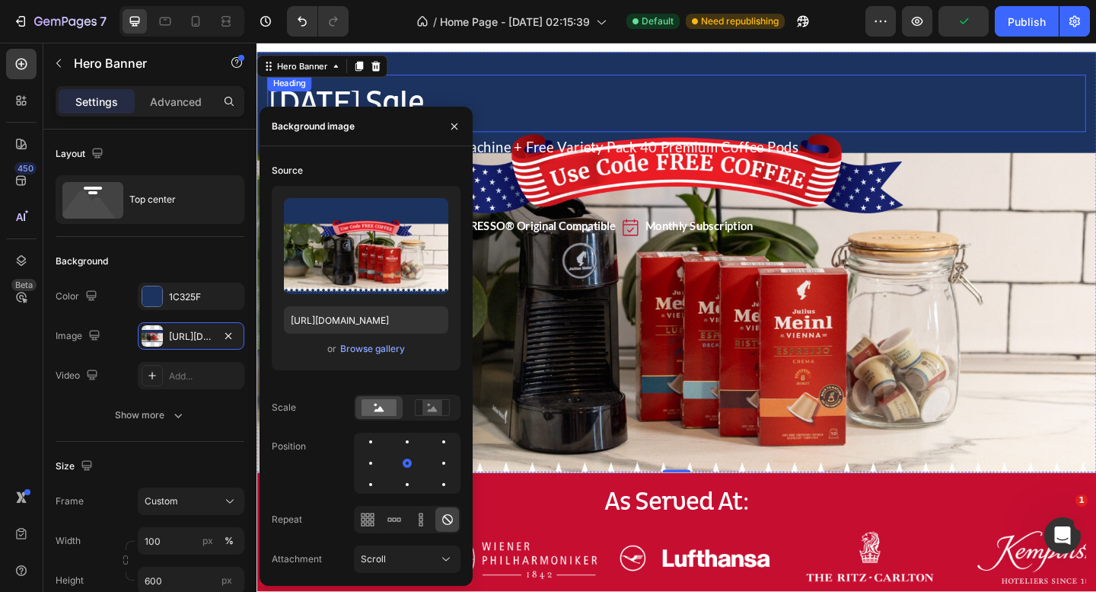
click at [637, 97] on p "[DATE] Sale" at bounding box center [714, 108] width 888 height 41
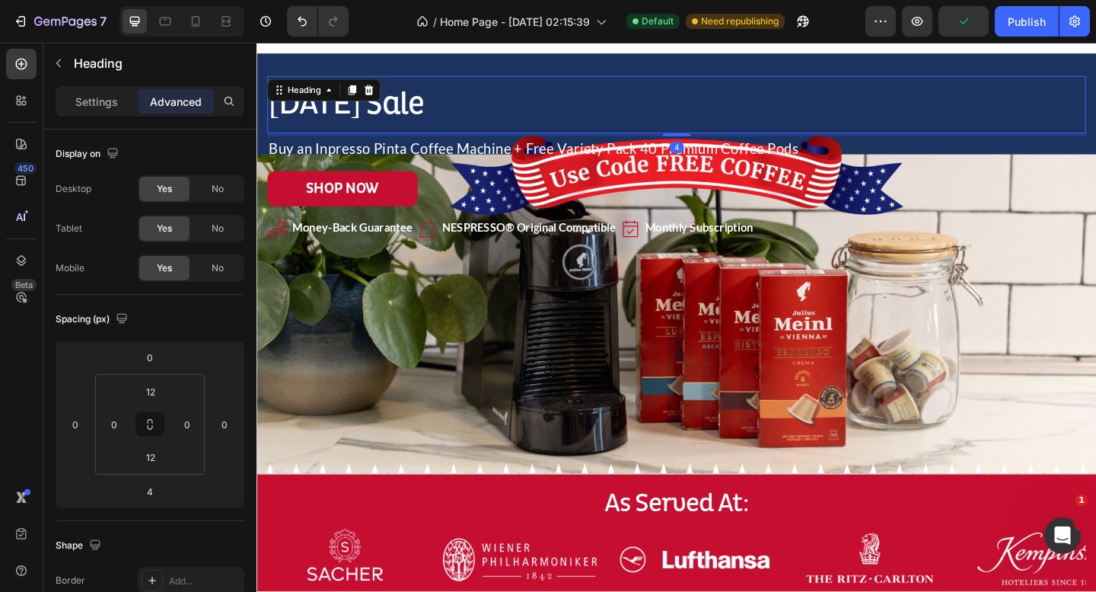
scroll to position [0, 0]
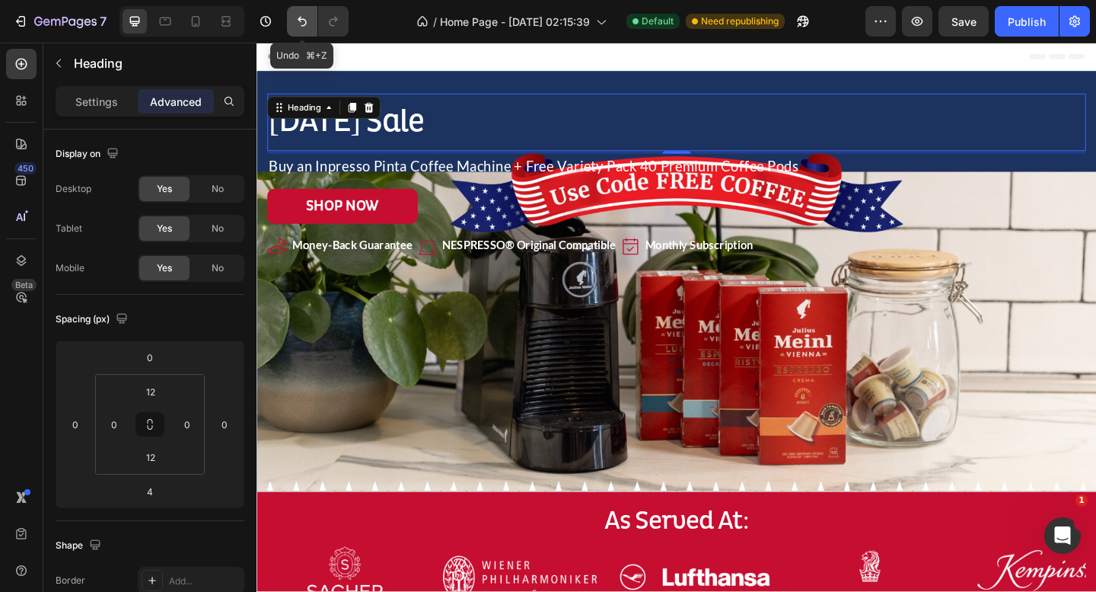
click at [303, 27] on icon "Undo/Redo" at bounding box center [302, 21] width 15 height 15
click at [305, 28] on icon "Undo/Redo" at bounding box center [302, 21] width 15 height 15
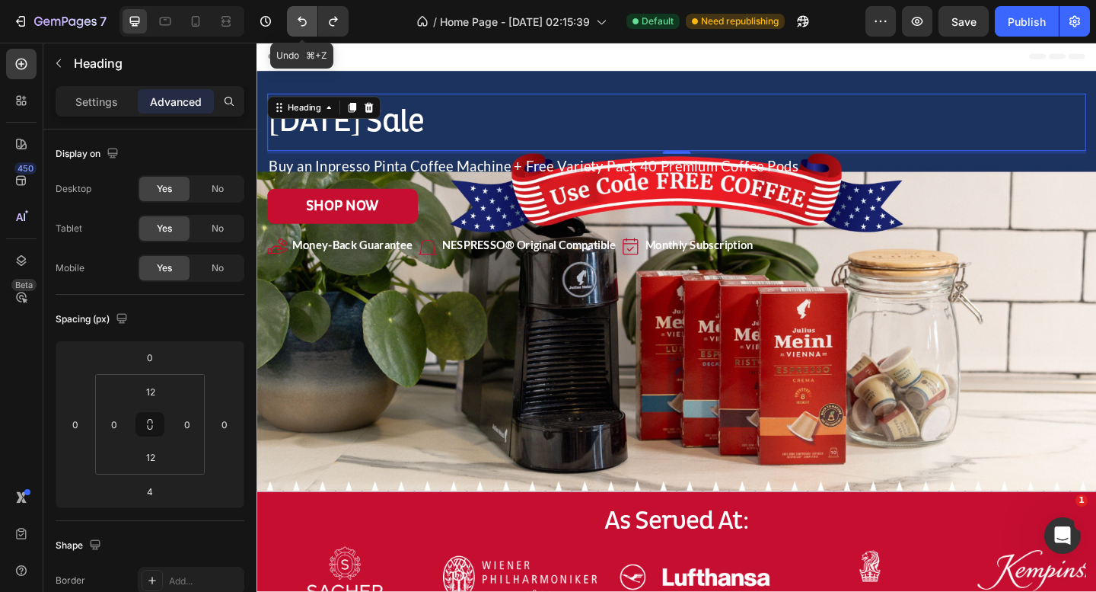
click at [305, 28] on icon "Undo/Redo" at bounding box center [302, 21] width 15 height 15
click at [120, 100] on div "Settings" at bounding box center [97, 101] width 76 height 24
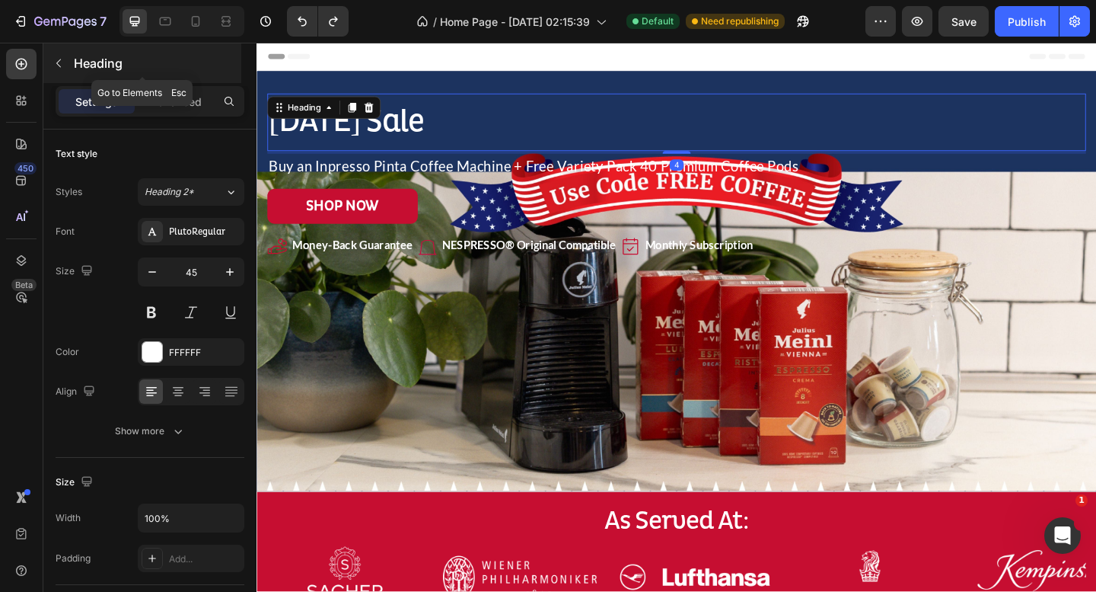
click at [55, 69] on button "button" at bounding box center [58, 63] width 24 height 24
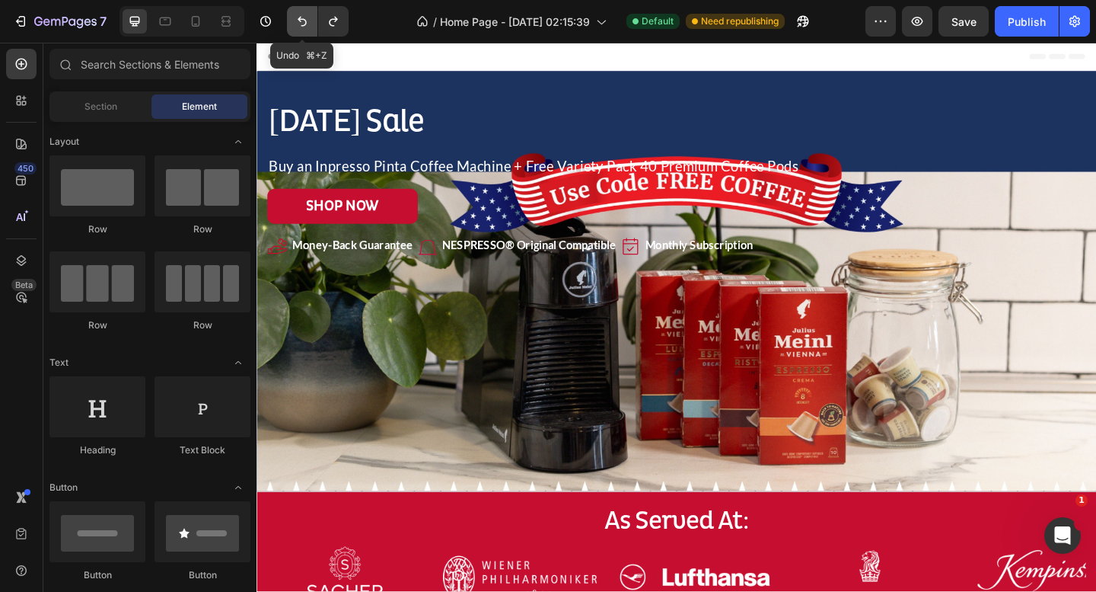
click at [302, 16] on icon "Undo/Redo" at bounding box center [302, 21] width 15 height 15
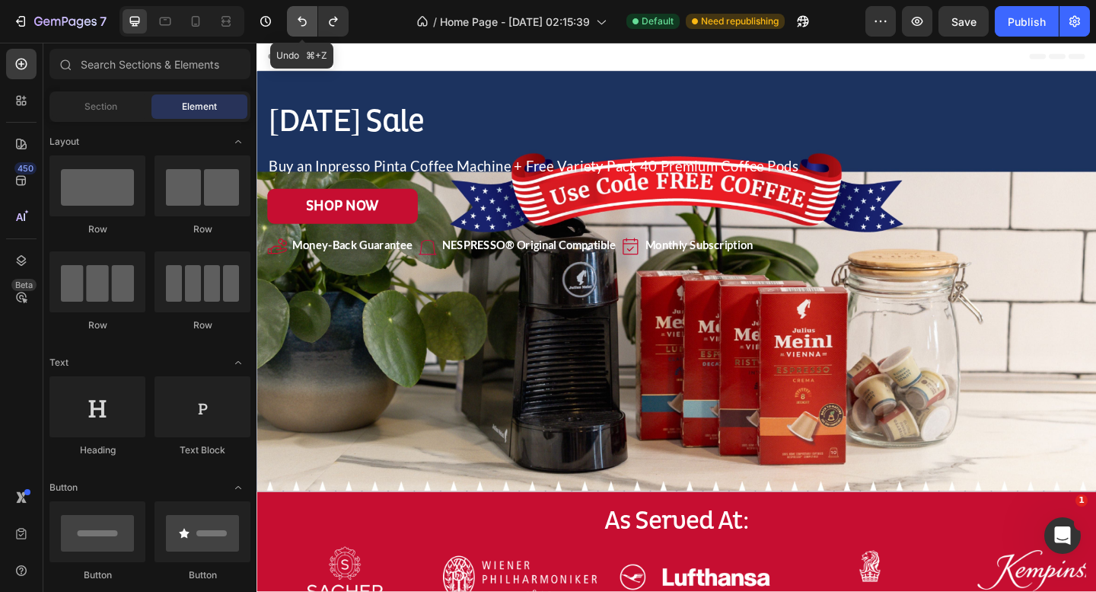
click at [302, 16] on icon "Undo/Redo" at bounding box center [302, 21] width 15 height 15
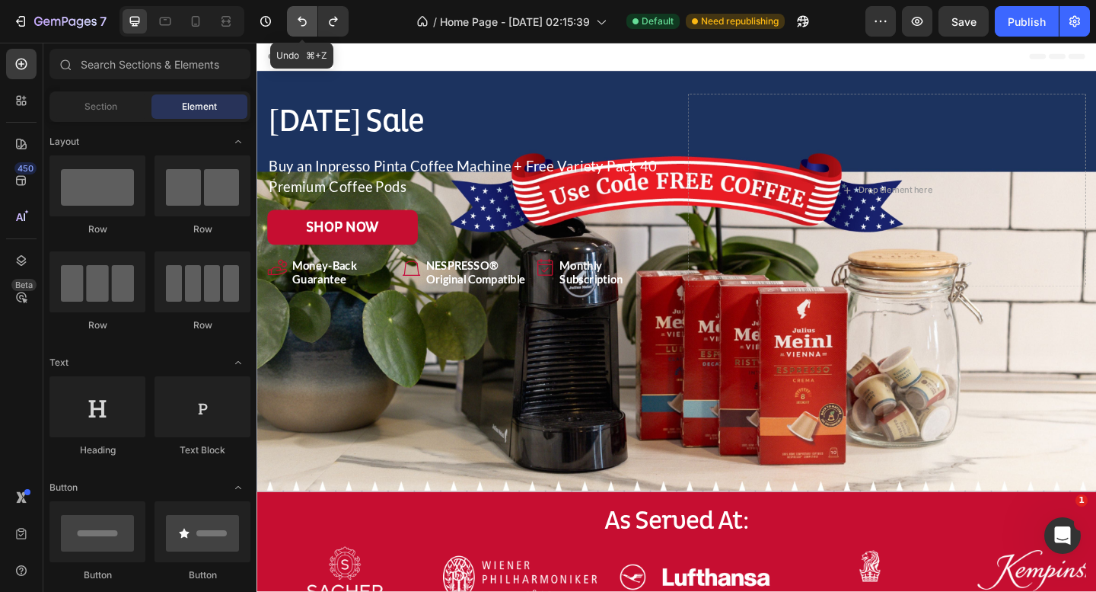
click at [302, 16] on icon "Undo/Redo" at bounding box center [302, 21] width 15 height 15
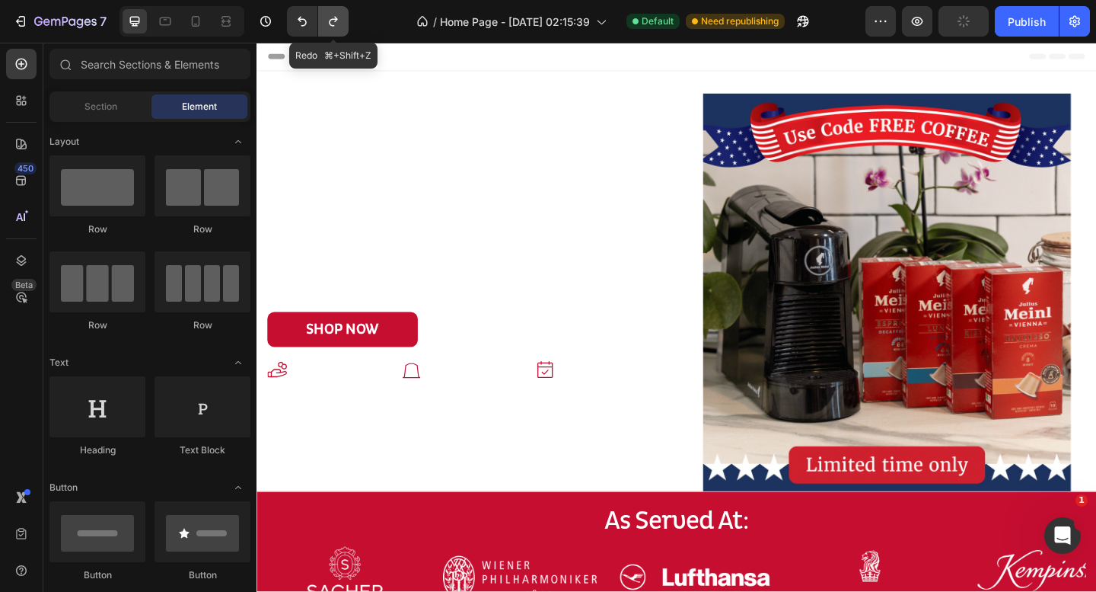
click at [335, 22] on icon "Undo/Redo" at bounding box center [333, 21] width 15 height 15
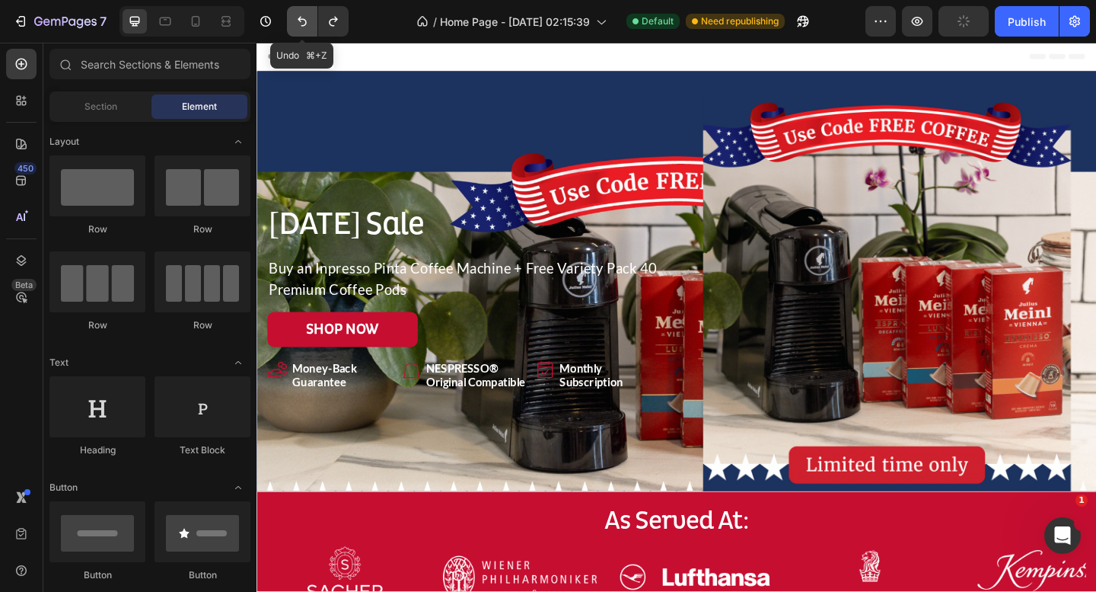
click at [305, 18] on icon "Undo/Redo" at bounding box center [302, 21] width 15 height 15
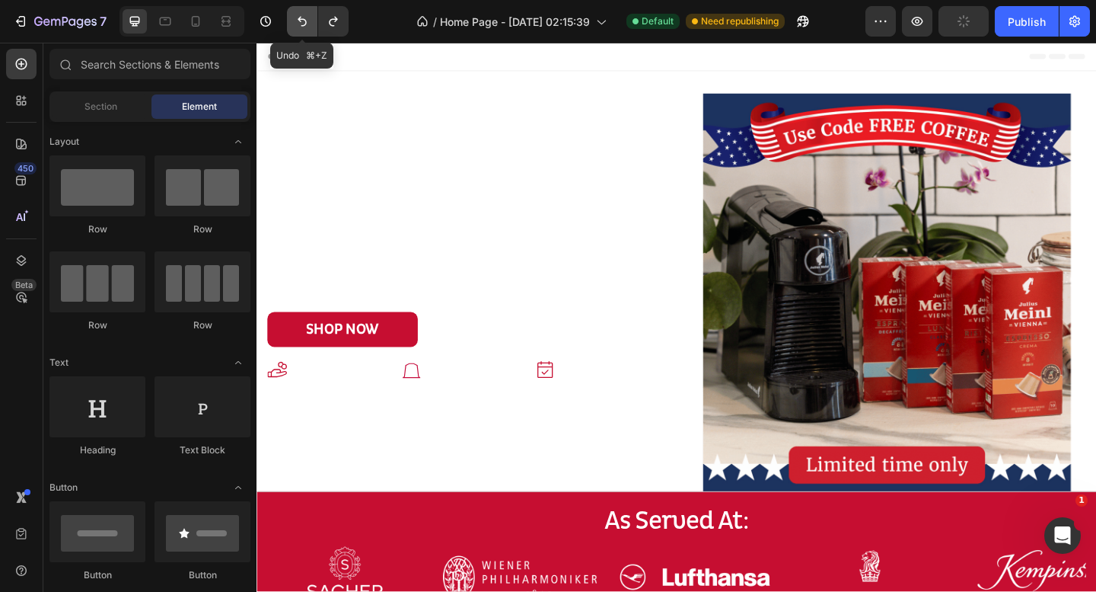
click at [305, 18] on icon "Undo/Redo" at bounding box center [302, 21] width 15 height 15
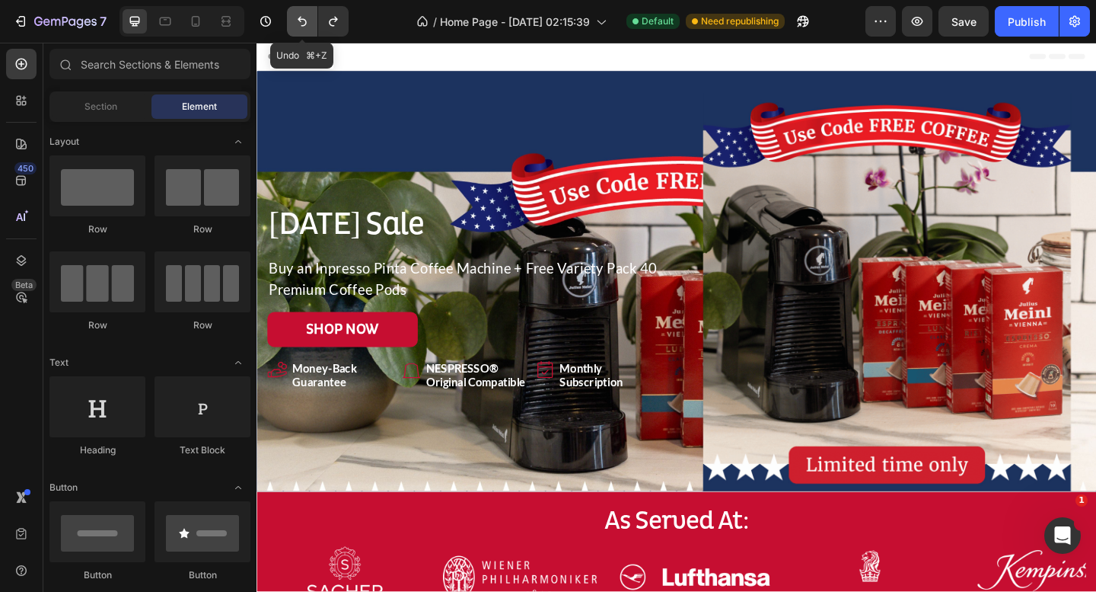
click at [305, 18] on icon "Undo/Redo" at bounding box center [302, 21] width 15 height 15
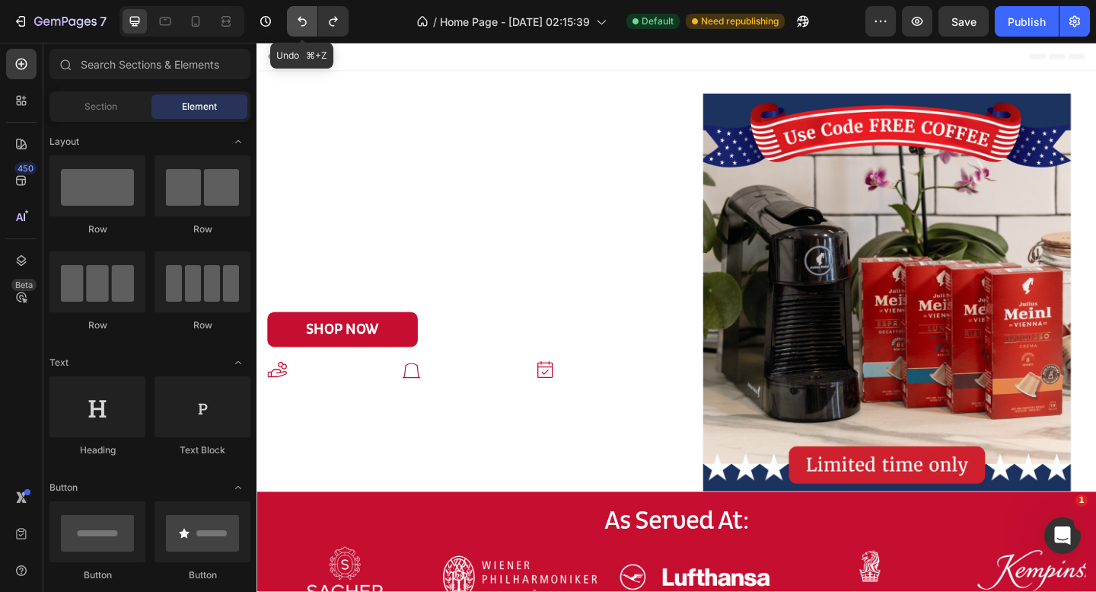
click at [305, 18] on icon "Undo/Redo" at bounding box center [302, 21] width 15 height 15
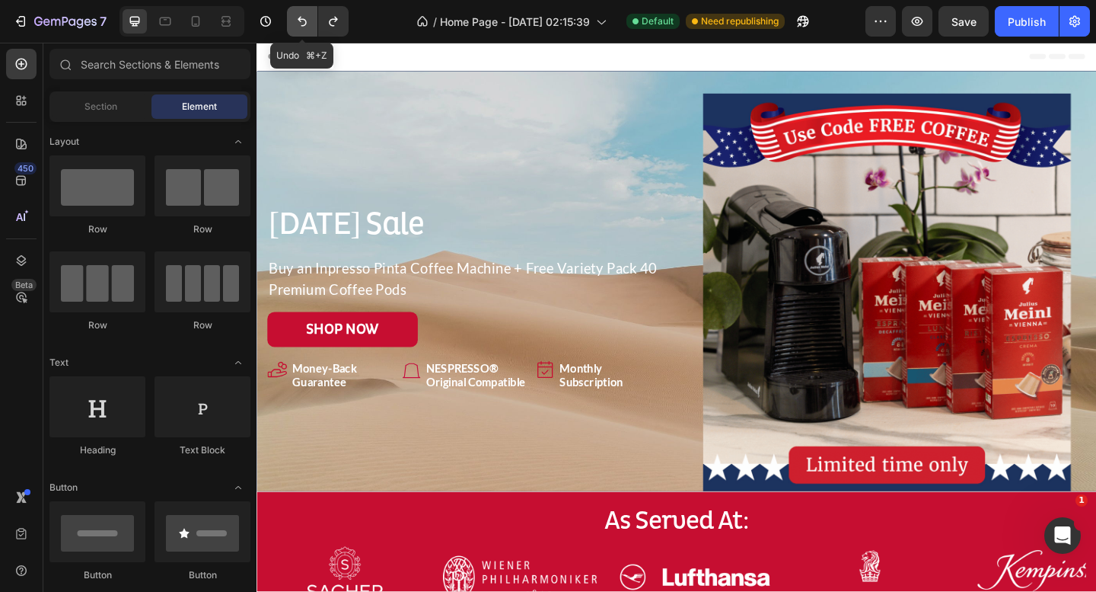
click at [305, 18] on icon "Undo/Redo" at bounding box center [302, 21] width 15 height 15
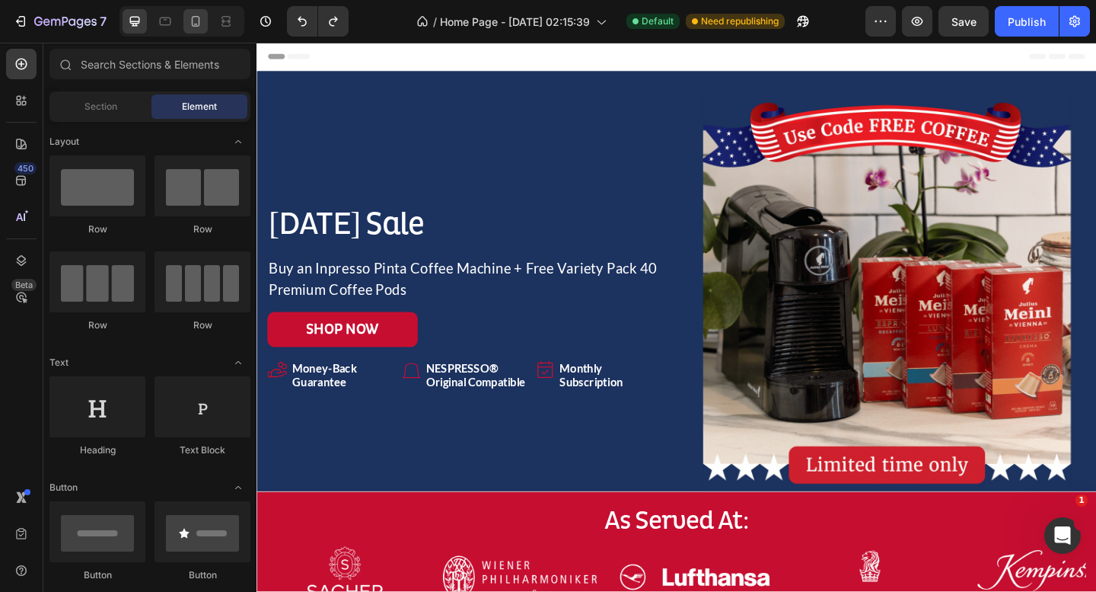
click at [196, 22] on icon at bounding box center [195, 21] width 15 height 15
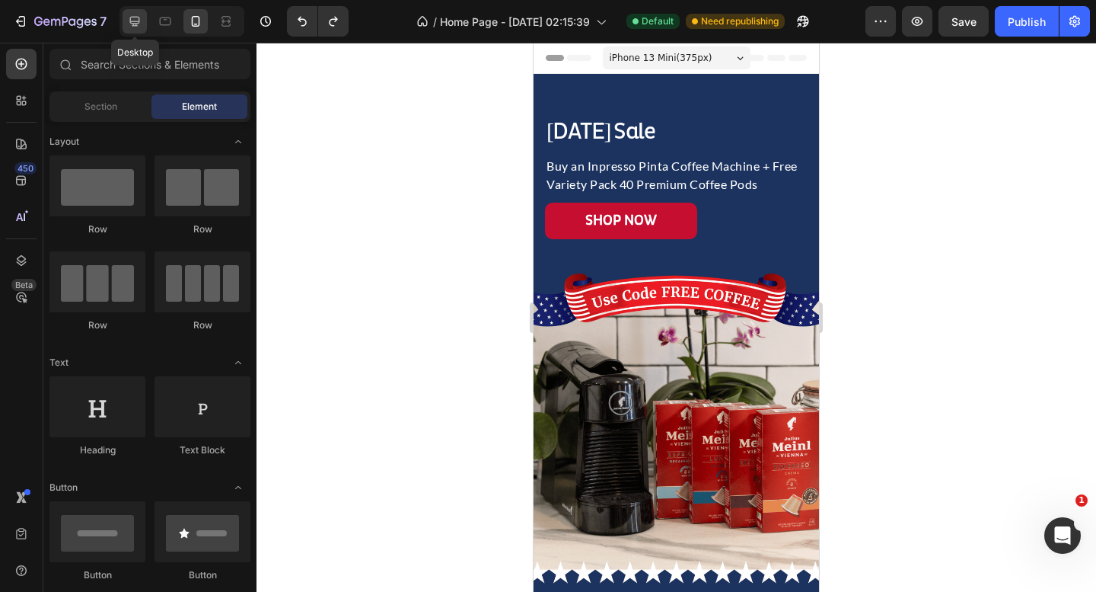
click at [132, 22] on icon at bounding box center [135, 22] width 10 height 10
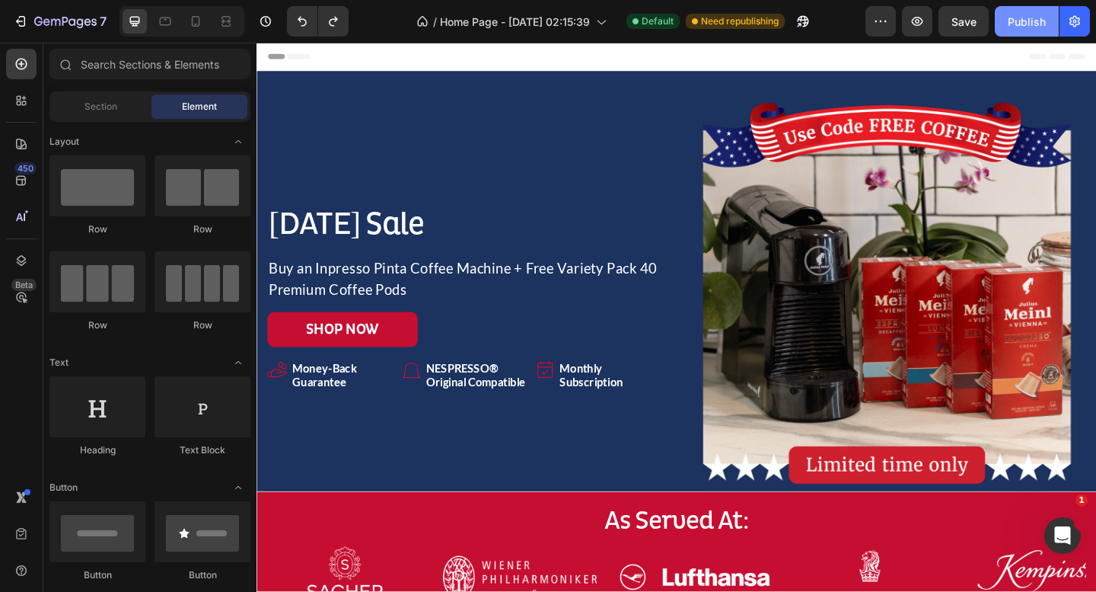
click at [1045, 18] on div "Publish" at bounding box center [1027, 22] width 38 height 16
click at [196, 30] on div at bounding box center [196, 21] width 24 height 24
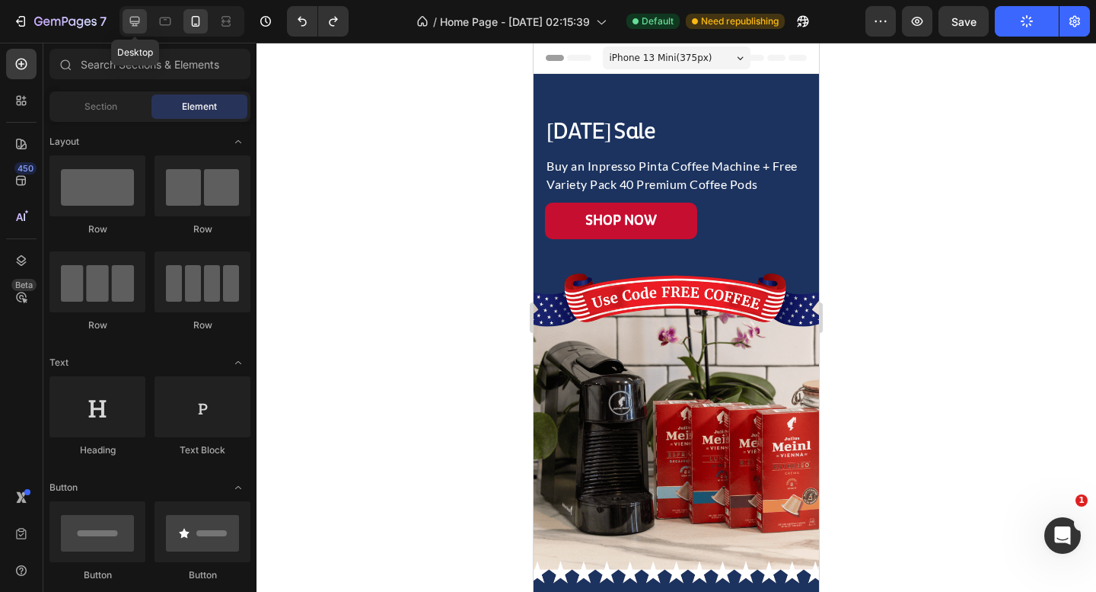
click at [141, 24] on icon at bounding box center [134, 21] width 15 height 15
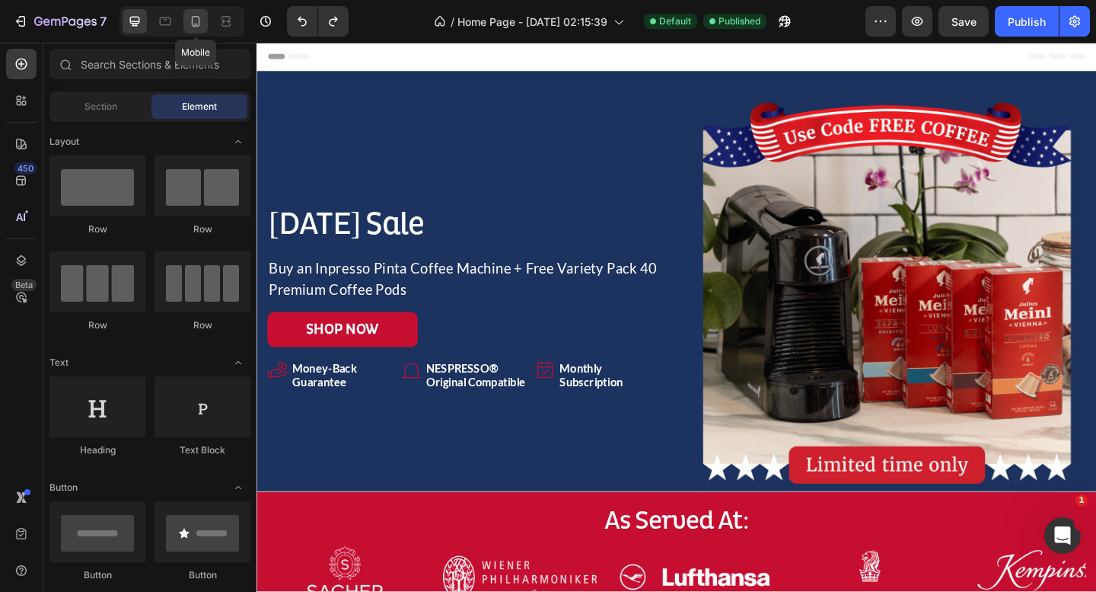
click at [189, 19] on icon at bounding box center [195, 21] width 15 height 15
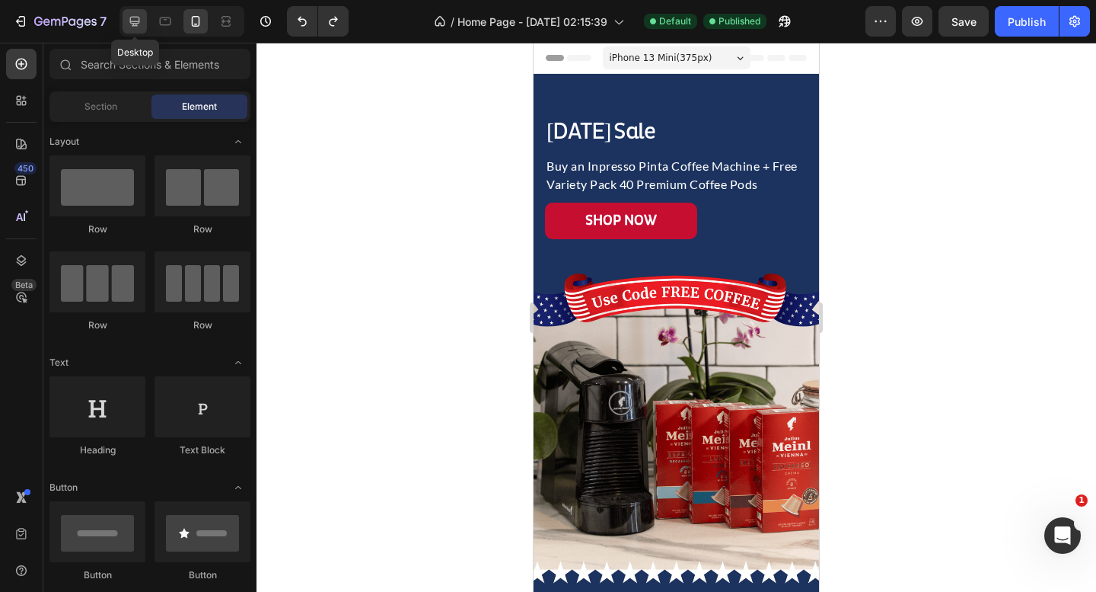
click at [137, 22] on icon at bounding box center [134, 21] width 15 height 15
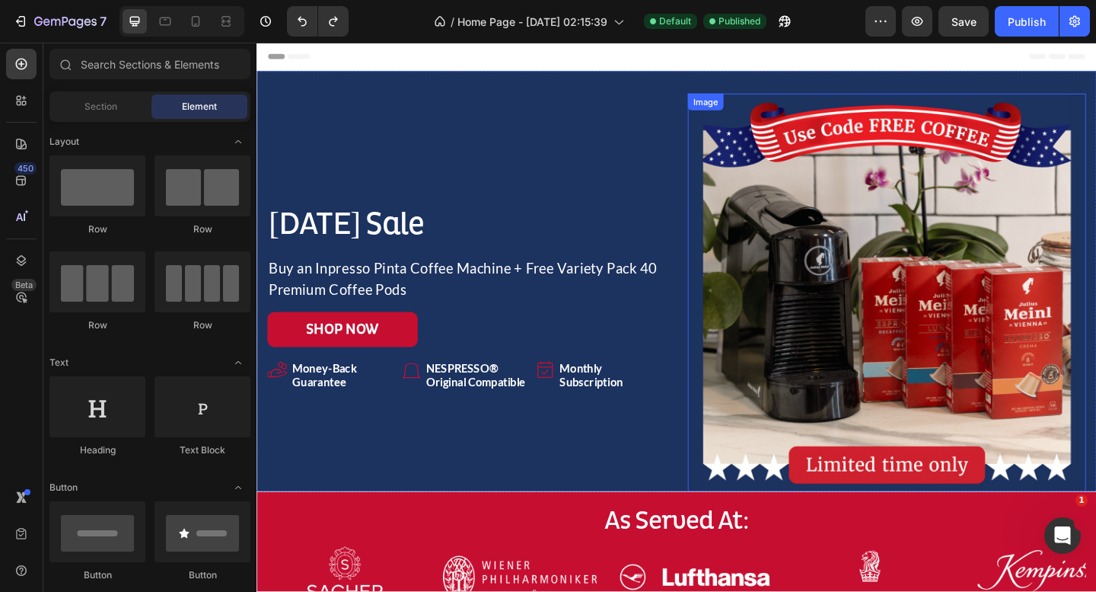
click at [752, 132] on img at bounding box center [942, 314] width 433 height 433
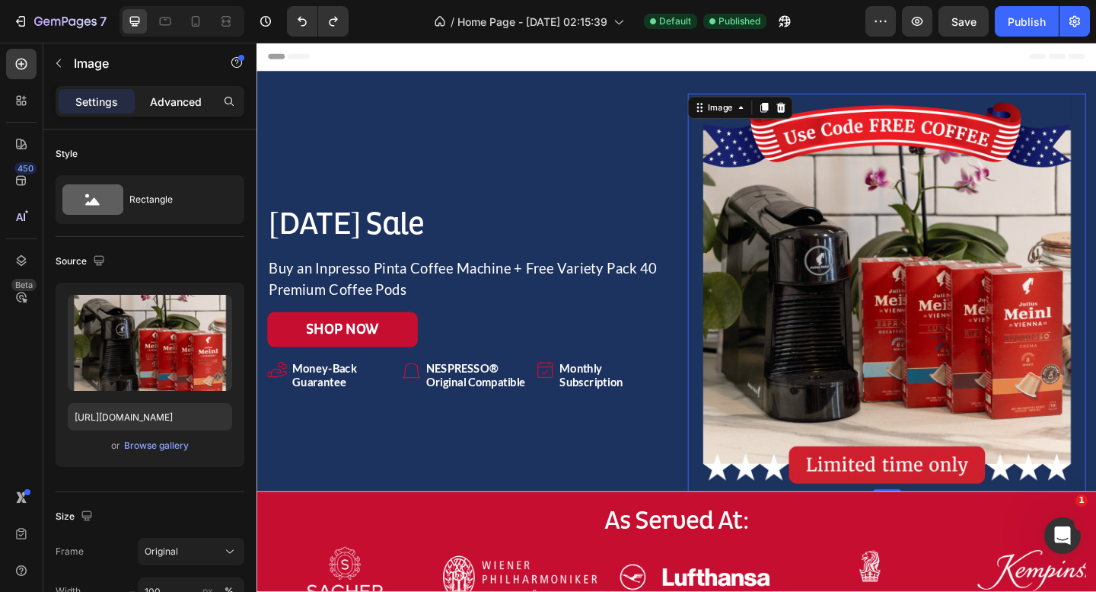
click at [173, 98] on p "Advanced" at bounding box center [176, 102] width 52 height 16
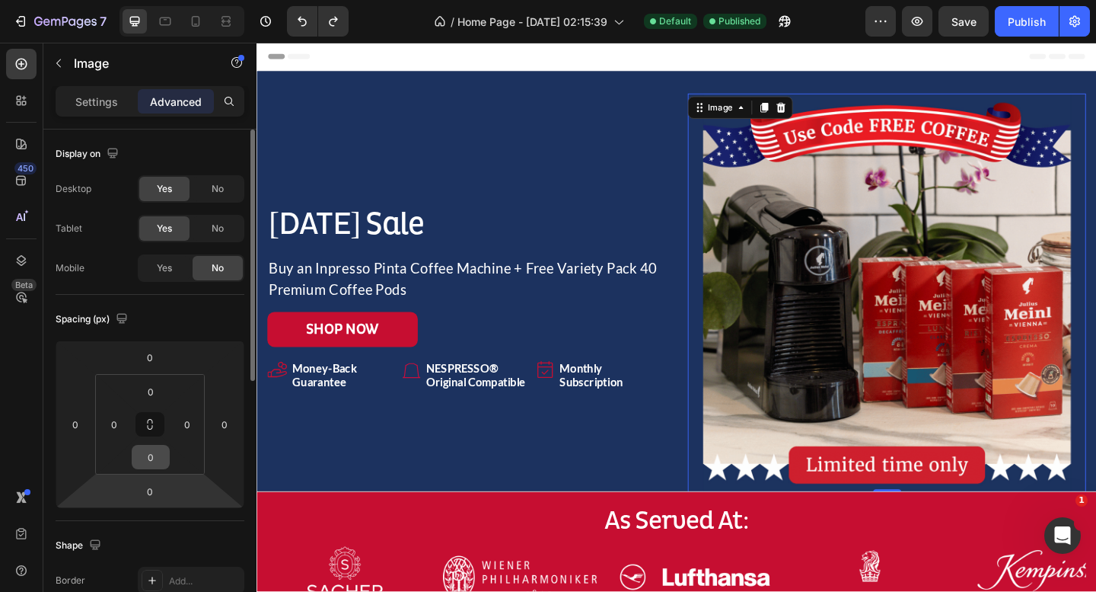
click at [139, 468] on div "0" at bounding box center [151, 457] width 38 height 24
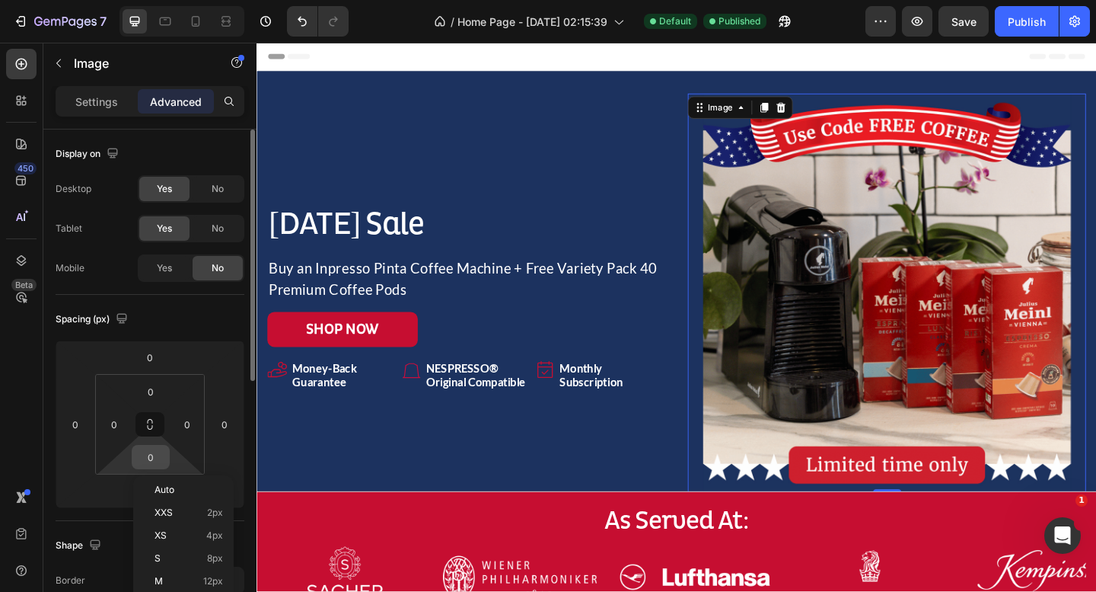
click at [145, 447] on input "0" at bounding box center [151, 456] width 30 height 23
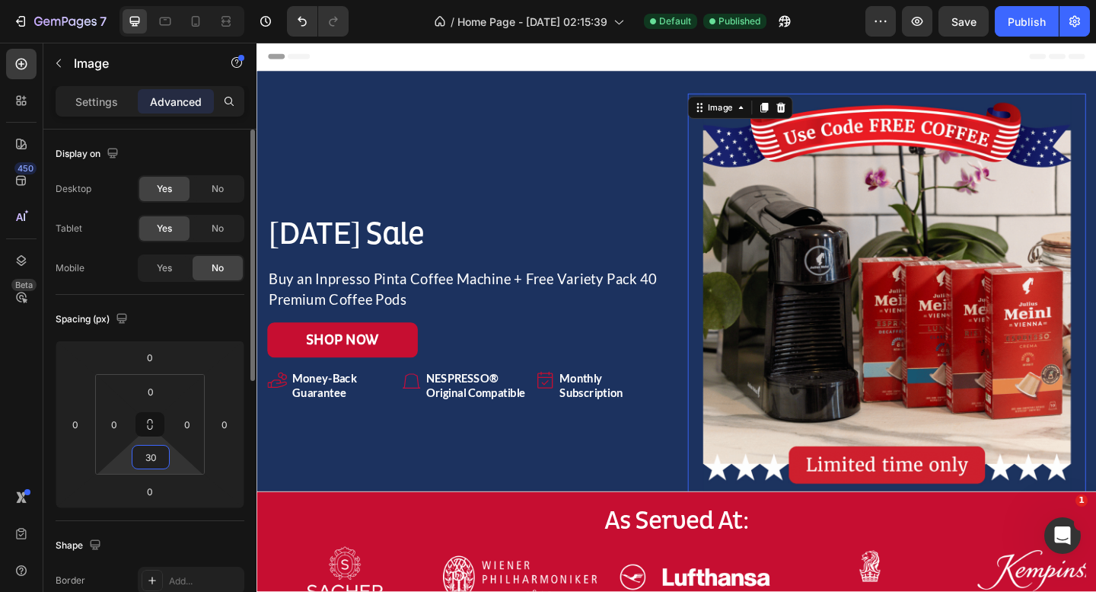
type input "3"
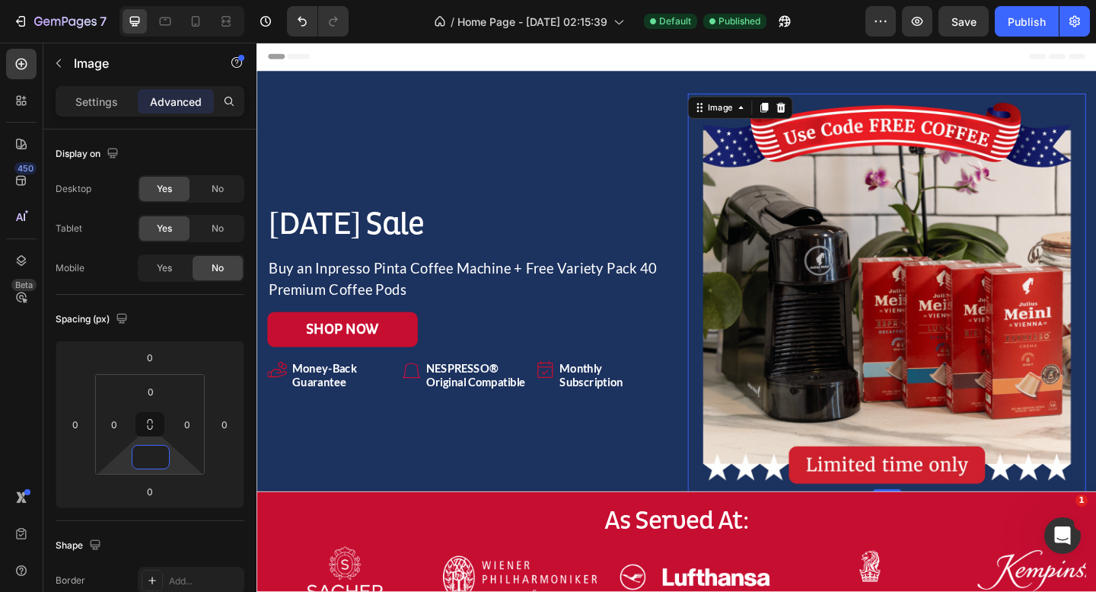
type input "0"
click at [1089, 283] on img at bounding box center [942, 314] width 433 height 433
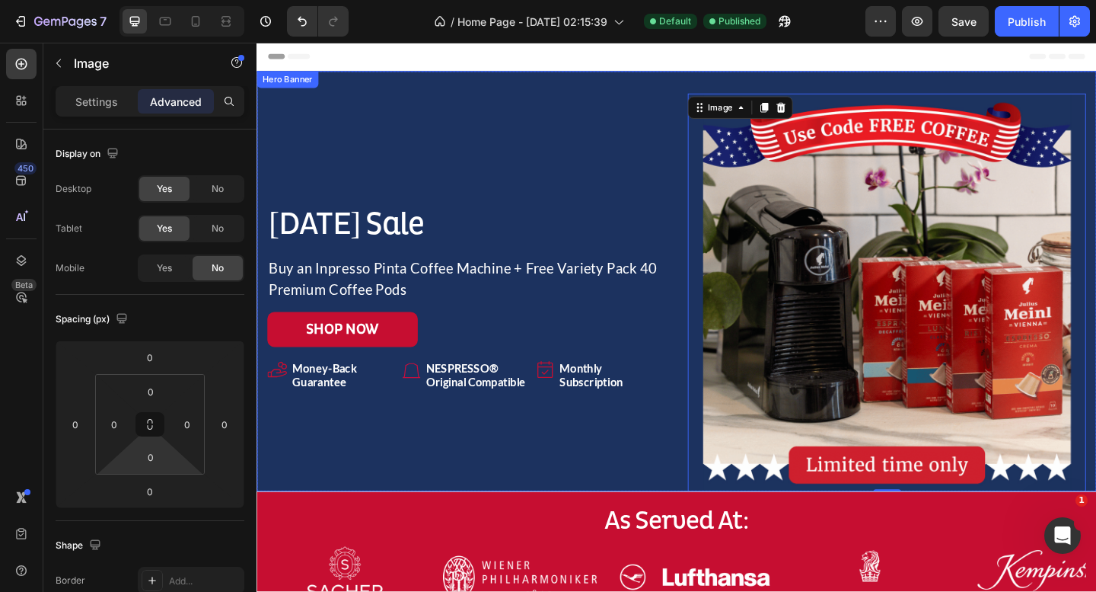
click at [640, 193] on div "[DATE] Sale Heading Buy an Inpresso Pinta Coffee Machine + Free Variety Pack 40…" at bounding box center [484, 314] width 433 height 433
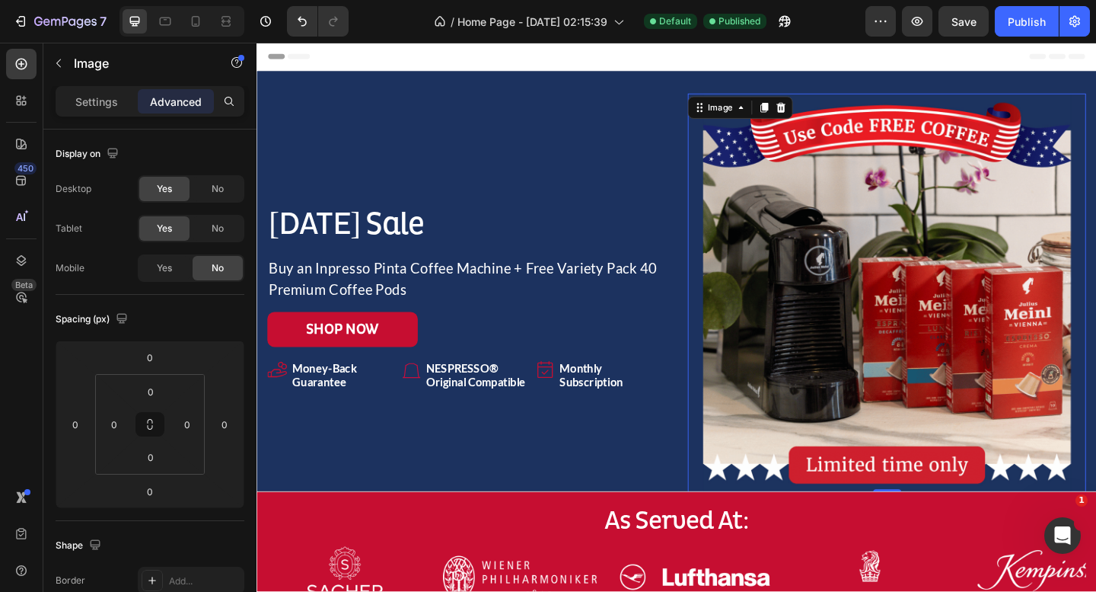
click at [836, 444] on img at bounding box center [942, 314] width 433 height 433
click at [156, 459] on input "0" at bounding box center [151, 456] width 30 height 23
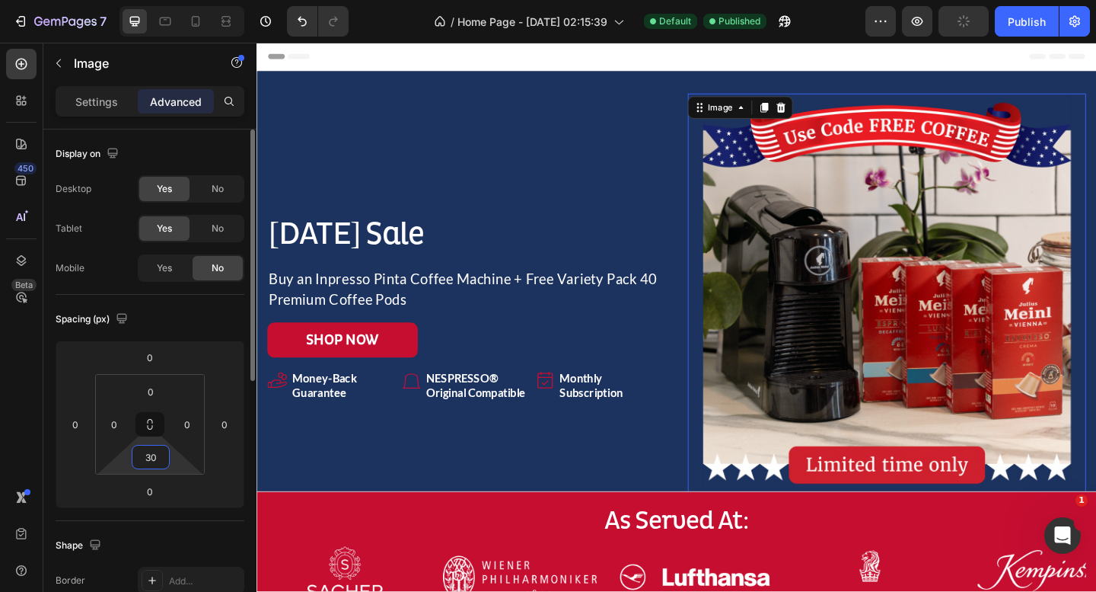
type input "3"
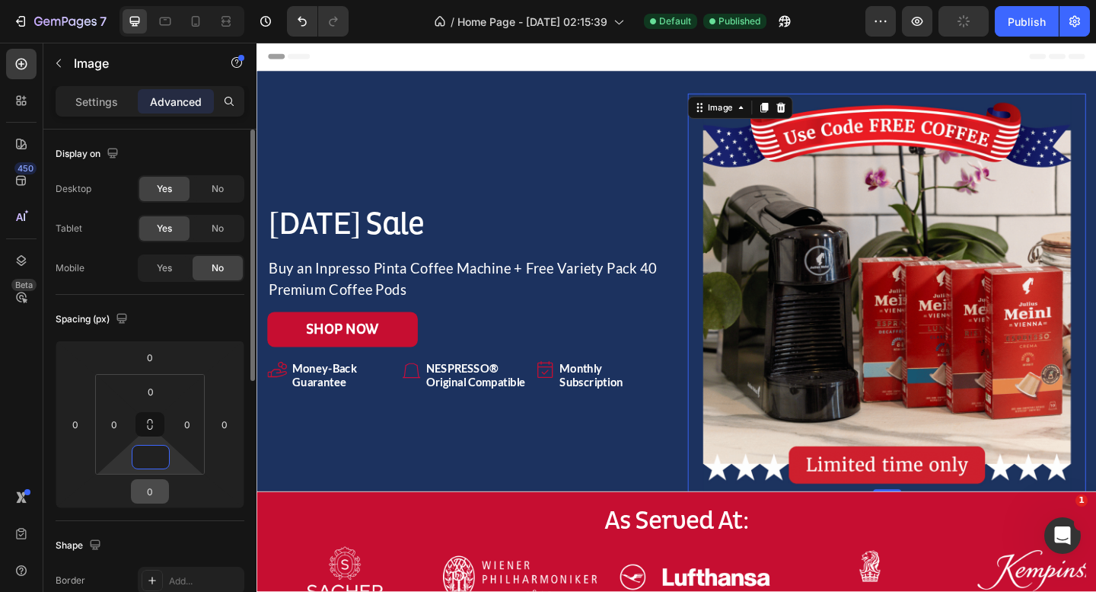
type input "0"
click at [161, 496] on input "0" at bounding box center [150, 491] width 30 height 23
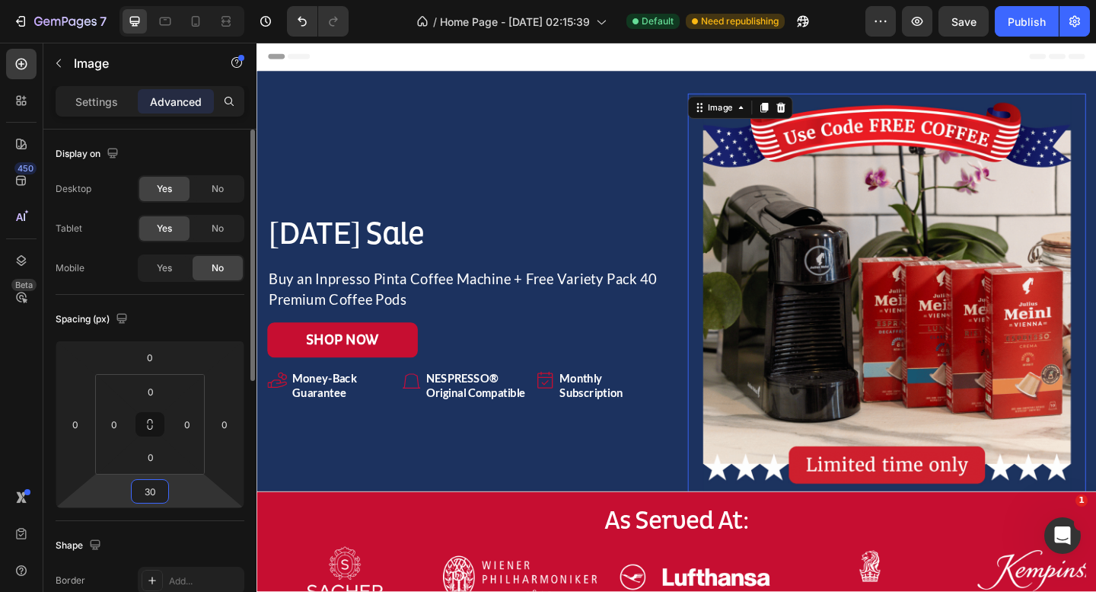
type input "3"
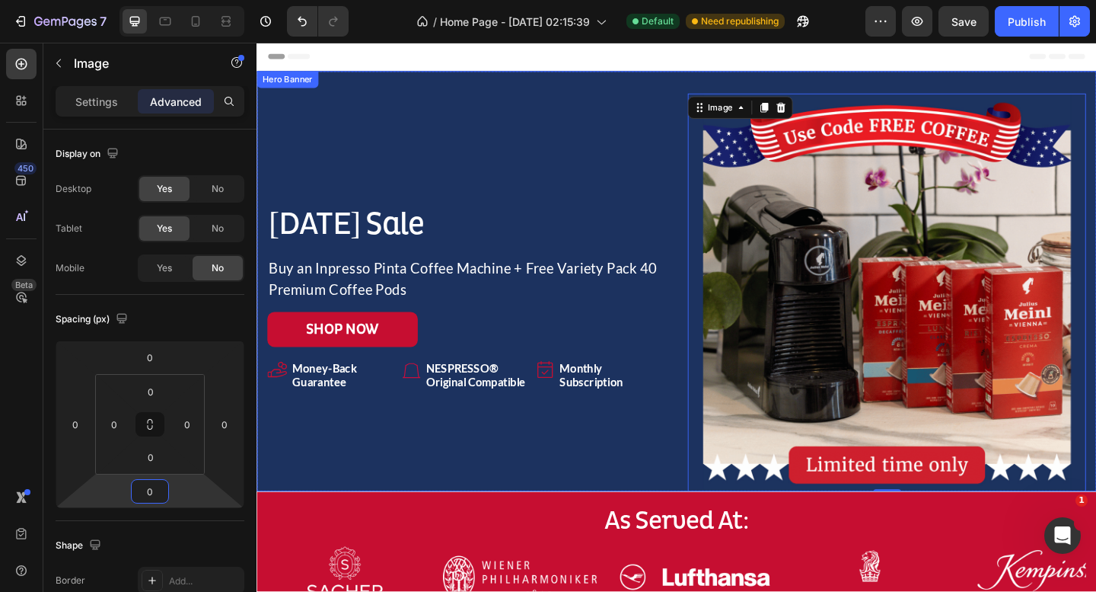
click at [564, 180] on div "[DATE] Sale Heading Buy an Inpresso Pinta Coffee Machine + Free Variety Pack 40…" at bounding box center [484, 314] width 433 height 433
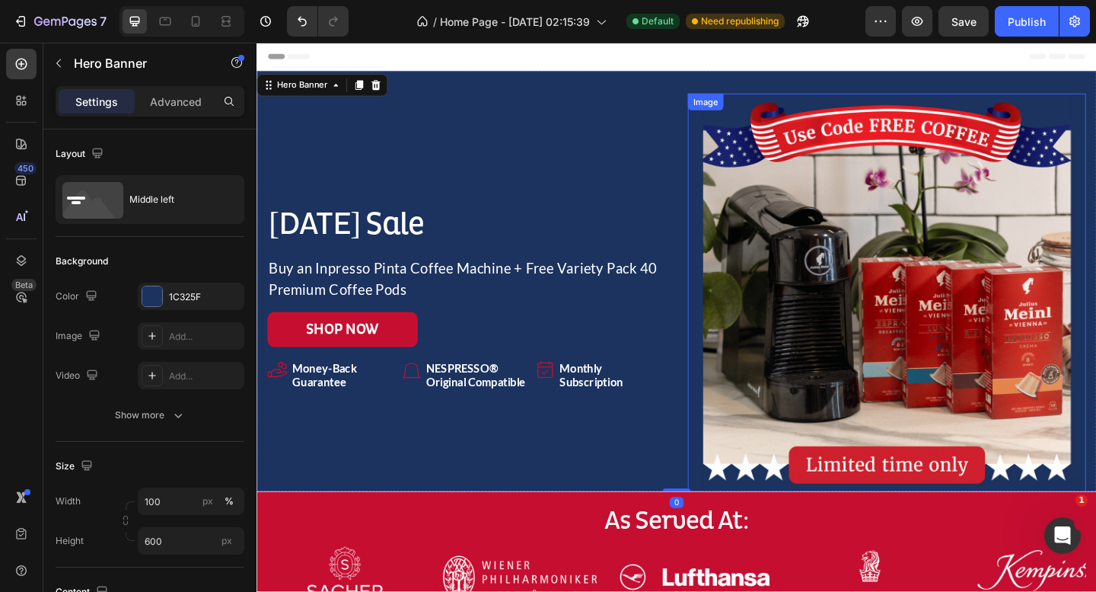
click at [870, 244] on img at bounding box center [942, 314] width 433 height 433
click at [691, 91] on div "[DATE] Sale Heading Buy an Inpresso Pinta Coffee Machine + Free Variety Pack 40…" at bounding box center [714, 315] width 914 height 482
click at [169, 103] on p "Advanced" at bounding box center [176, 102] width 52 height 16
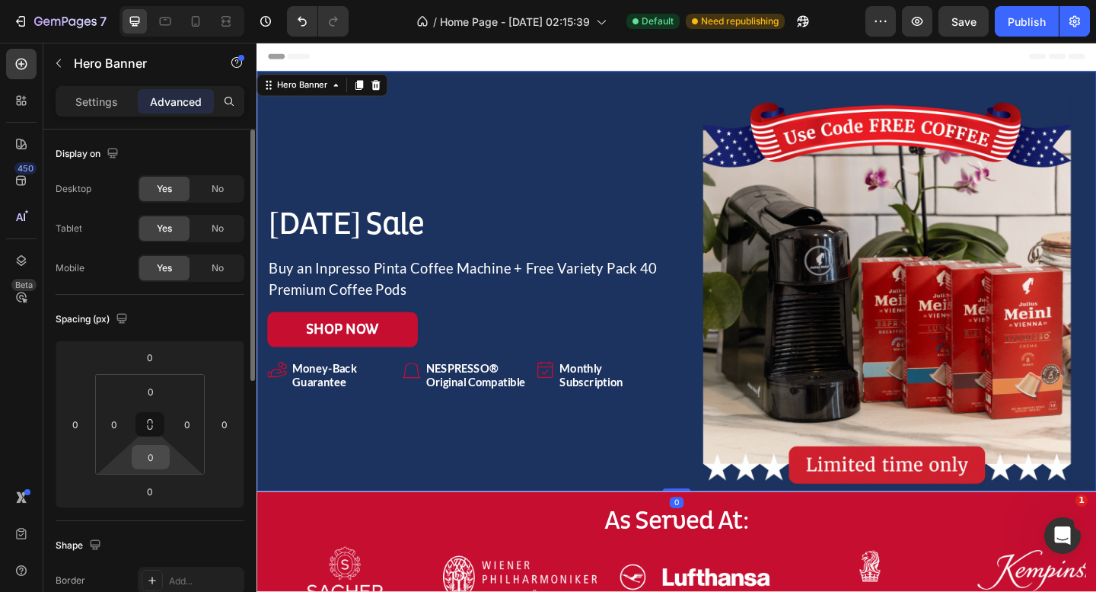
click at [147, 463] on input "0" at bounding box center [151, 456] width 30 height 23
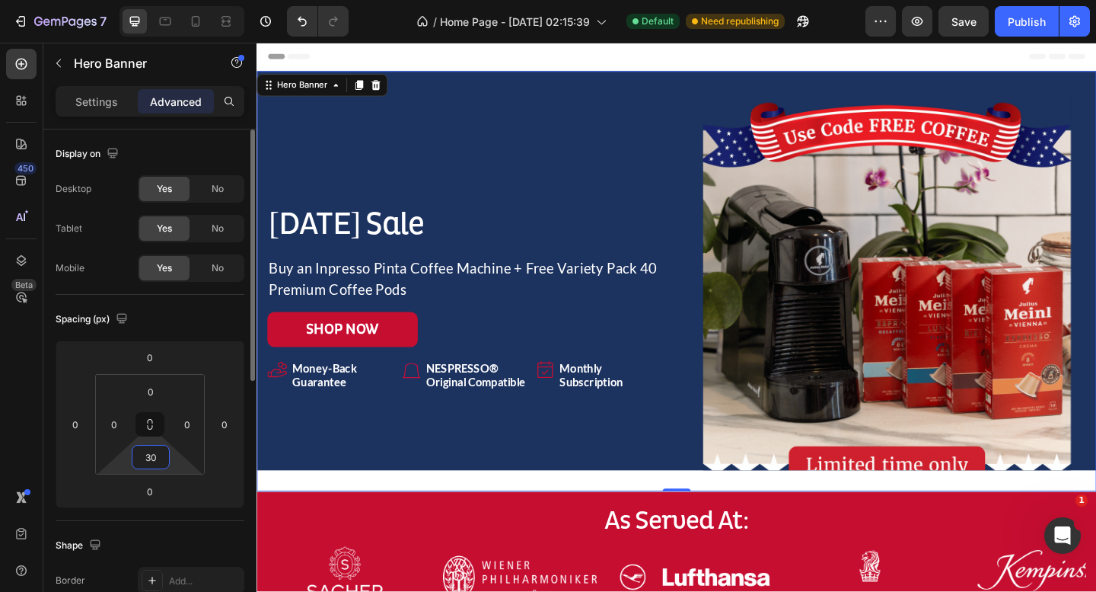
type input "3"
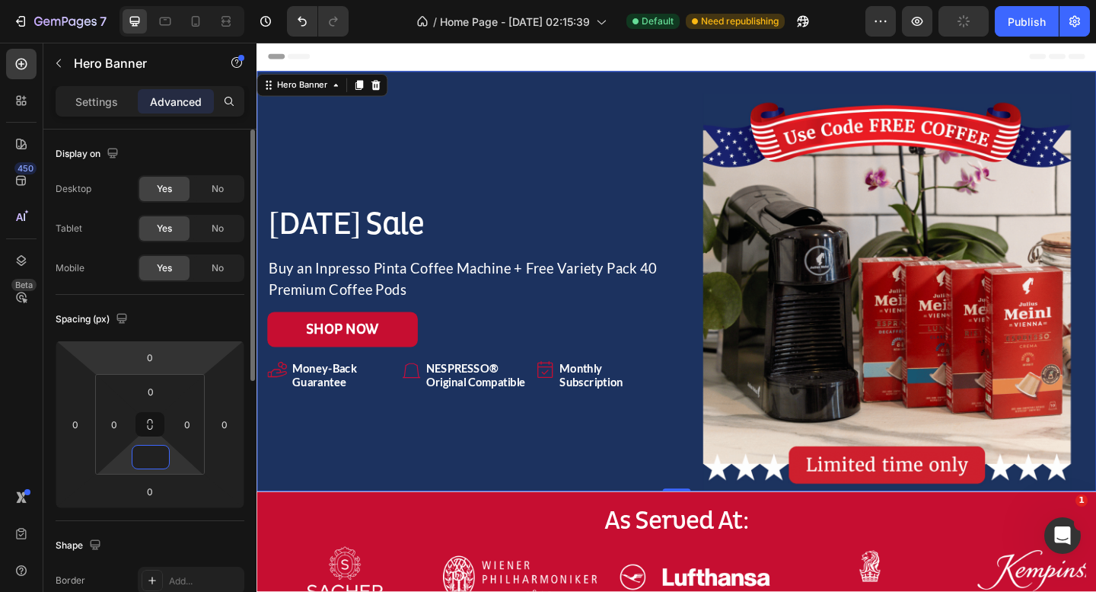
click at [171, 313] on div "Spacing (px)" at bounding box center [150, 319] width 189 height 24
type input "0"
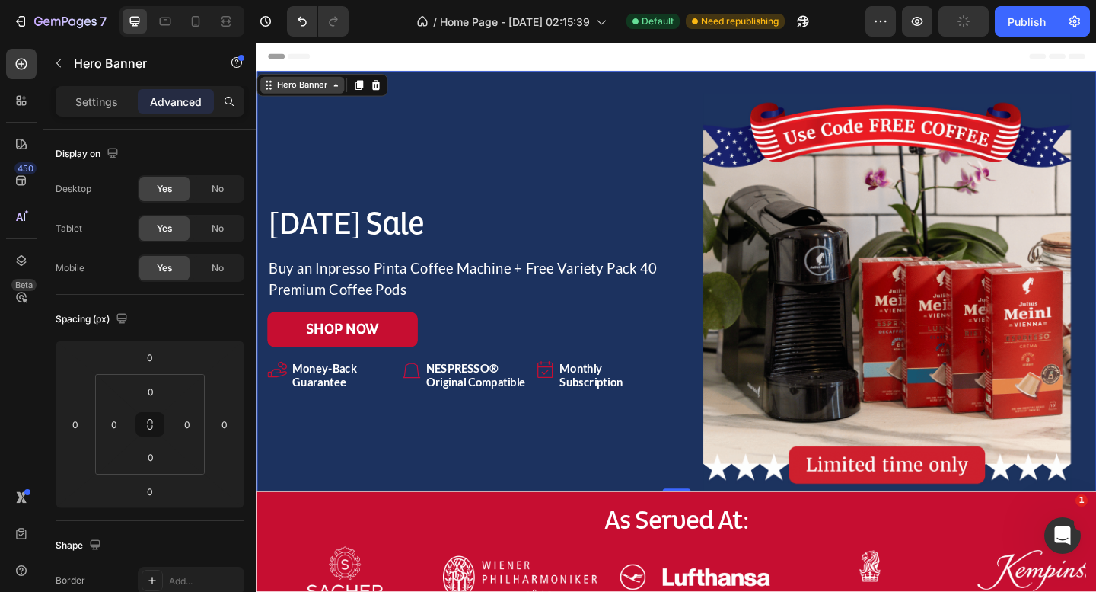
click at [317, 89] on div "Hero Banner" at bounding box center [306, 89] width 61 height 14
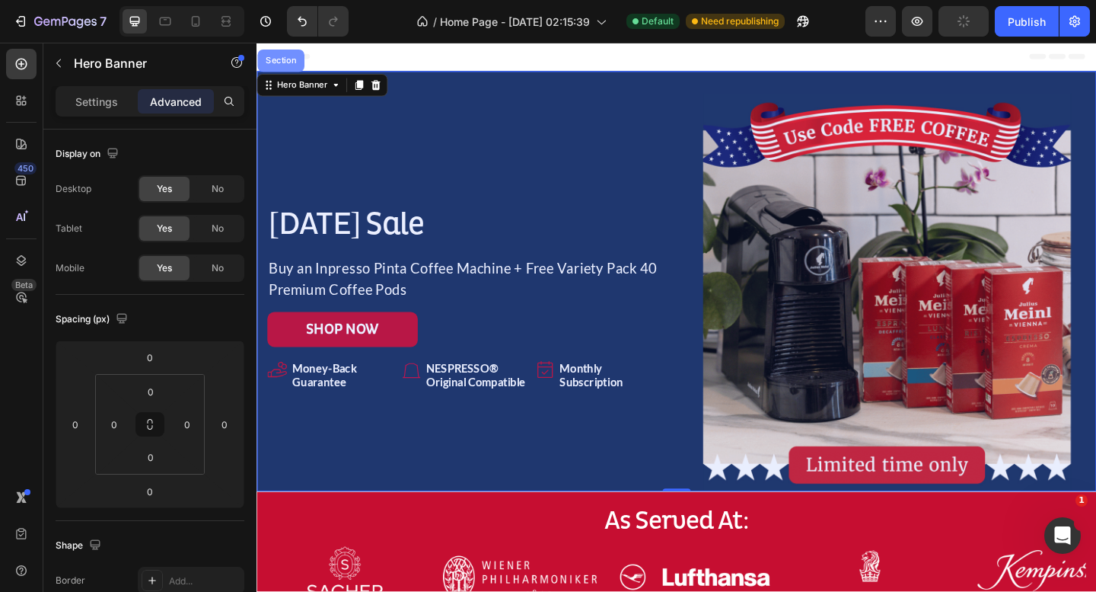
click at [285, 70] on div "Section" at bounding box center [282, 62] width 51 height 24
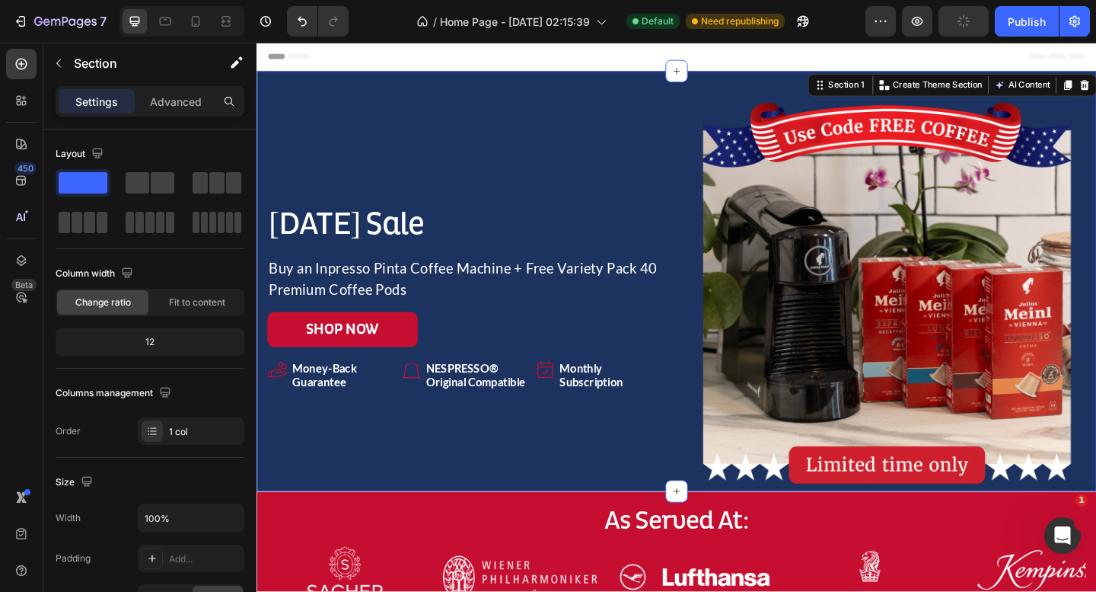
click at [162, 117] on div "Settings Advanced" at bounding box center [149, 107] width 213 height 43
click at [164, 103] on p "Advanced" at bounding box center [176, 102] width 52 height 16
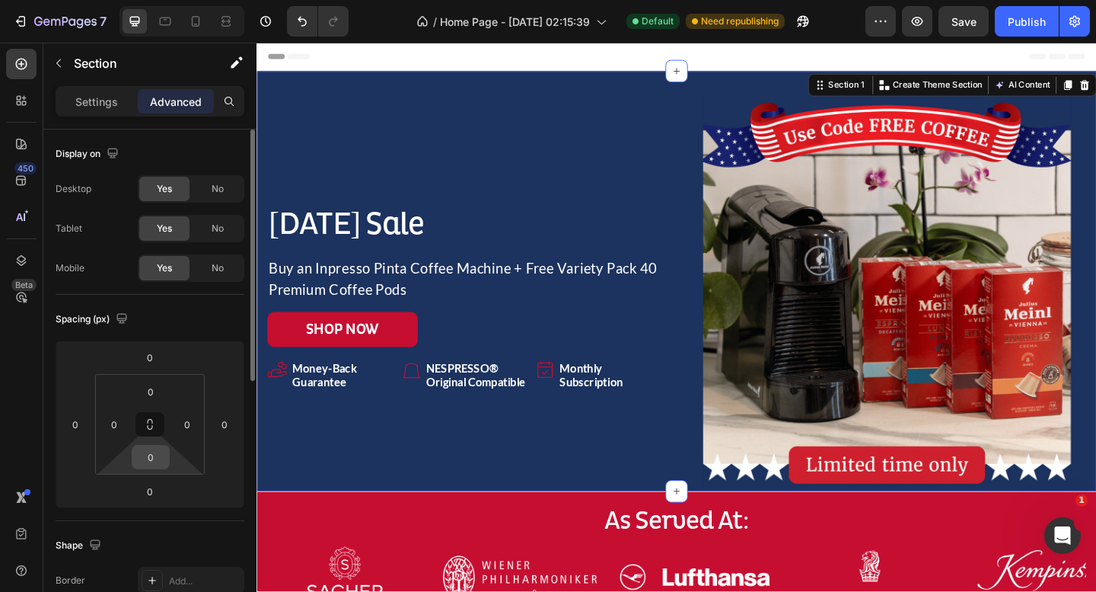
click at [152, 456] on input "0" at bounding box center [151, 456] width 30 height 23
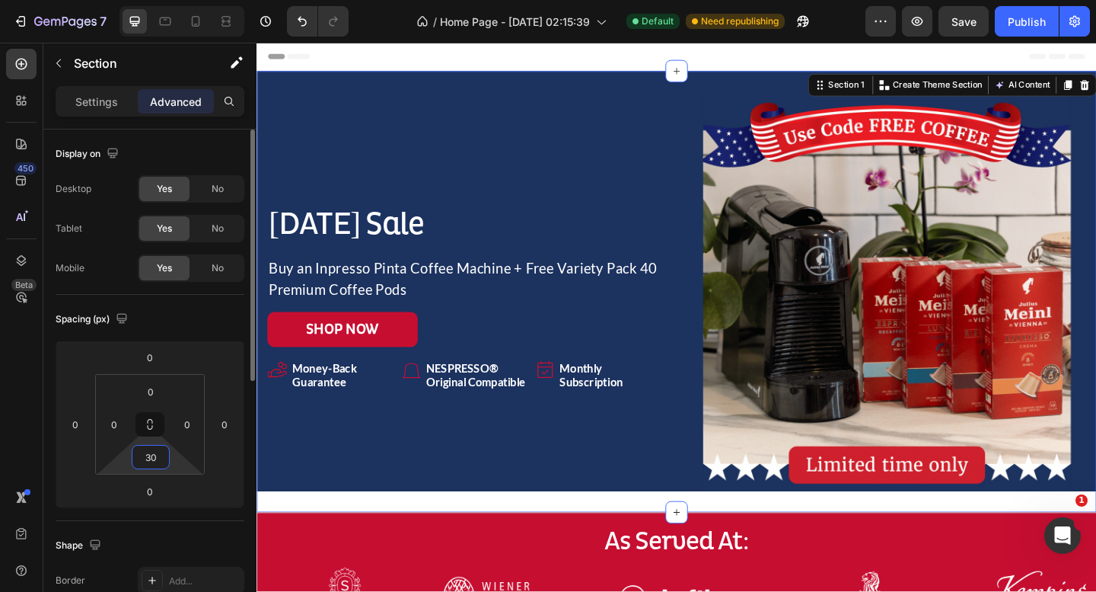
type input "3"
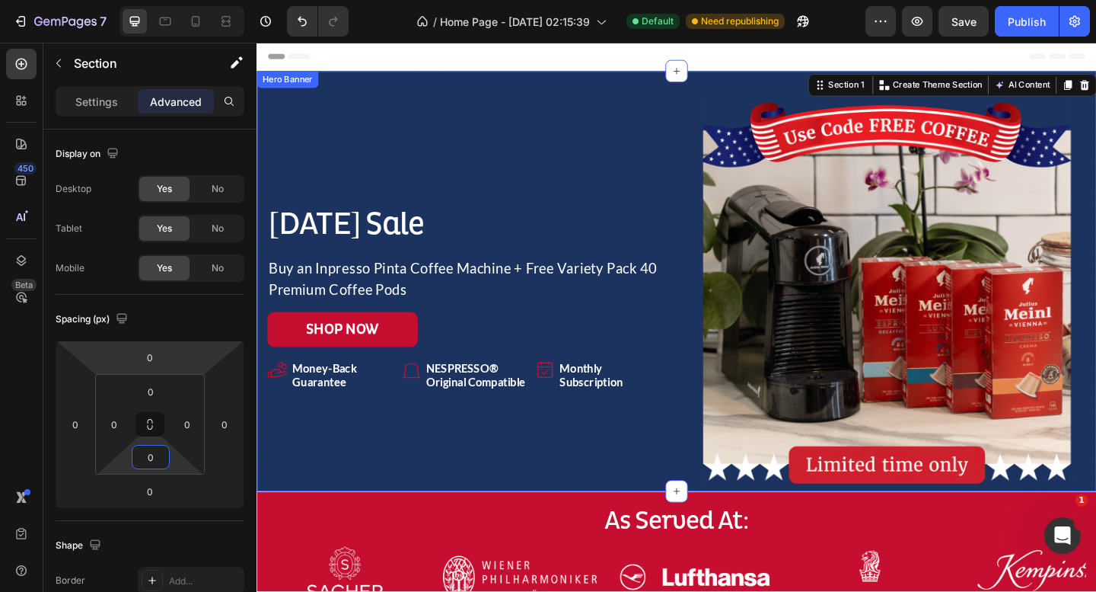
click at [635, 141] on div "[DATE] Sale Heading Buy an Inpresso Pinta Coffee Machine + Free Variety Pack 40…" at bounding box center [484, 314] width 433 height 433
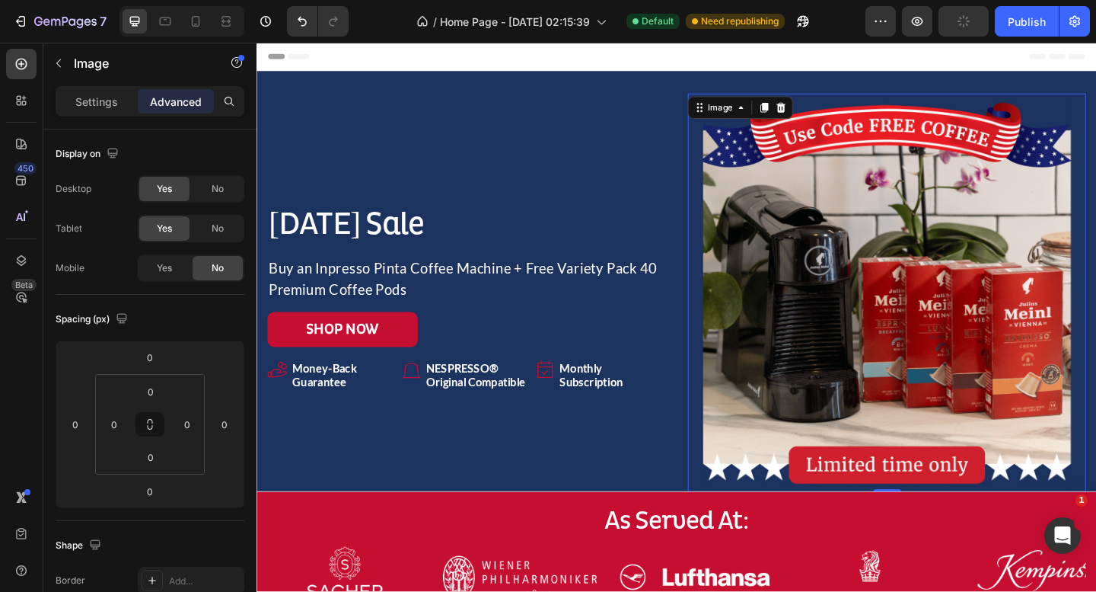
click at [938, 163] on img at bounding box center [942, 314] width 433 height 433
click at [917, 345] on img at bounding box center [942, 314] width 433 height 433
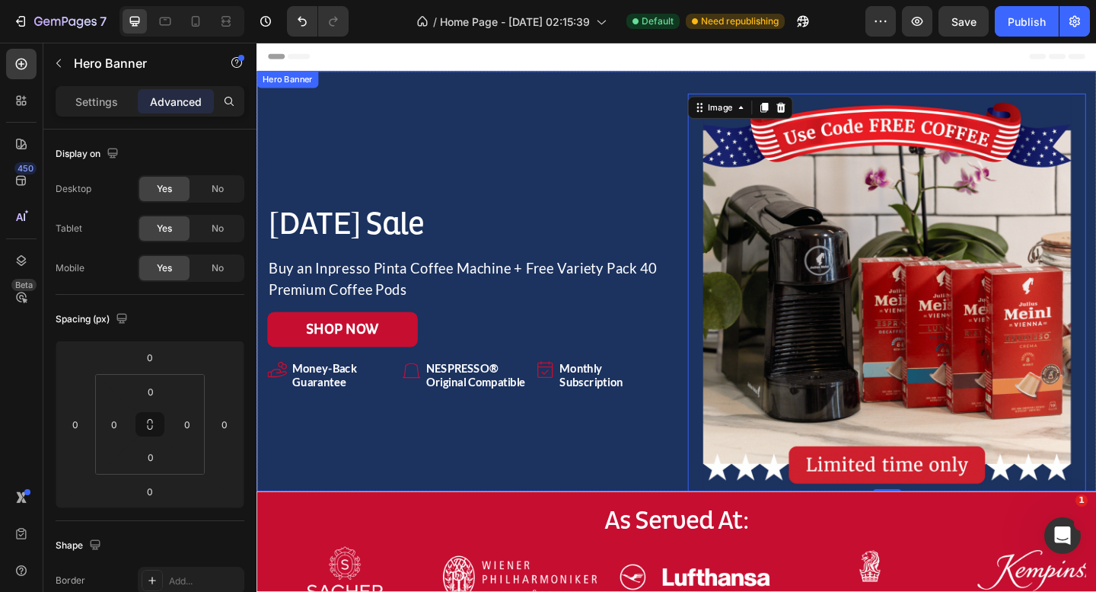
click at [940, 84] on div "[DATE] Sale Heading Buy an Inpresso Pinta Coffee Machine + Free Variety Pack 40…" at bounding box center [714, 315] width 914 height 482
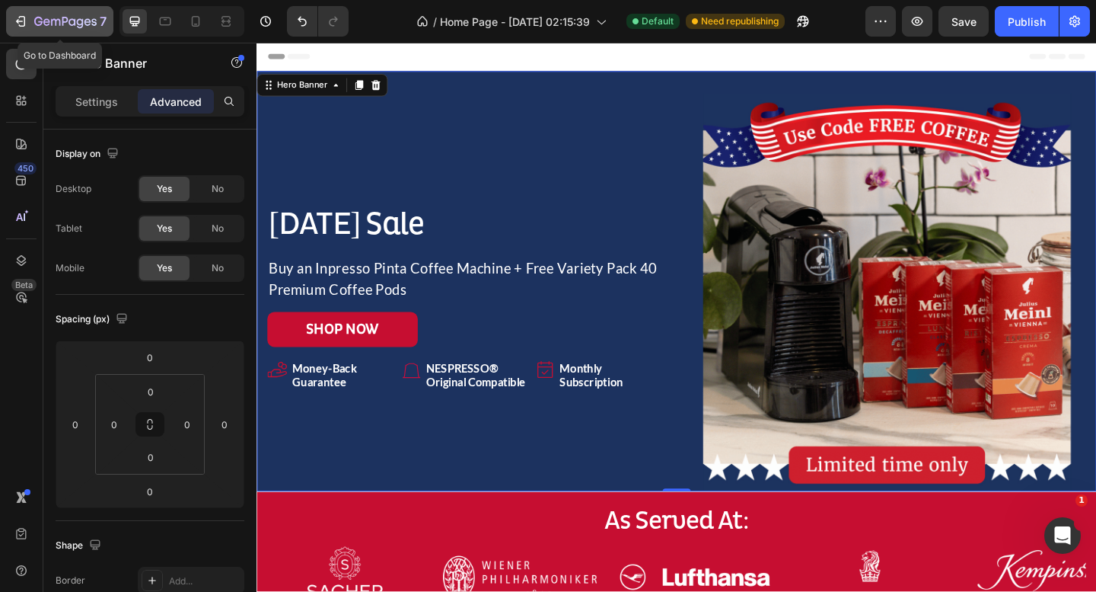
click at [50, 18] on icon "button" at bounding box center [65, 22] width 62 height 13
